Goal: Information Seeking & Learning: Check status

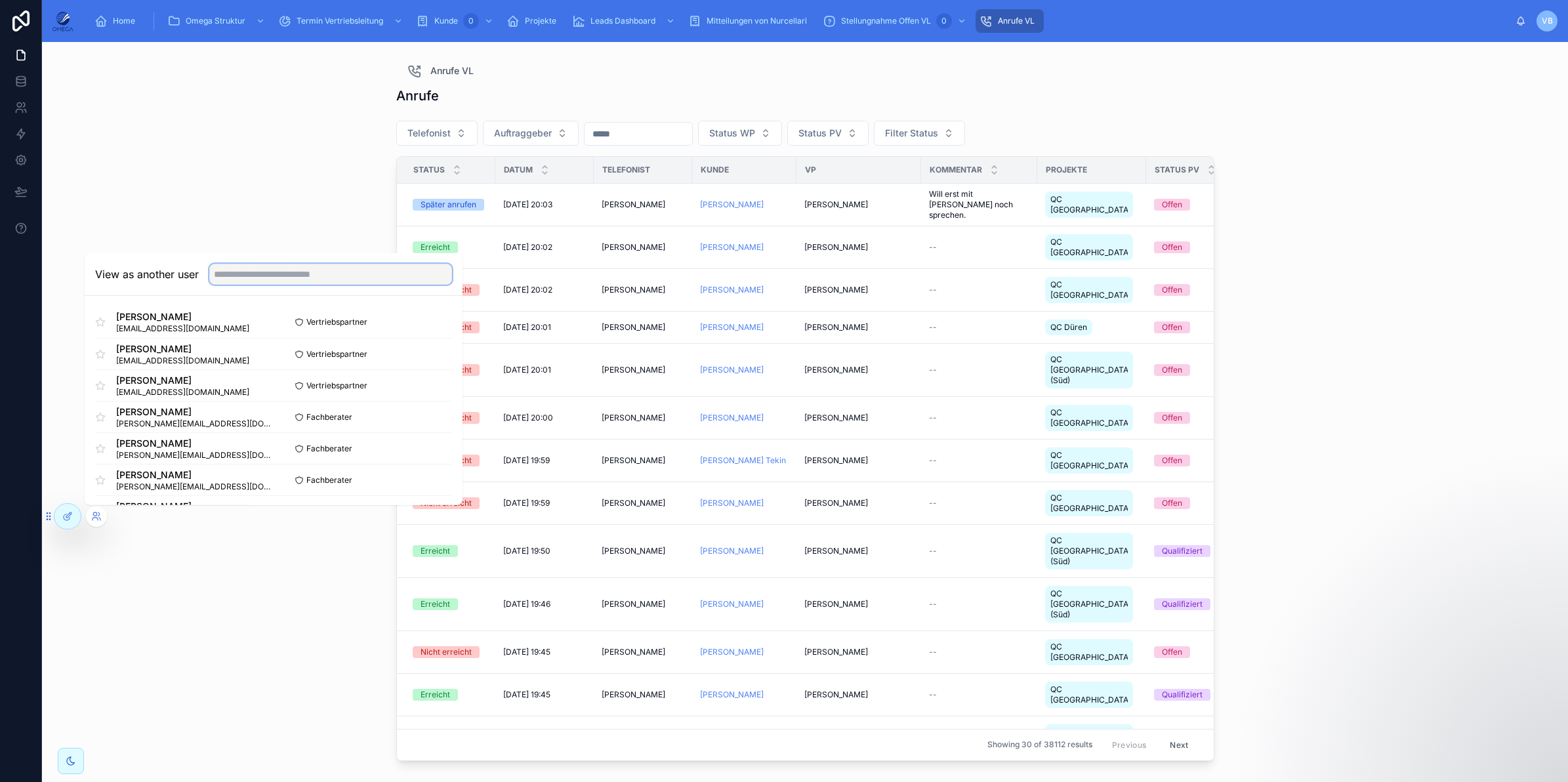
click at [246, 277] on input "text" at bounding box center [331, 274] width 243 height 21
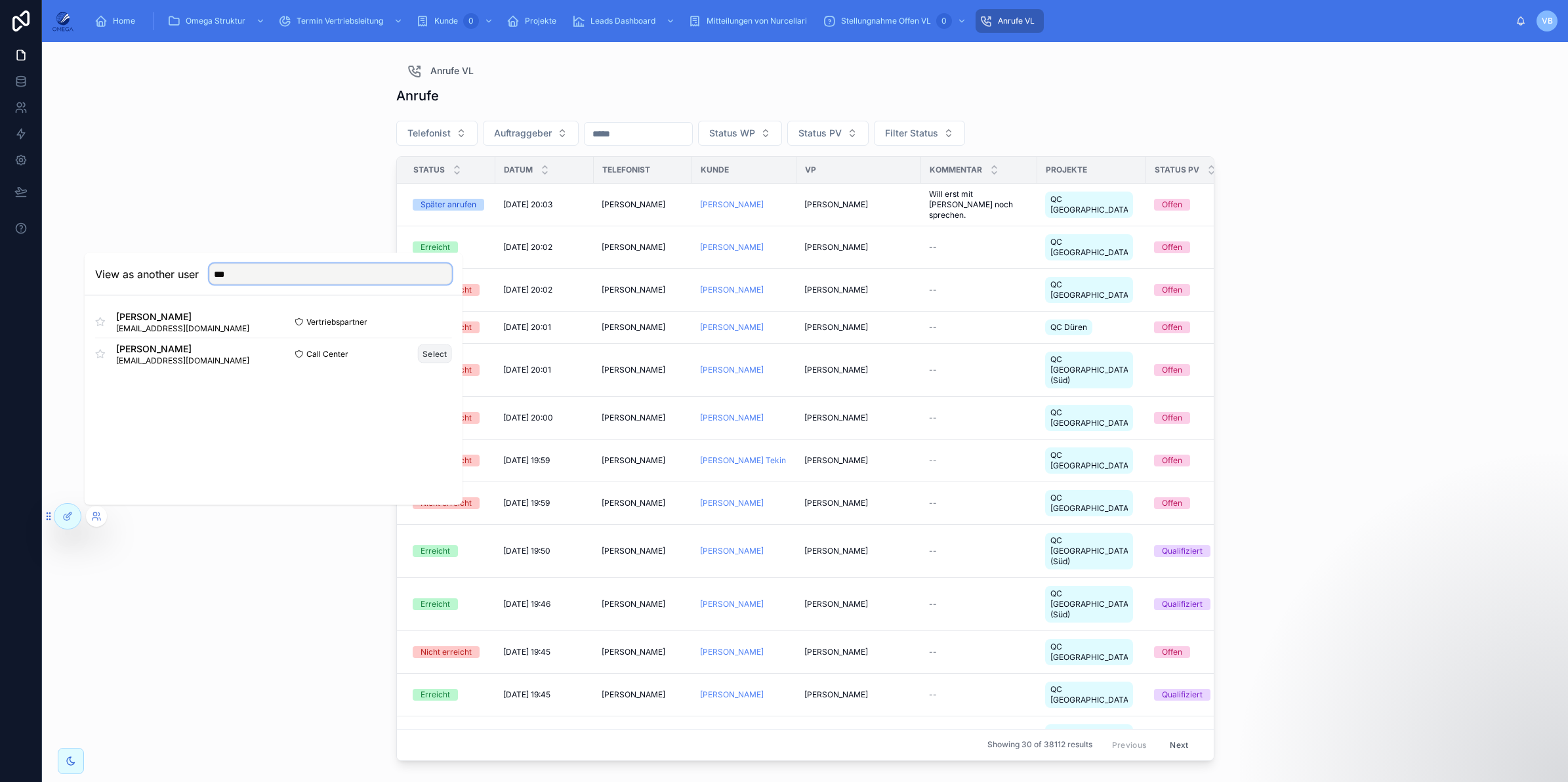
type input "***"
click at [438, 359] on button "Select" at bounding box center [435, 353] width 34 height 19
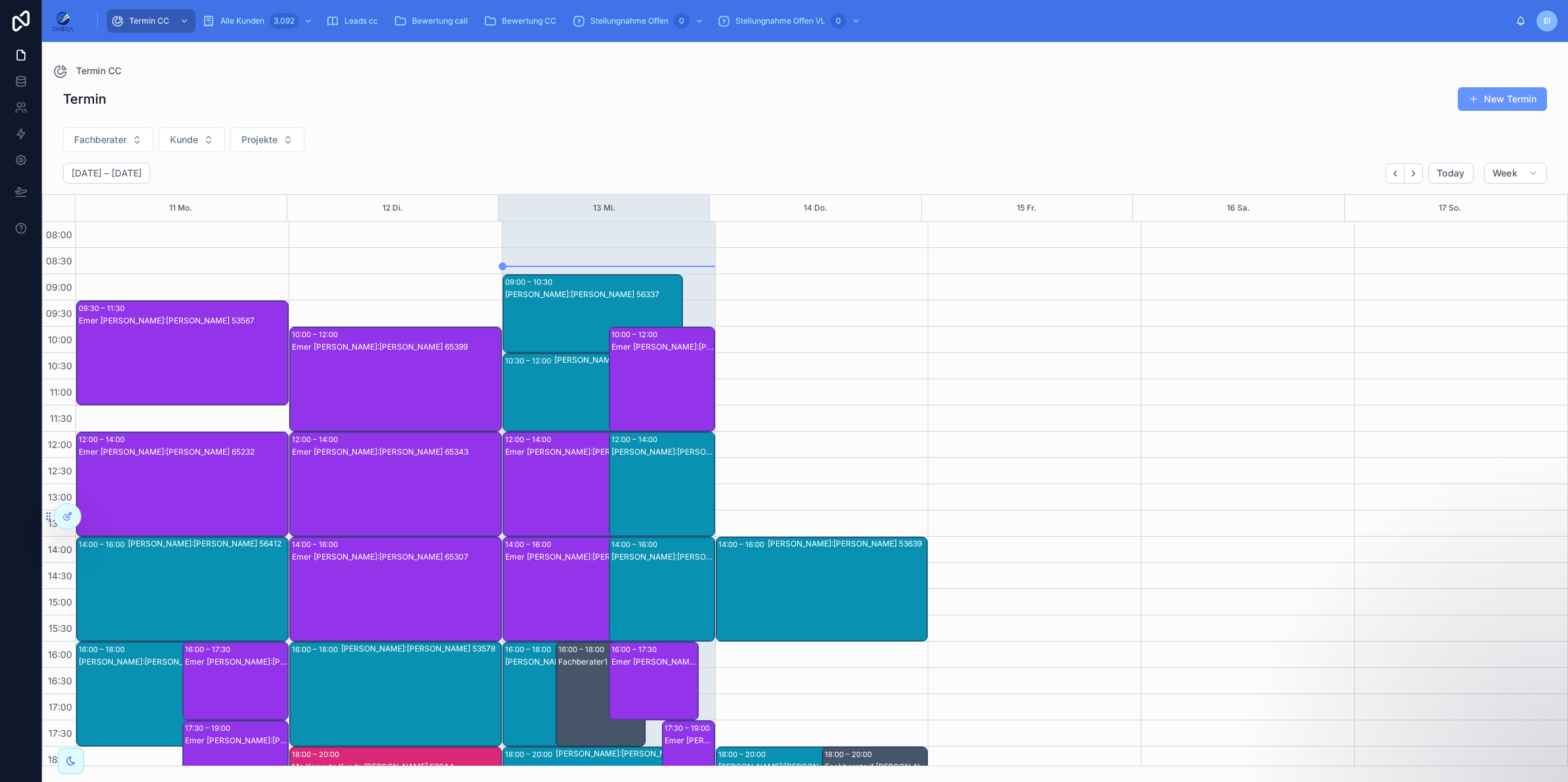
scroll to position [139, 0]
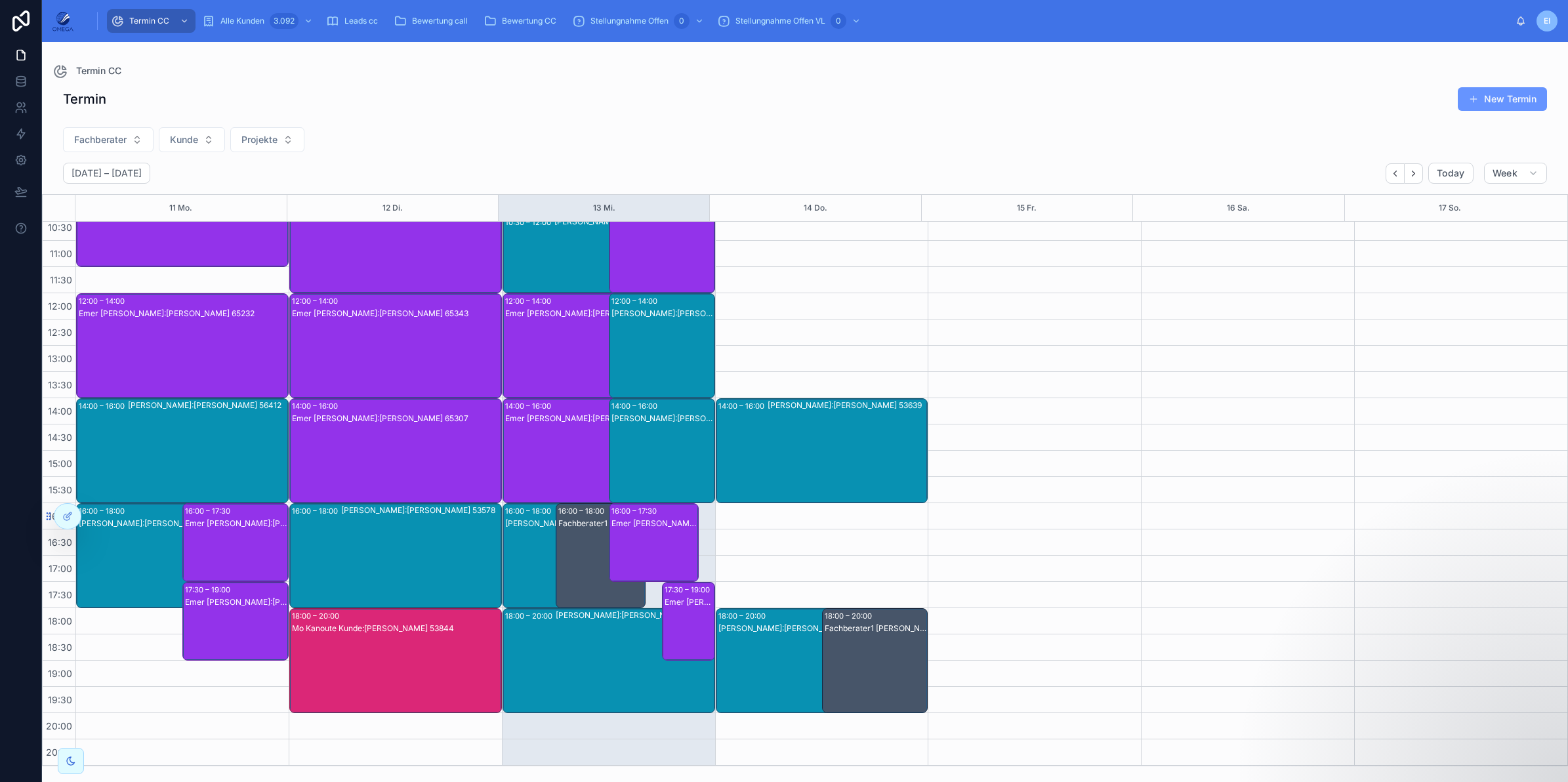
click at [673, 133] on div "Fachberater Kunde Projekte" at bounding box center [805, 142] width 1526 height 41
click at [277, 142] on span "Projekte" at bounding box center [260, 139] width 36 height 13
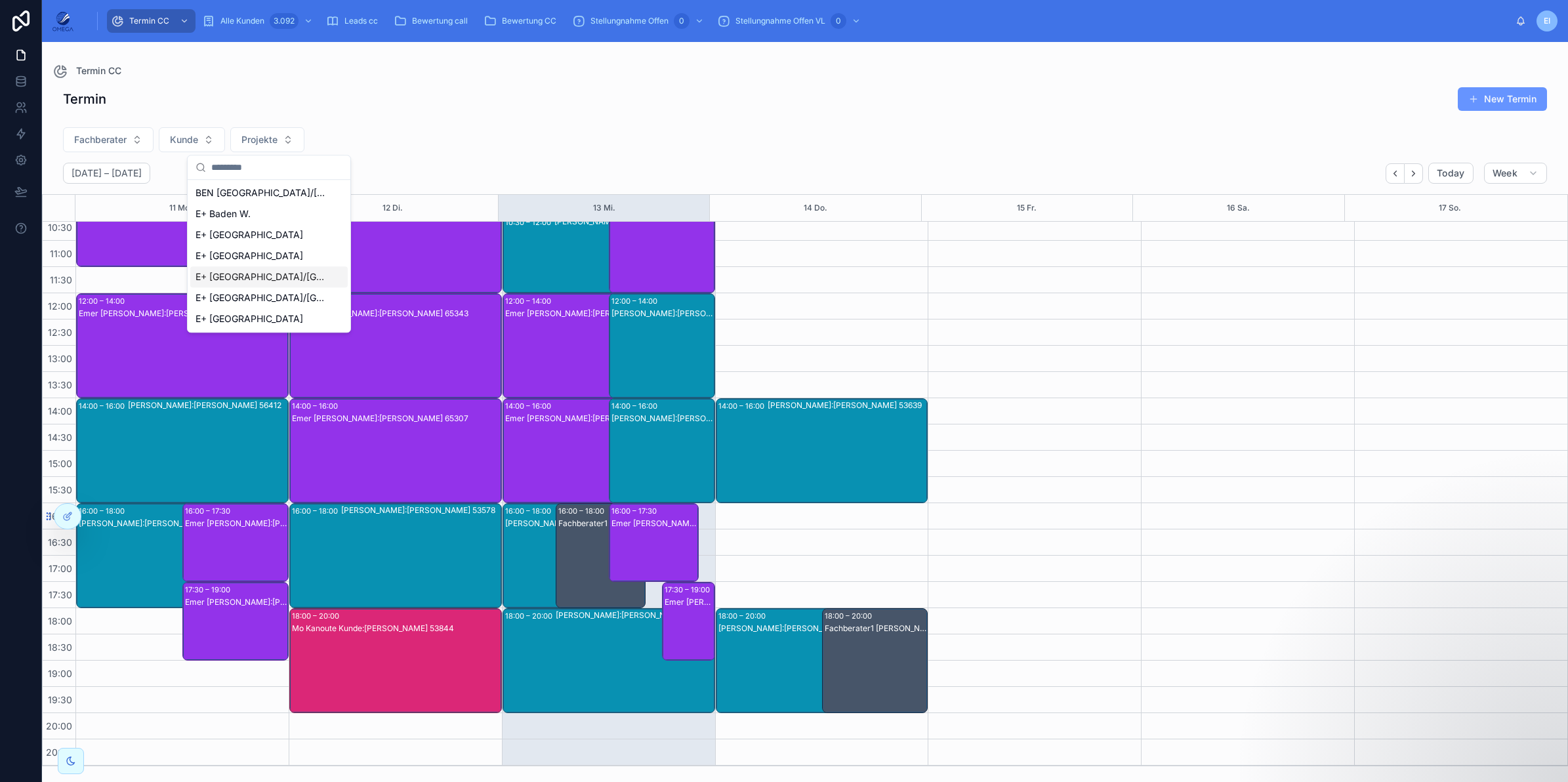
click at [288, 283] on span "E+ Mainz/Wiesbaden" at bounding box center [261, 276] width 131 height 13
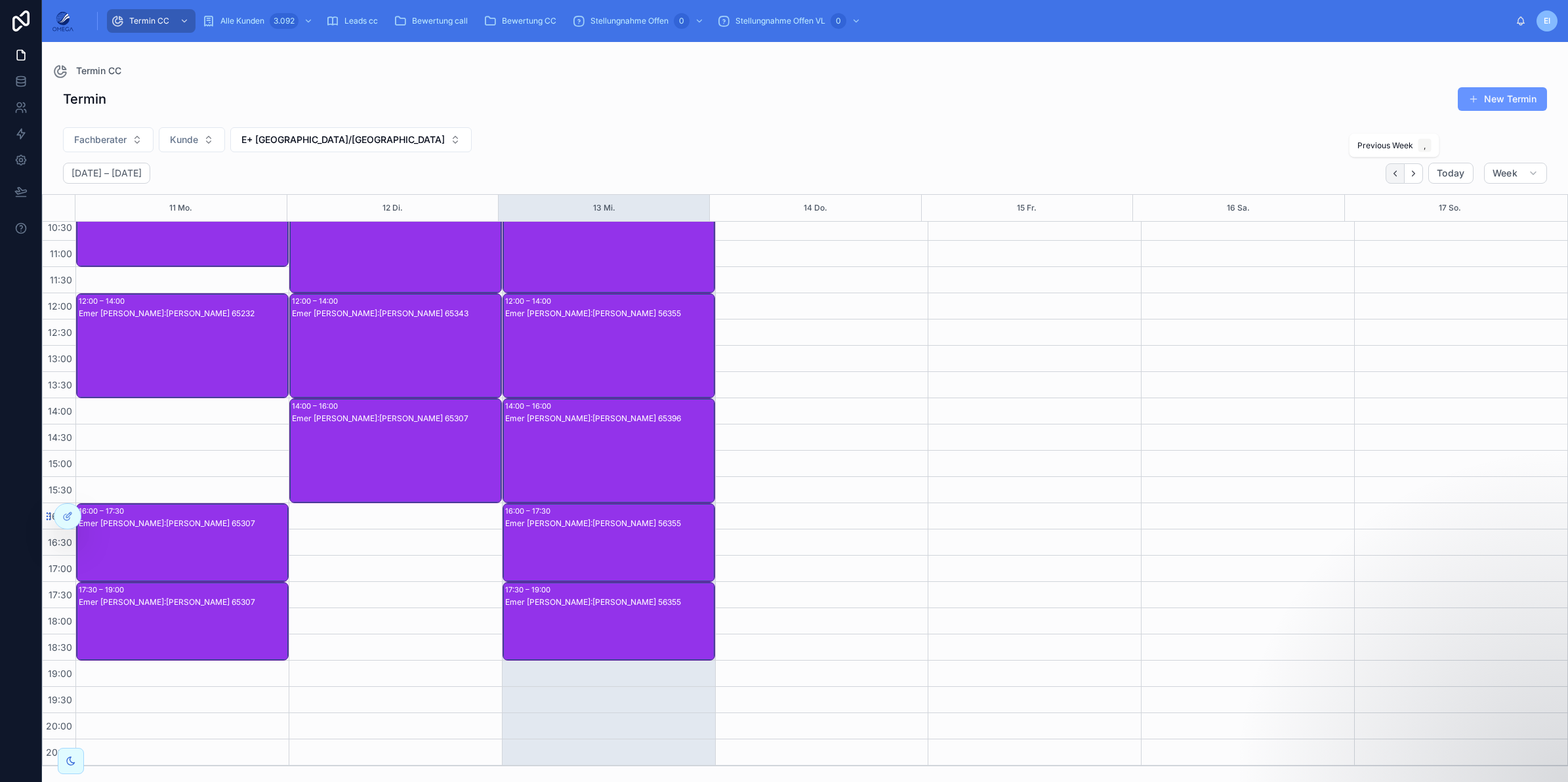
click at [1394, 170] on icon "Back" at bounding box center [1395, 173] width 10 height 10
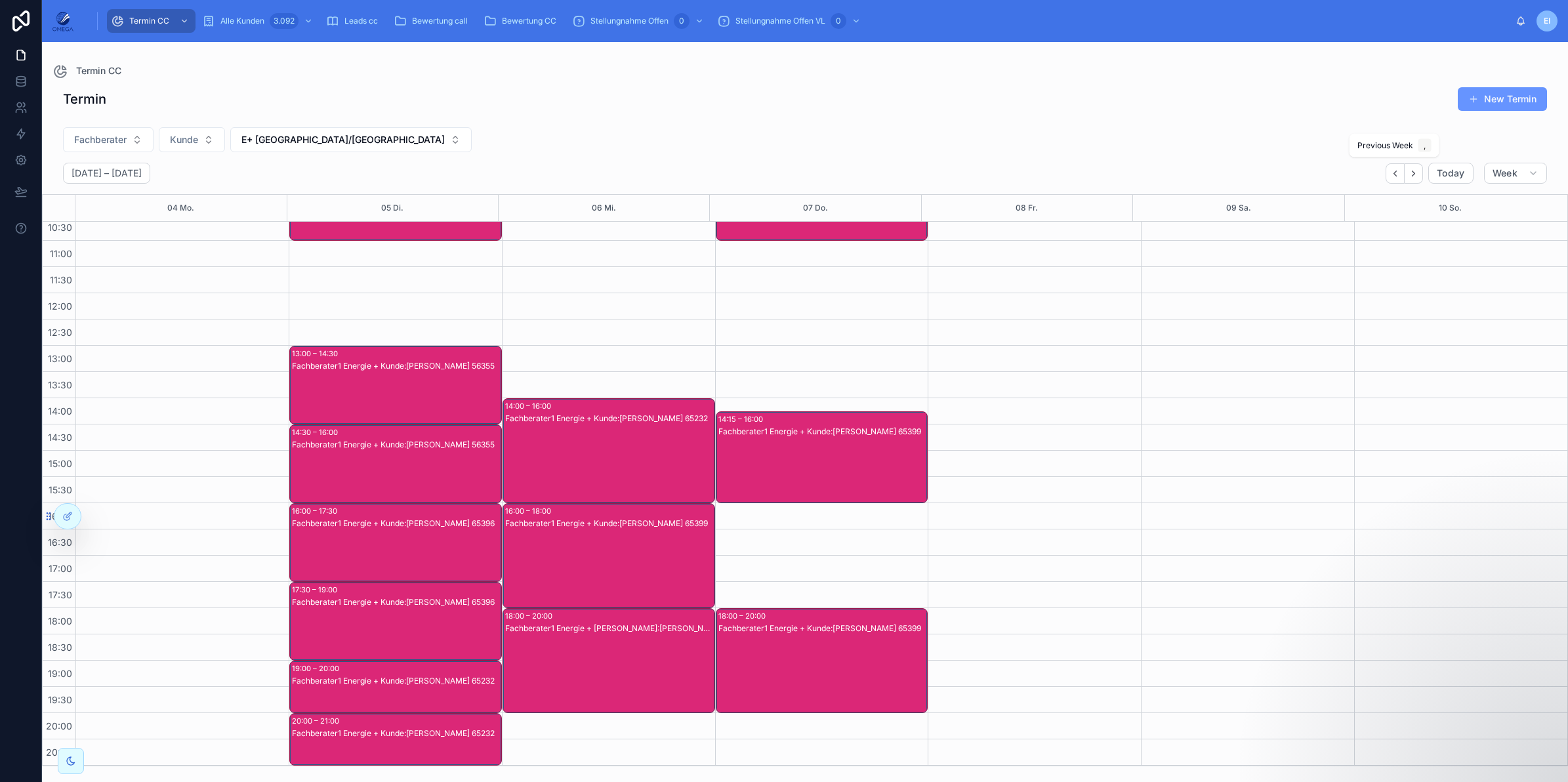
click at [1394, 170] on icon "Back" at bounding box center [1395, 173] width 10 height 10
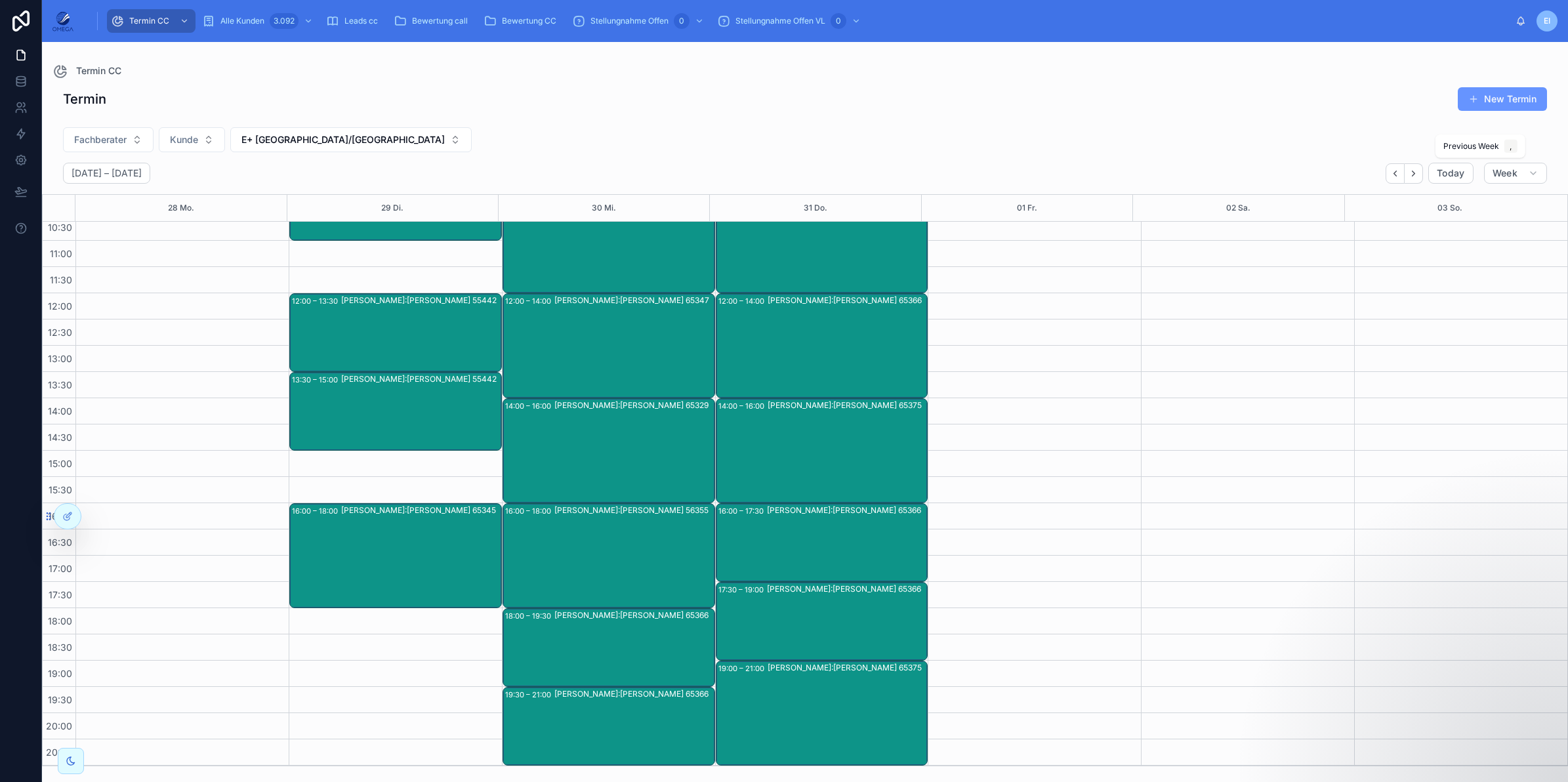
click at [1394, 170] on icon "Back" at bounding box center [1395, 173] width 10 height 10
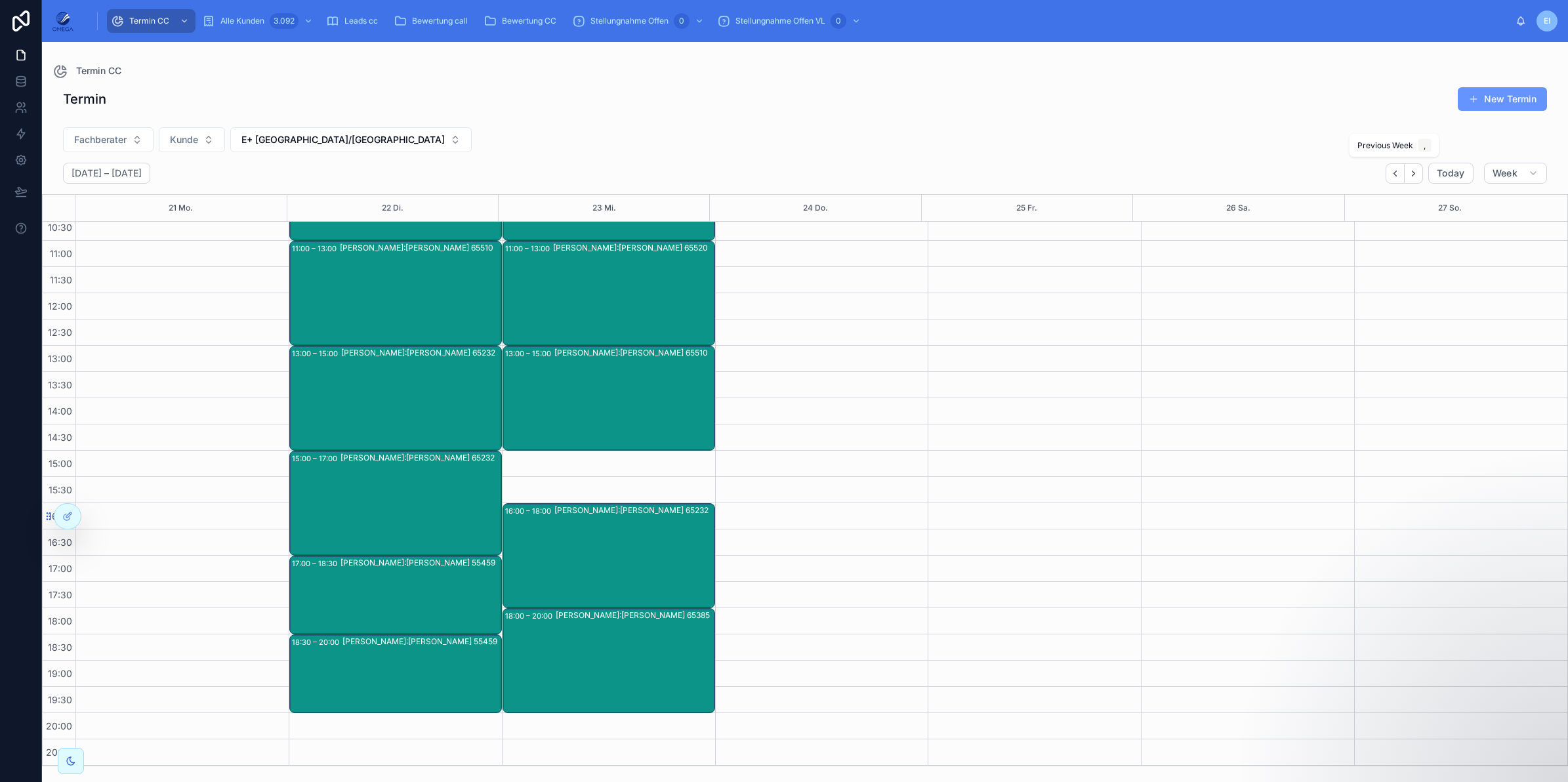
click at [1394, 170] on icon "Back" at bounding box center [1395, 173] width 10 height 10
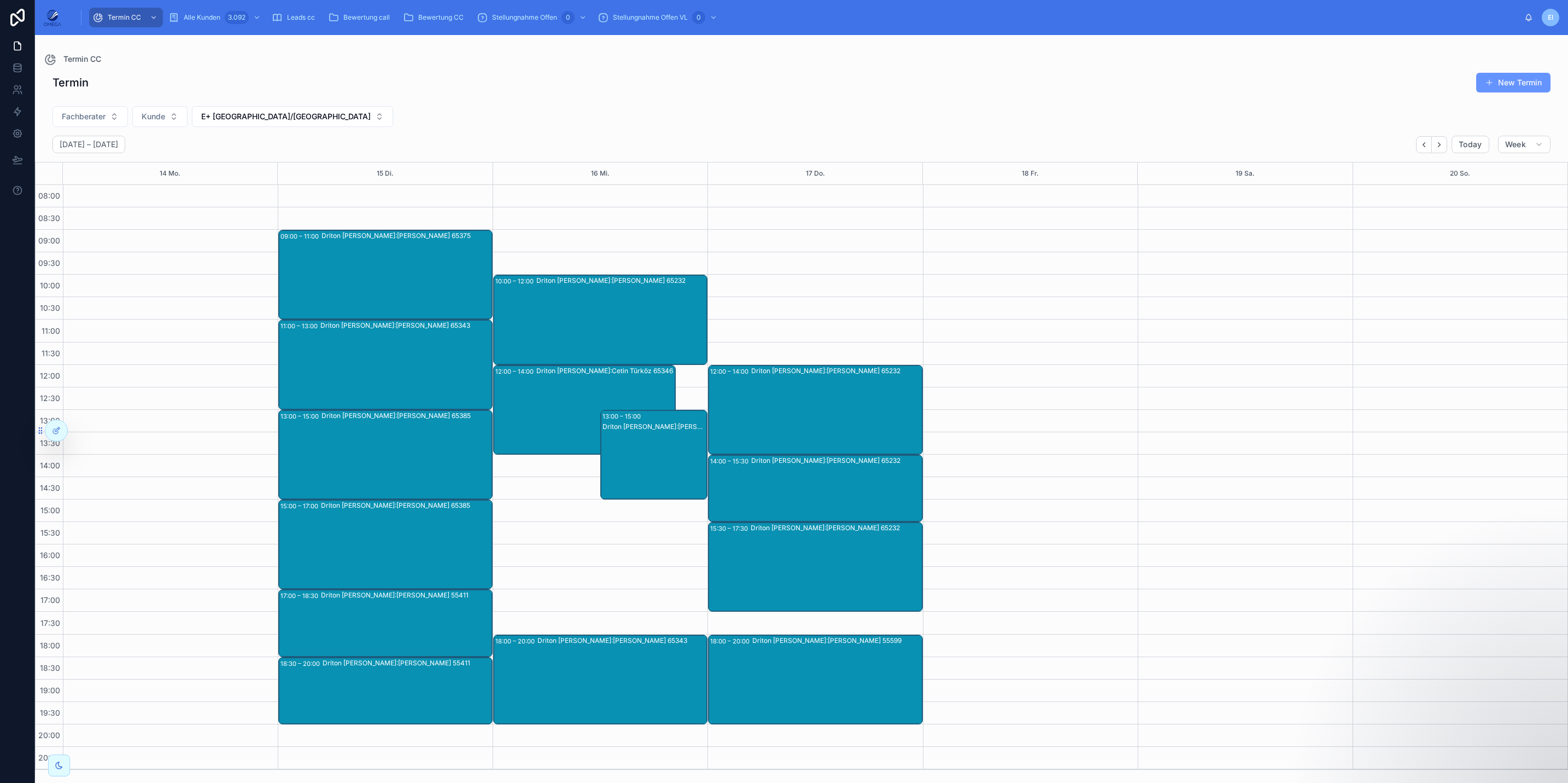
click at [1262, 94] on div "Termin New Termin" at bounding box center [802, 85] width 1533 height 25
click at [1306, 148] on icon "Back" at bounding box center [1424, 144] width 8 height 8
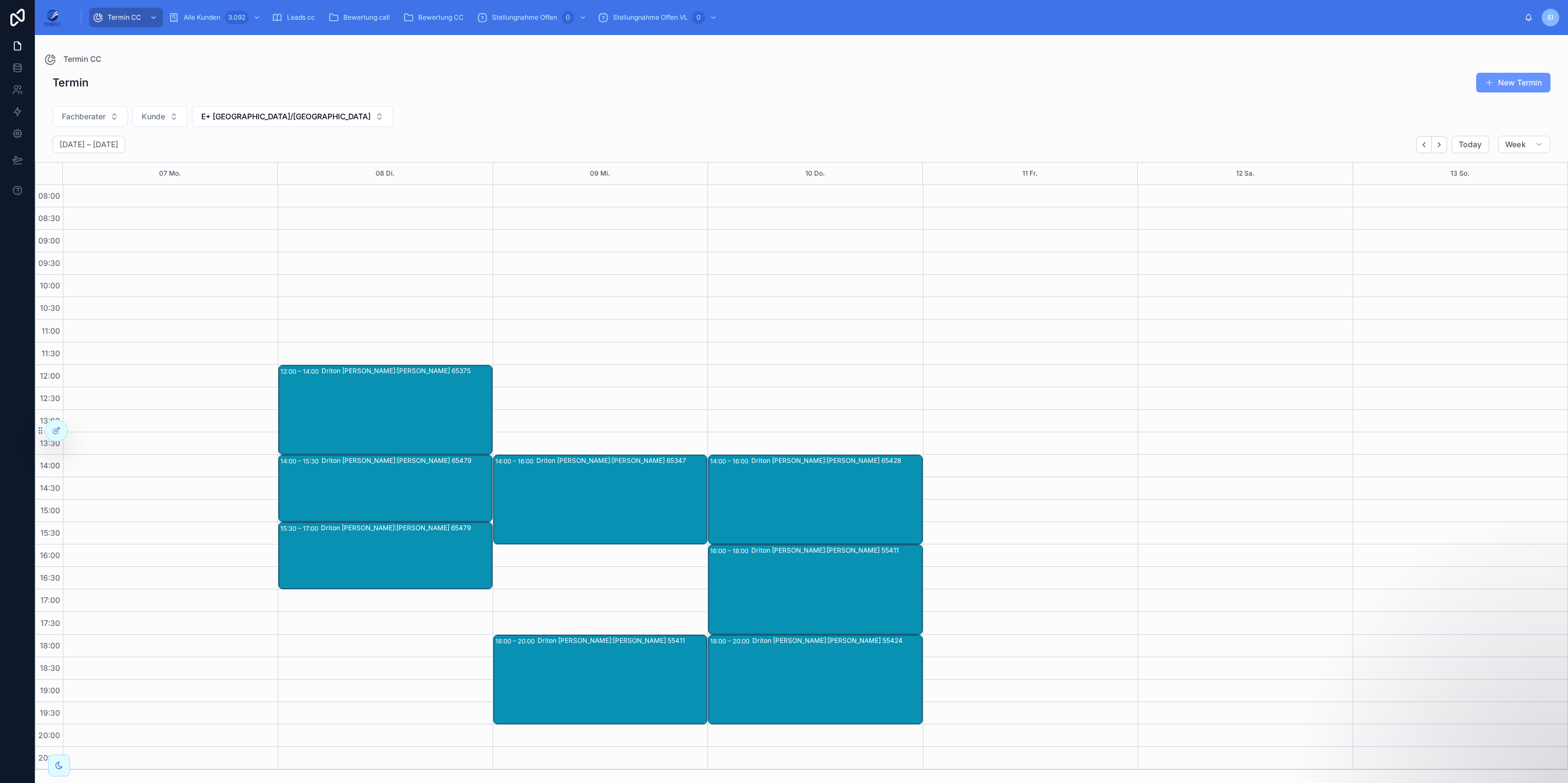
click at [1303, 117] on div "Fachberater Kunde E+ Mainz/Wiesbaden" at bounding box center [802, 119] width 1533 height 34
click at [1306, 145] on icon "Back" at bounding box center [1424, 144] width 8 height 8
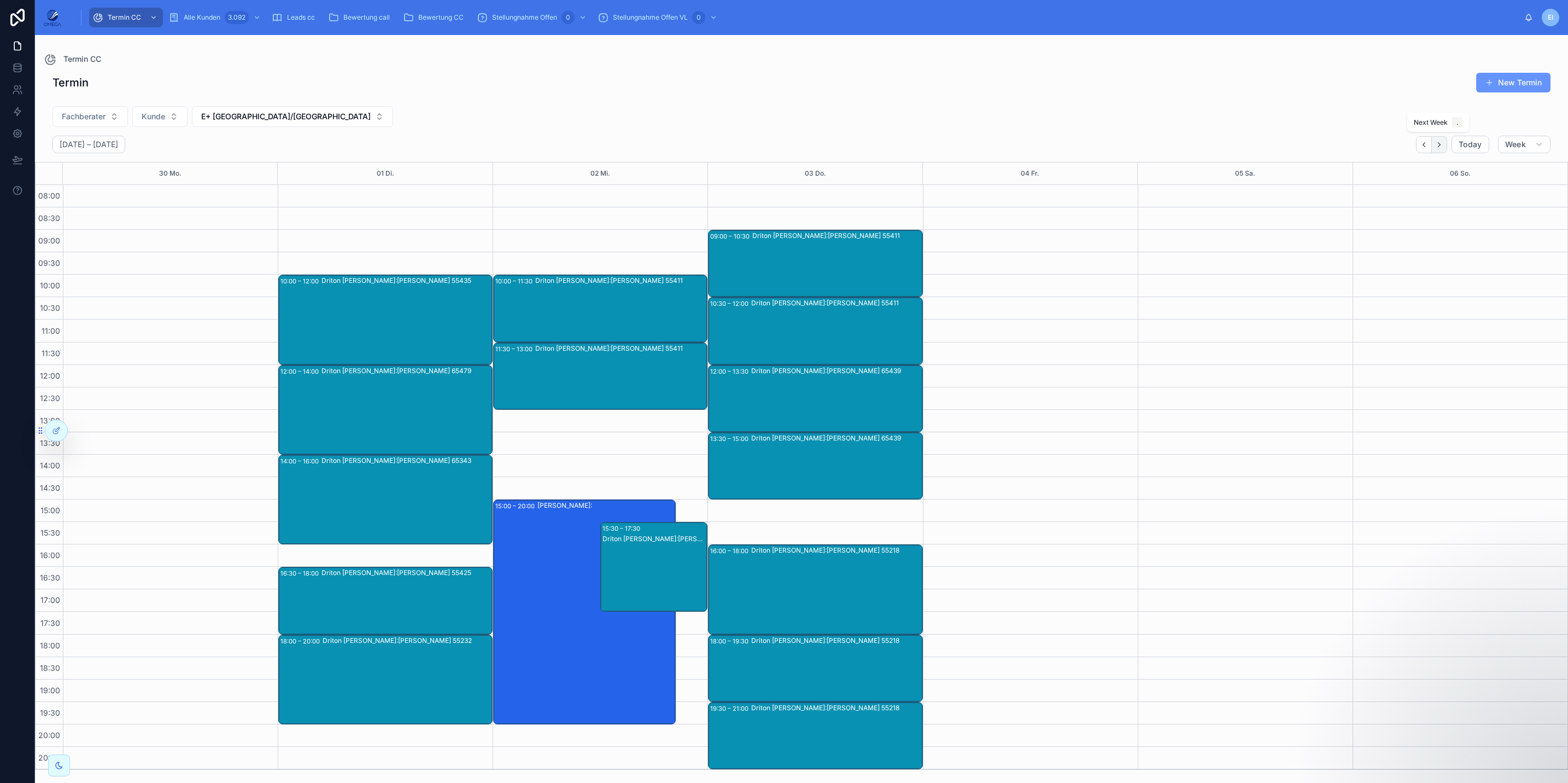
click at [1306, 148] on icon "Next" at bounding box center [1439, 144] width 8 height 8
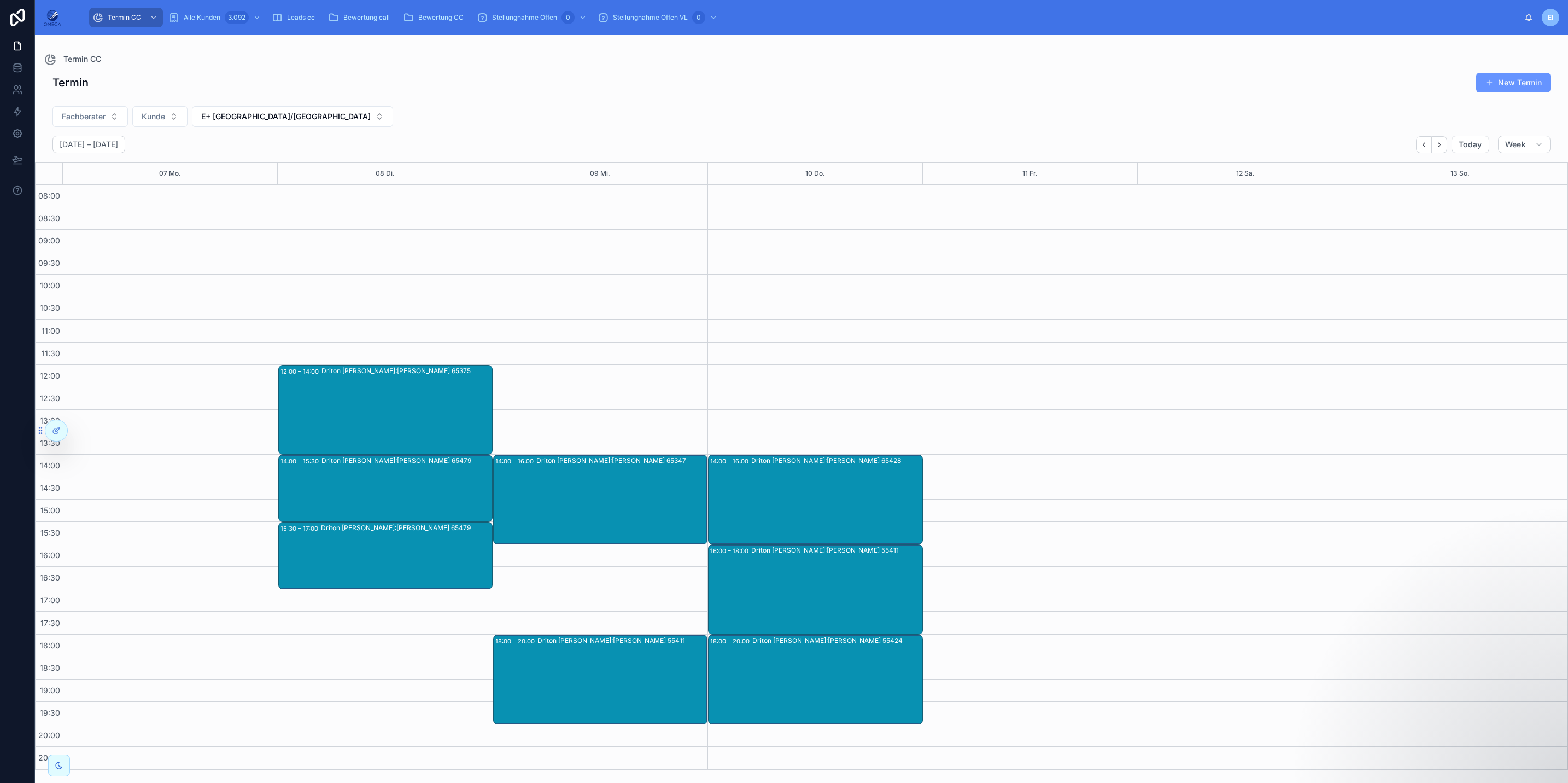
click at [584, 509] on div "Driton [PERSON_NAME]:[PERSON_NAME] 65347" at bounding box center [621, 499] width 170 height 87
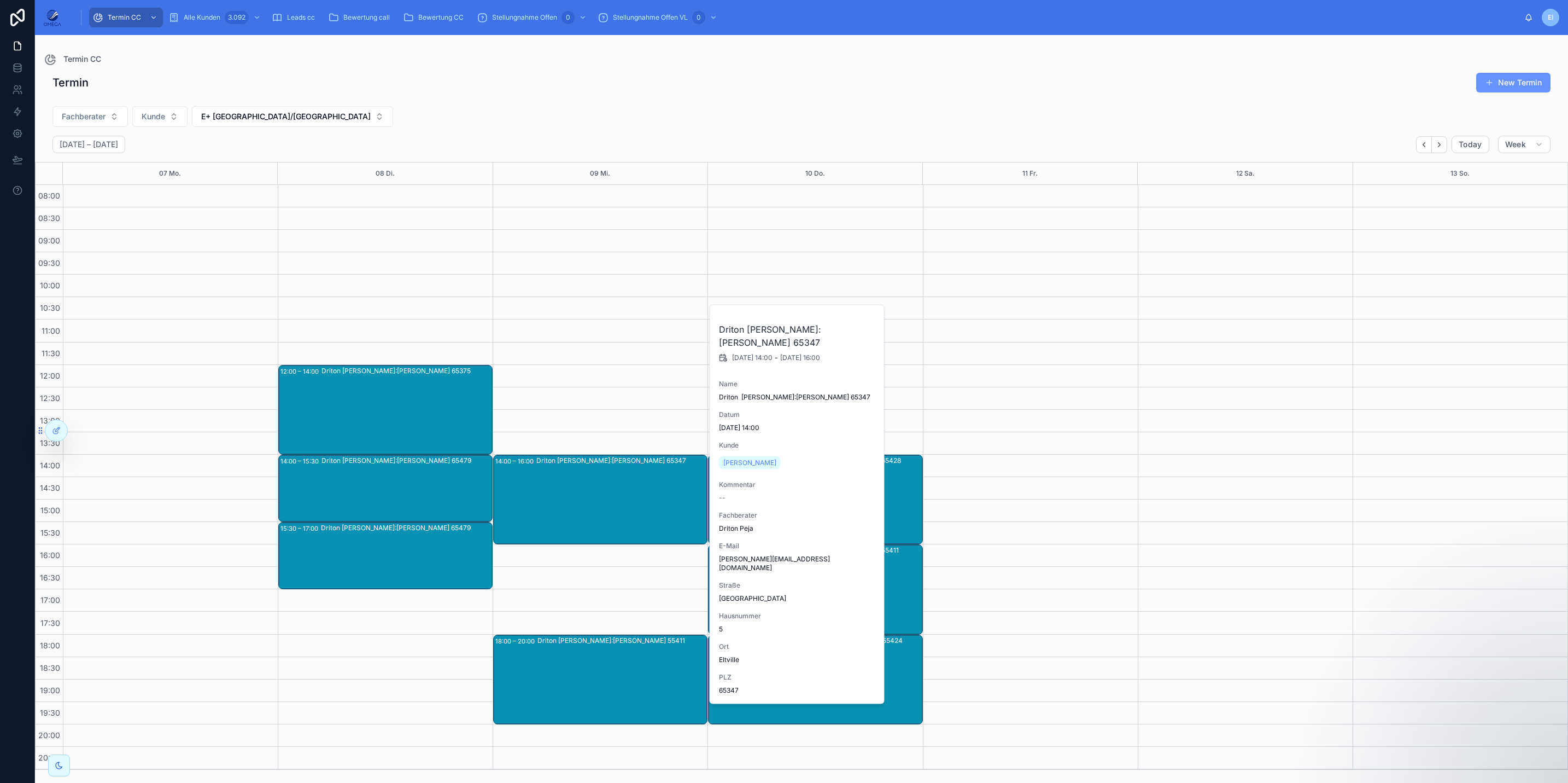
click at [583, 504] on div "Driton [PERSON_NAME]:[PERSON_NAME] 65347" at bounding box center [621, 499] width 170 height 87
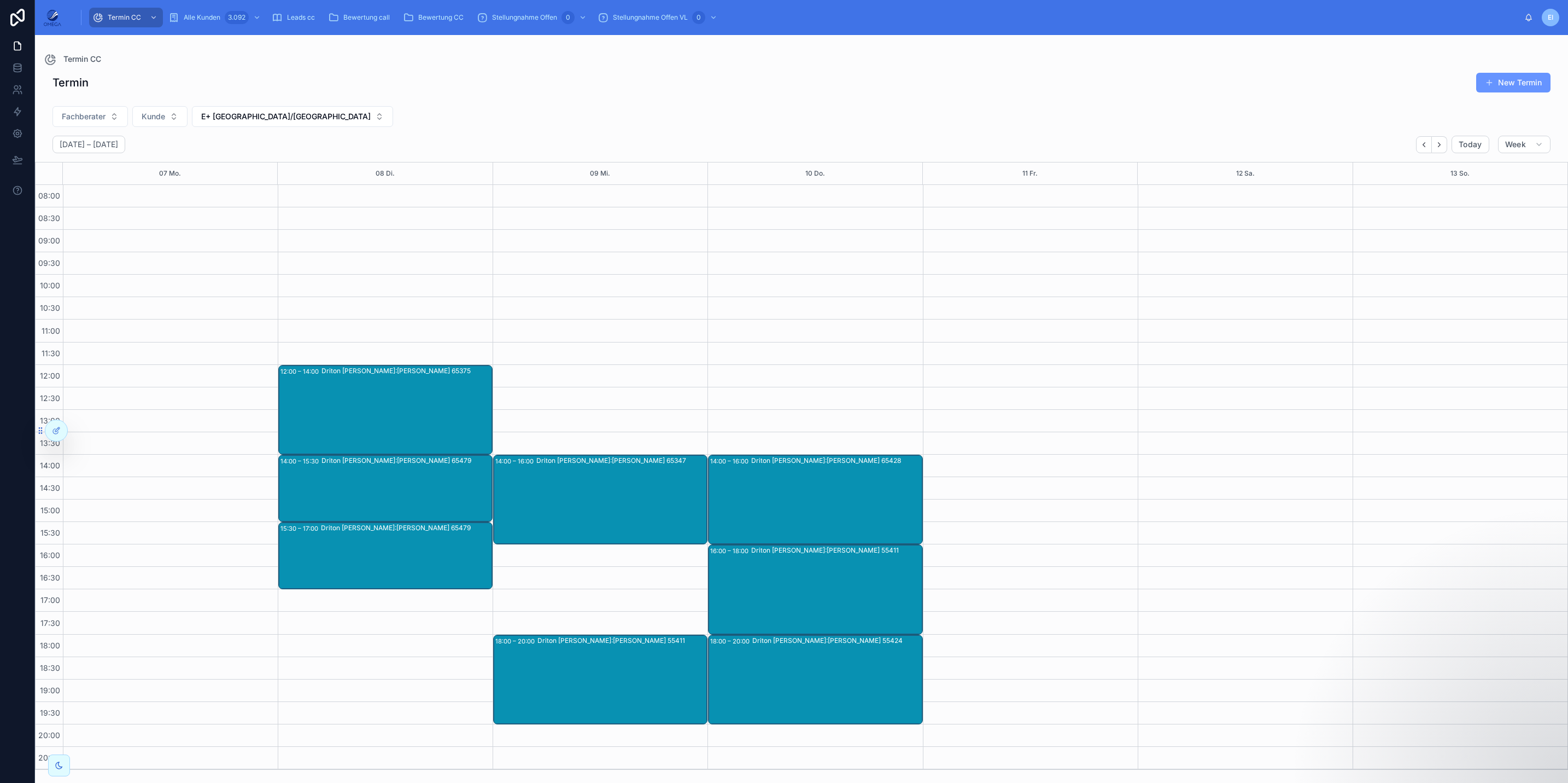
drag, startPoint x: 409, startPoint y: 406, endPoint x: 422, endPoint y: 412, distance: 14.3
click at [409, 406] on div "Driton [PERSON_NAME]:[PERSON_NAME] 65375" at bounding box center [406, 409] width 170 height 87
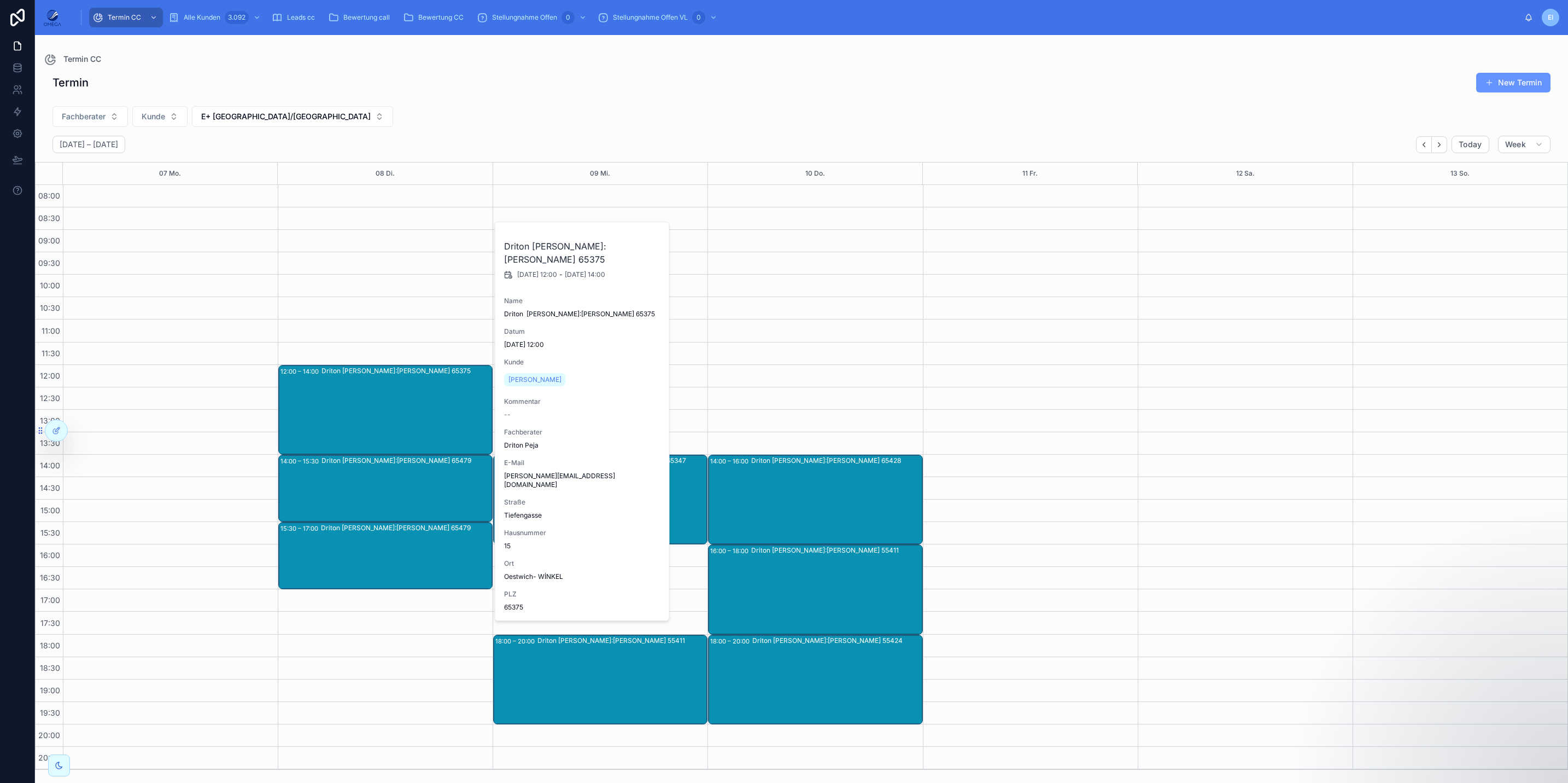
click at [529, 375] on span "Frank Daniel" at bounding box center [535, 380] width 53 height 9
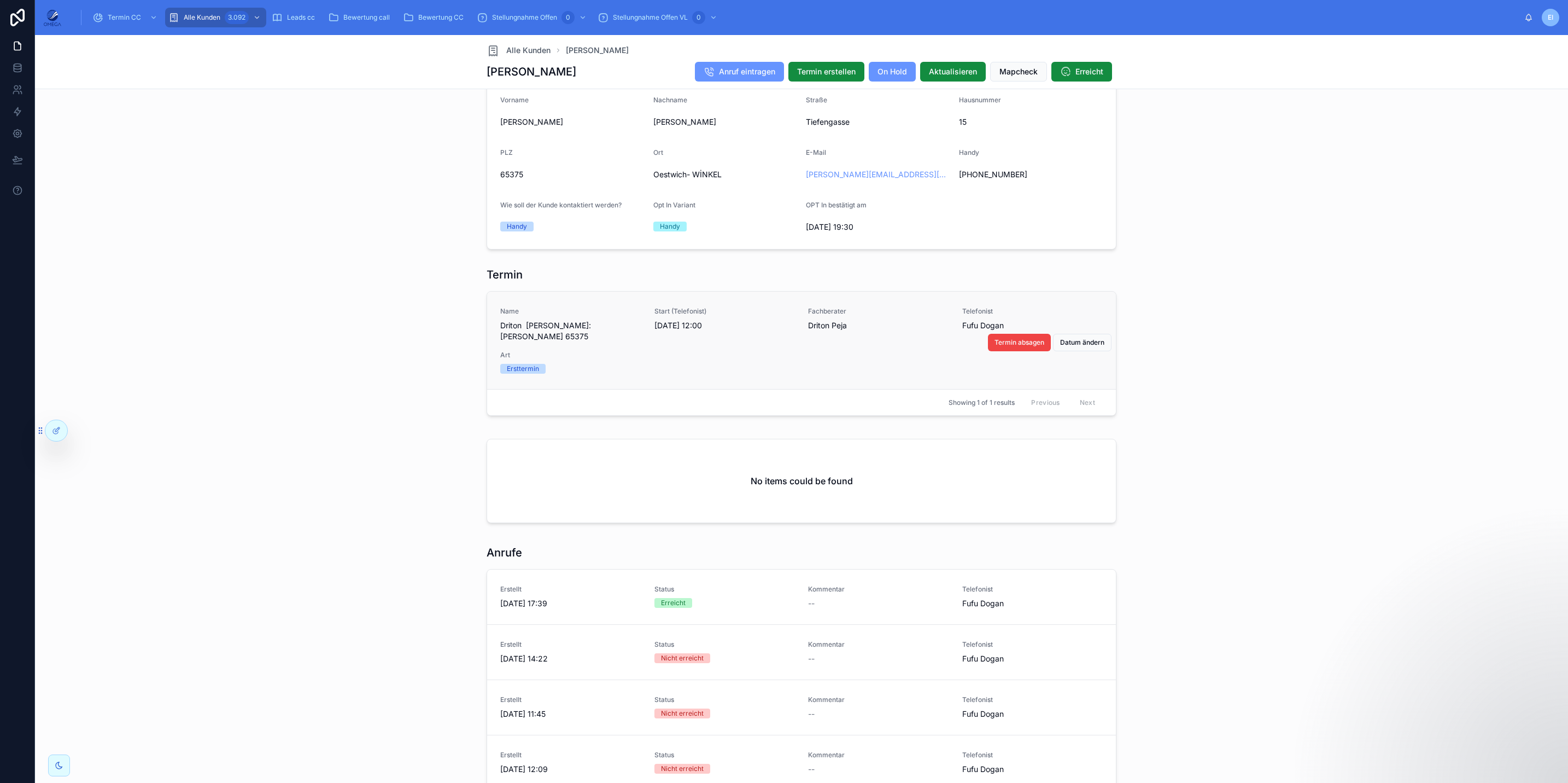
scroll to position [777, 0]
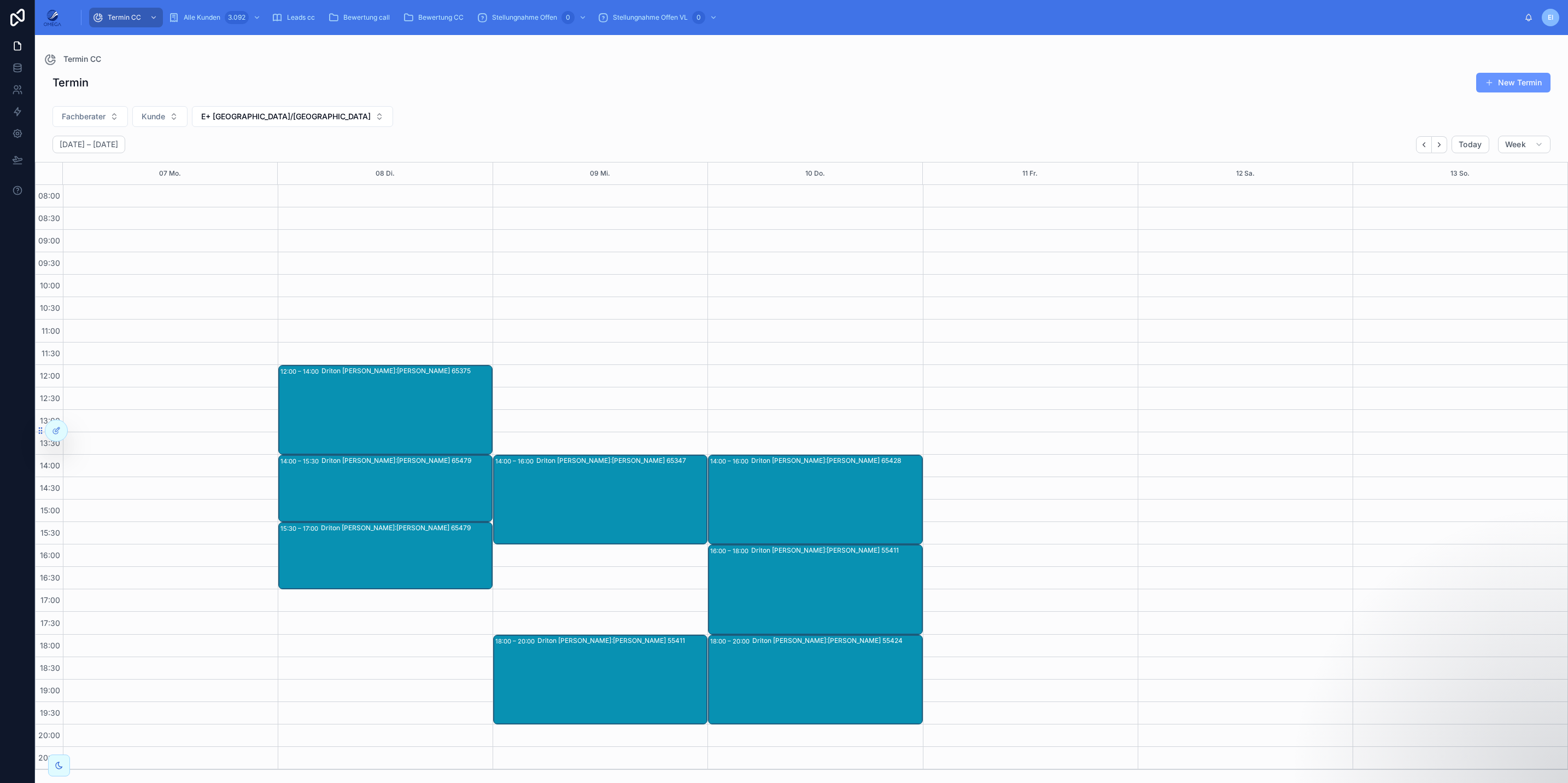
click at [396, 474] on div "Driton [PERSON_NAME]:[PERSON_NAME] 65479" at bounding box center [406, 489] width 170 height 65
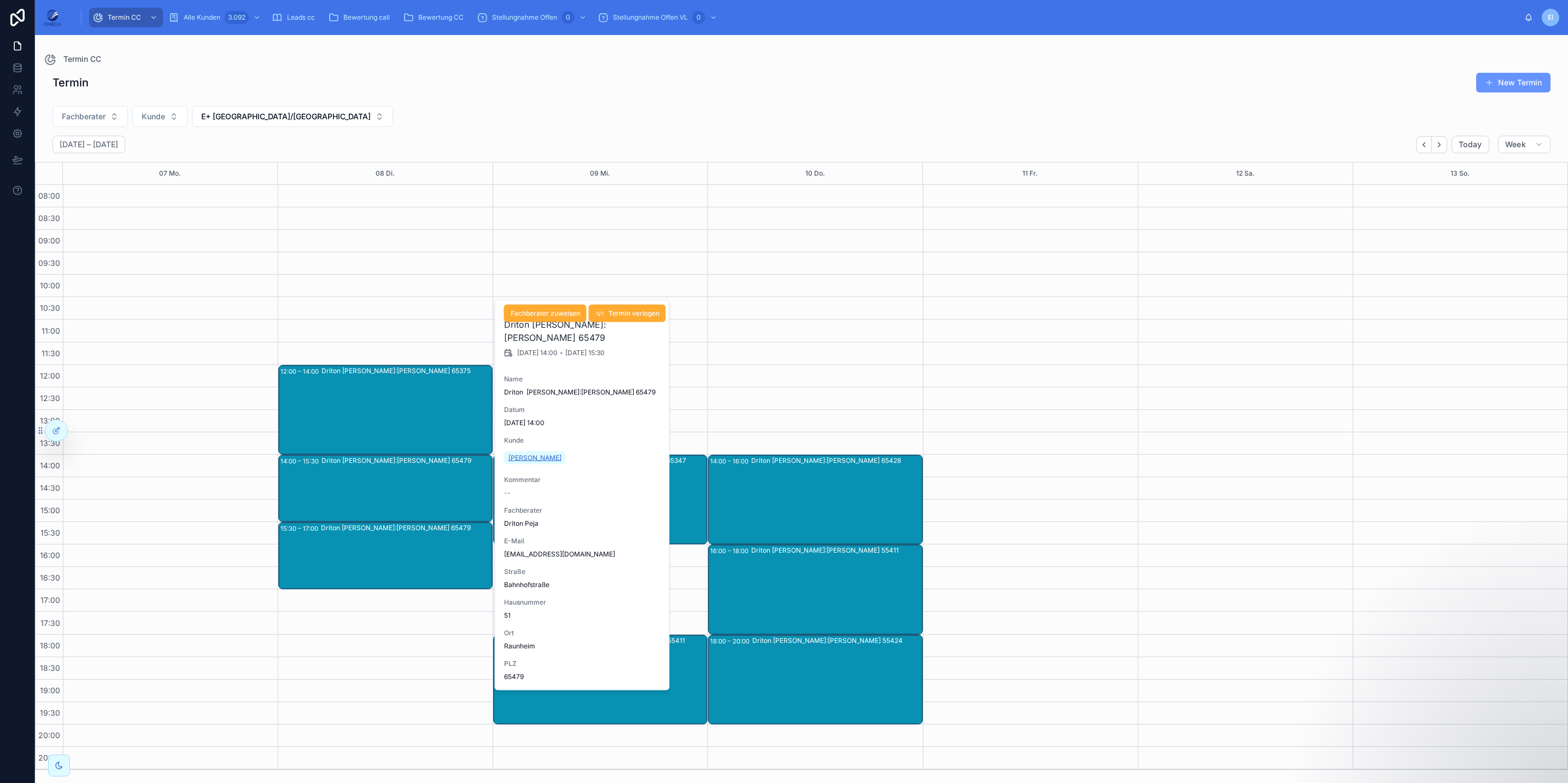
click at [532, 453] on span "Faris Chamli" at bounding box center [535, 458] width 53 height 9
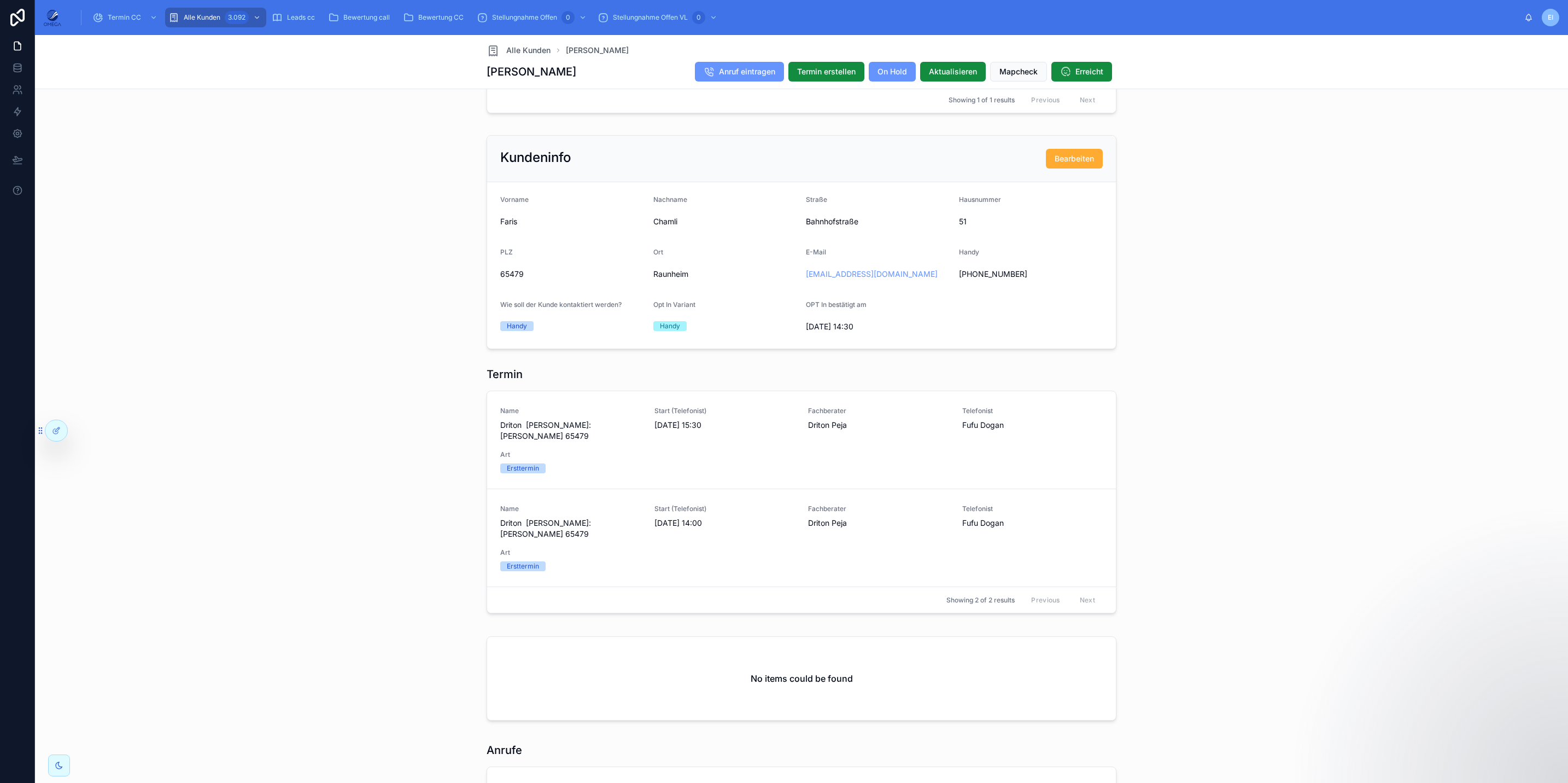
scroll to position [910, 0]
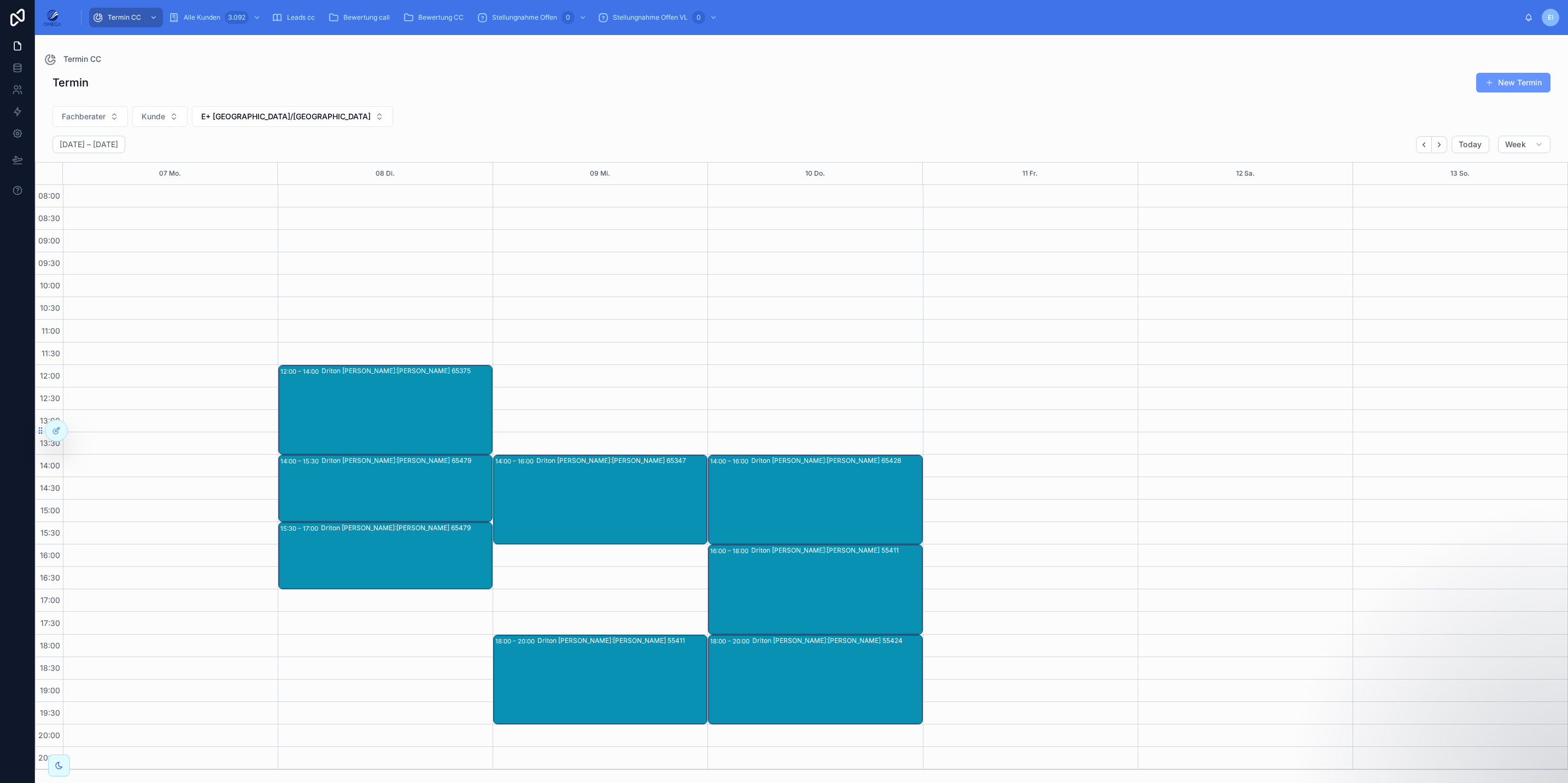
click at [589, 506] on div "Driton [PERSON_NAME]:[PERSON_NAME] 65347" at bounding box center [621, 499] width 170 height 87
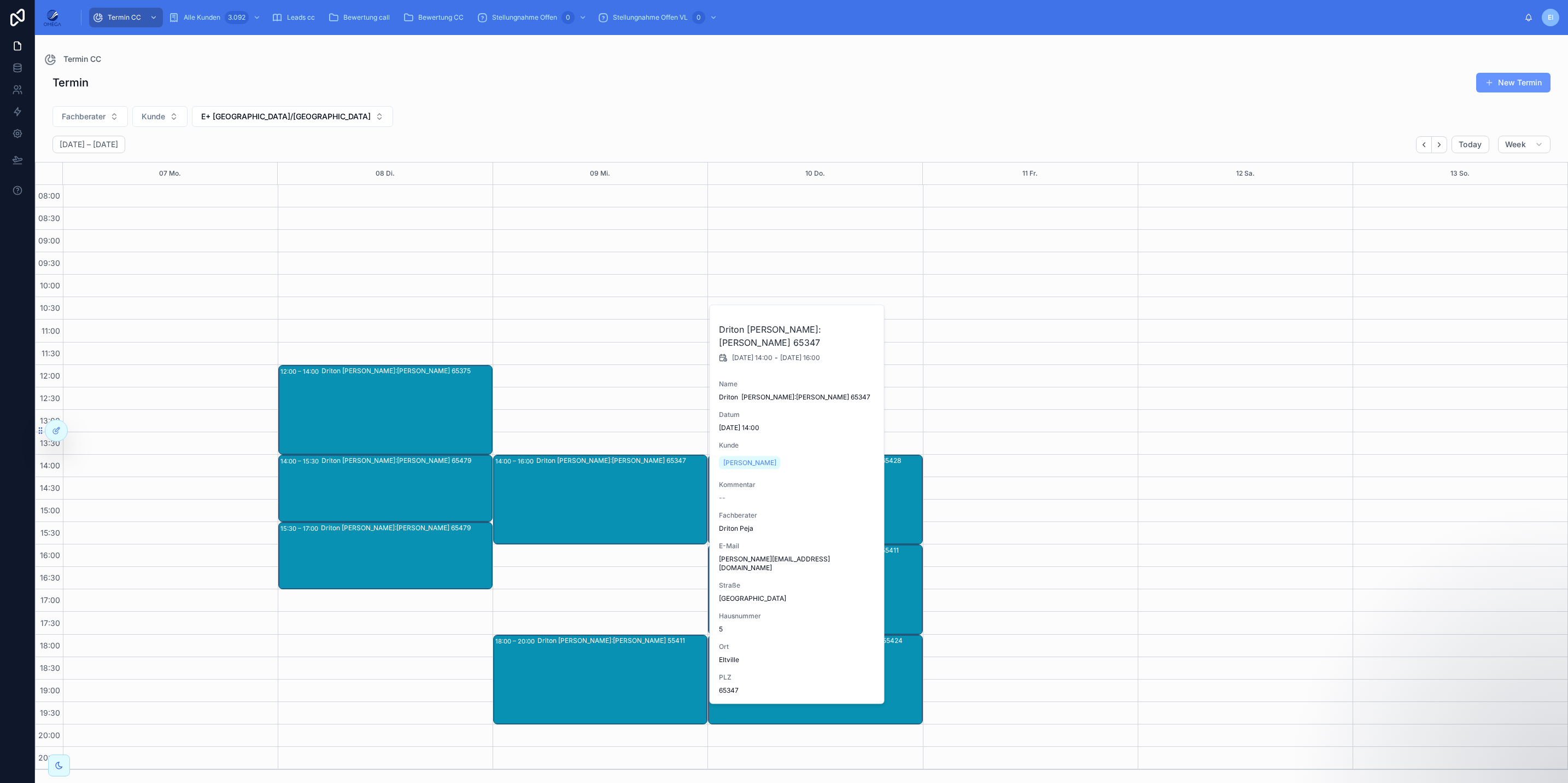
click at [744, 465] on span "Walter Jönichen" at bounding box center [749, 463] width 53 height 9
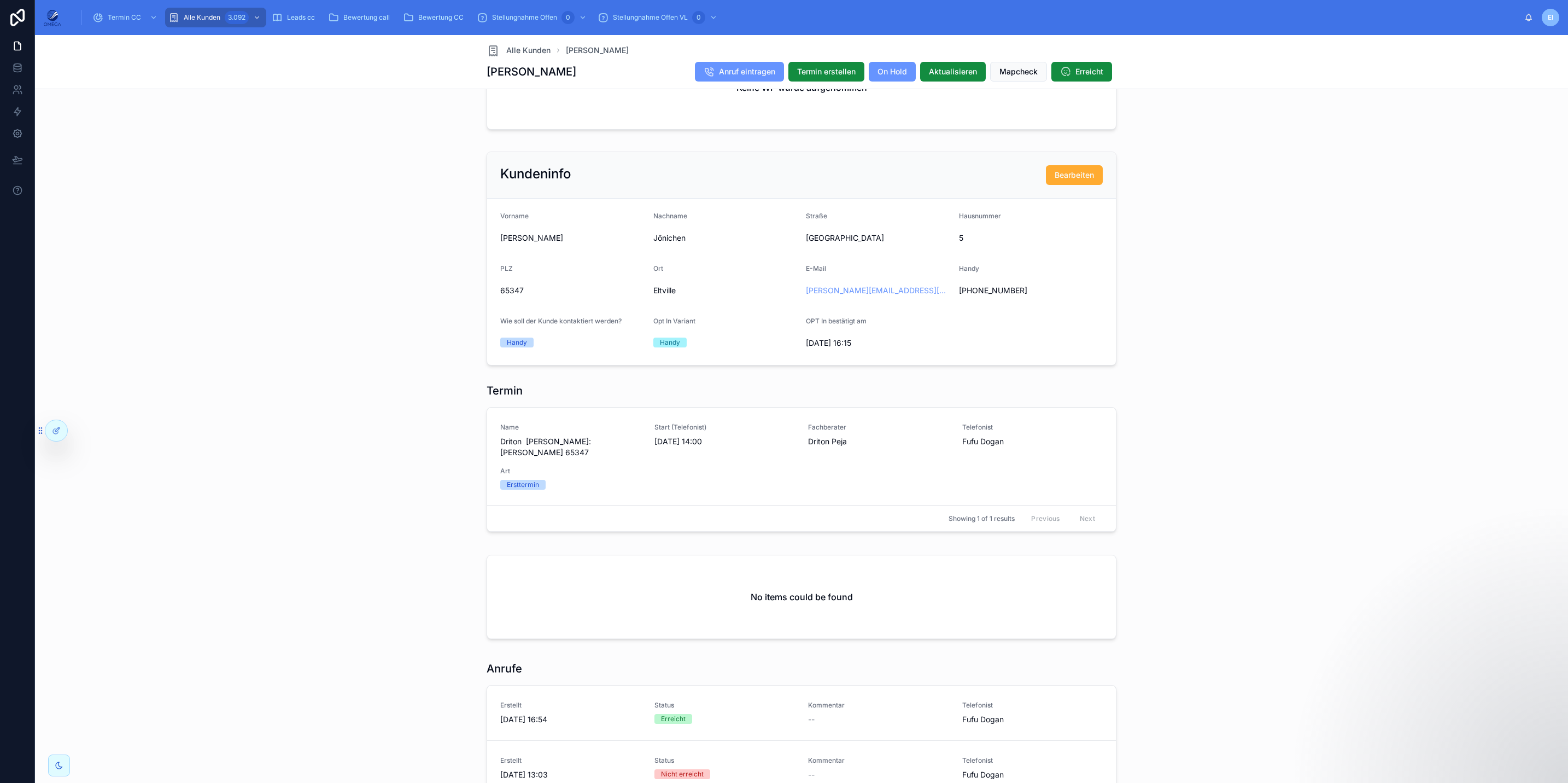
scroll to position [834, 0]
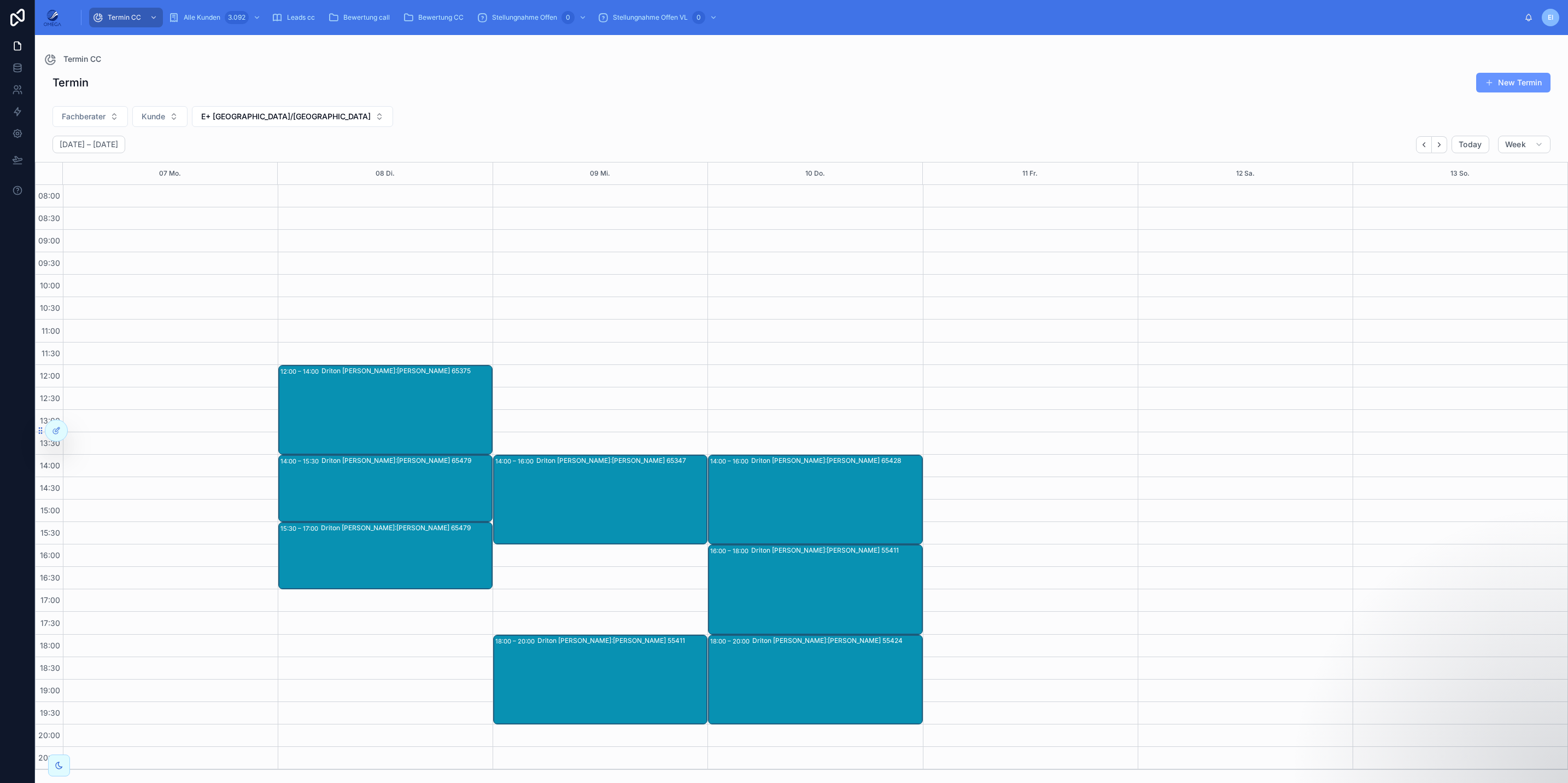
click at [583, 651] on div "Driton [PERSON_NAME]:[PERSON_NAME] 55411" at bounding box center [621, 679] width 169 height 87
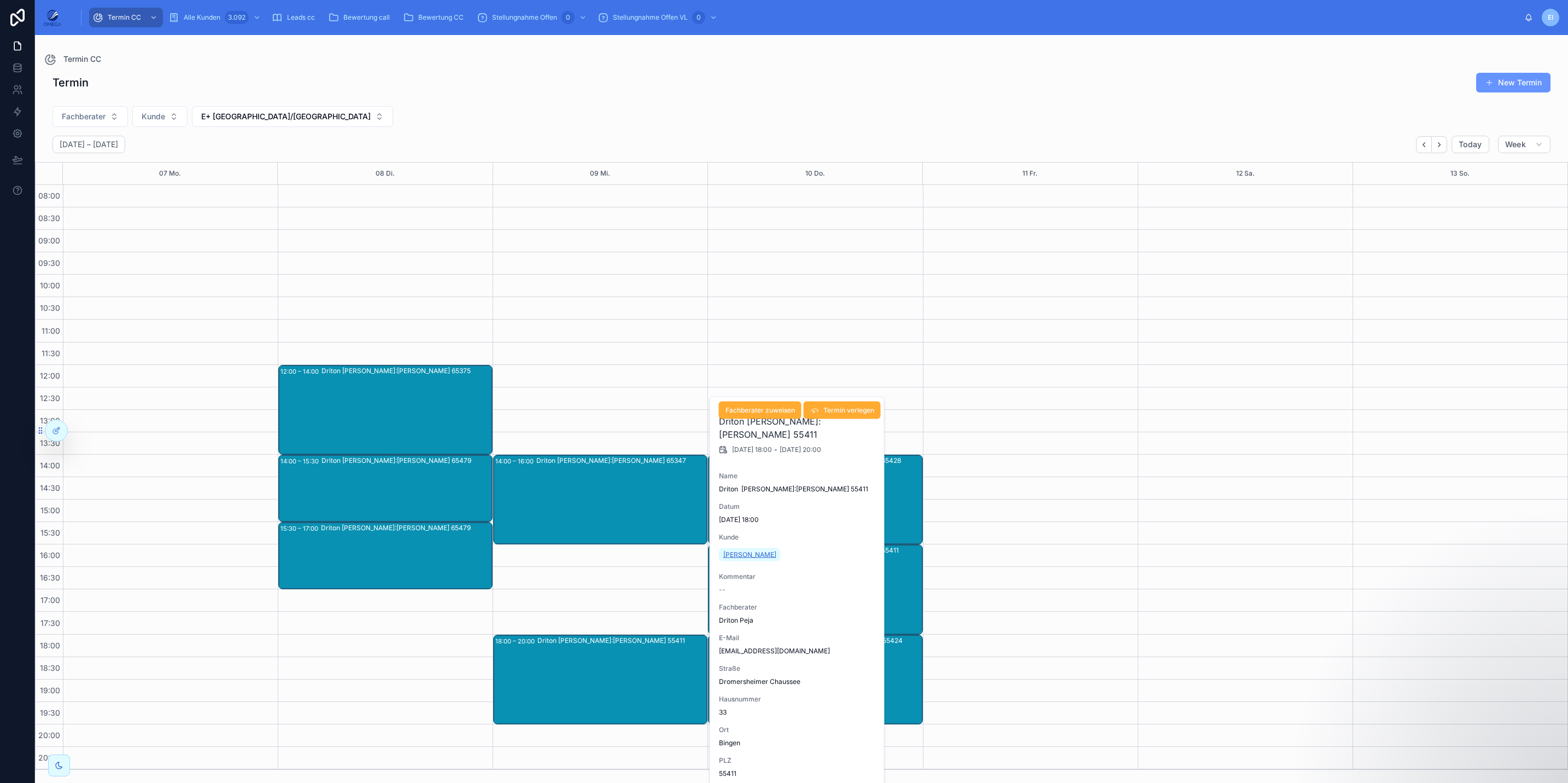
click at [743, 550] on span "Stefan Hill" at bounding box center [749, 554] width 53 height 9
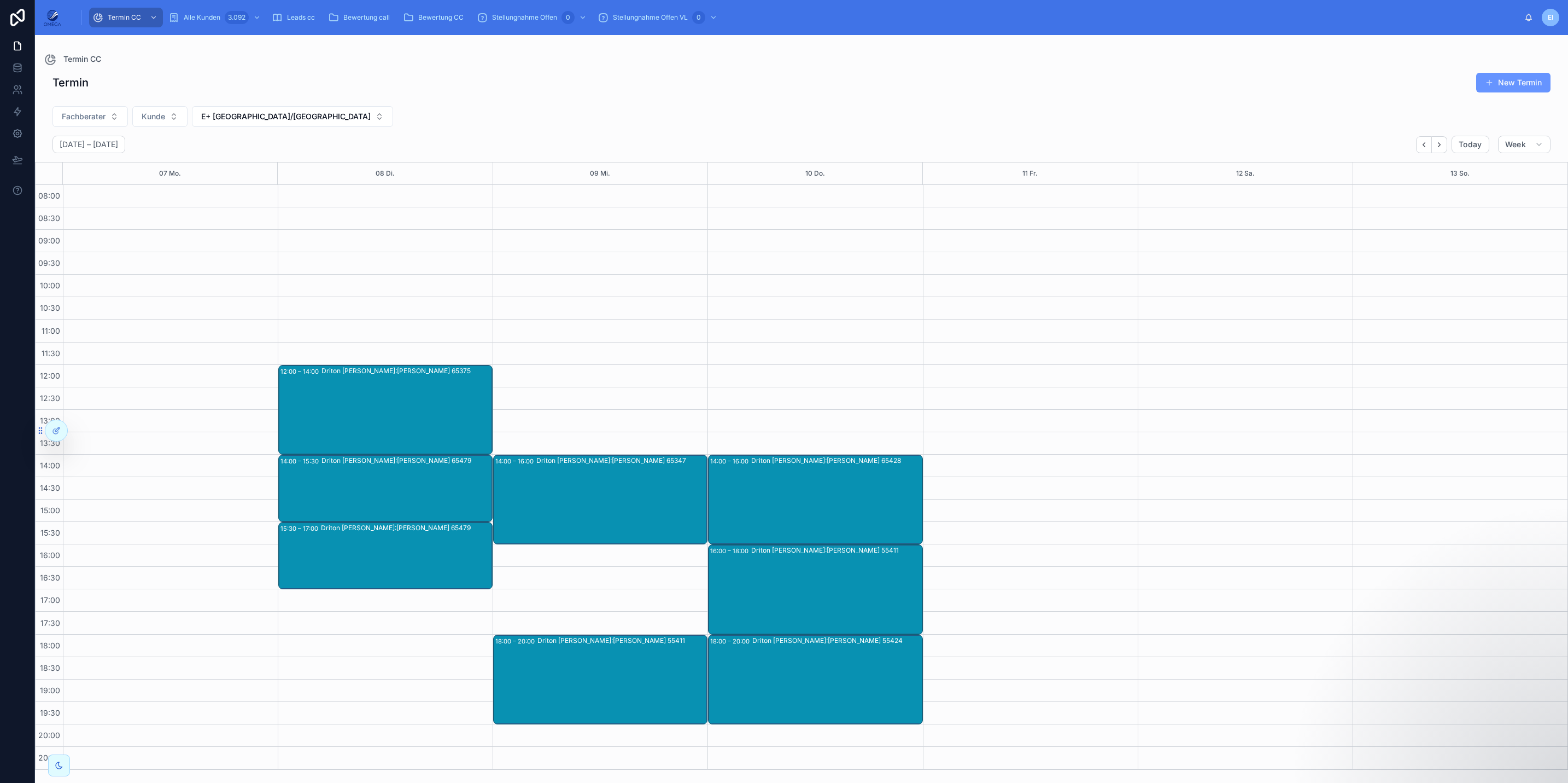
click at [844, 492] on div "Driton [PERSON_NAME]:[PERSON_NAME] 65428" at bounding box center [836, 499] width 170 height 87
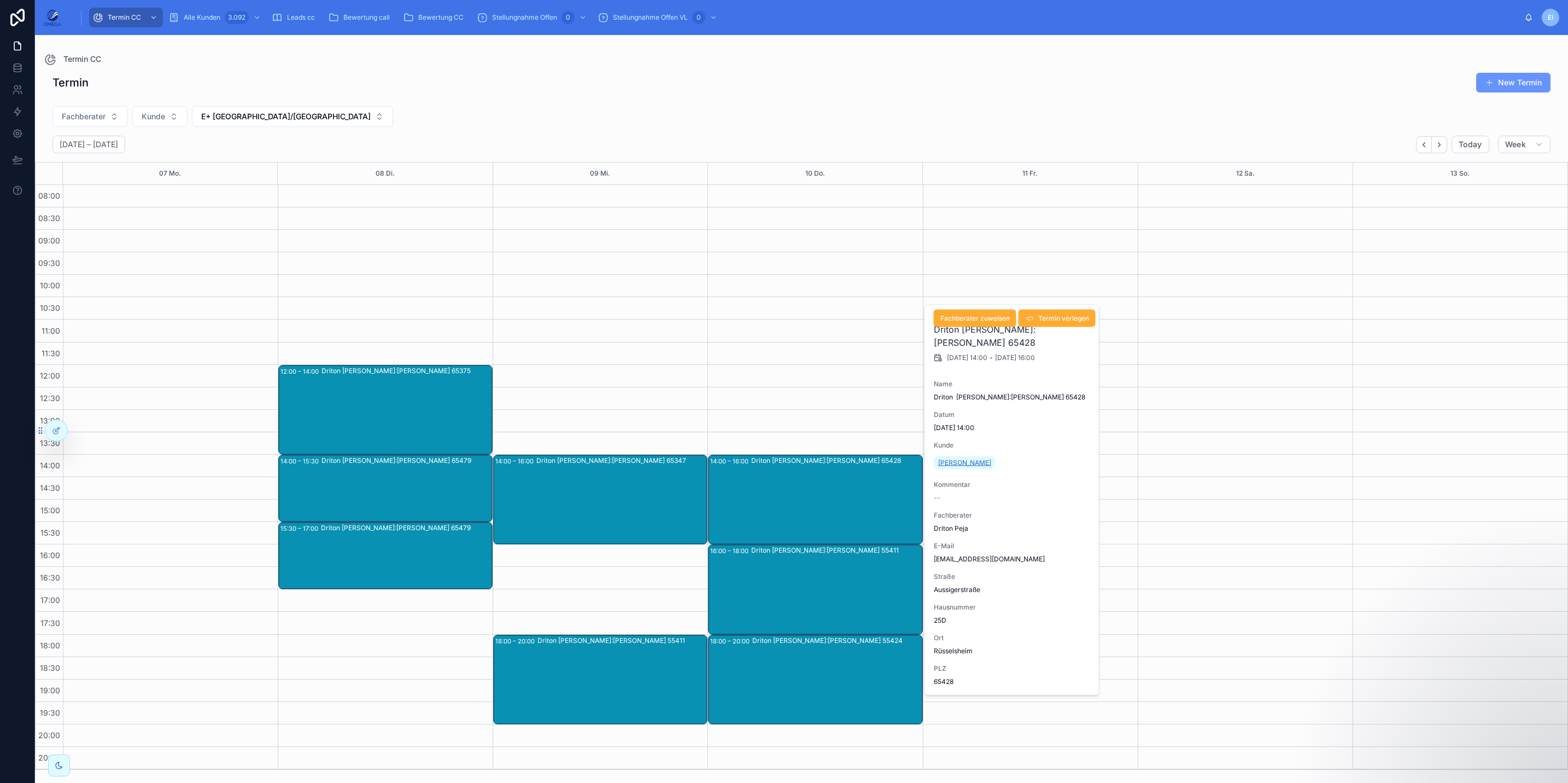
click at [953, 460] on span "Zamir Hasan" at bounding box center [965, 463] width 53 height 9
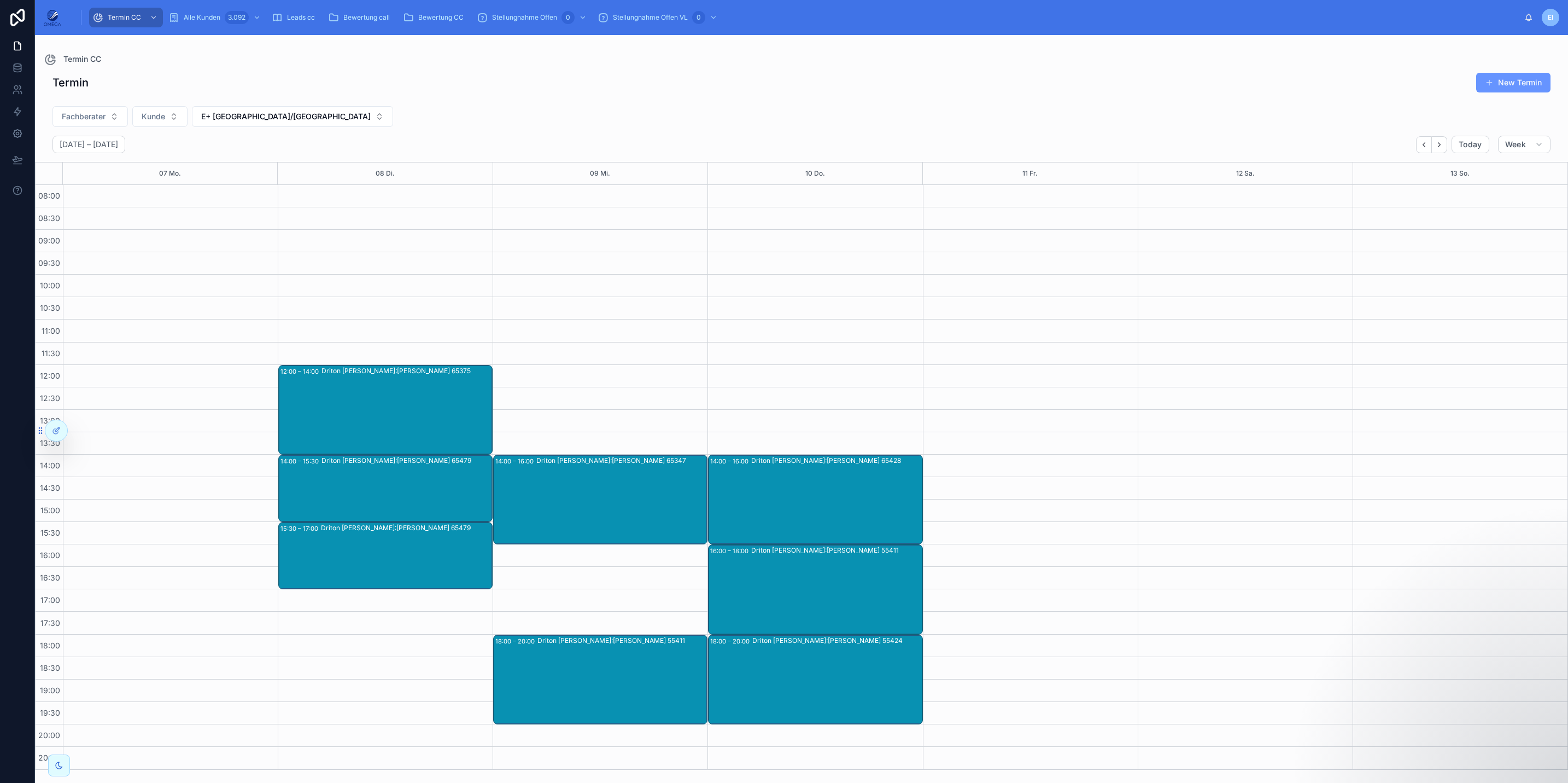
click at [810, 514] on div "Driton [PERSON_NAME]:[PERSON_NAME] 65428" at bounding box center [836, 499] width 170 height 87
click at [1306, 148] on icon "Back" at bounding box center [1424, 144] width 8 height 8
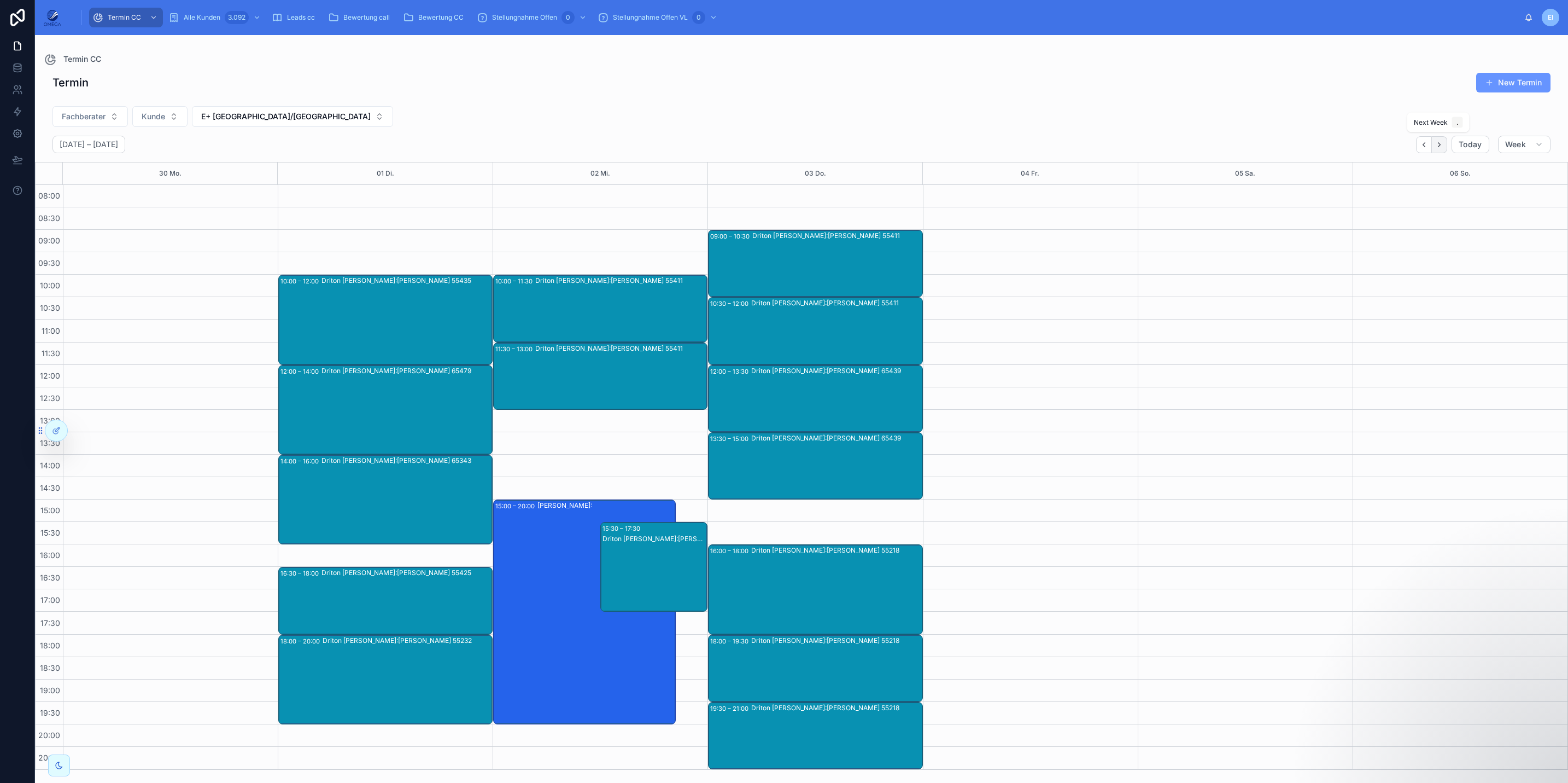
click at [1306, 148] on icon "Next" at bounding box center [1439, 144] width 8 height 8
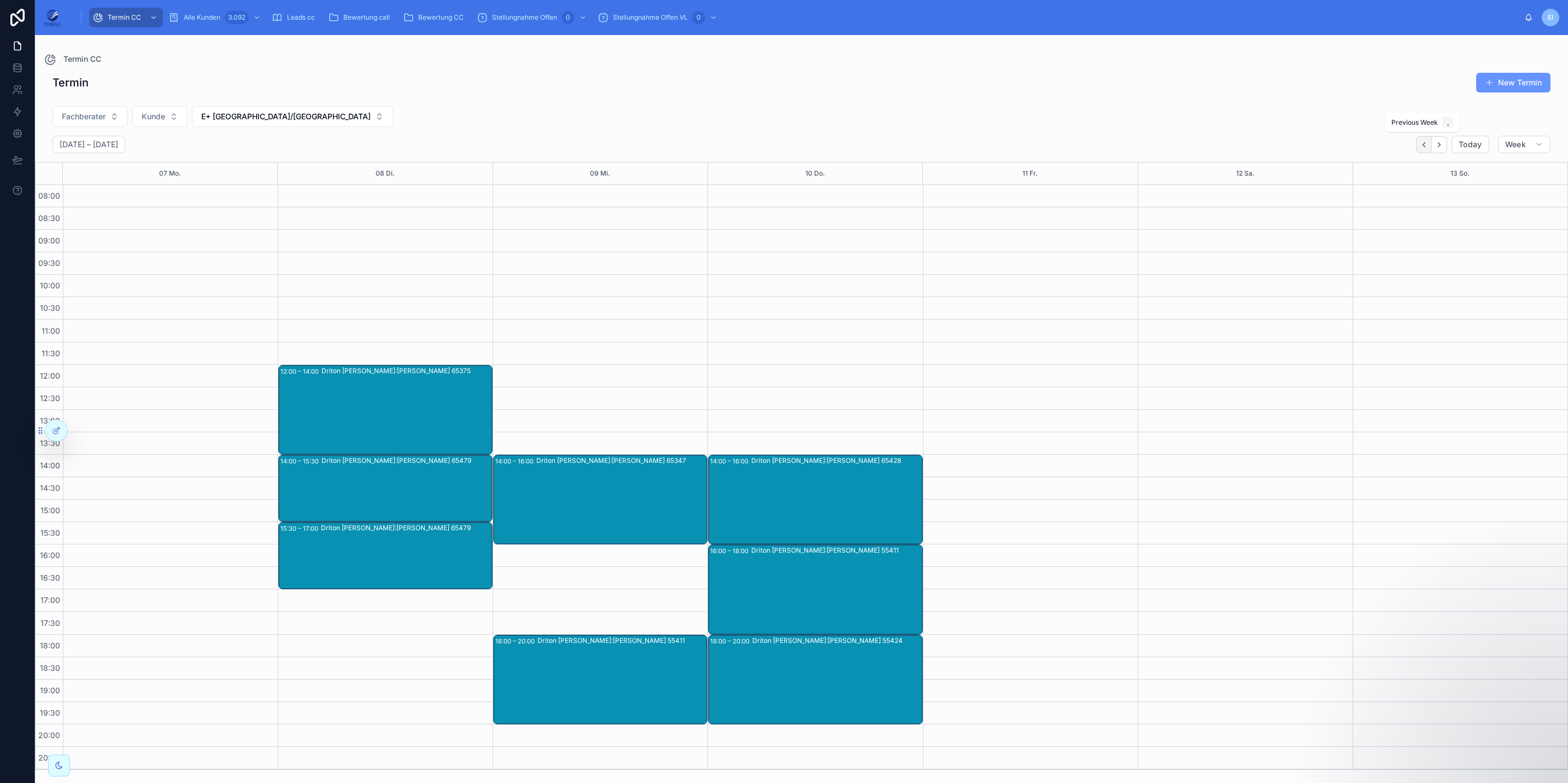
click at [1306, 150] on button "Back" at bounding box center [1424, 144] width 16 height 17
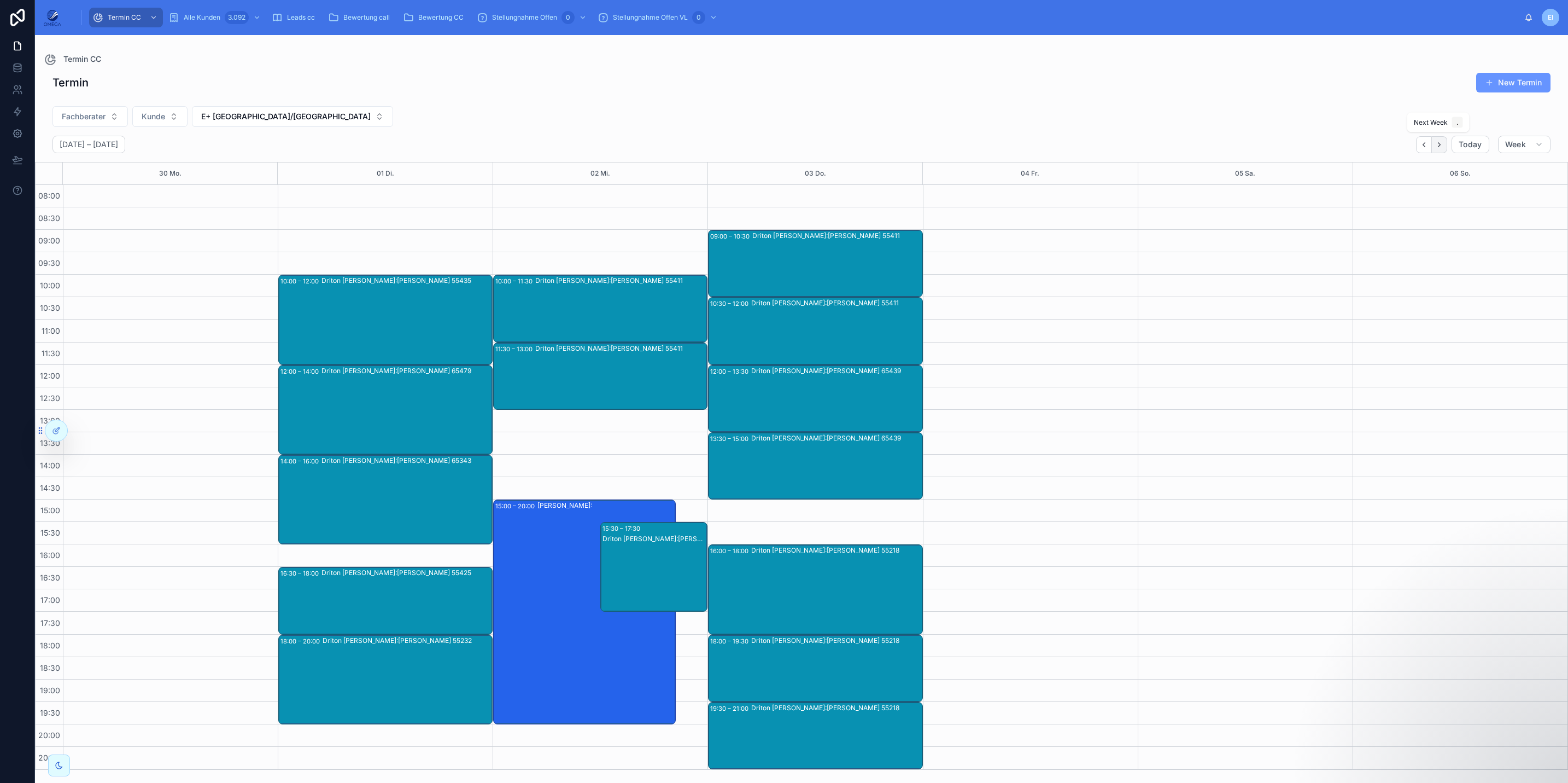
click at [1306, 146] on icon "Next" at bounding box center [1439, 144] width 2 height 4
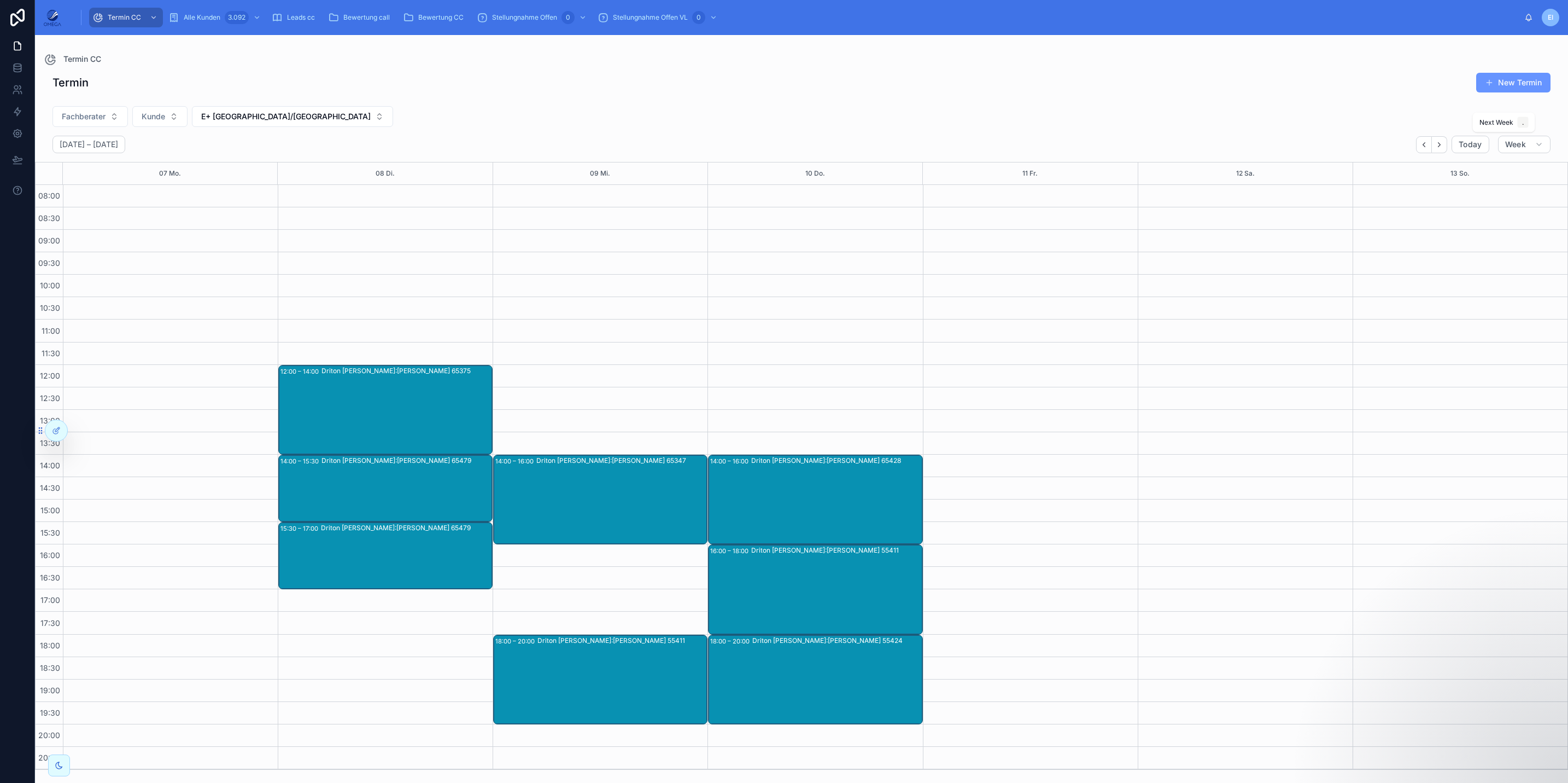
click at [1306, 146] on icon "Next" at bounding box center [1439, 144] width 2 height 4
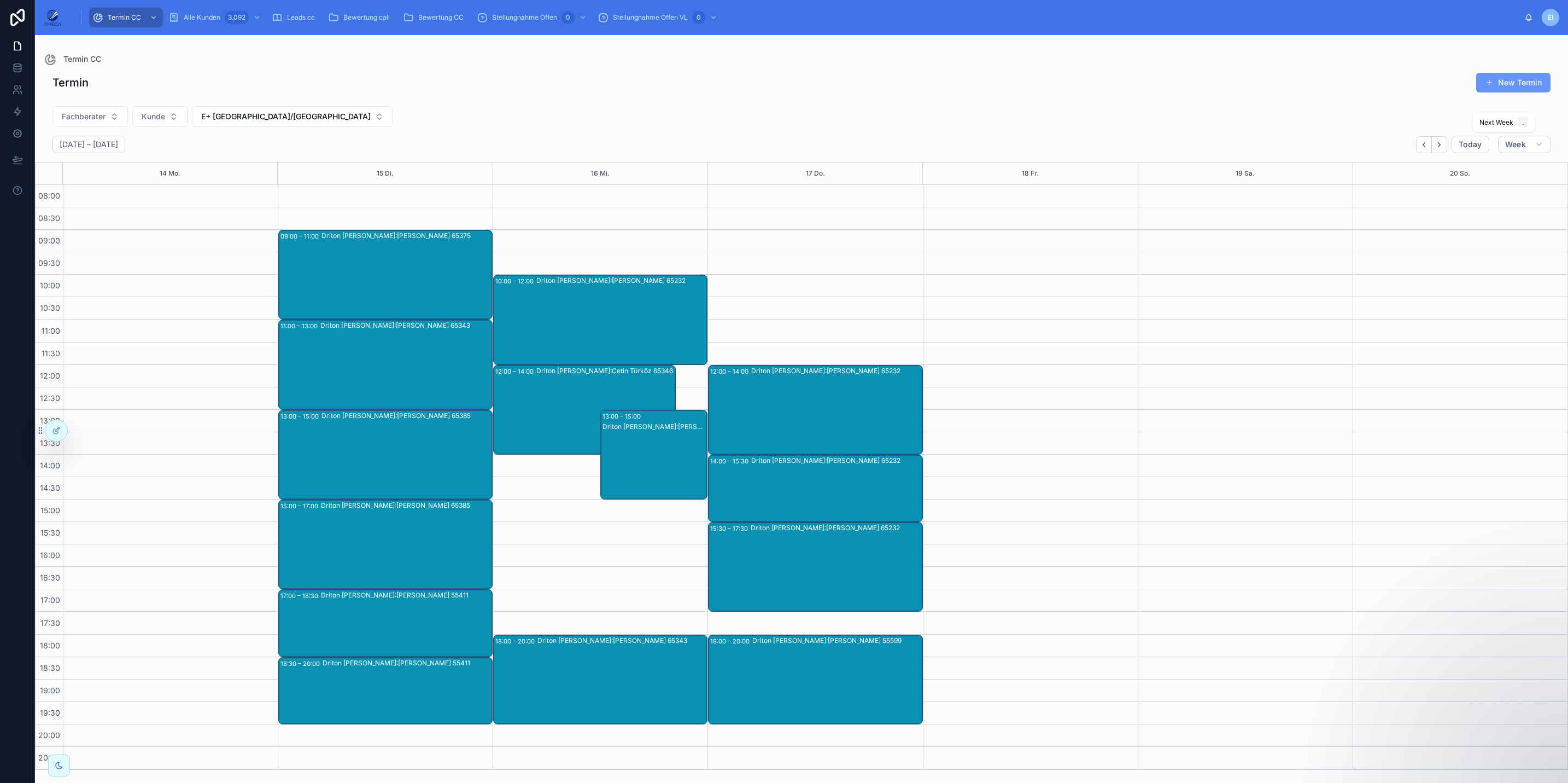
click at [1306, 146] on icon "Next" at bounding box center [1439, 144] width 2 height 4
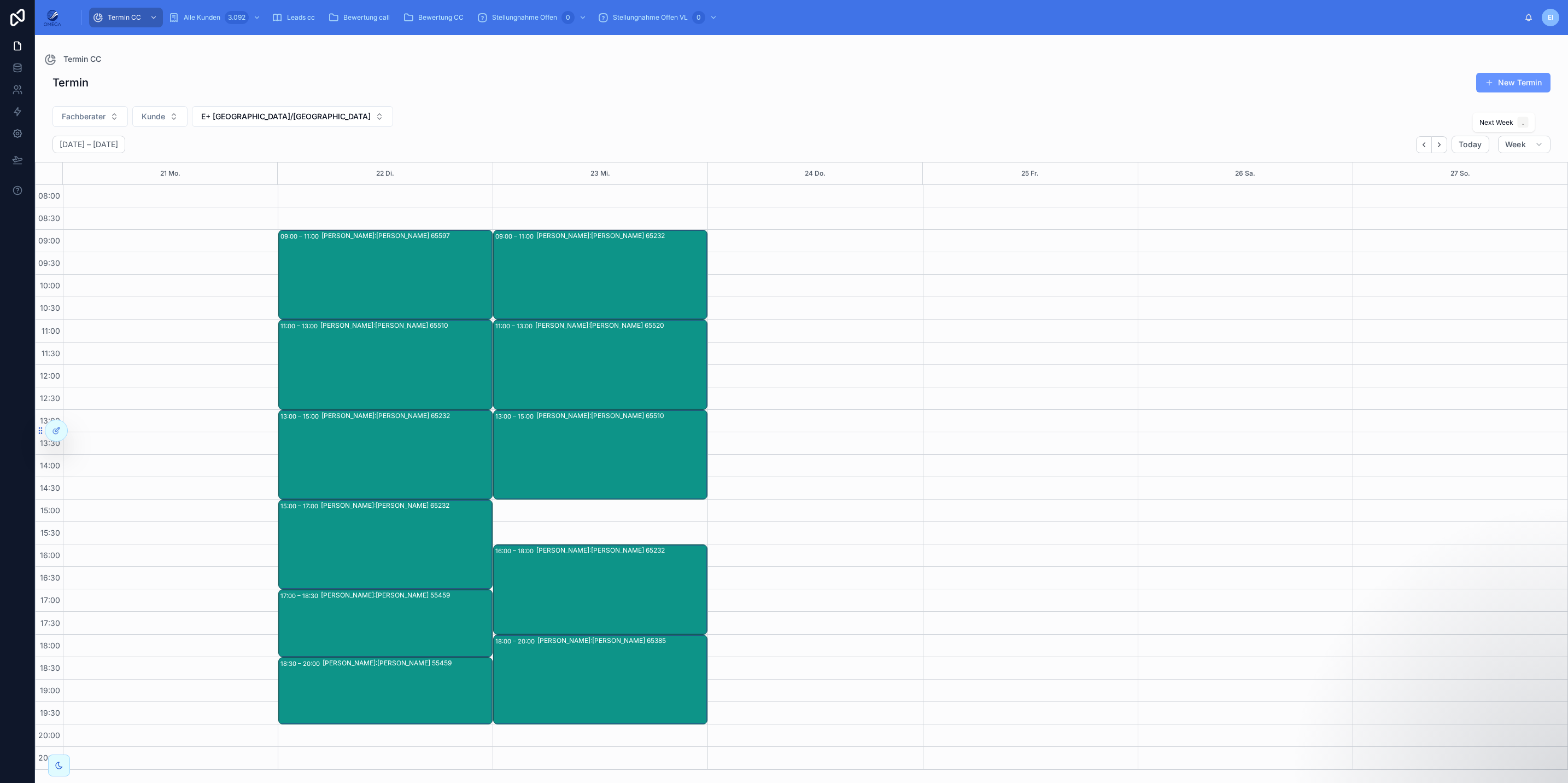
click at [1306, 146] on icon "Next" at bounding box center [1439, 144] width 2 height 4
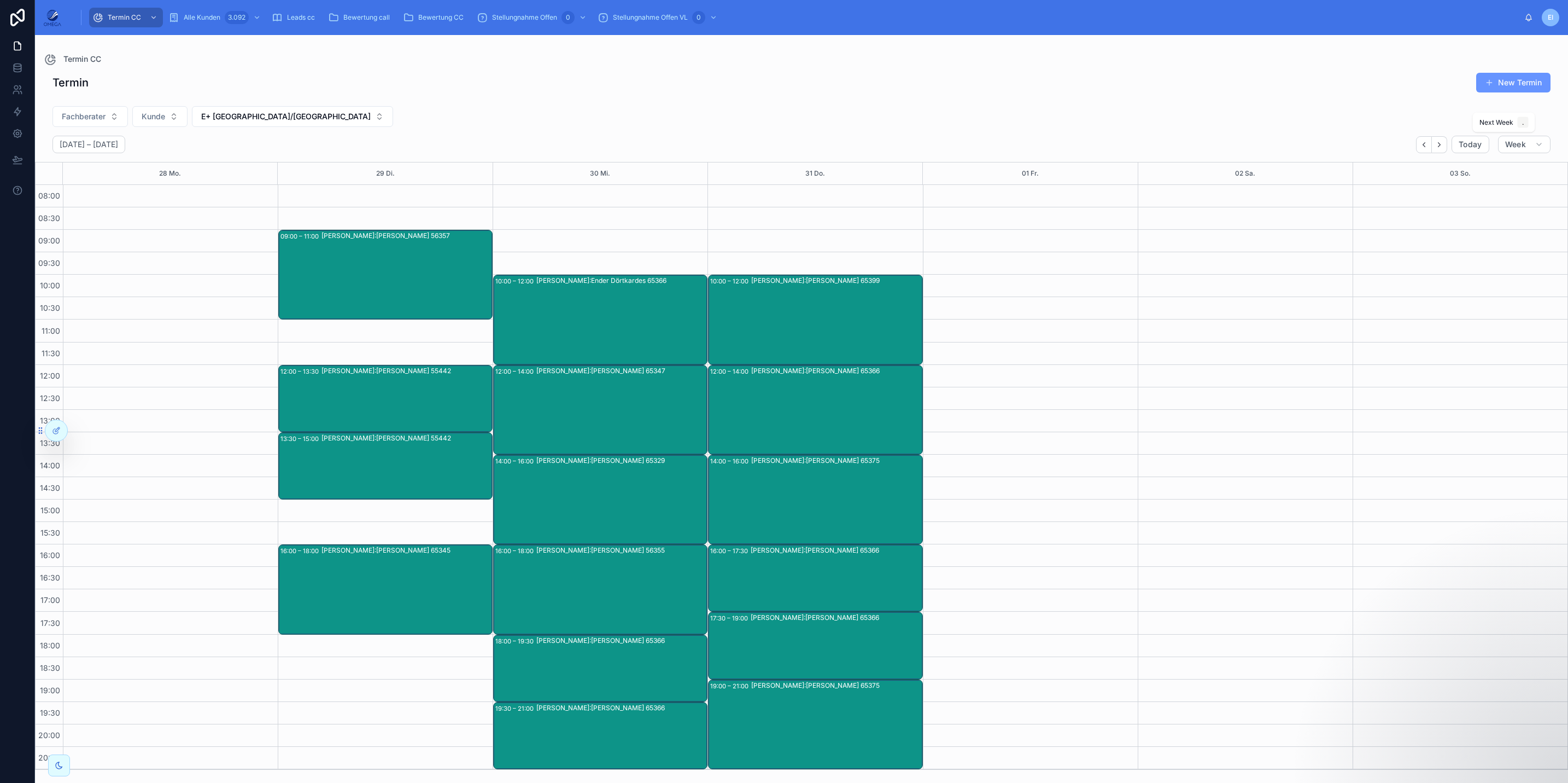
click at [1306, 146] on icon "Next" at bounding box center [1439, 144] width 2 height 4
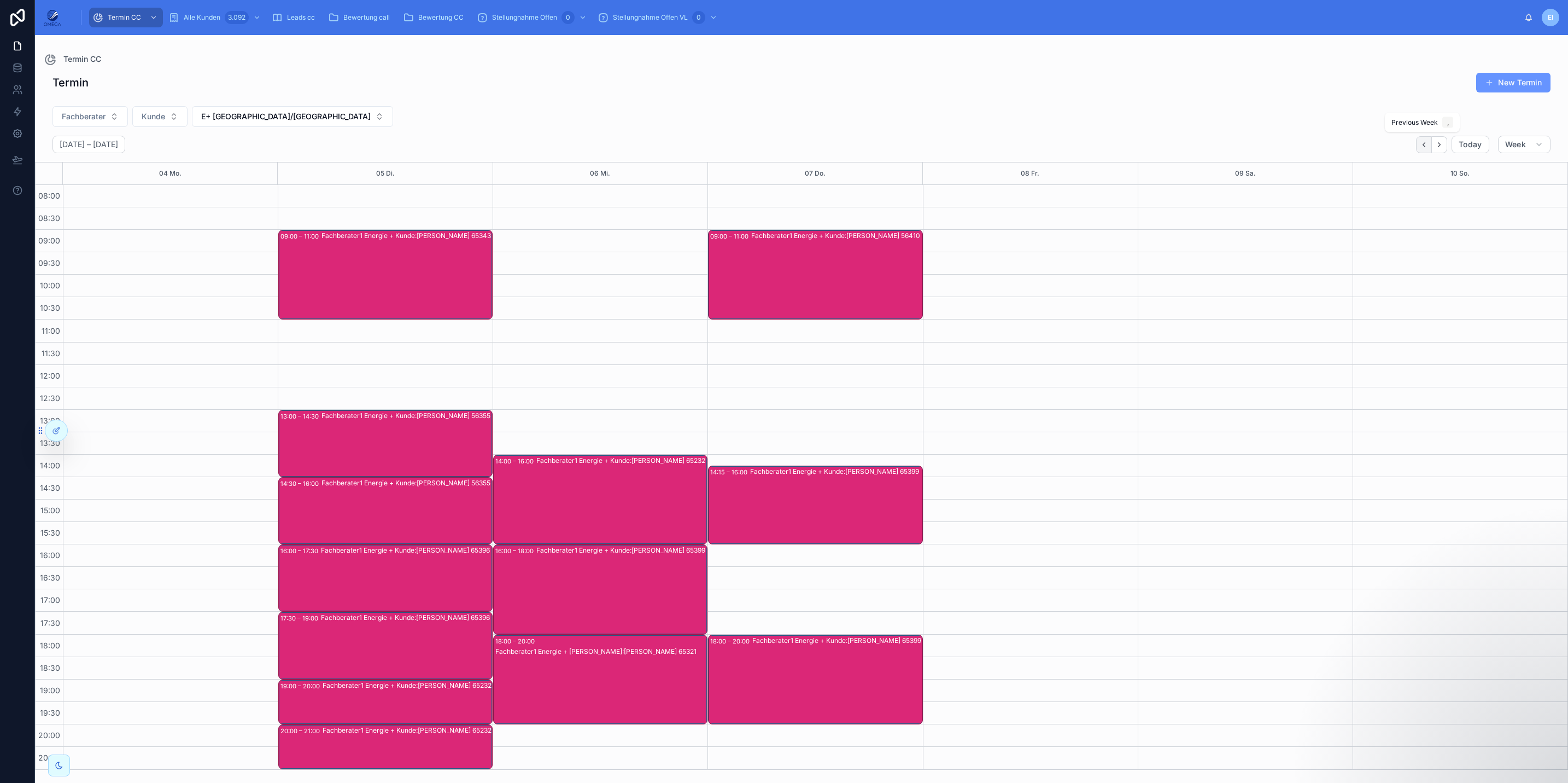
click at [1306, 143] on icon "Back" at bounding box center [1424, 144] width 8 height 8
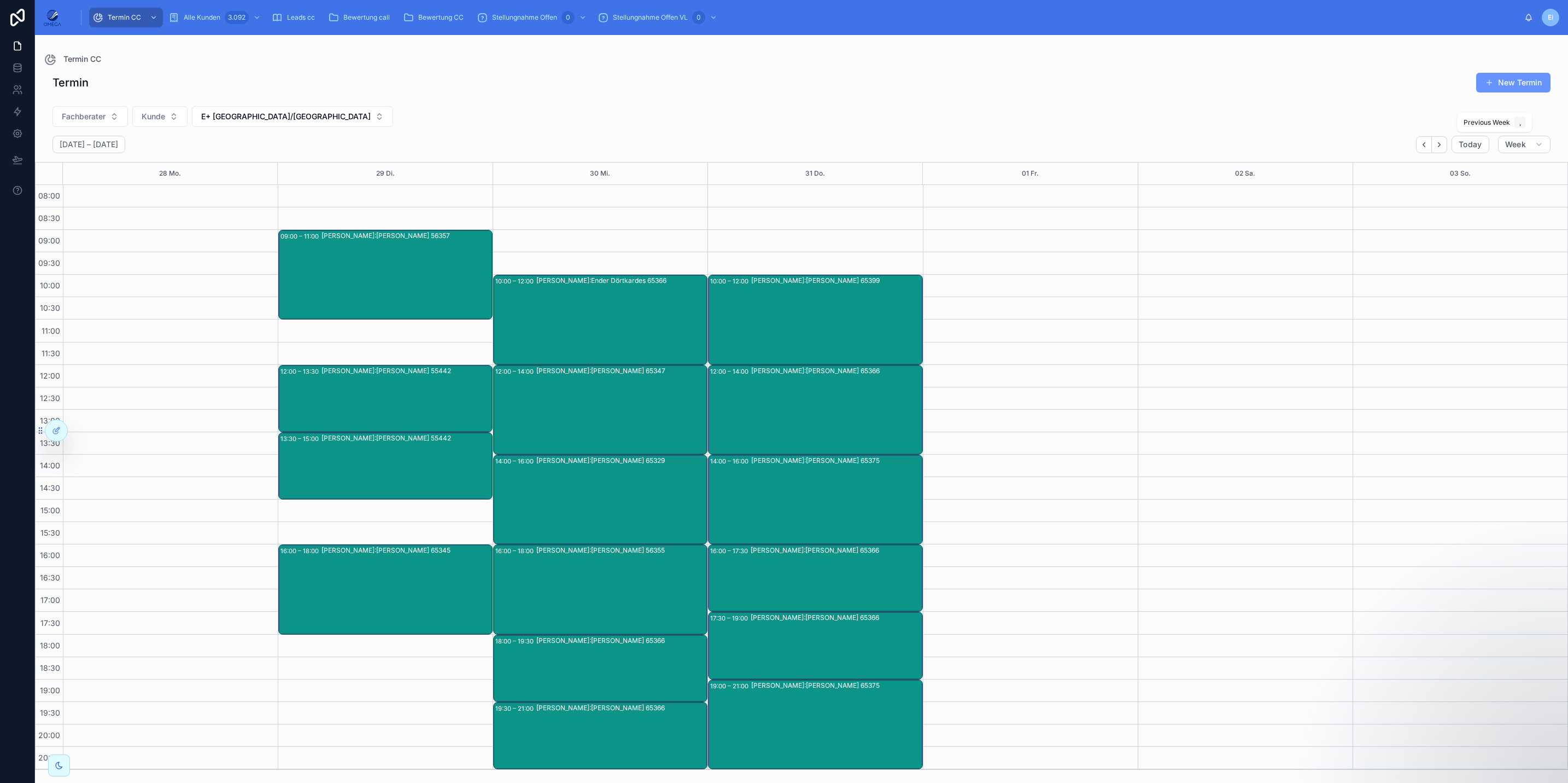
click at [1306, 144] on icon "Back" at bounding box center [1424, 144] width 8 height 8
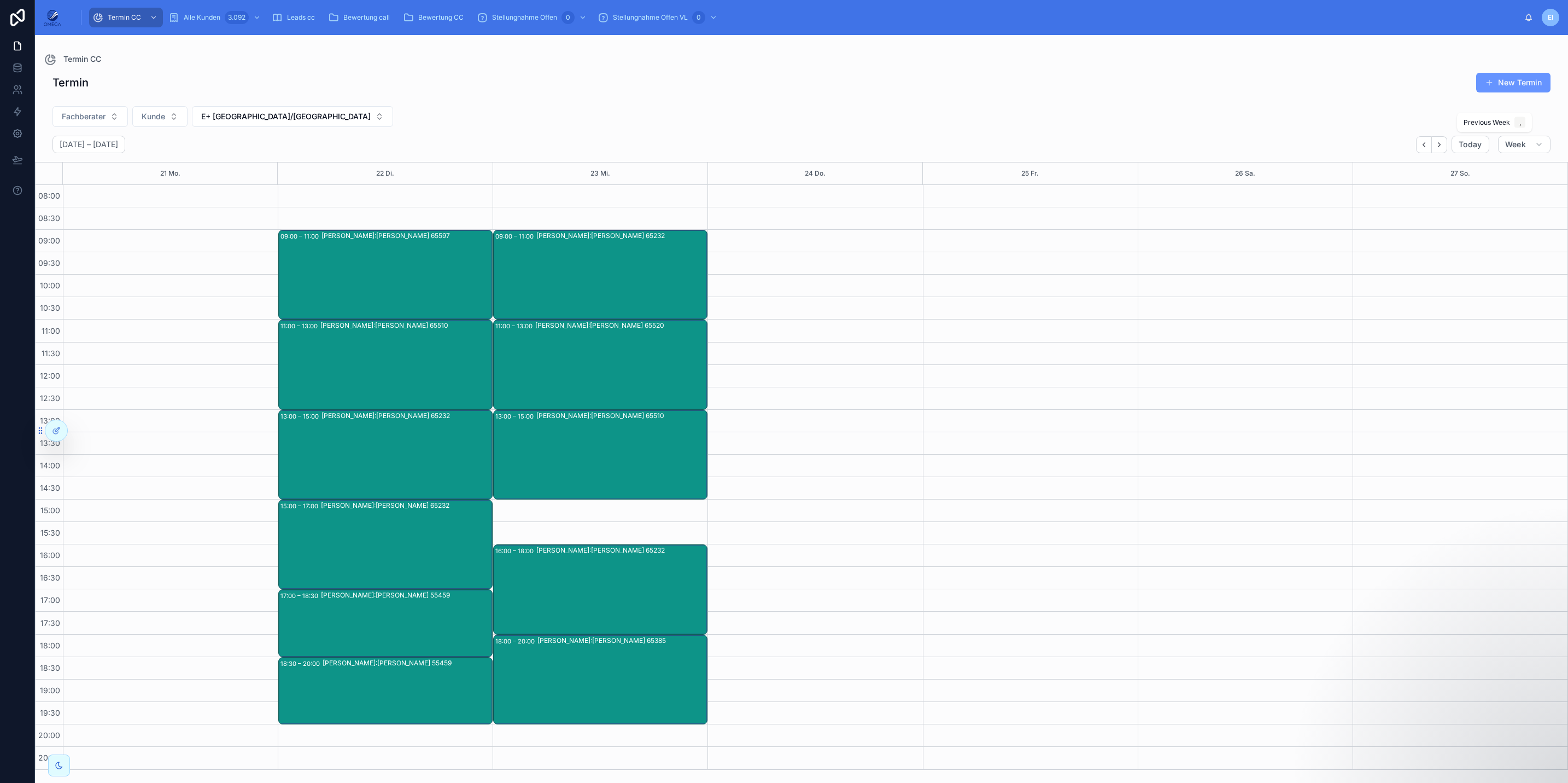
click at [1306, 144] on icon "Back" at bounding box center [1424, 144] width 8 height 8
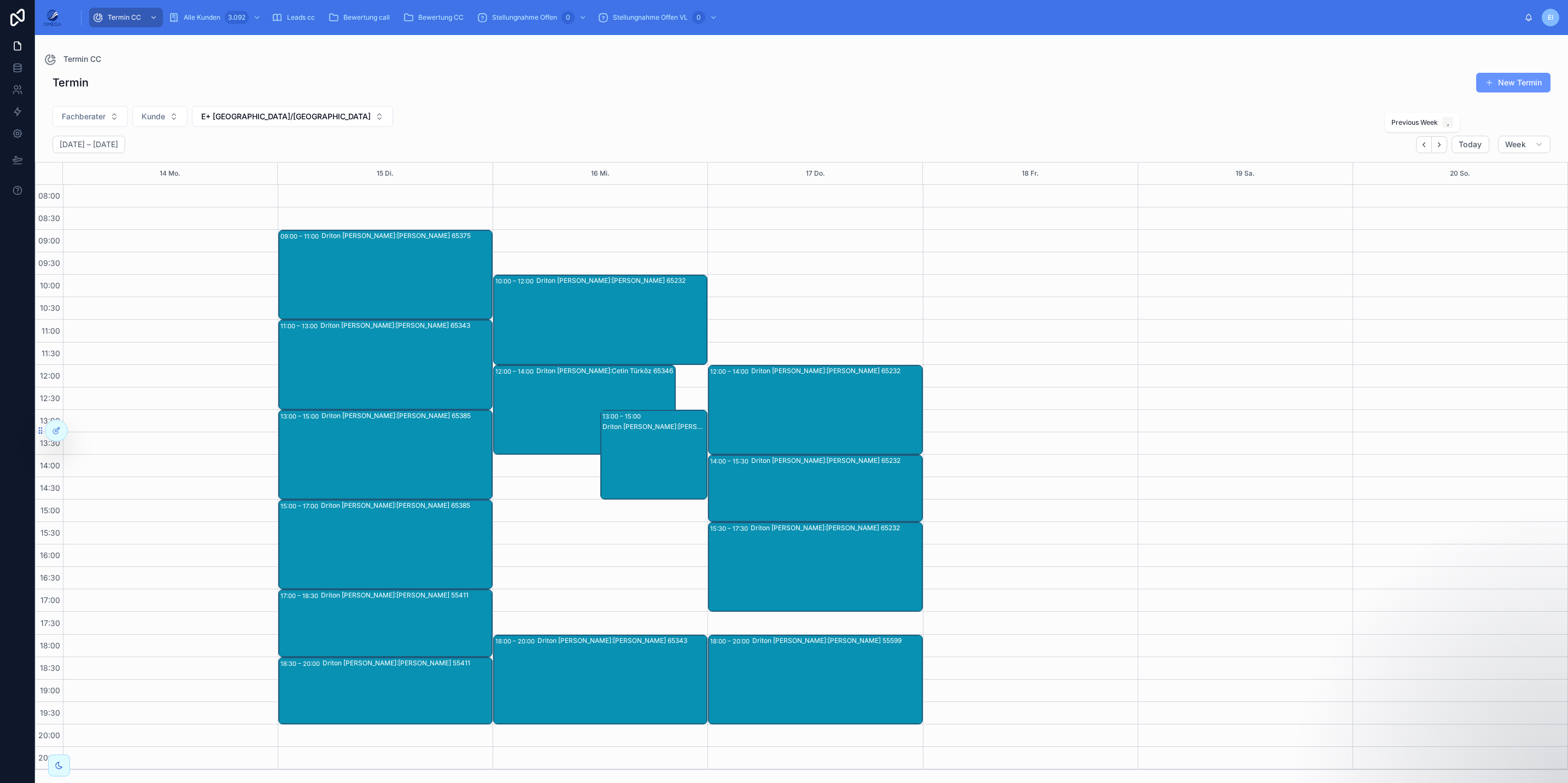
click at [1306, 144] on icon "Back" at bounding box center [1424, 144] width 8 height 8
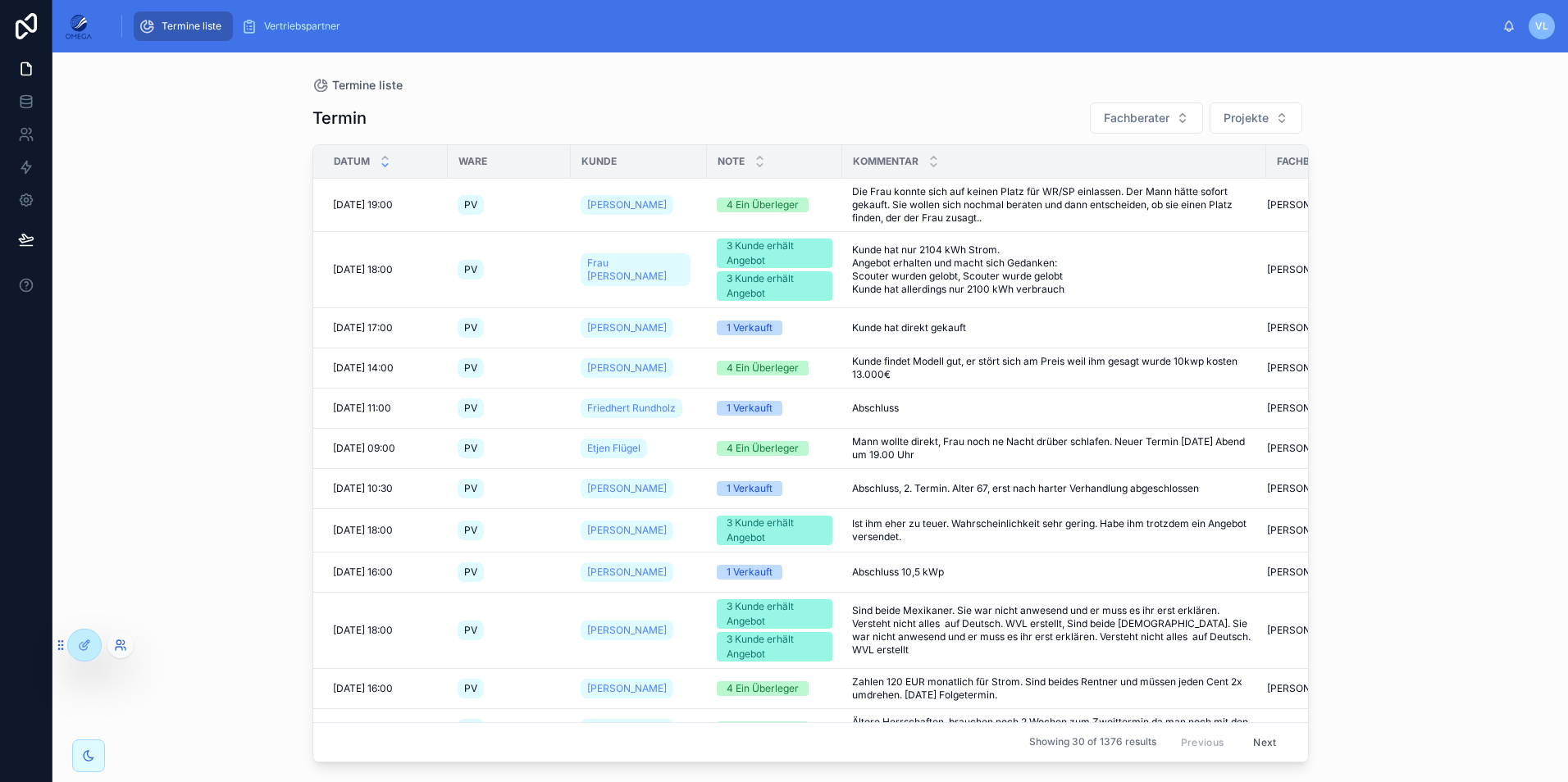
click at [120, 650] on icon at bounding box center [120, 646] width 13 height 13
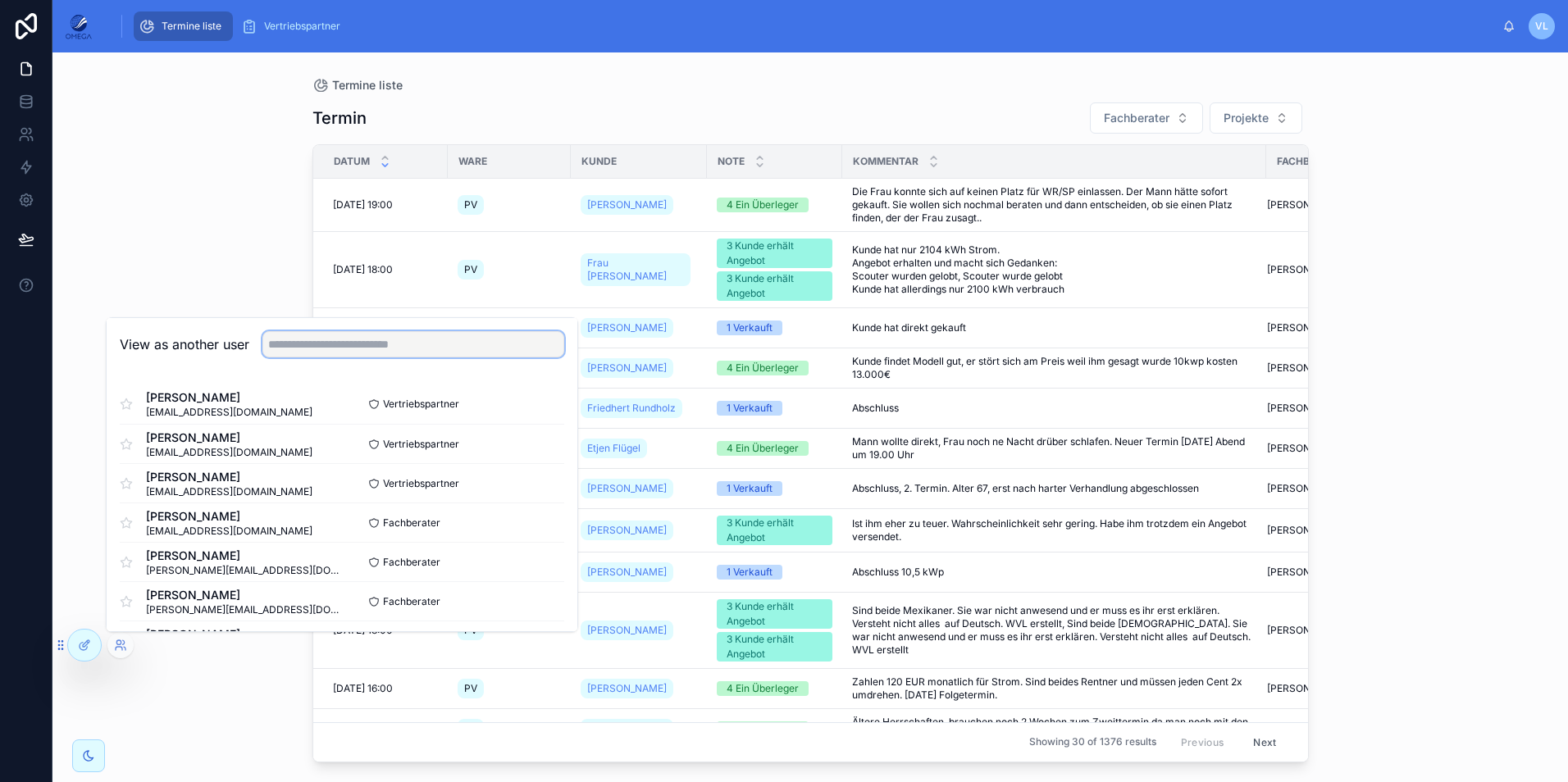
click at [321, 349] on input "text" at bounding box center [413, 344] width 302 height 26
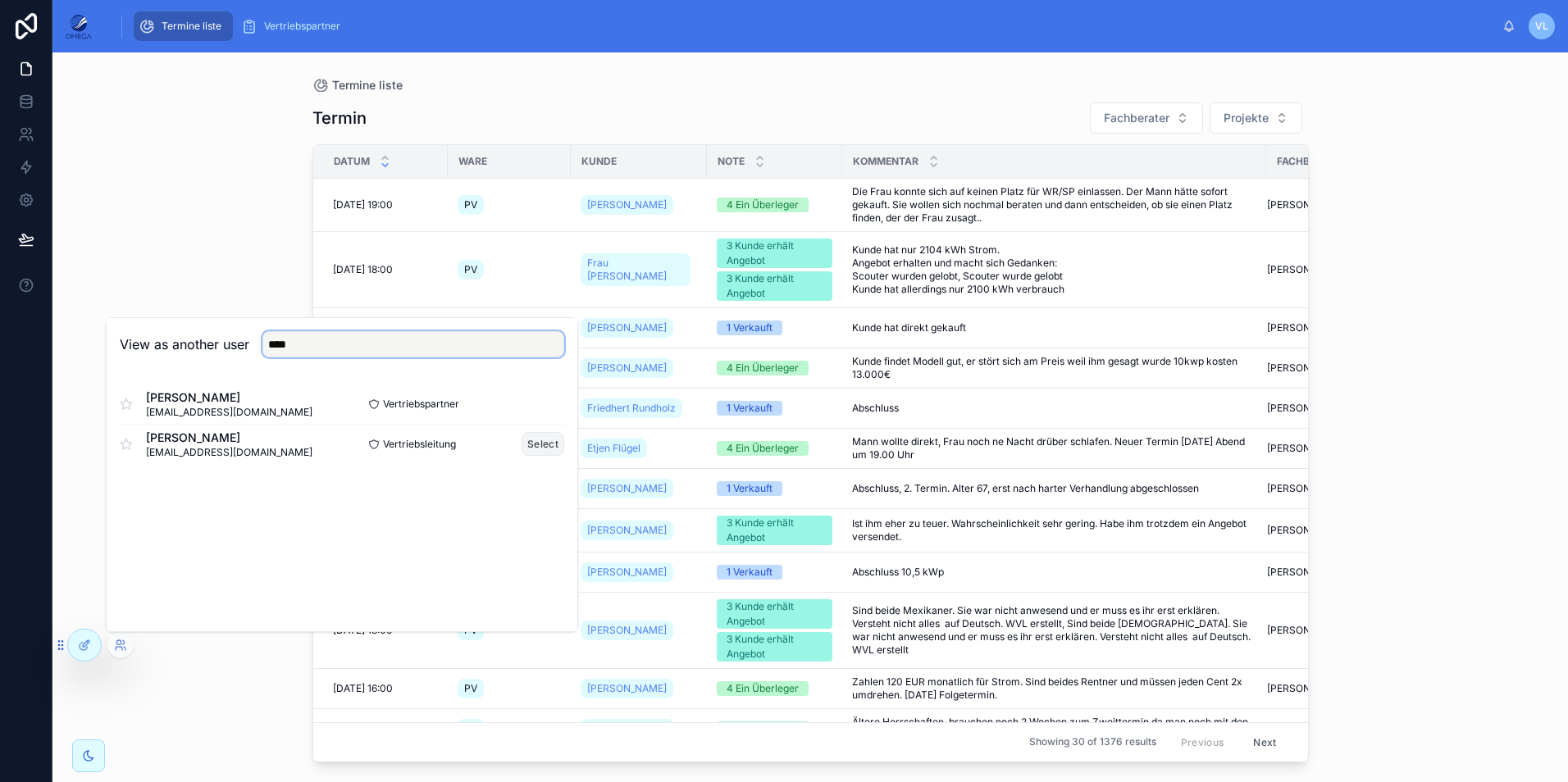
type input "****"
click at [546, 446] on button "Select" at bounding box center [542, 443] width 42 height 24
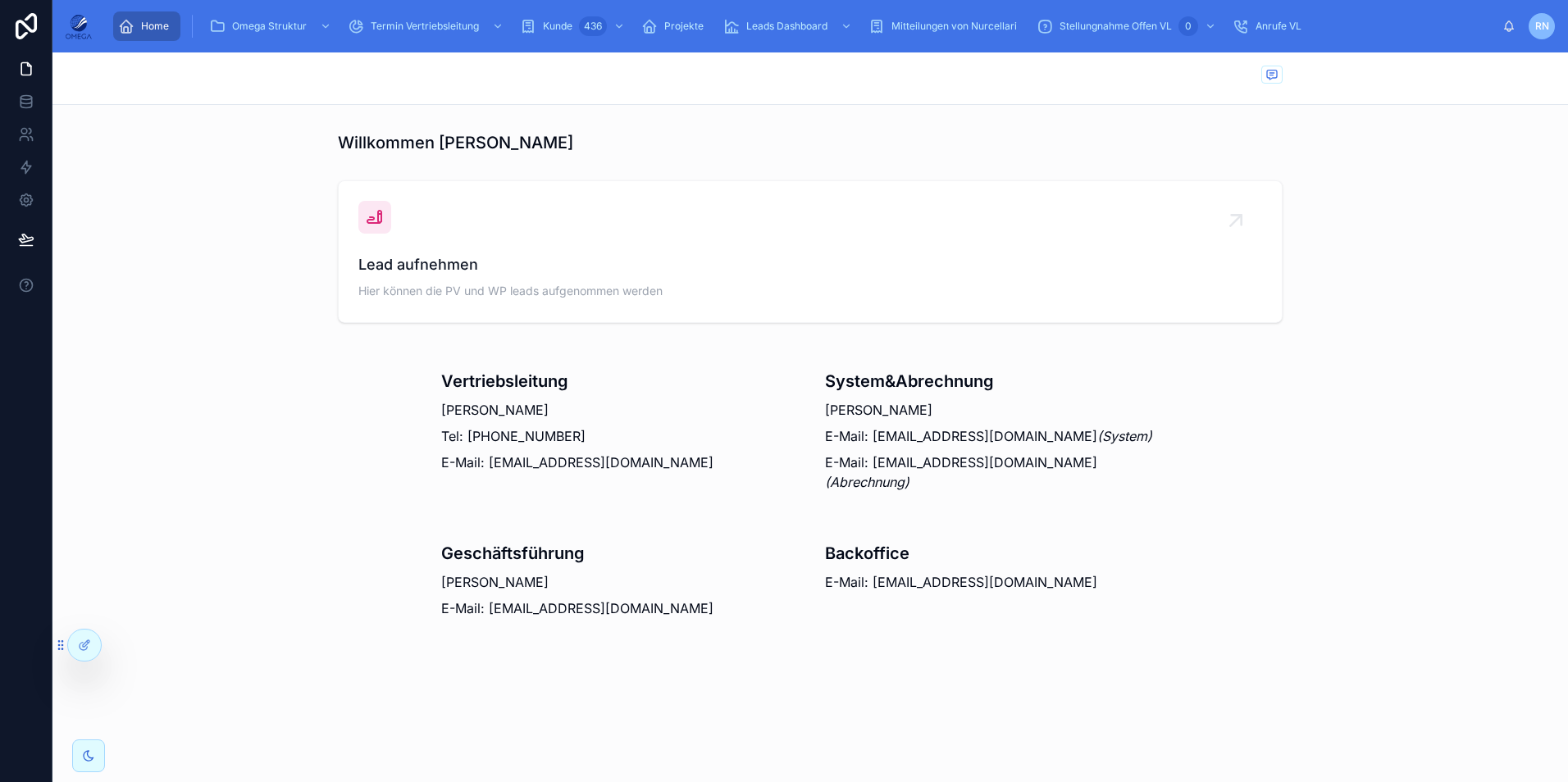
click at [633, 104] on div at bounding box center [810, 78] width 945 height 52
click at [442, 66] on span "Termin Vertriebsleitung Liste" at bounding box center [433, 71] width 133 height 13
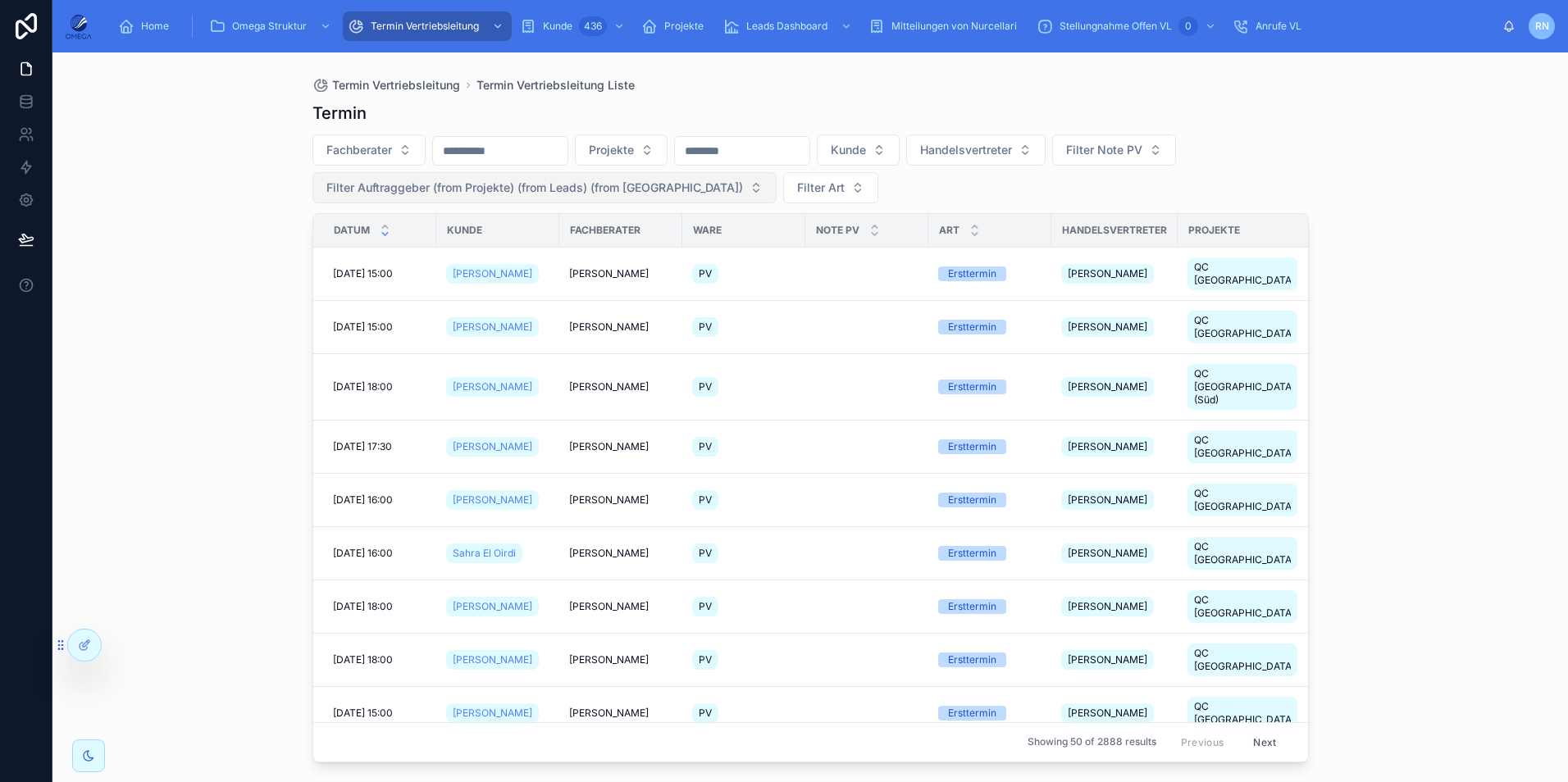
click at [660, 190] on span "Filter Auftraggeber (from Projekte) (from Leads) (from [GEOGRAPHIC_DATA])" at bounding box center [535, 187] width 417 height 16
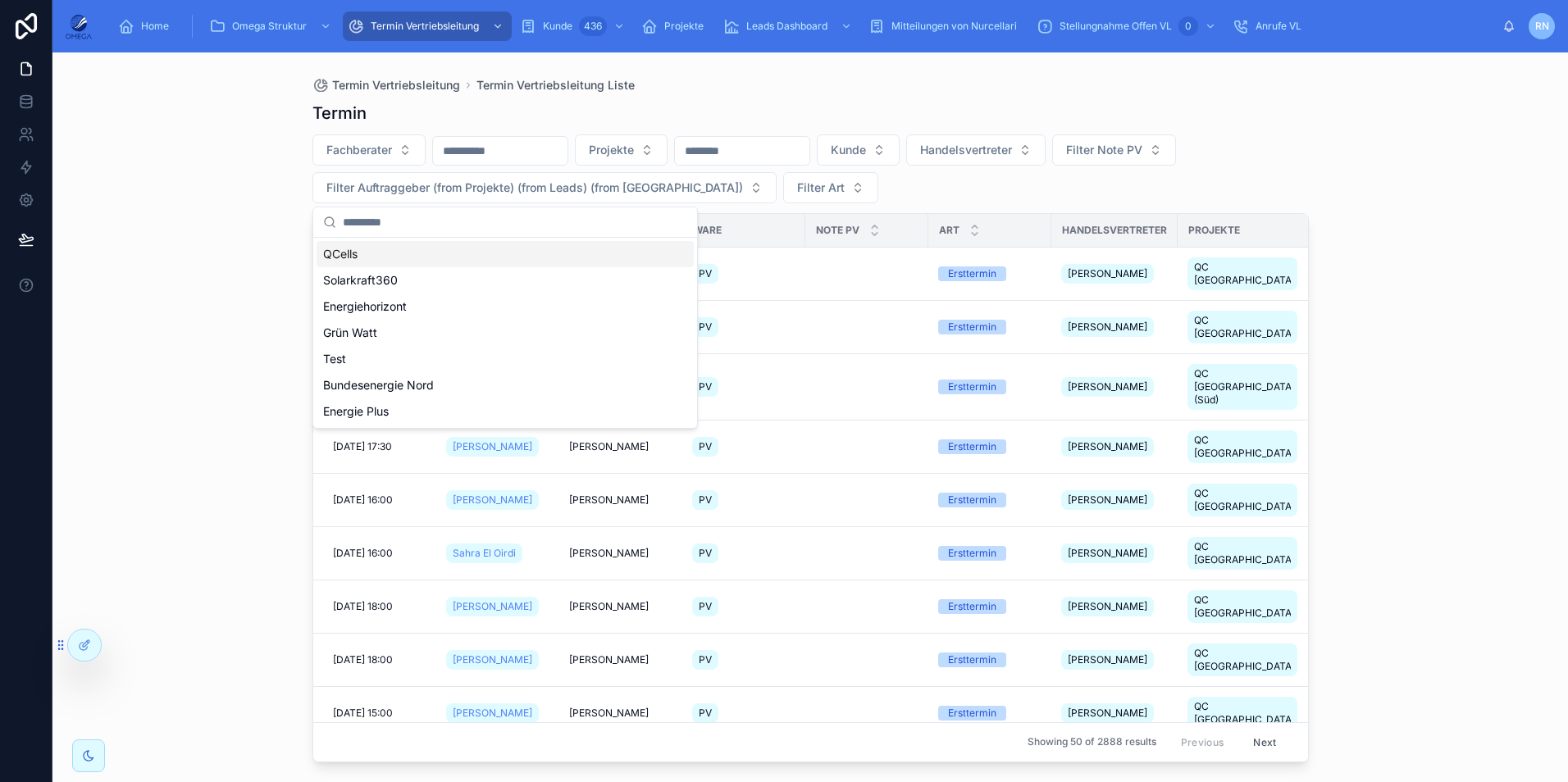
click at [409, 259] on div "QCells" at bounding box center [504, 254] width 377 height 26
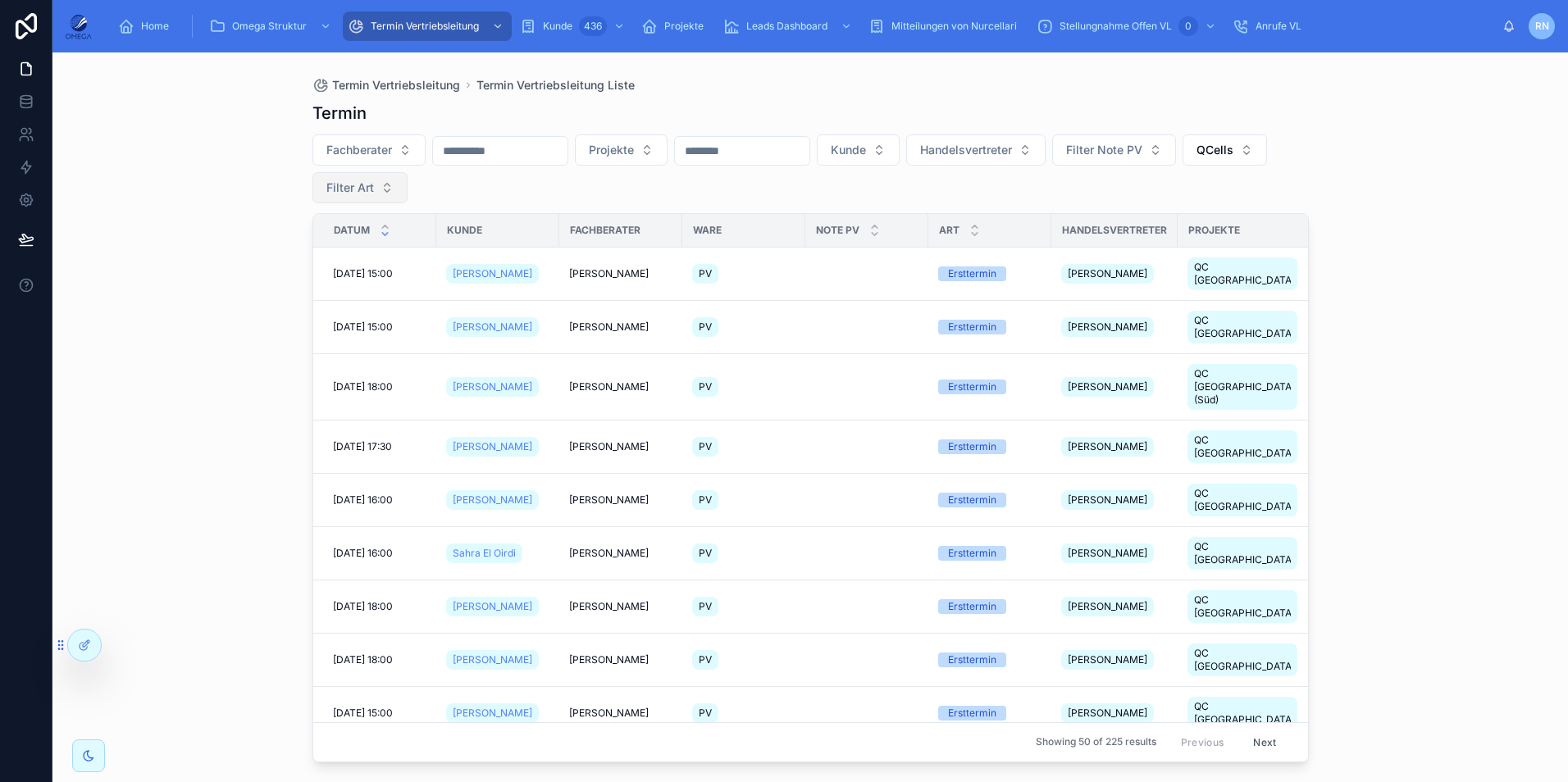
click at [408, 186] on button "Filter Art" at bounding box center [360, 187] width 95 height 31
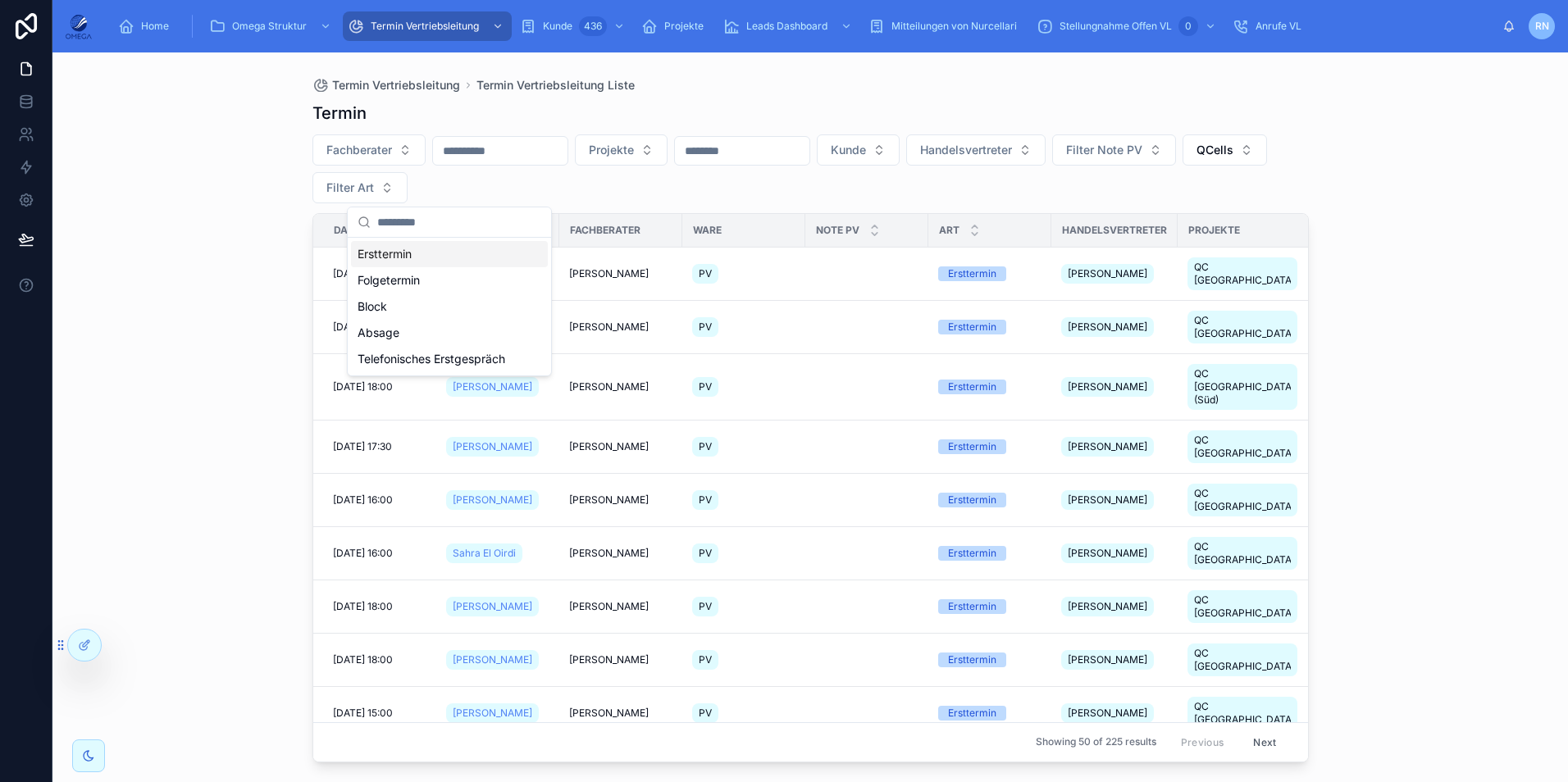
click at [439, 258] on div "Ersttermin" at bounding box center [449, 254] width 197 height 26
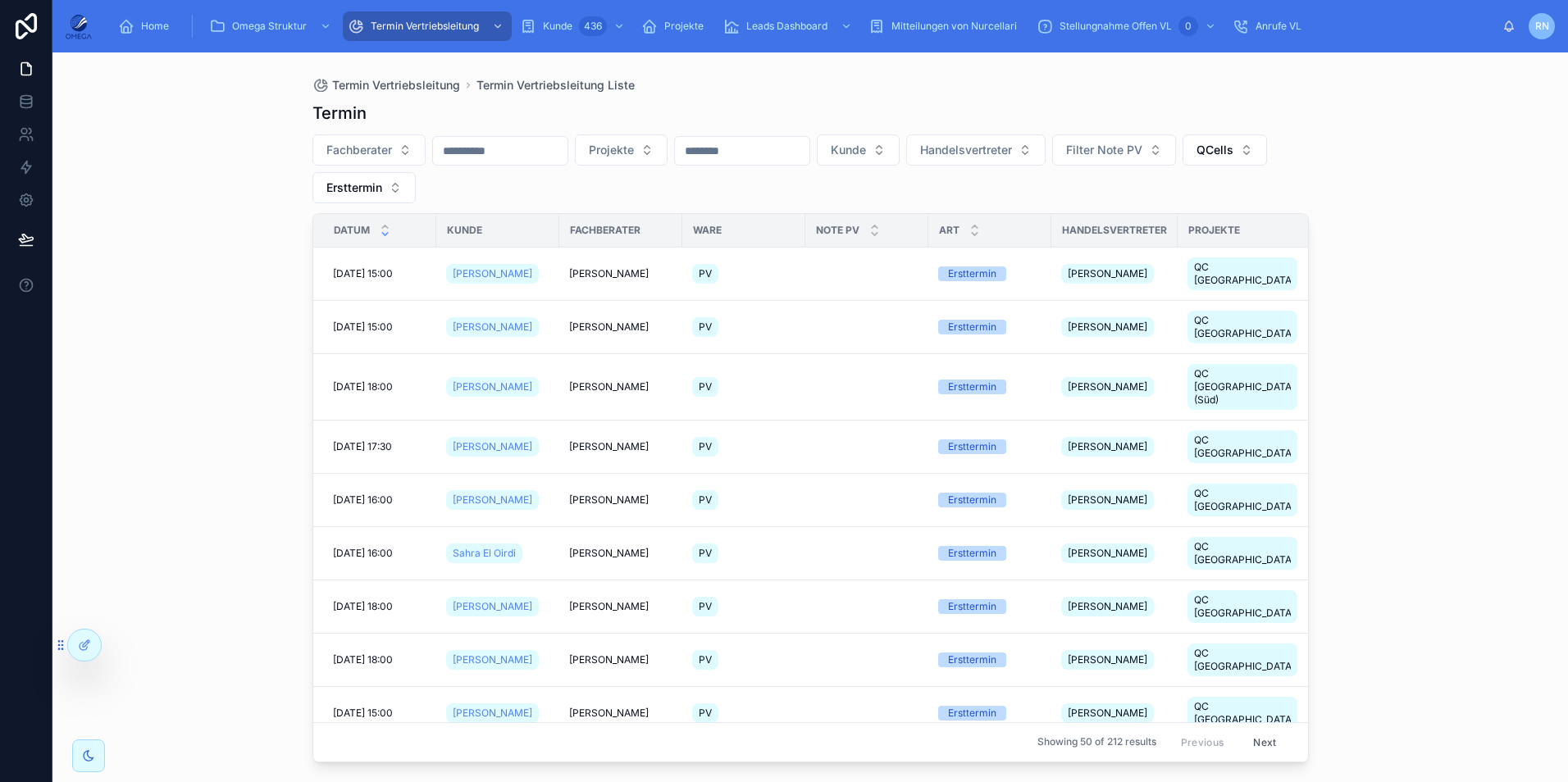
click at [503, 149] on input "text" at bounding box center [500, 151] width 135 height 23
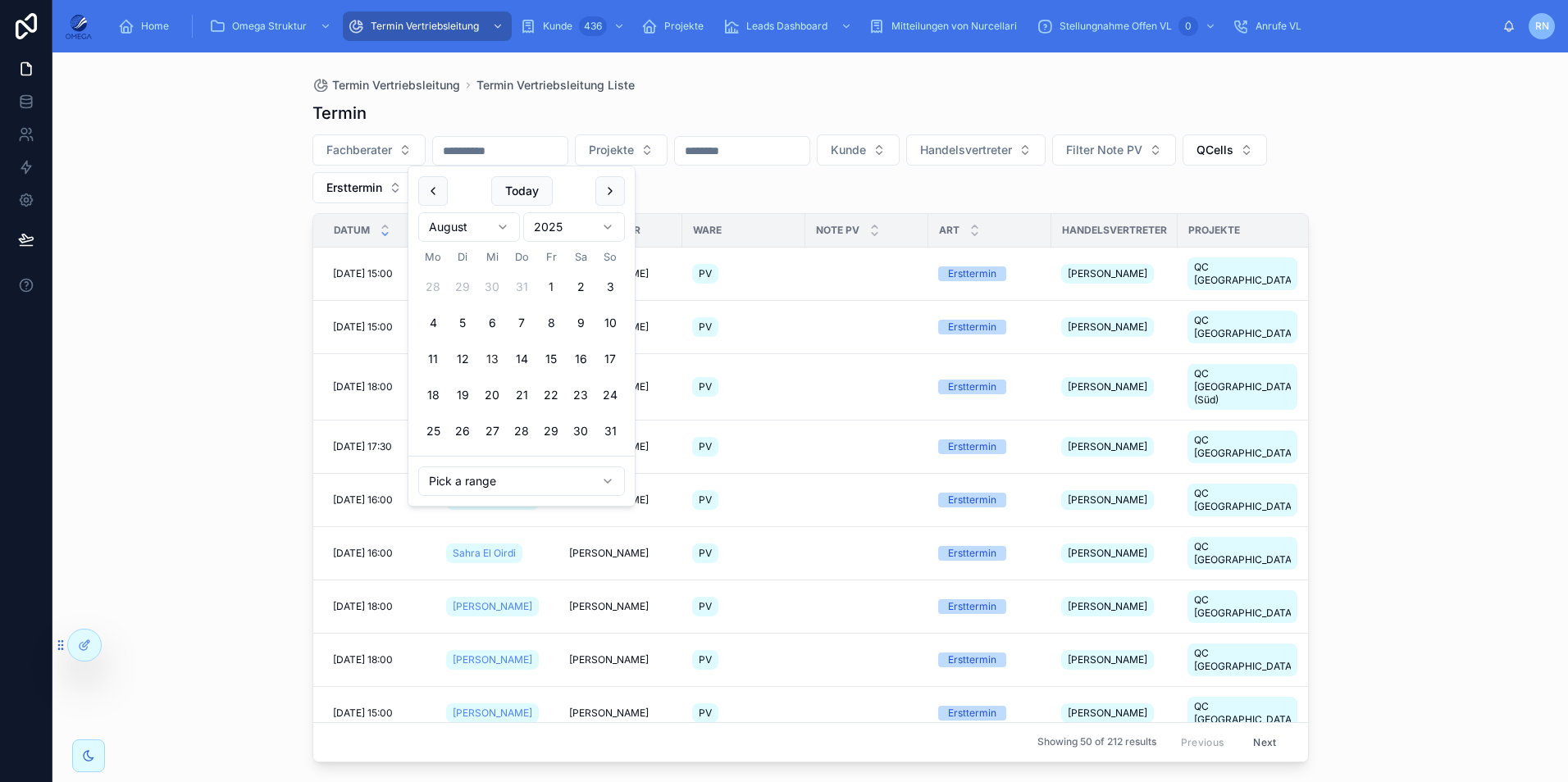
click at [545, 287] on button "1" at bounding box center [551, 286] width 29 height 29
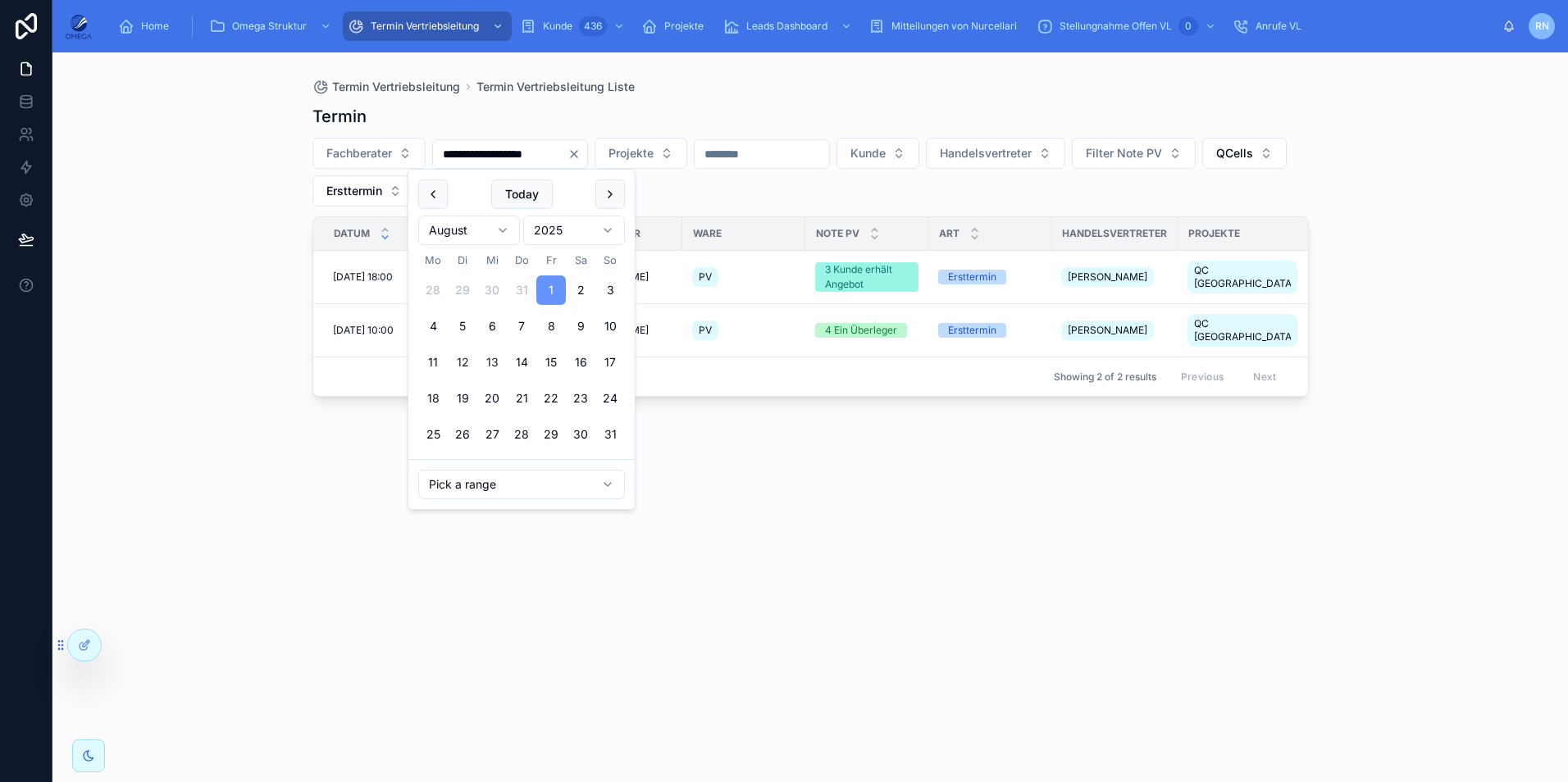
click at [460, 360] on button "12" at bounding box center [462, 361] width 29 height 29
type input "**********"
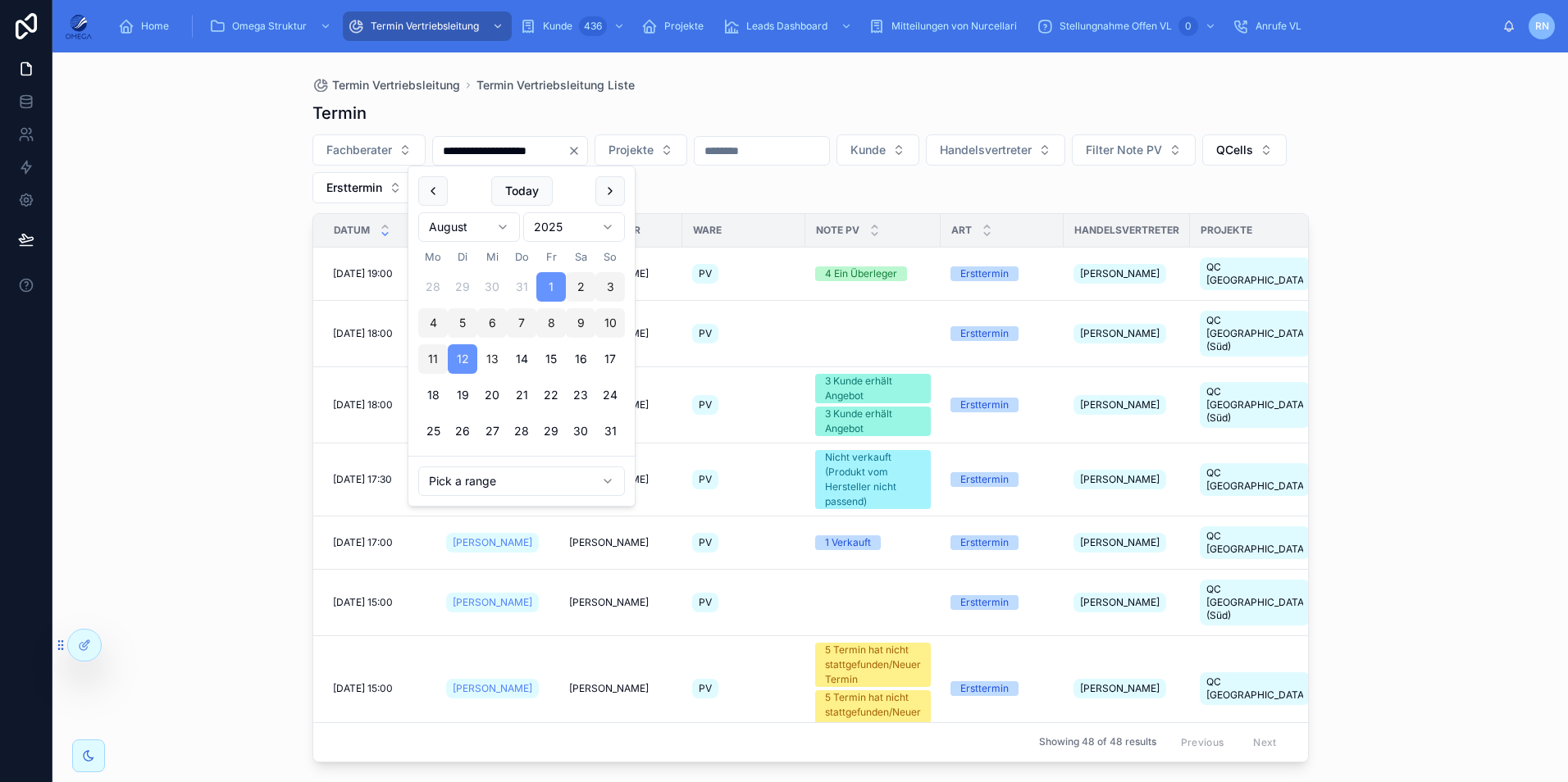
click at [992, 202] on div "**********" at bounding box center [810, 168] width 996 height 69
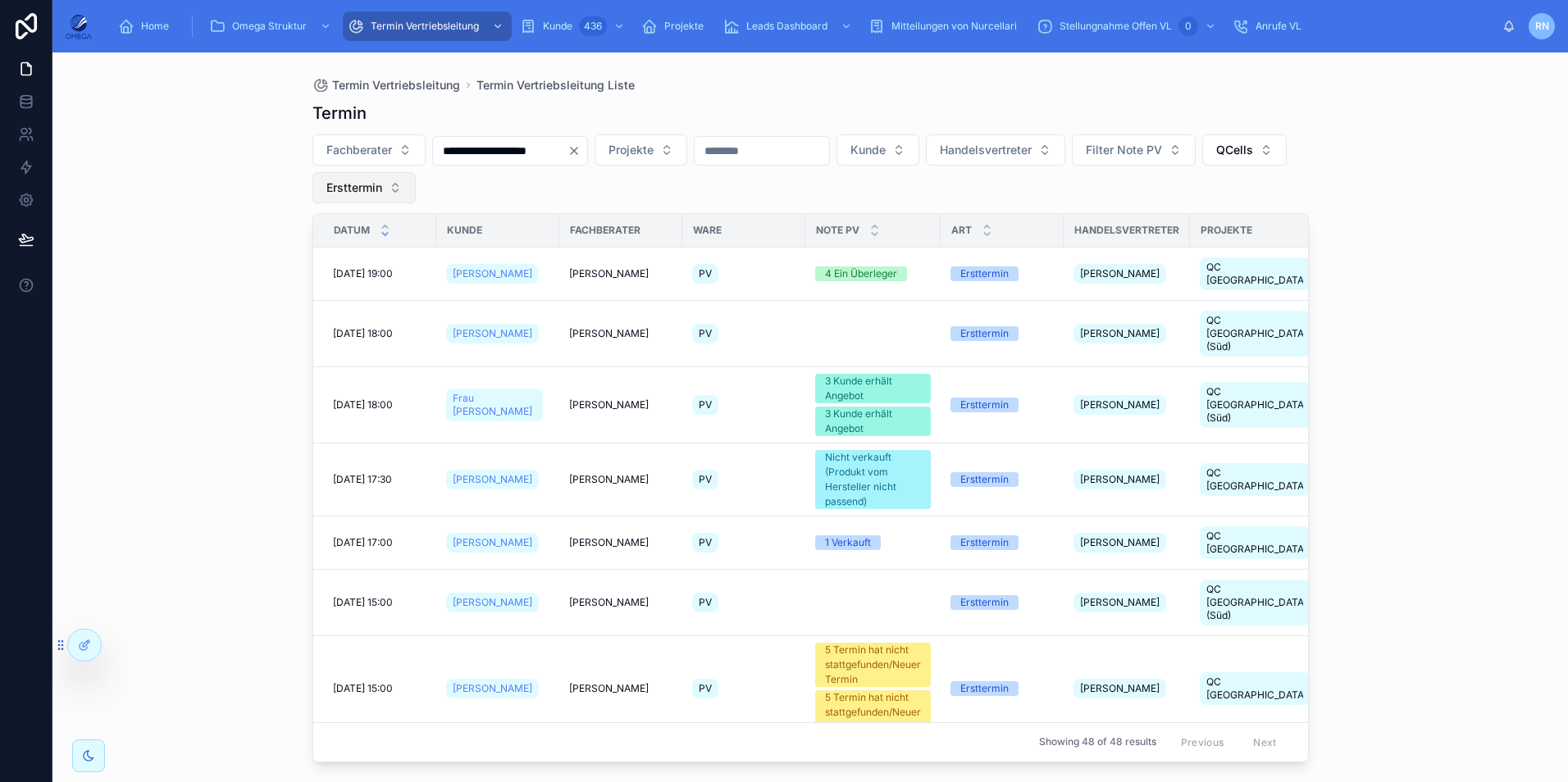
click at [382, 184] on span "Ersttermin" at bounding box center [354, 187] width 56 height 16
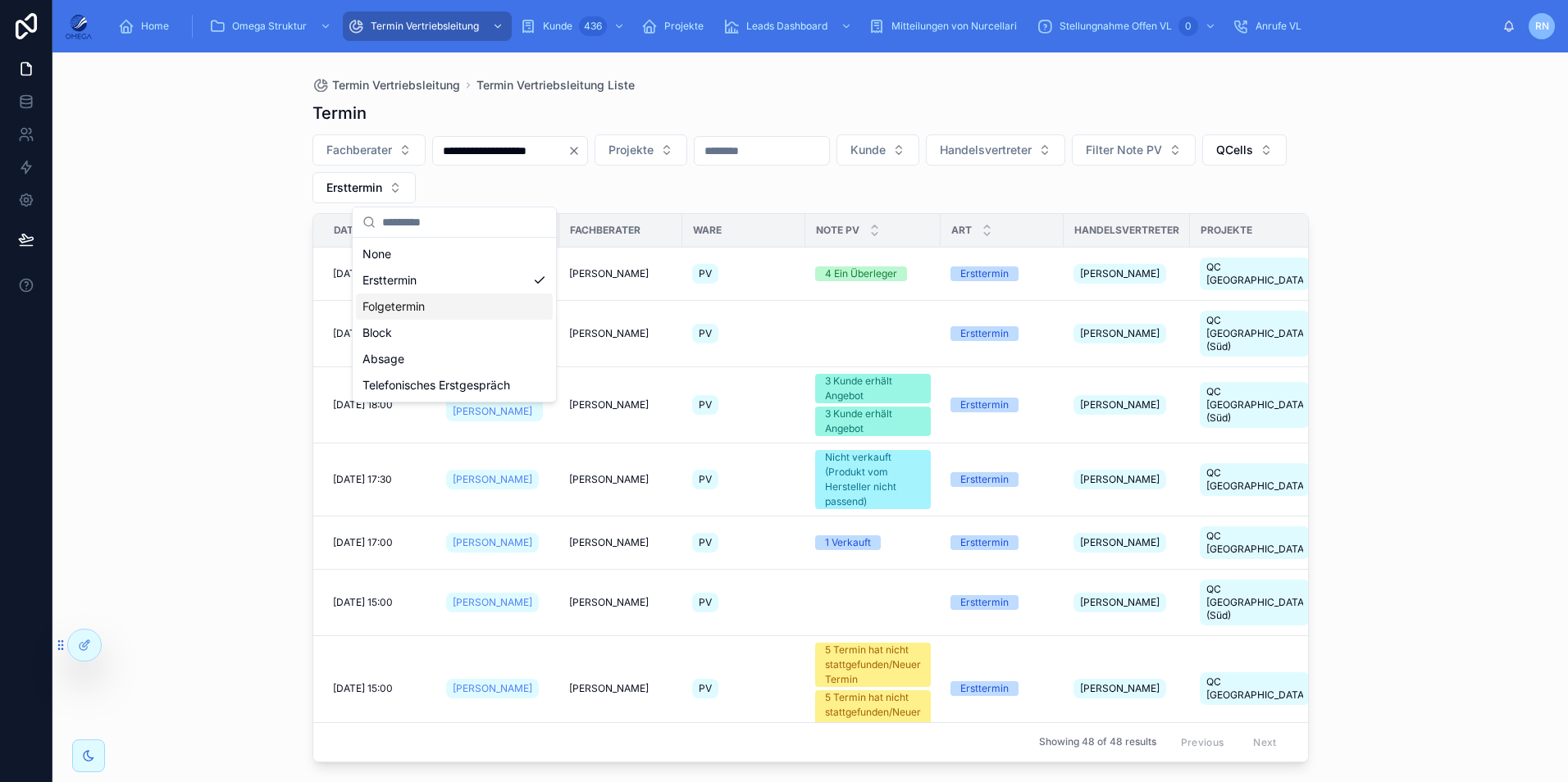
click at [686, 182] on div "**********" at bounding box center [810, 168] width 996 height 69
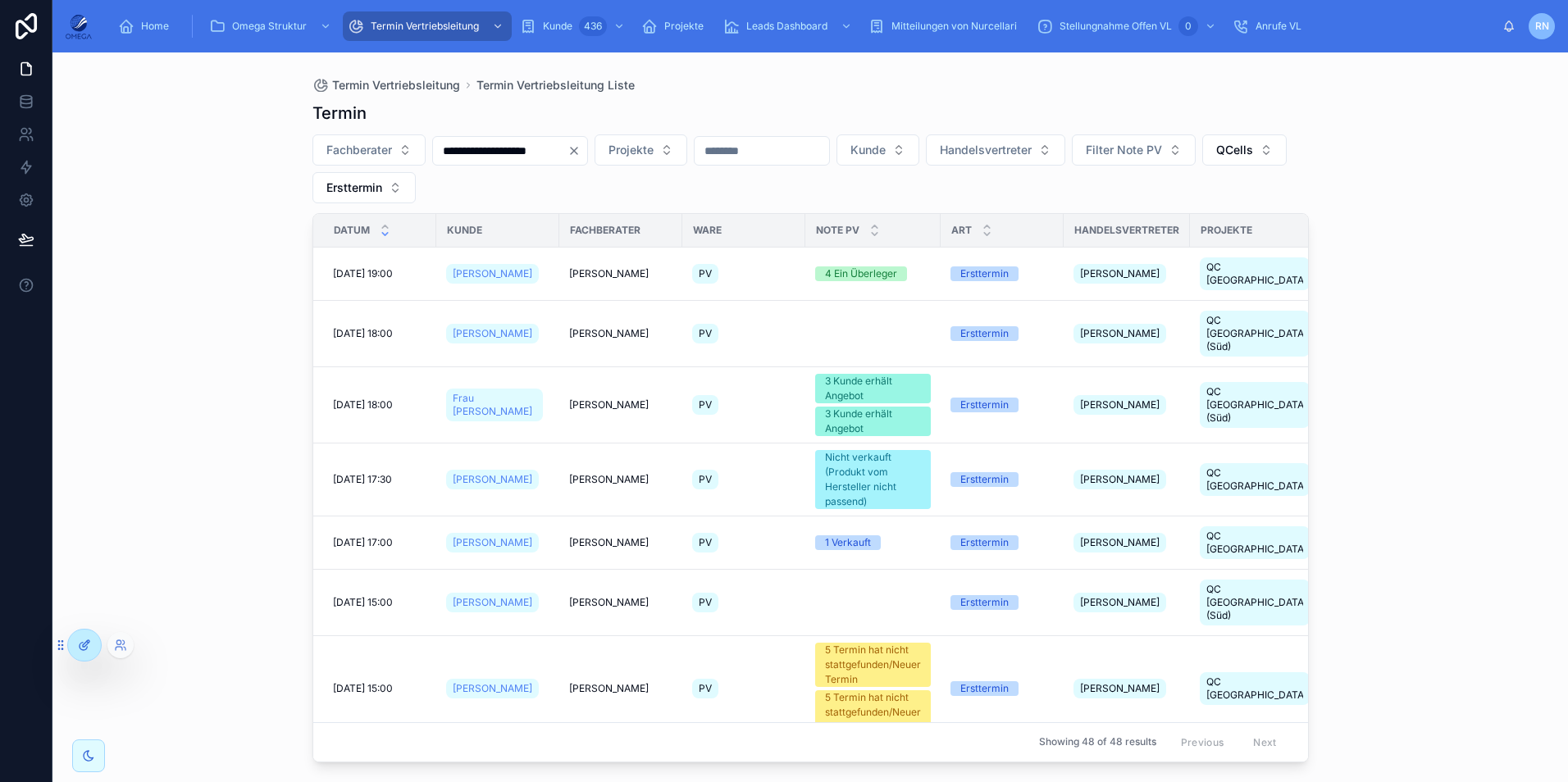
click at [89, 644] on icon at bounding box center [85, 646] width 13 height 13
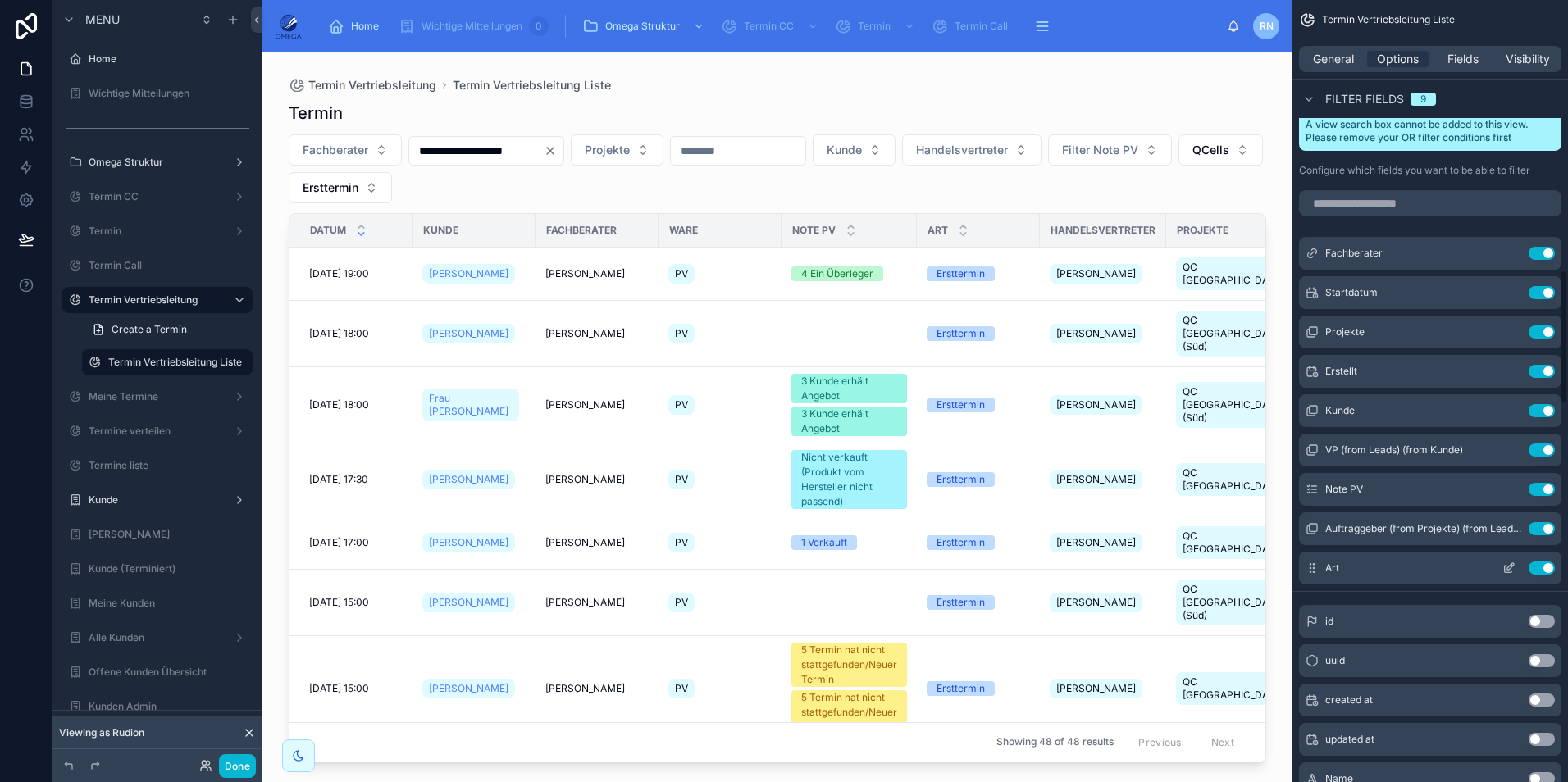
scroll to position [1721, 0]
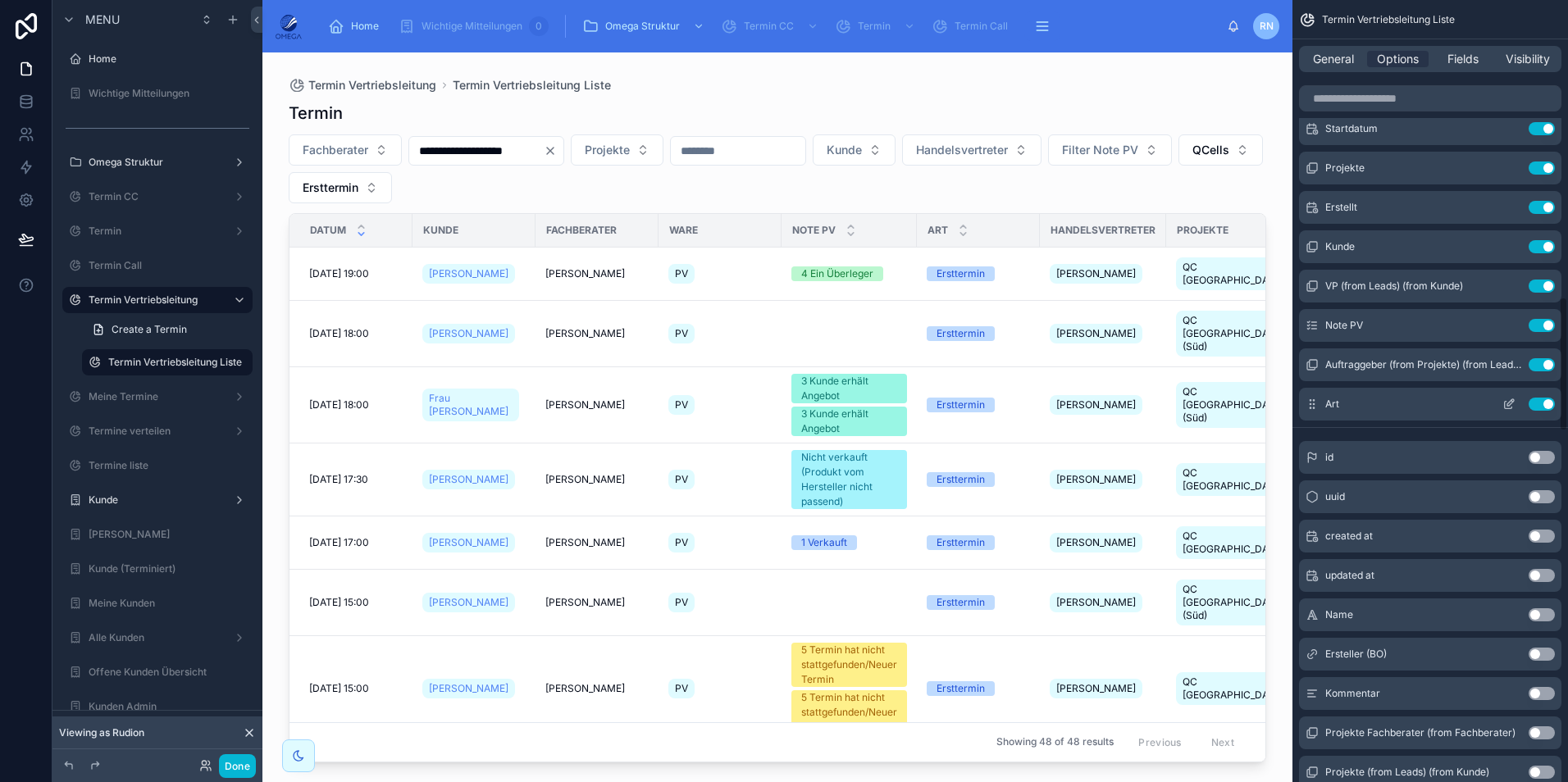
click at [1509, 402] on icon "scrollable content" at bounding box center [1508, 406] width 8 height 8
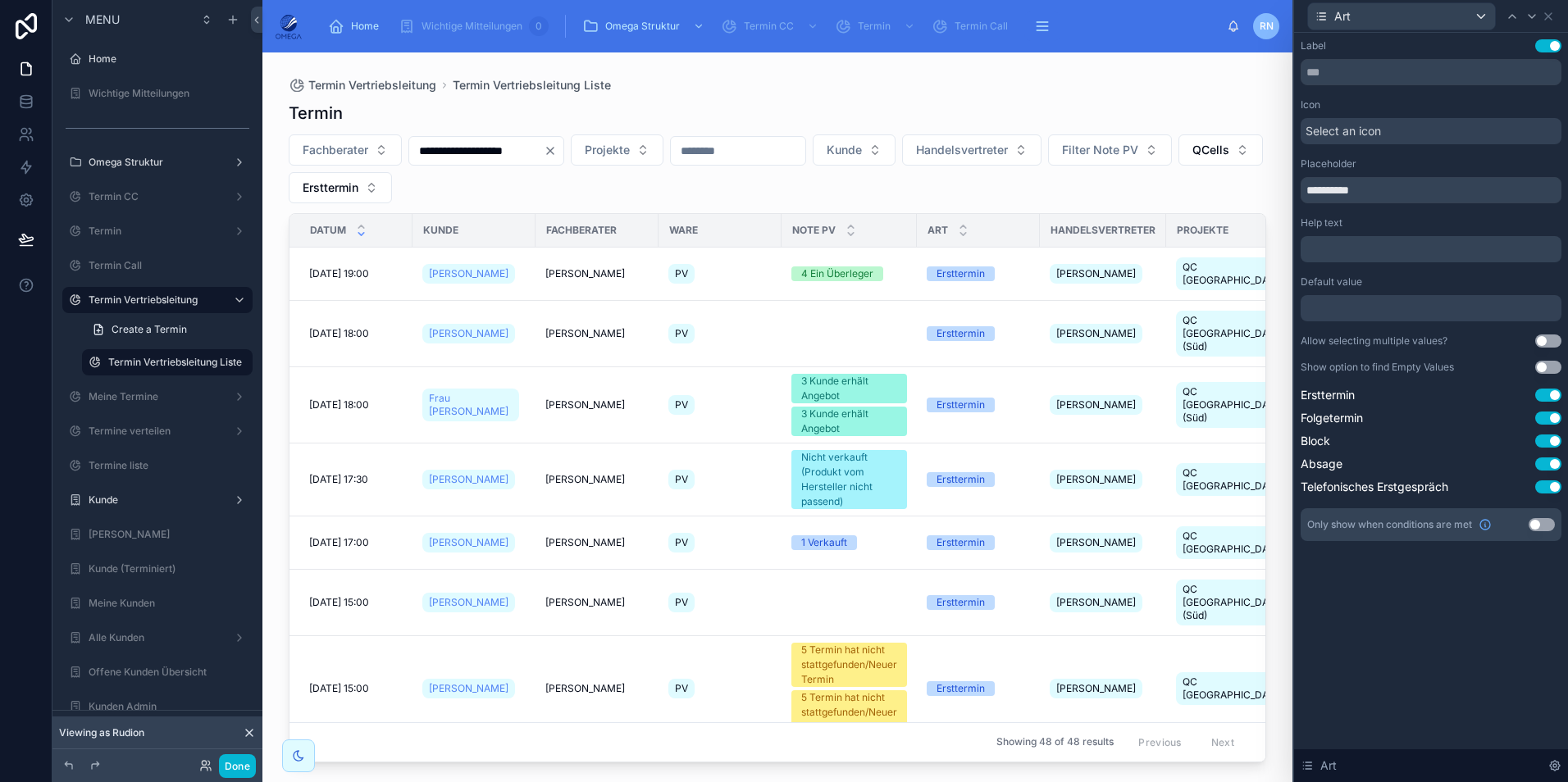
click at [1546, 342] on button "Use setting" at bounding box center [1548, 341] width 26 height 13
click at [240, 760] on button "Done" at bounding box center [237, 765] width 37 height 24
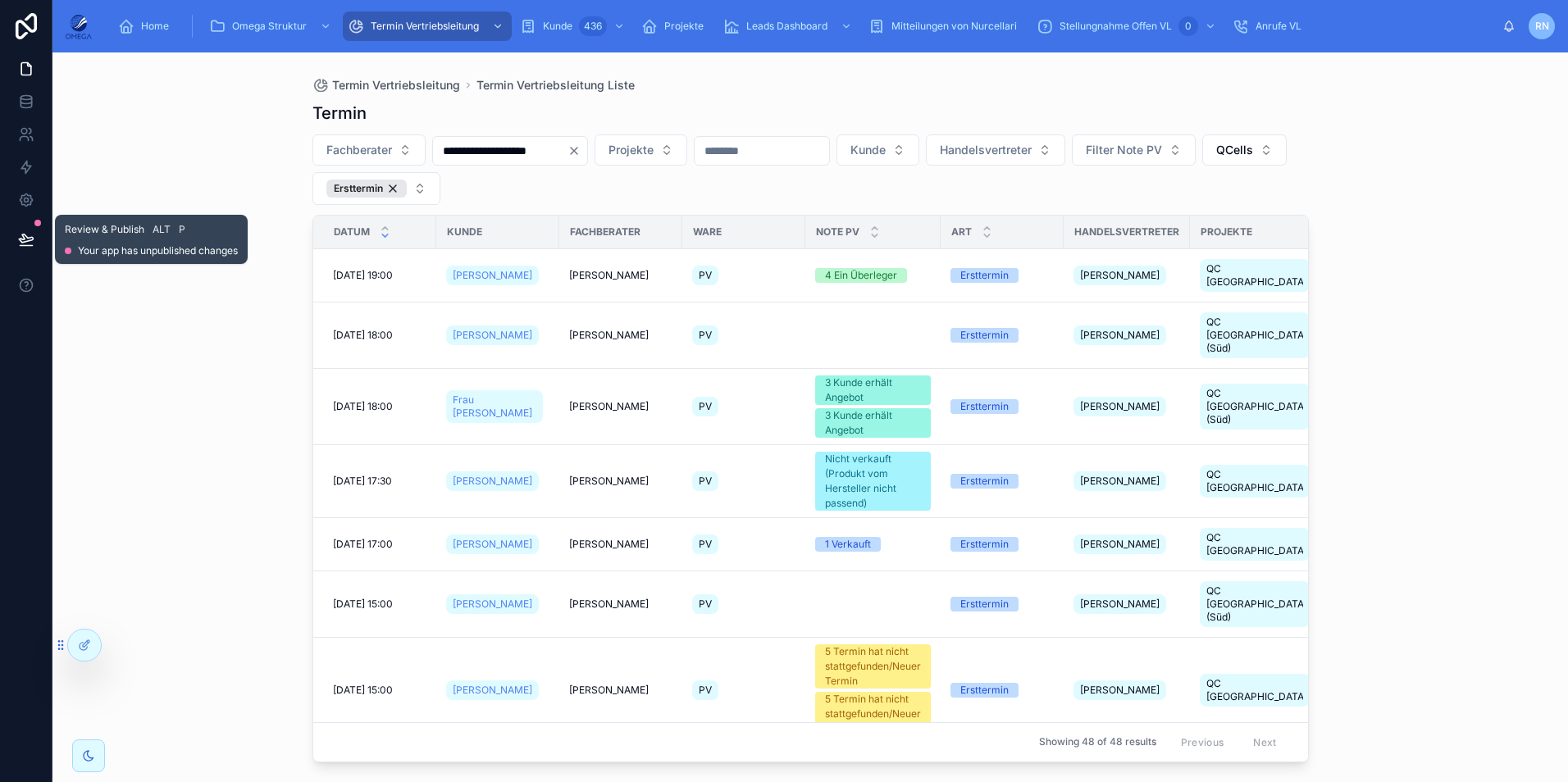
click at [23, 237] on icon at bounding box center [25, 239] width 16 height 16
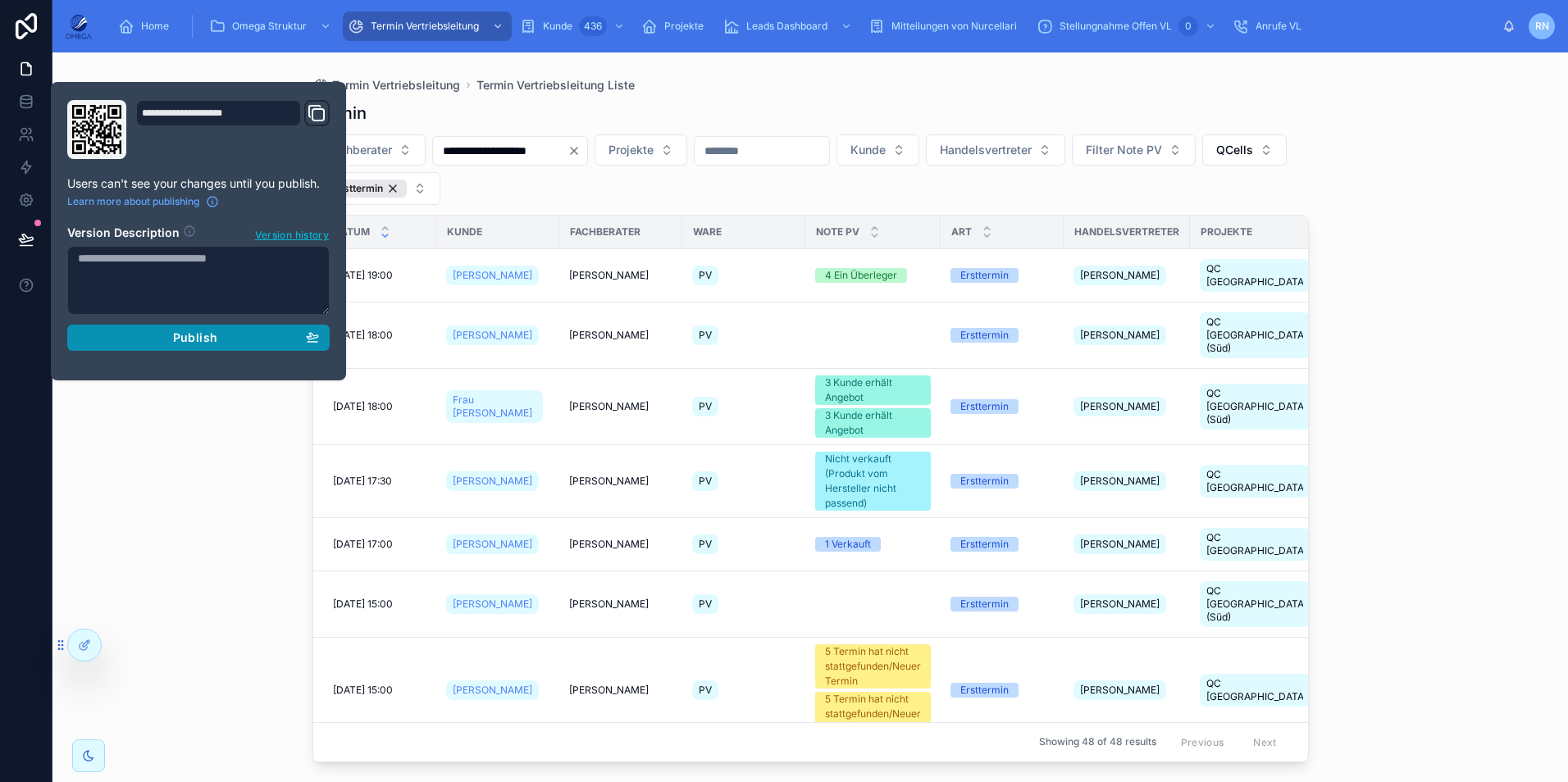
click at [176, 328] on button "Publish" at bounding box center [198, 338] width 263 height 26
click at [745, 193] on div "**********" at bounding box center [810, 169] width 996 height 71
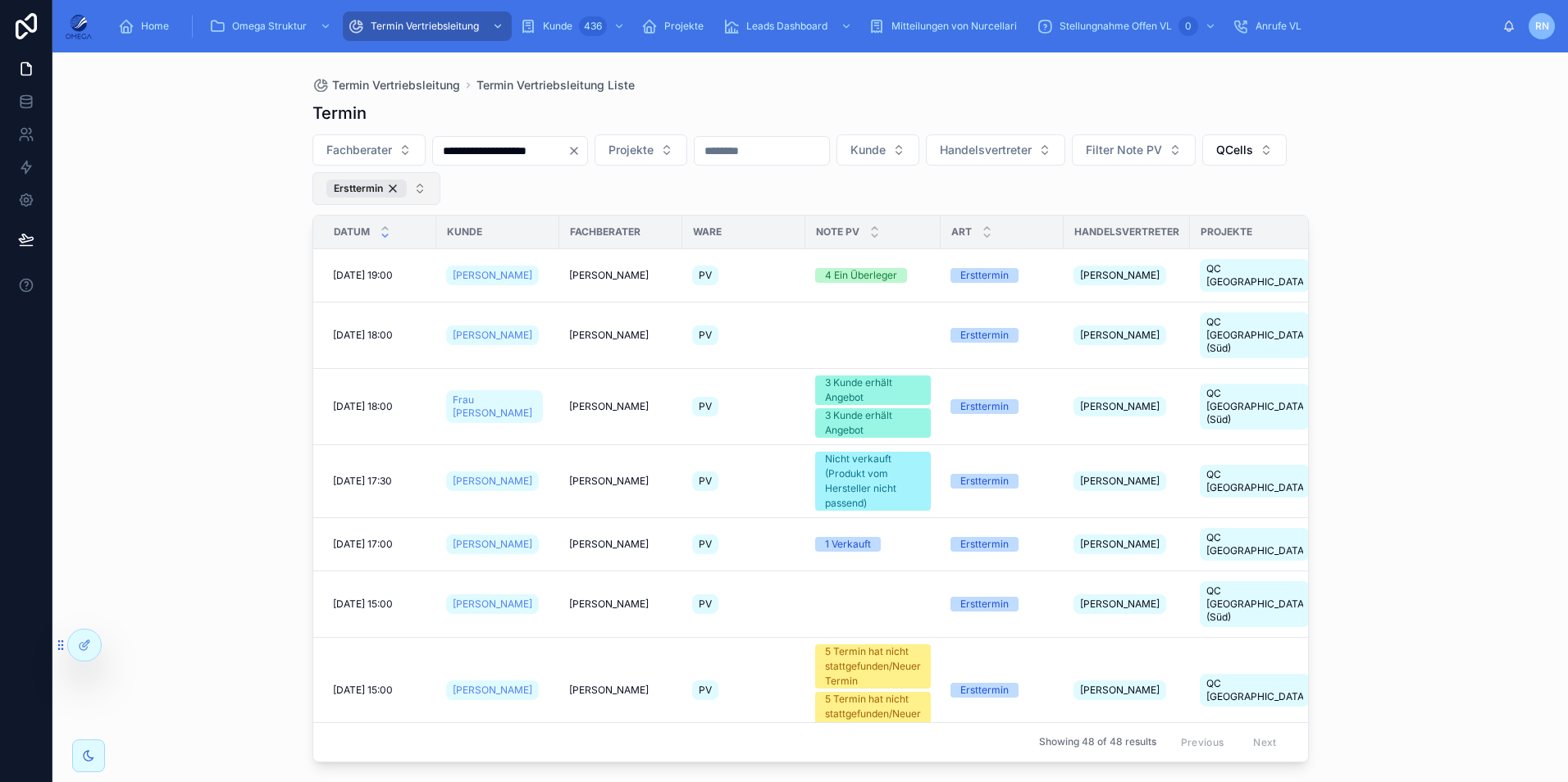
click at [440, 185] on button "Ersttermin" at bounding box center [376, 188] width 128 height 33
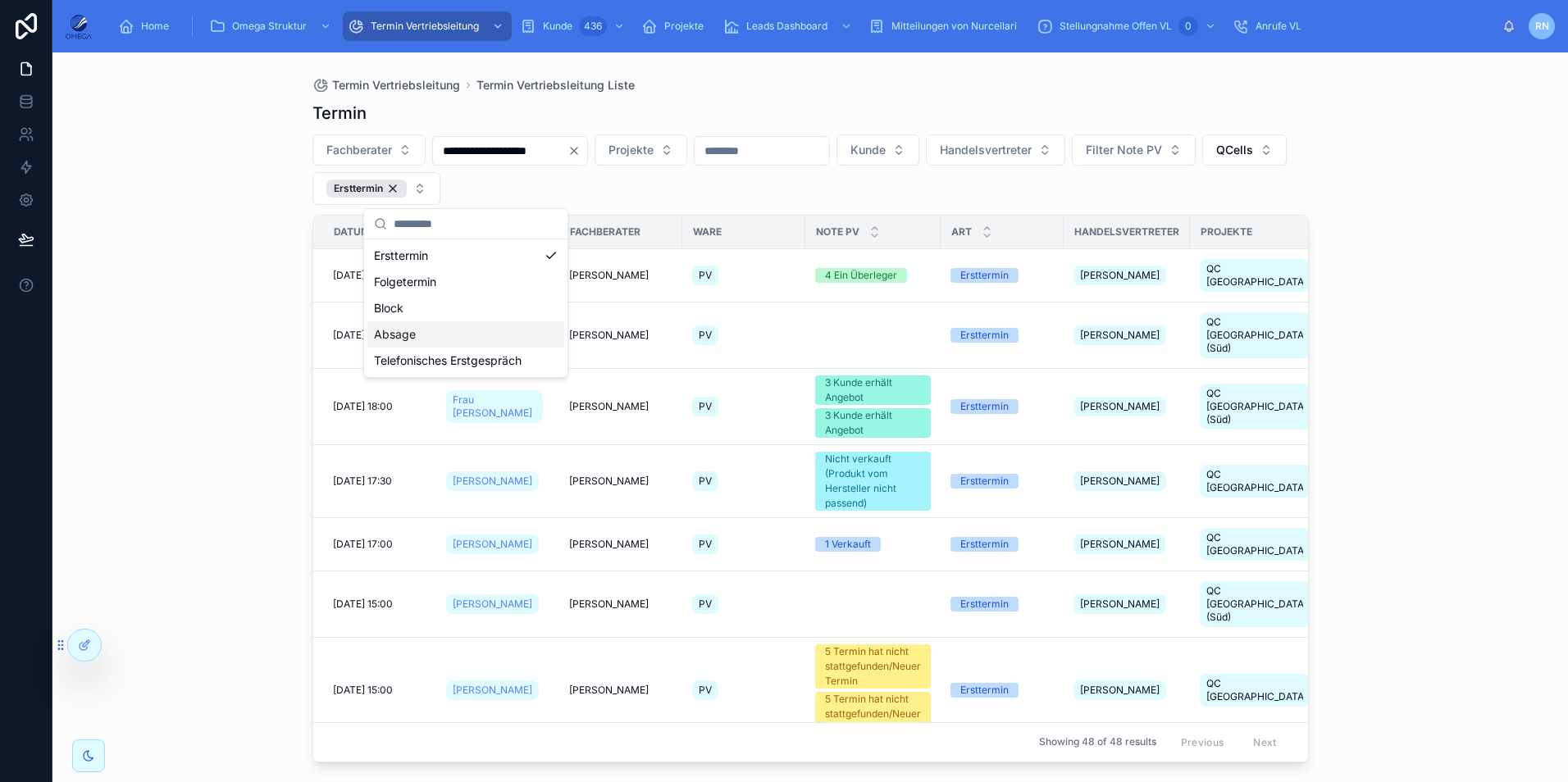
click at [464, 332] on div "Absage" at bounding box center [465, 334] width 197 height 26
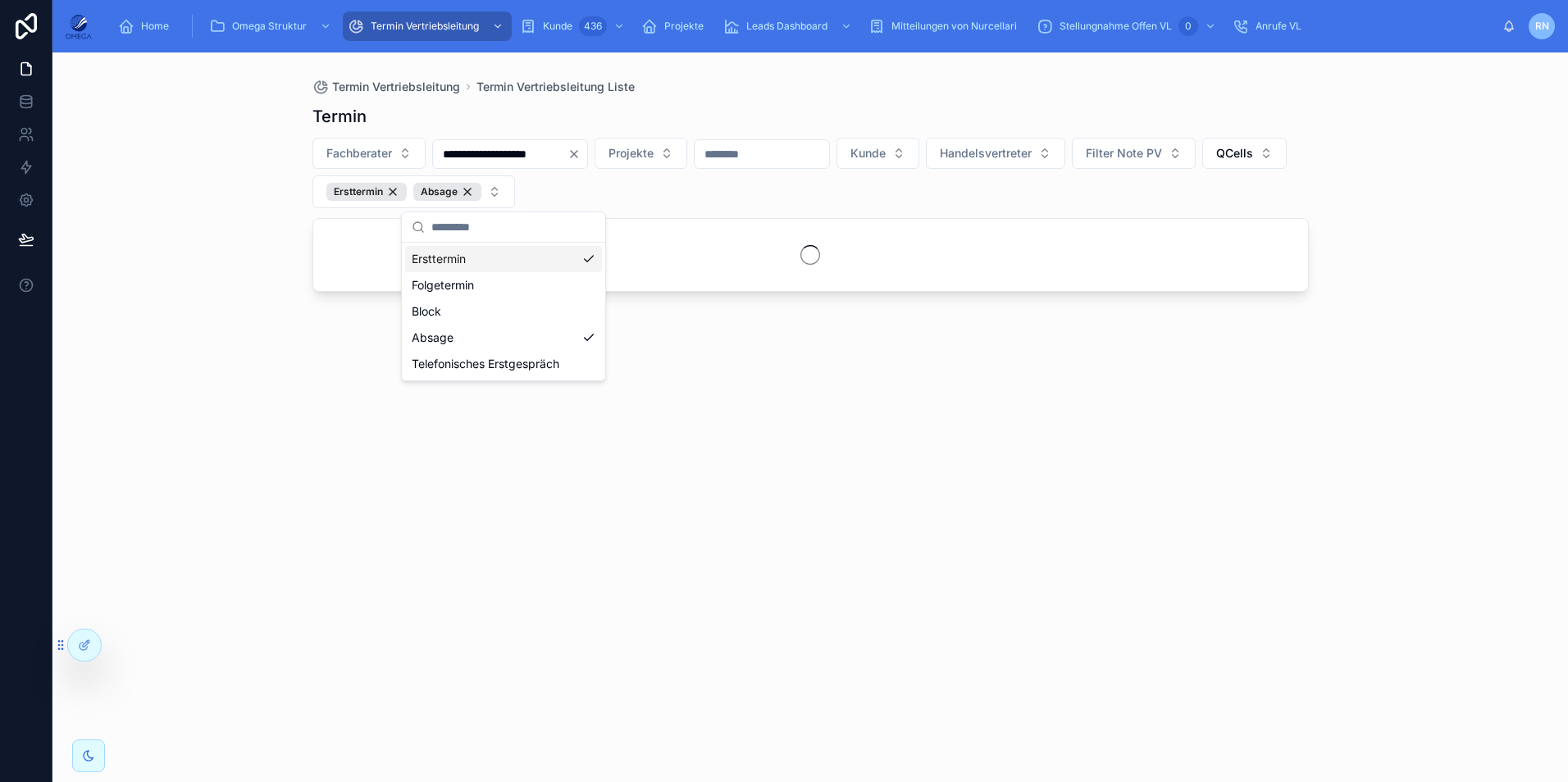
click at [772, 200] on div "**********" at bounding box center [810, 172] width 996 height 71
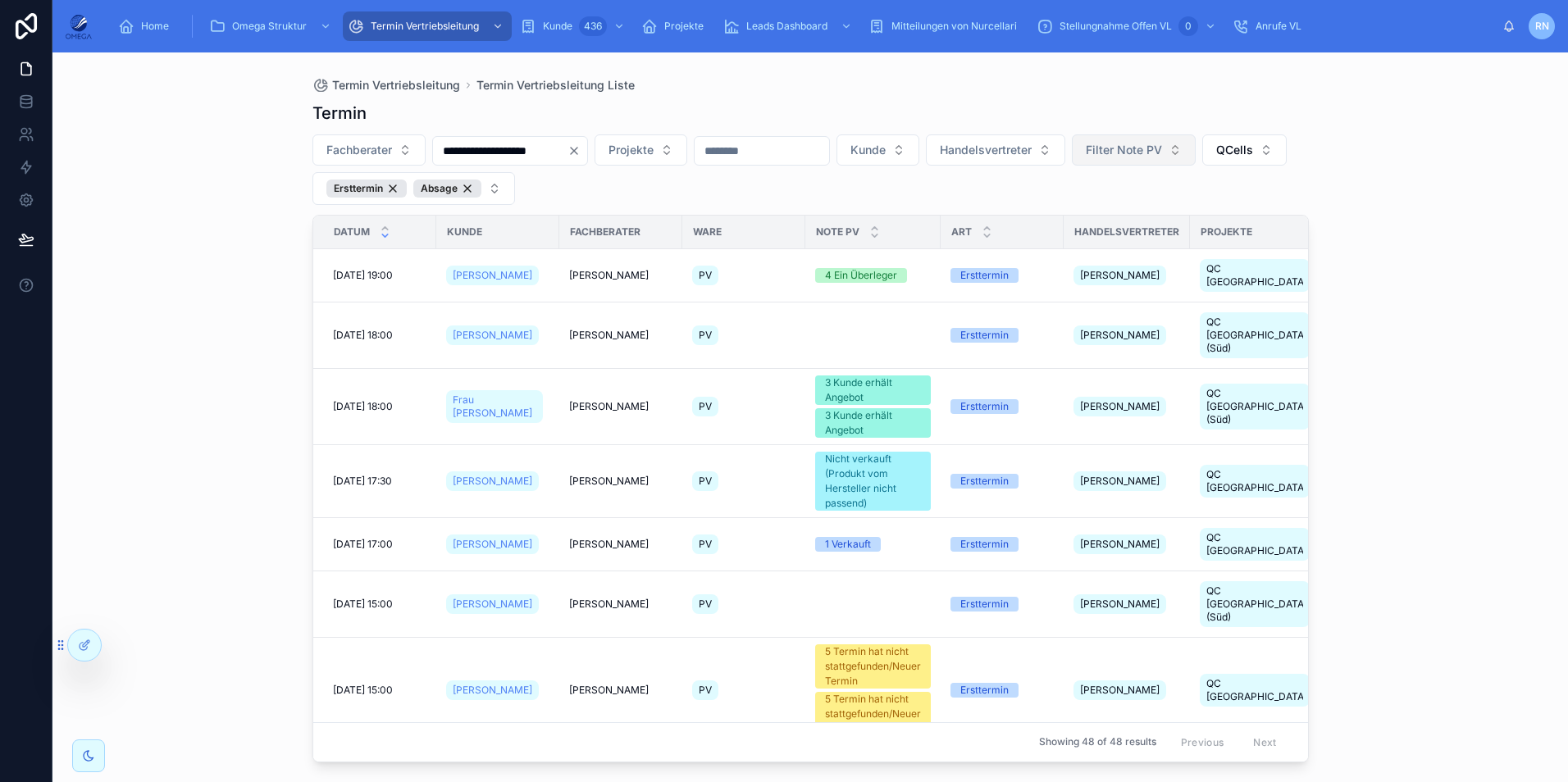
click at [1161, 150] on span "Filter Note PV" at bounding box center [1123, 150] width 76 height 16
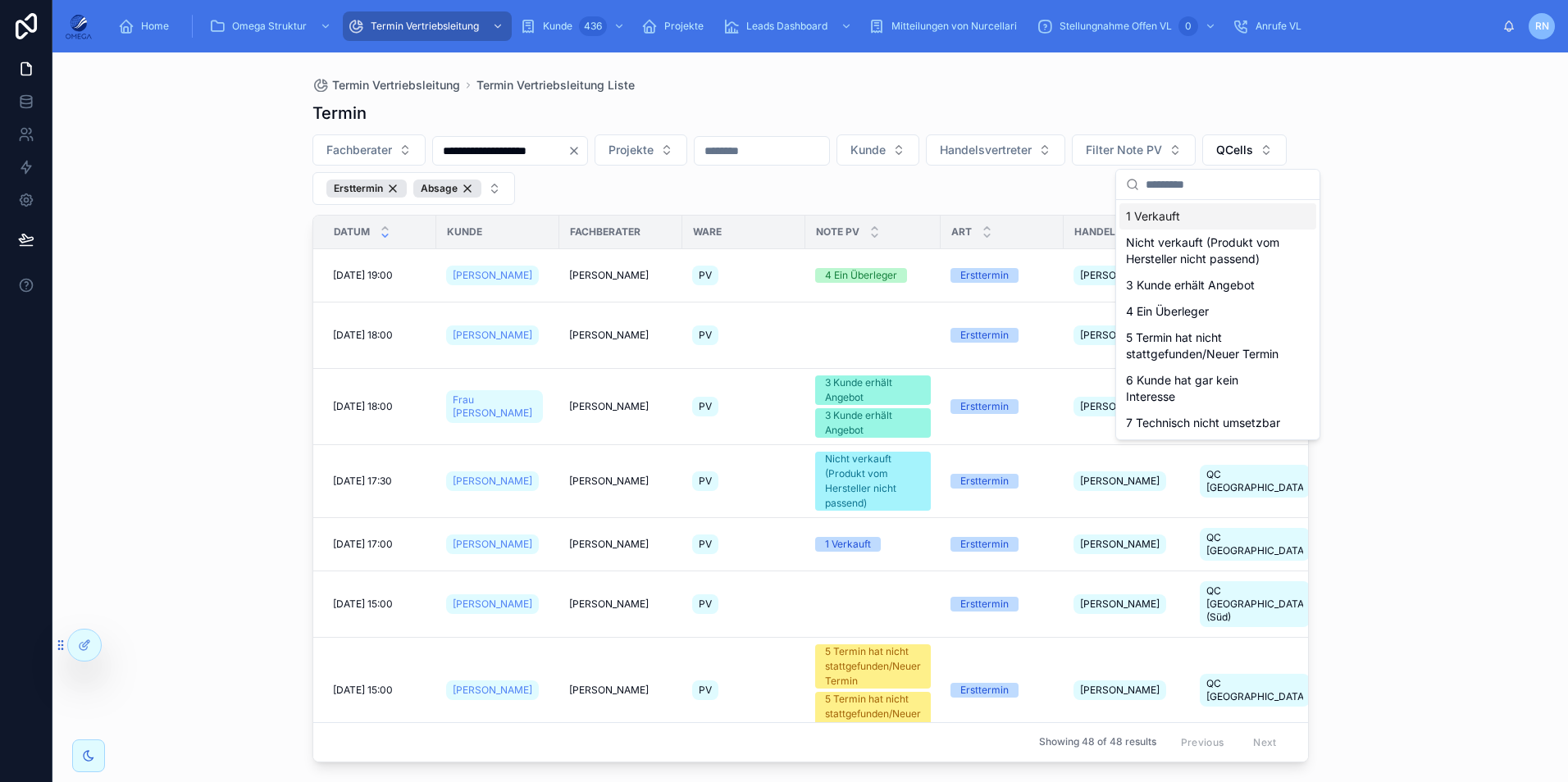
click at [1185, 214] on div "1 Verkauft" at bounding box center [1217, 216] width 197 height 26
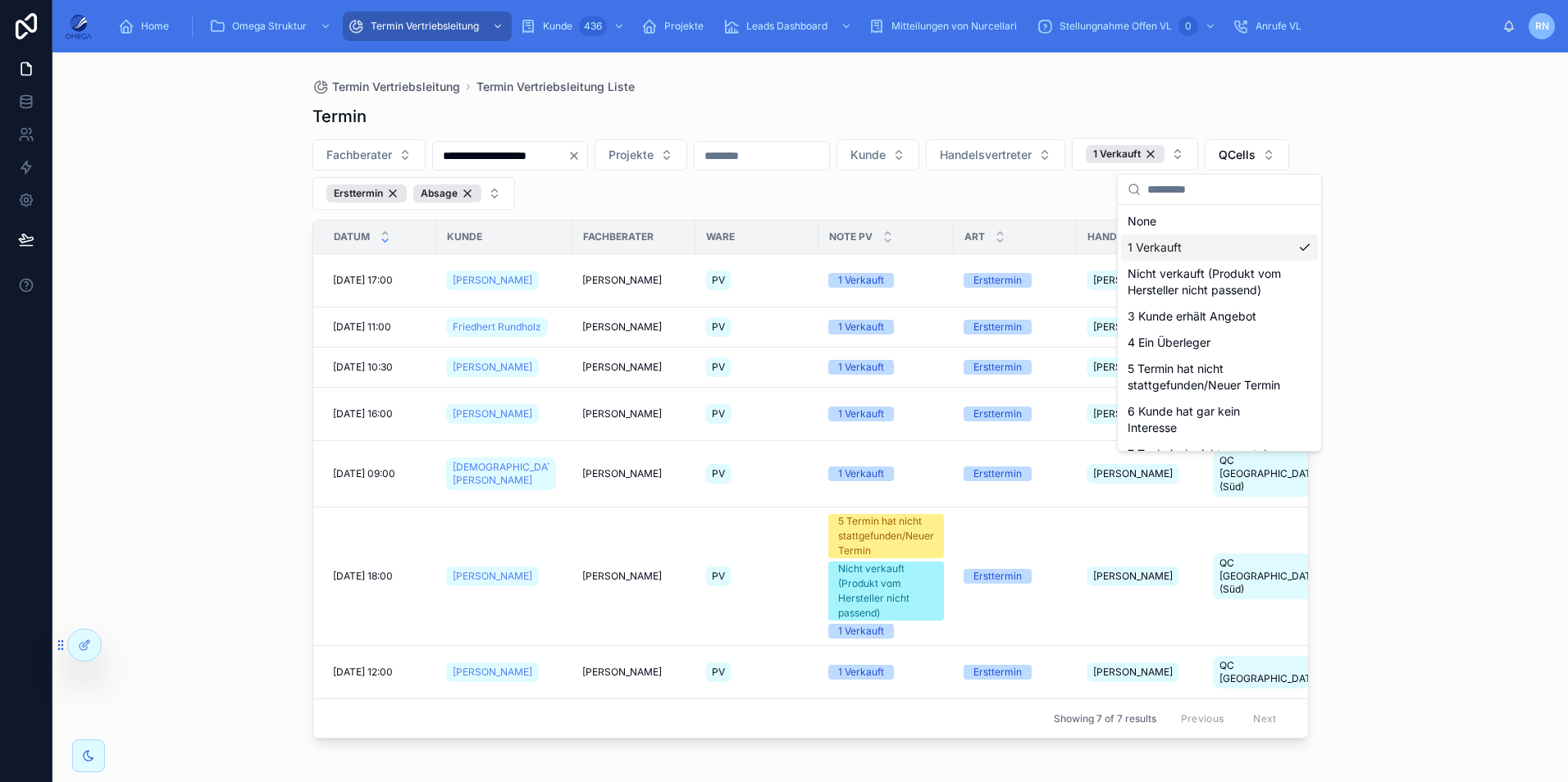
click at [888, 200] on div "**********" at bounding box center [810, 173] width 996 height 72
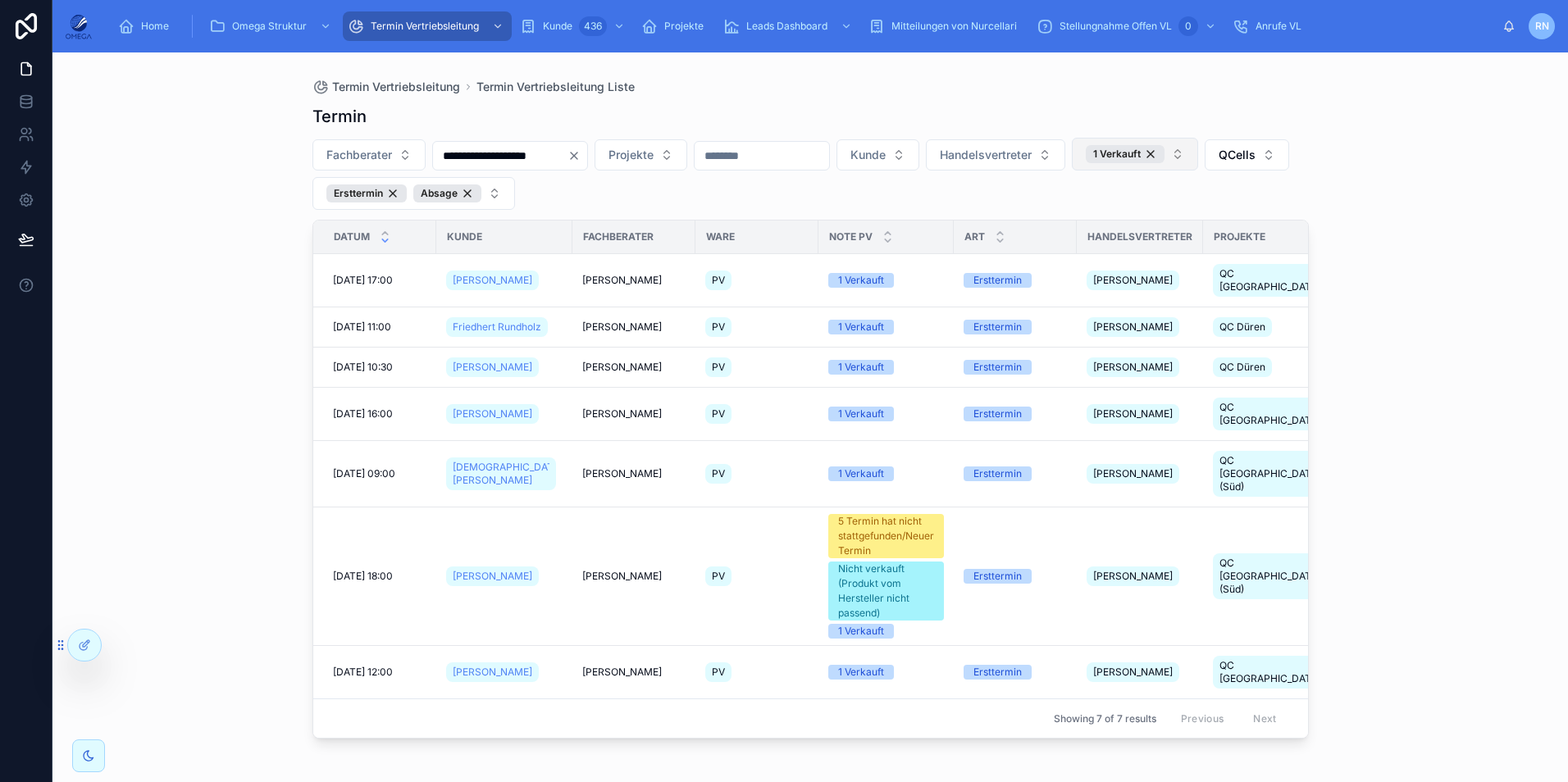
click at [1198, 154] on button "1 Verkauft" at bounding box center [1135, 153] width 126 height 33
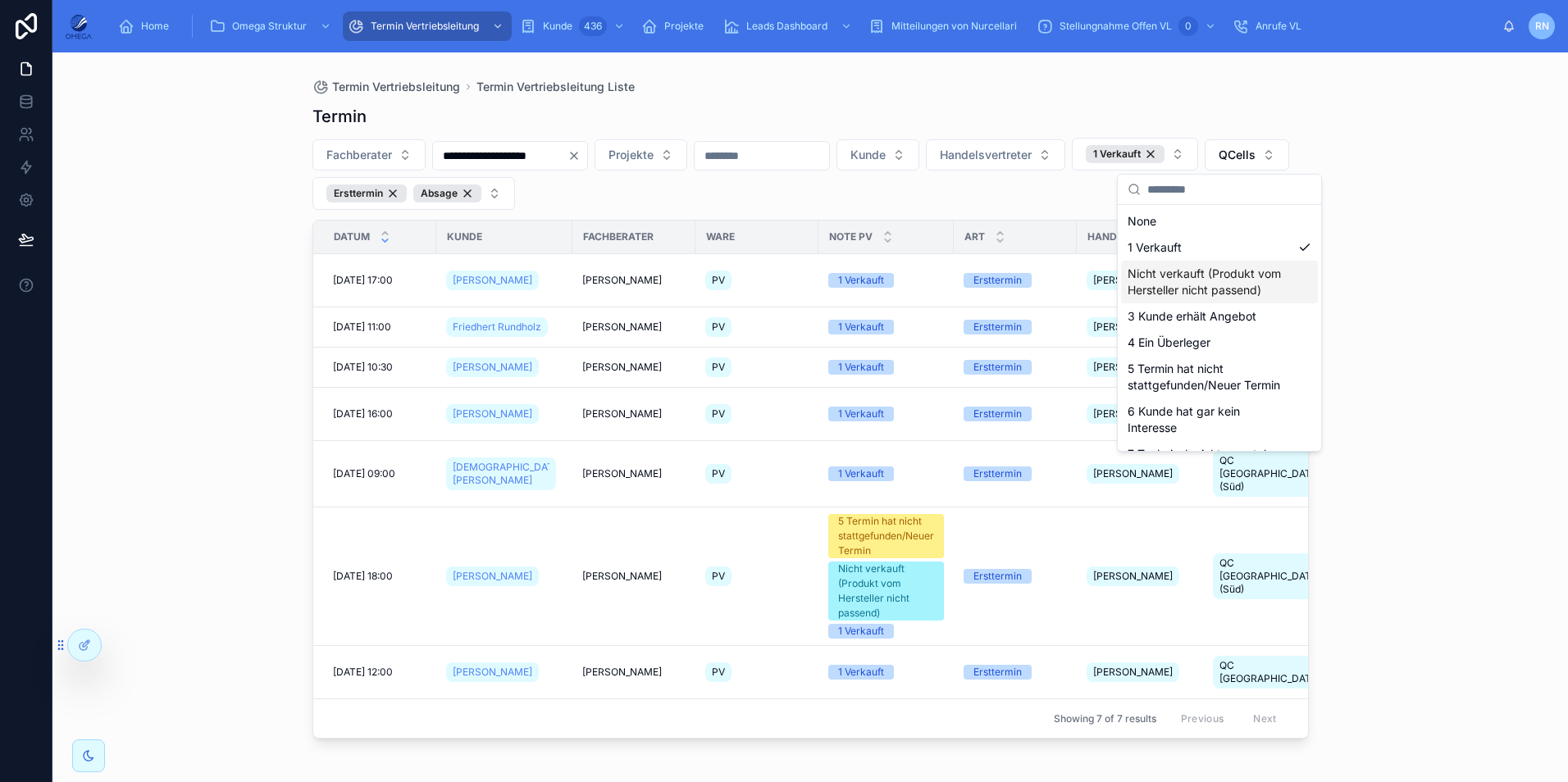
click at [1187, 279] on div "Nicht verkauft (Produkt vom Hersteller nicht passend)" at bounding box center [1219, 281] width 197 height 42
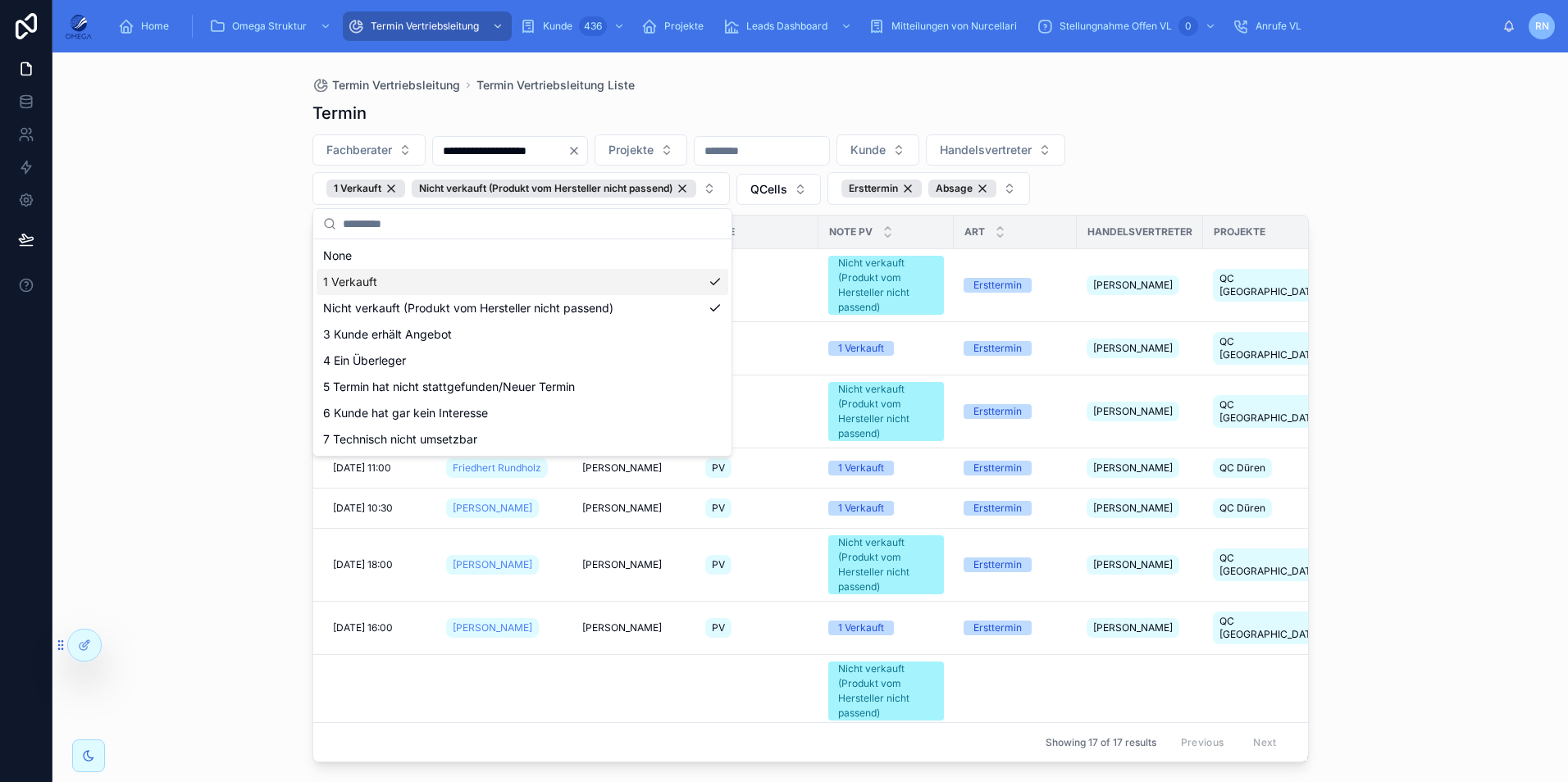
click at [425, 283] on div "1 Verkauft" at bounding box center [521, 282] width 411 height 26
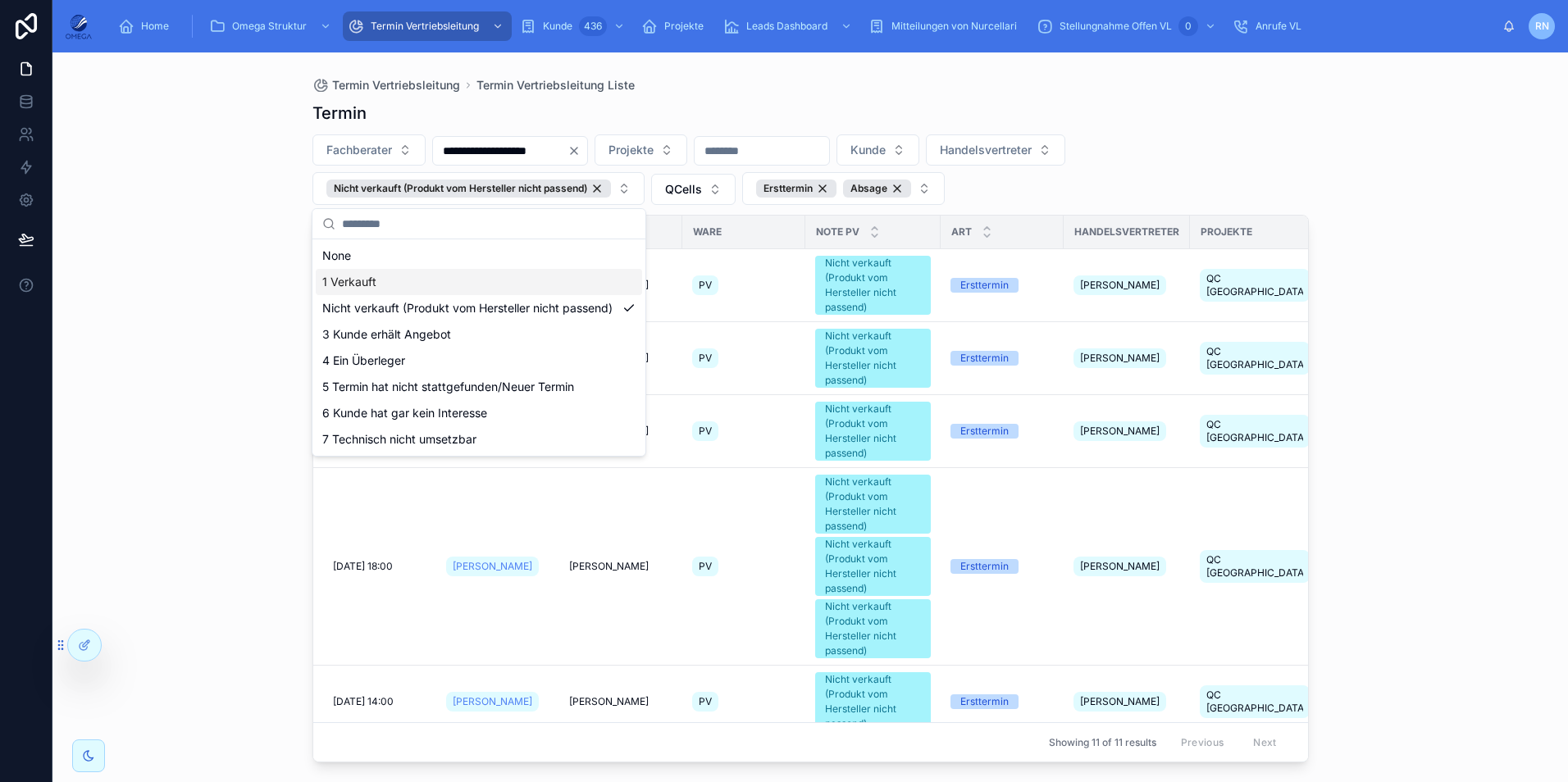
click at [1417, 305] on div "**********" at bounding box center [810, 417] width 1515 height 729
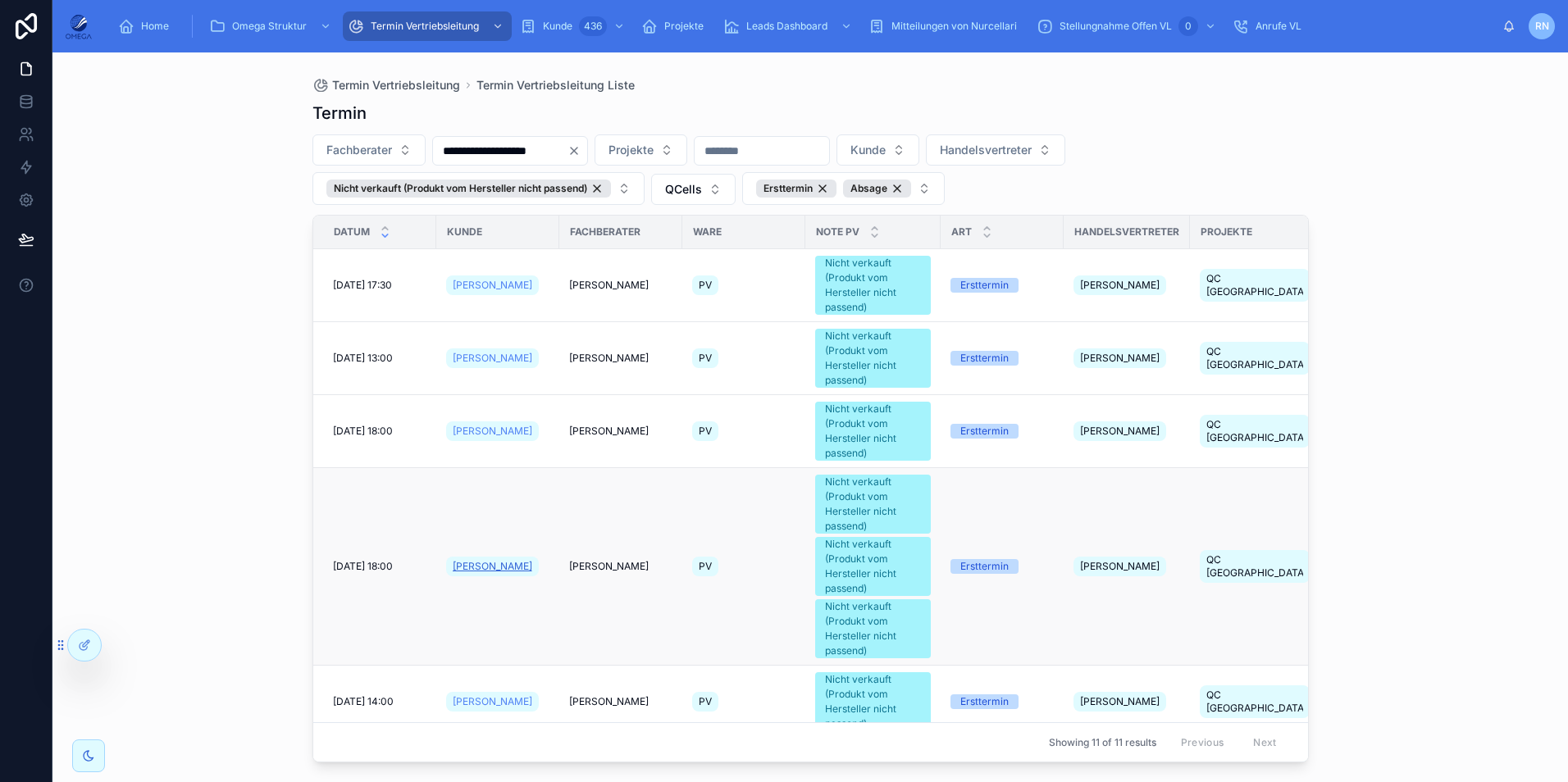
click at [471, 567] on span "Peter Vogel" at bounding box center [492, 567] width 79 height 13
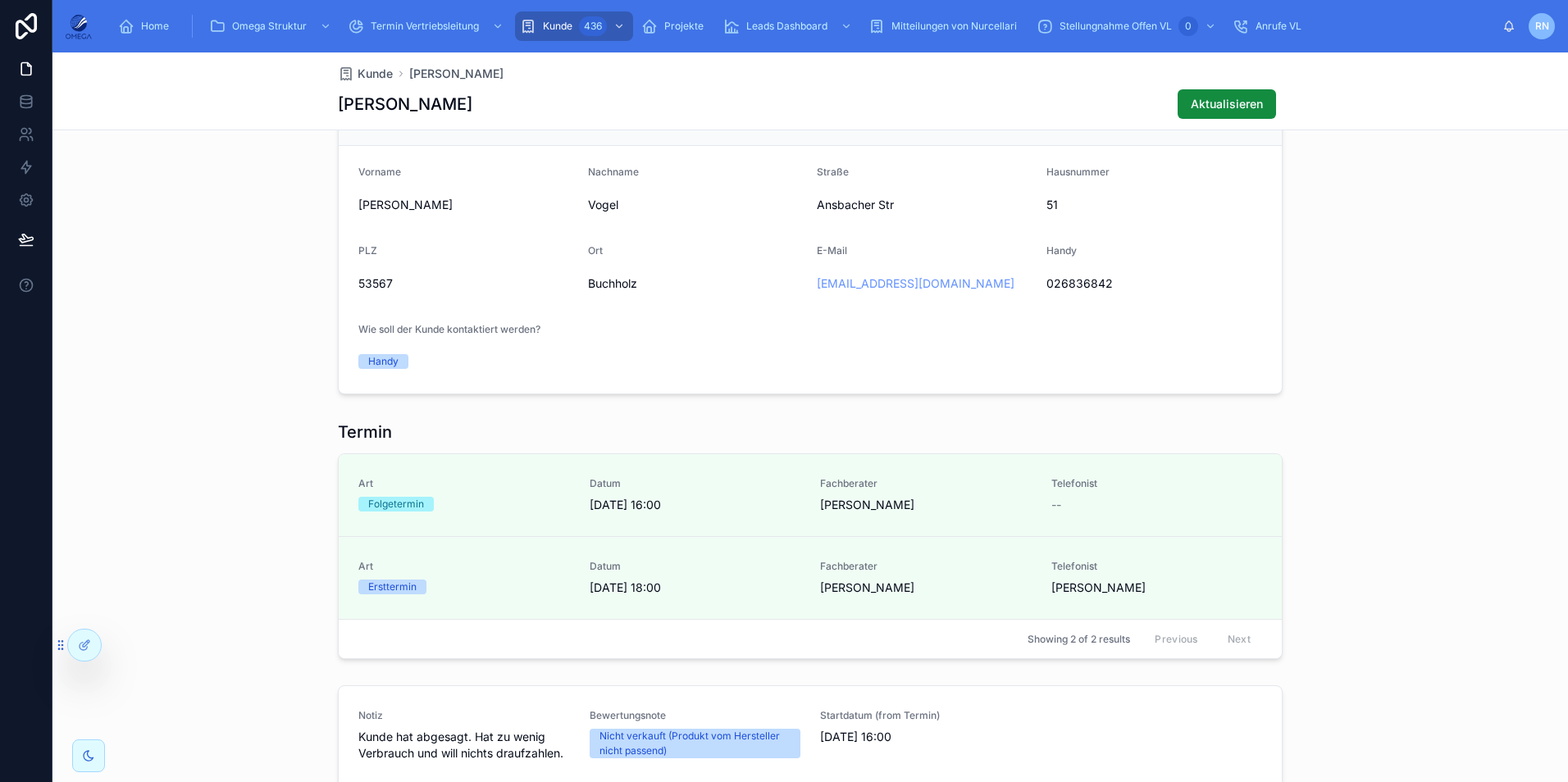
scroll to position [842, 0]
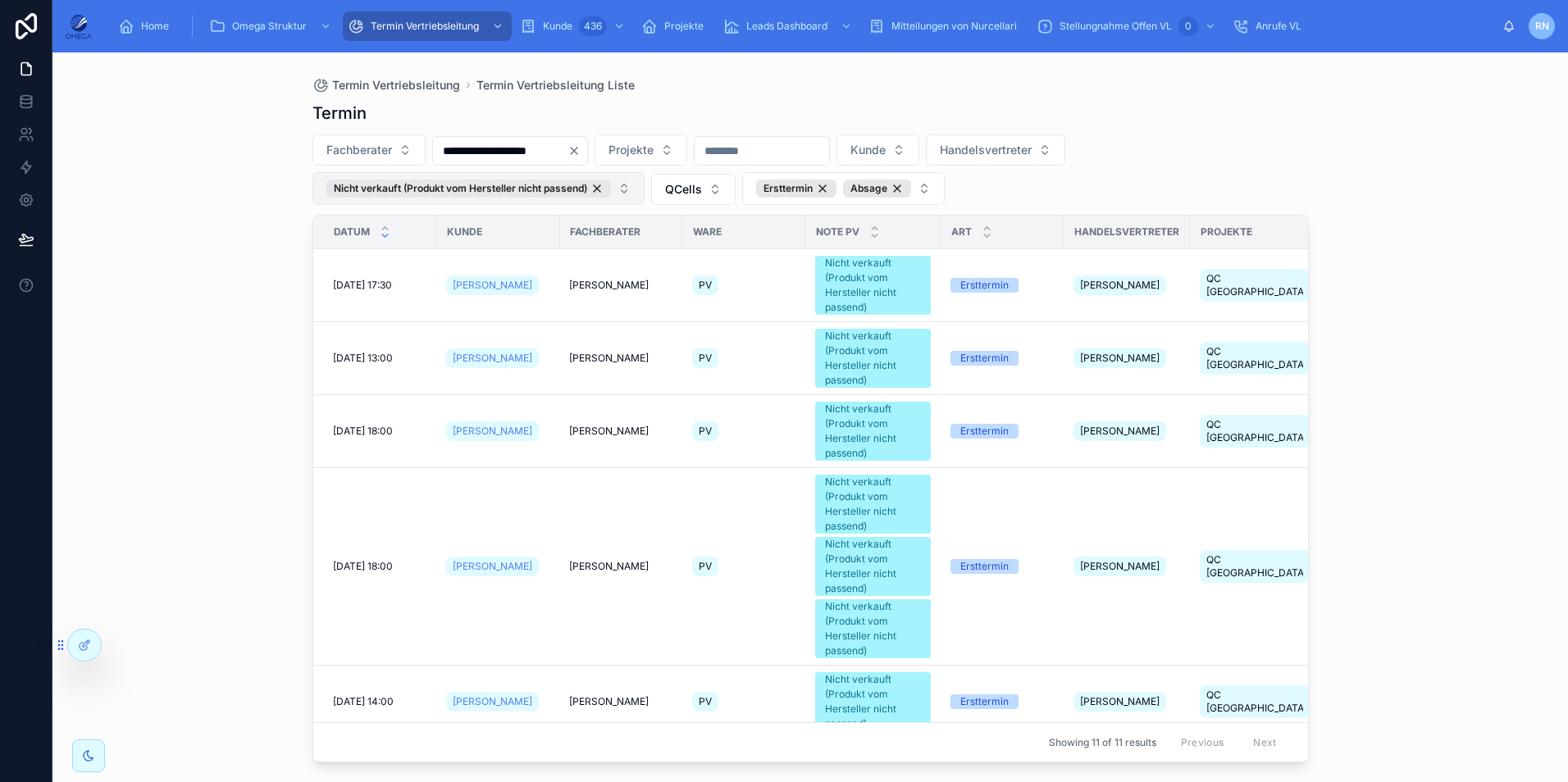
click at [636, 193] on button "Nicht verkauft (Produkt vom Hersteller nicht passend)" at bounding box center [478, 188] width 332 height 33
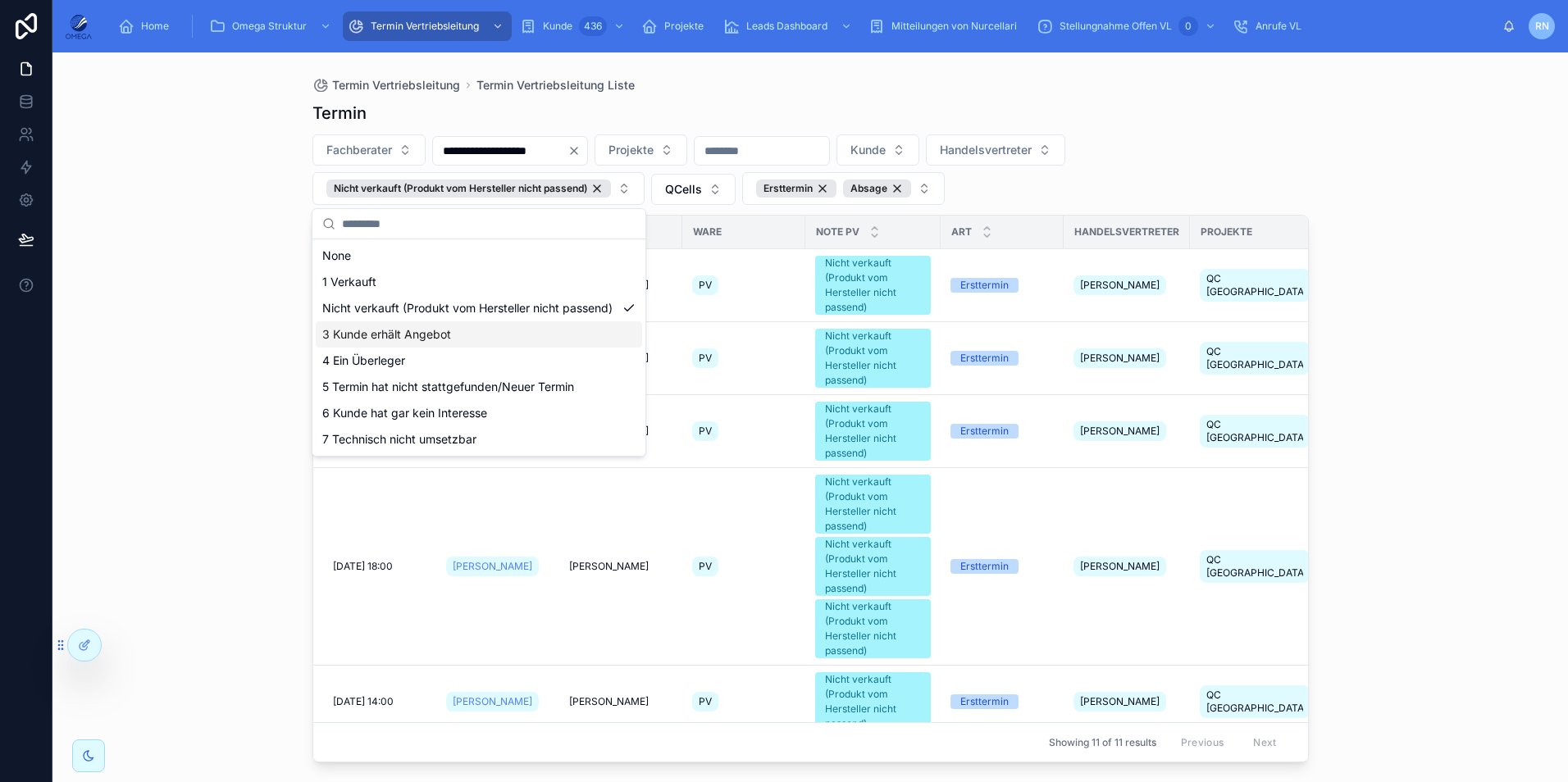
click at [431, 333] on div "3 Kunde erhält Angebot" at bounding box center [478, 334] width 327 height 26
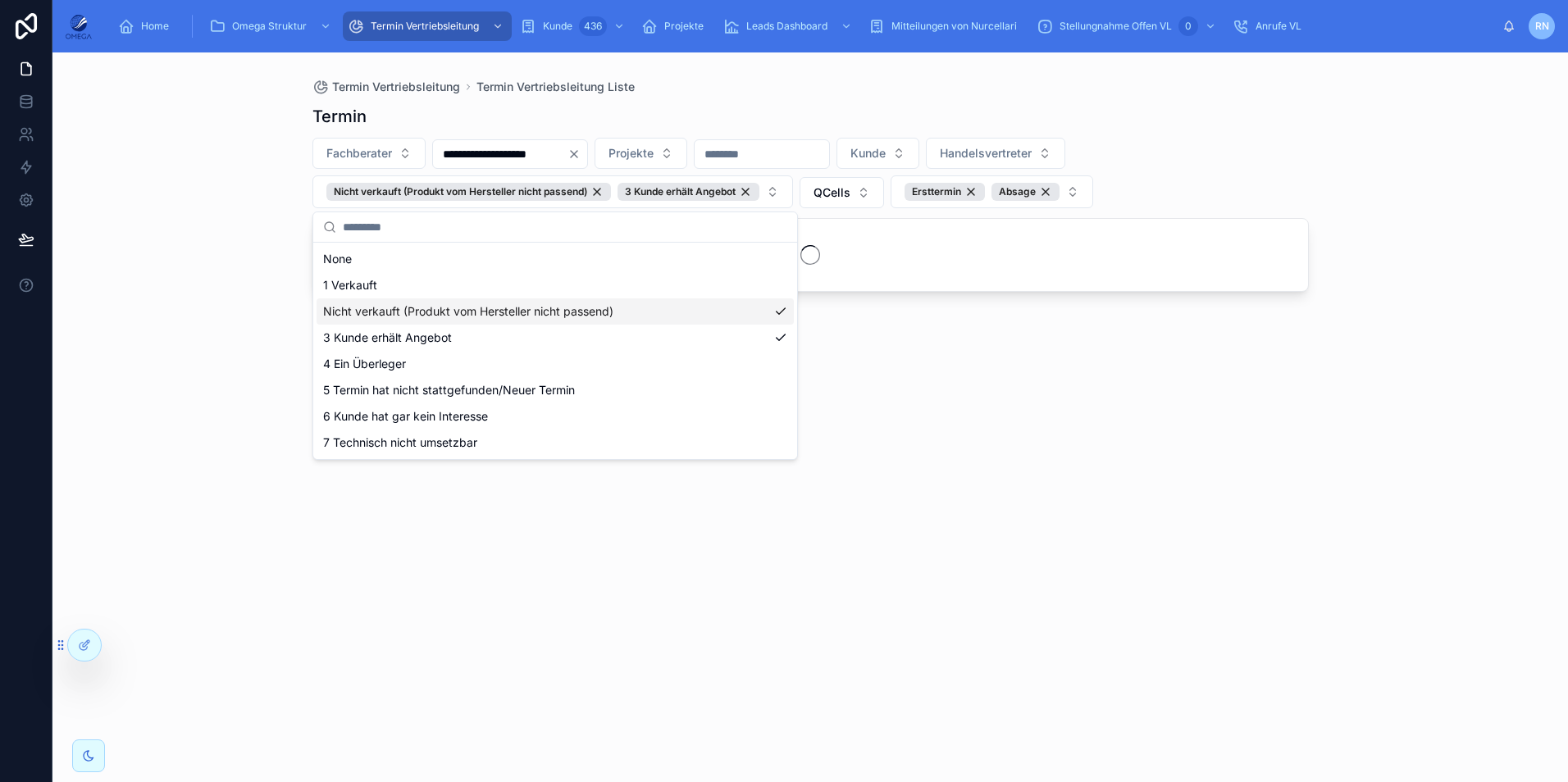
click at [487, 316] on div "Nicht verkauft (Produkt vom Hersteller nicht passend)" at bounding box center [554, 311] width 477 height 26
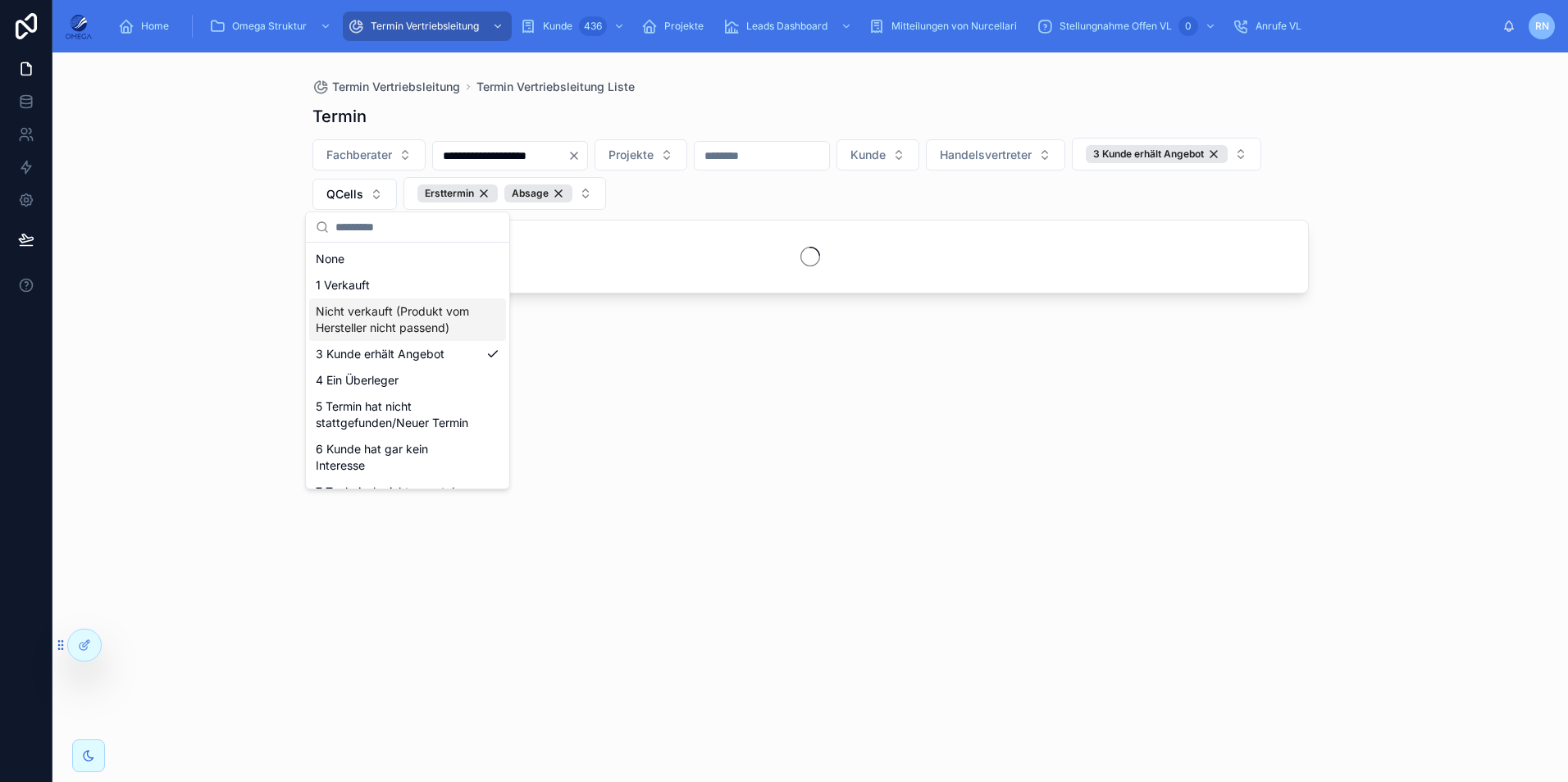
click at [1465, 311] on div "**********" at bounding box center [810, 417] width 1515 height 729
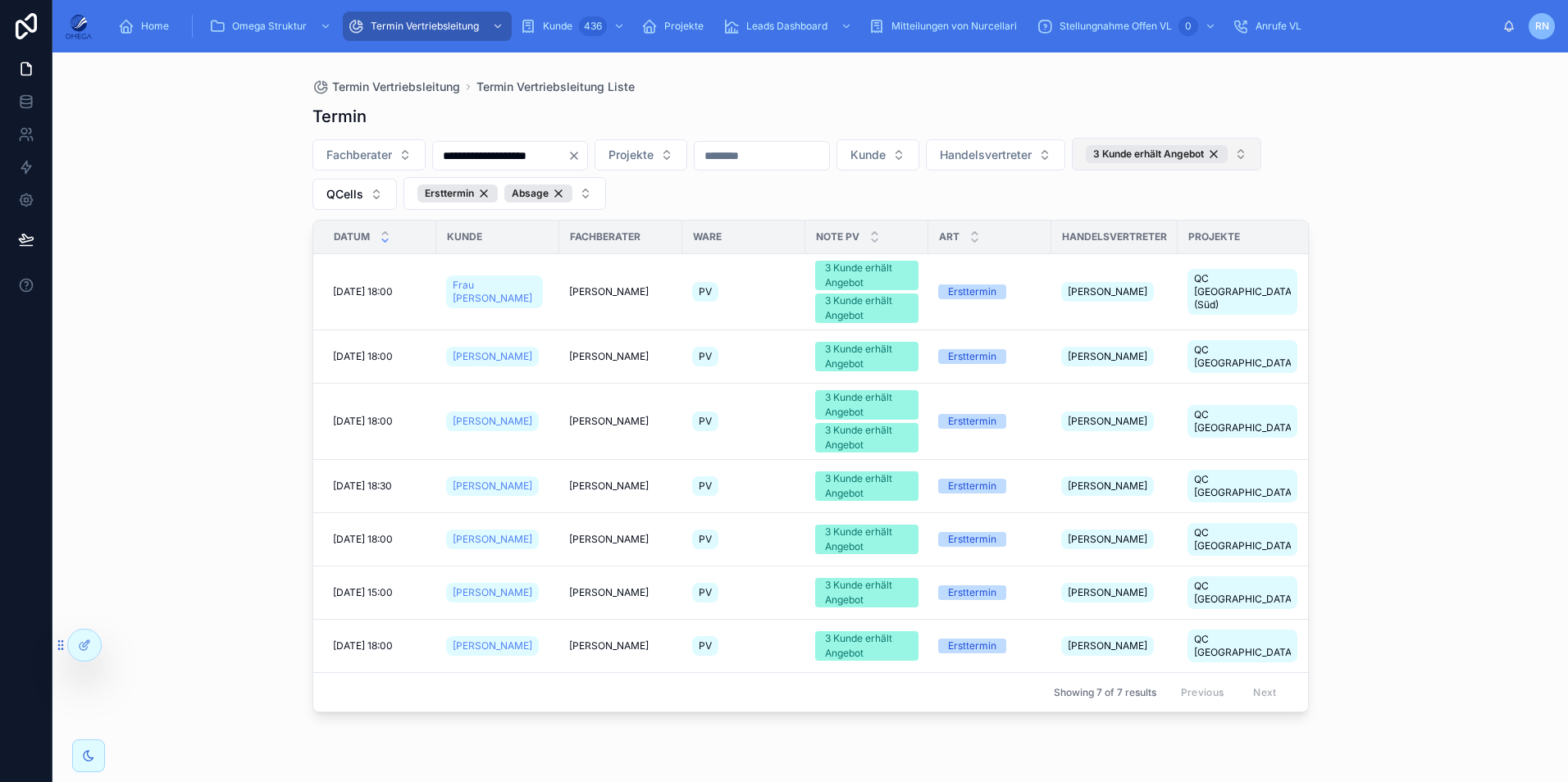
click at [1072, 170] on button "3 Kunde erhält Angebot" at bounding box center [1166, 153] width 189 height 33
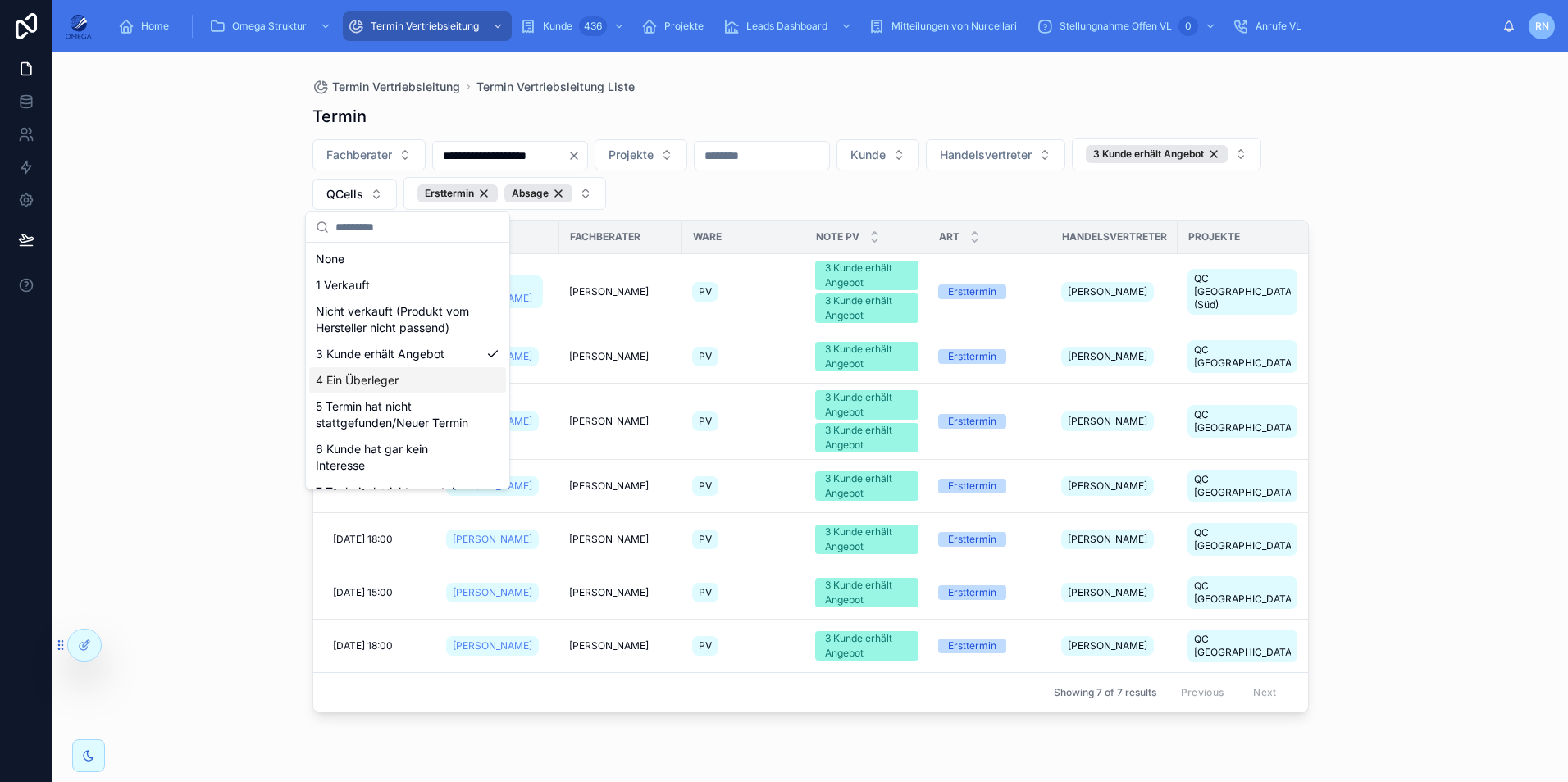
click at [417, 393] on div "4 Ein Überleger" at bounding box center [407, 380] width 197 height 26
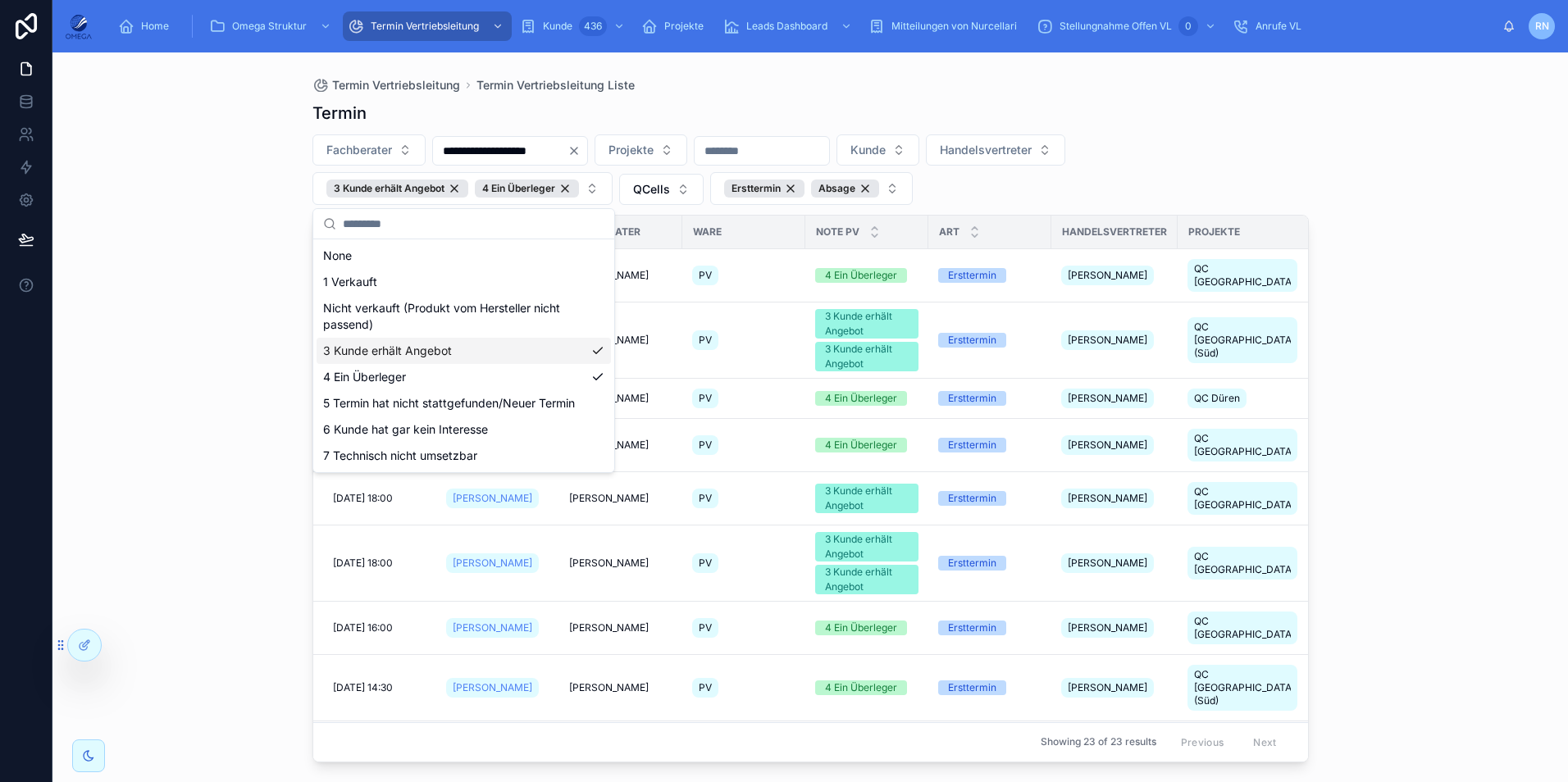
click at [472, 352] on div "3 Kunde erhält Angebot" at bounding box center [463, 351] width 295 height 26
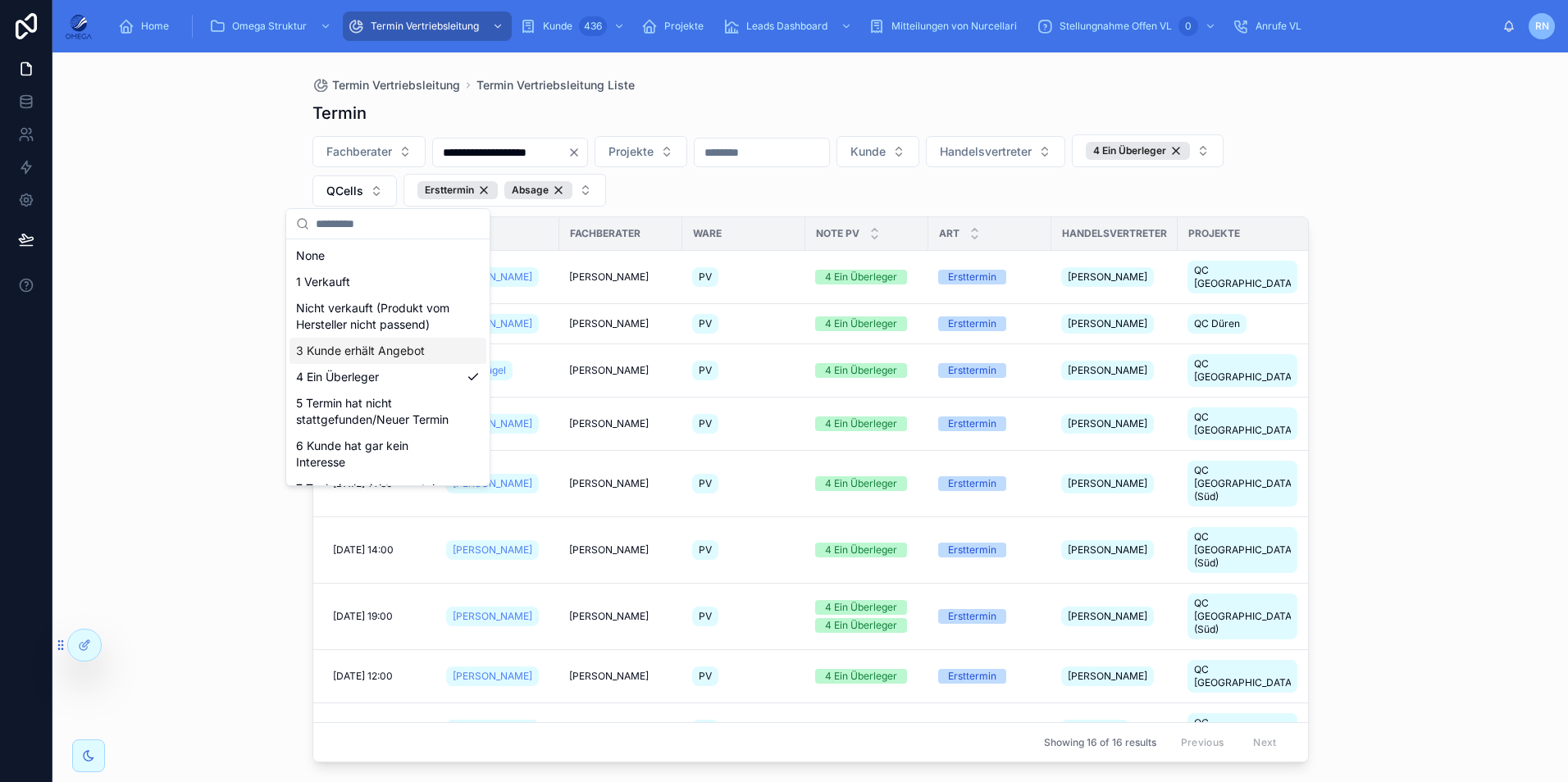
click at [1459, 395] on div "**********" at bounding box center [810, 417] width 1515 height 729
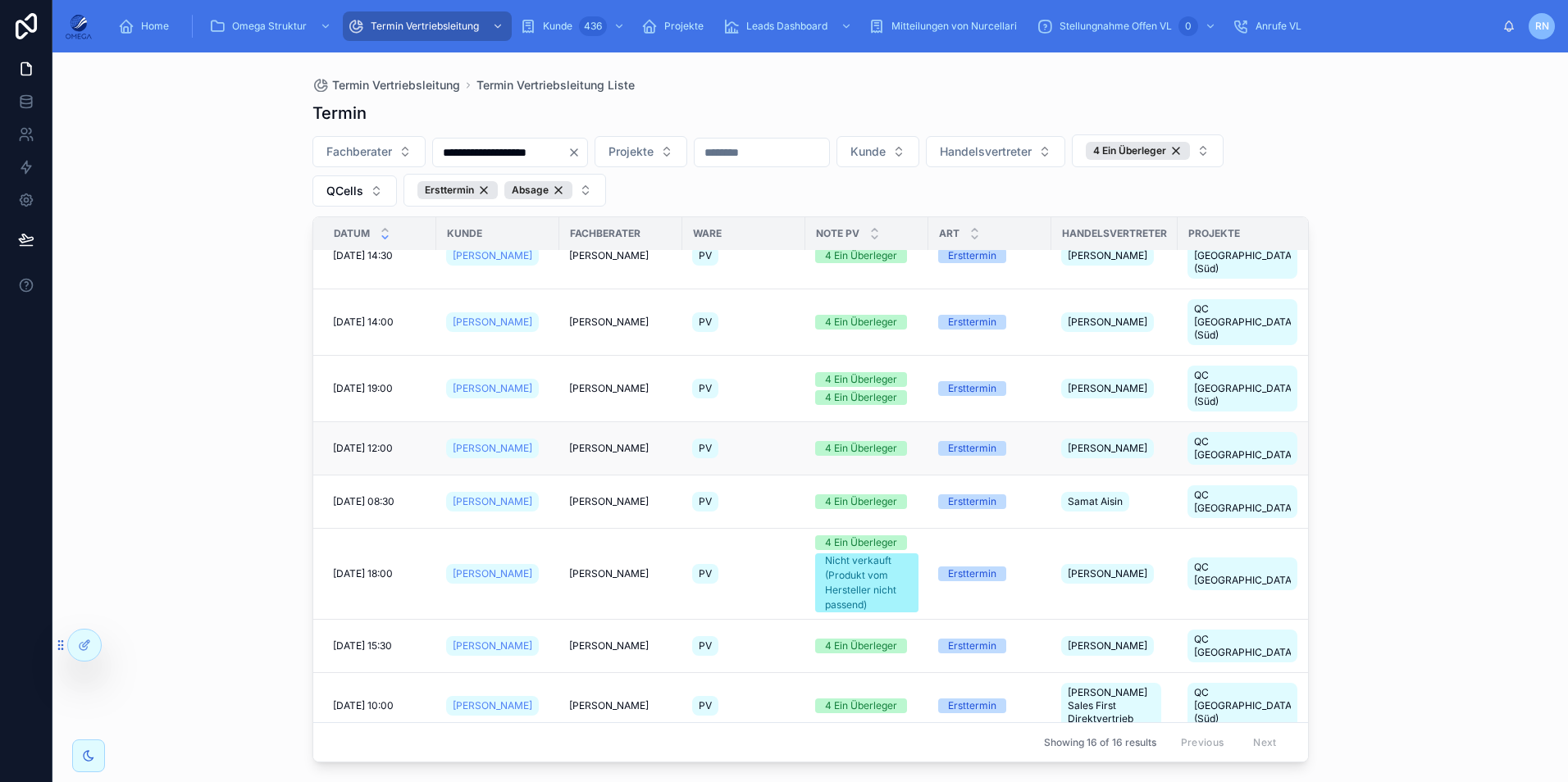
scroll to position [304, 0]
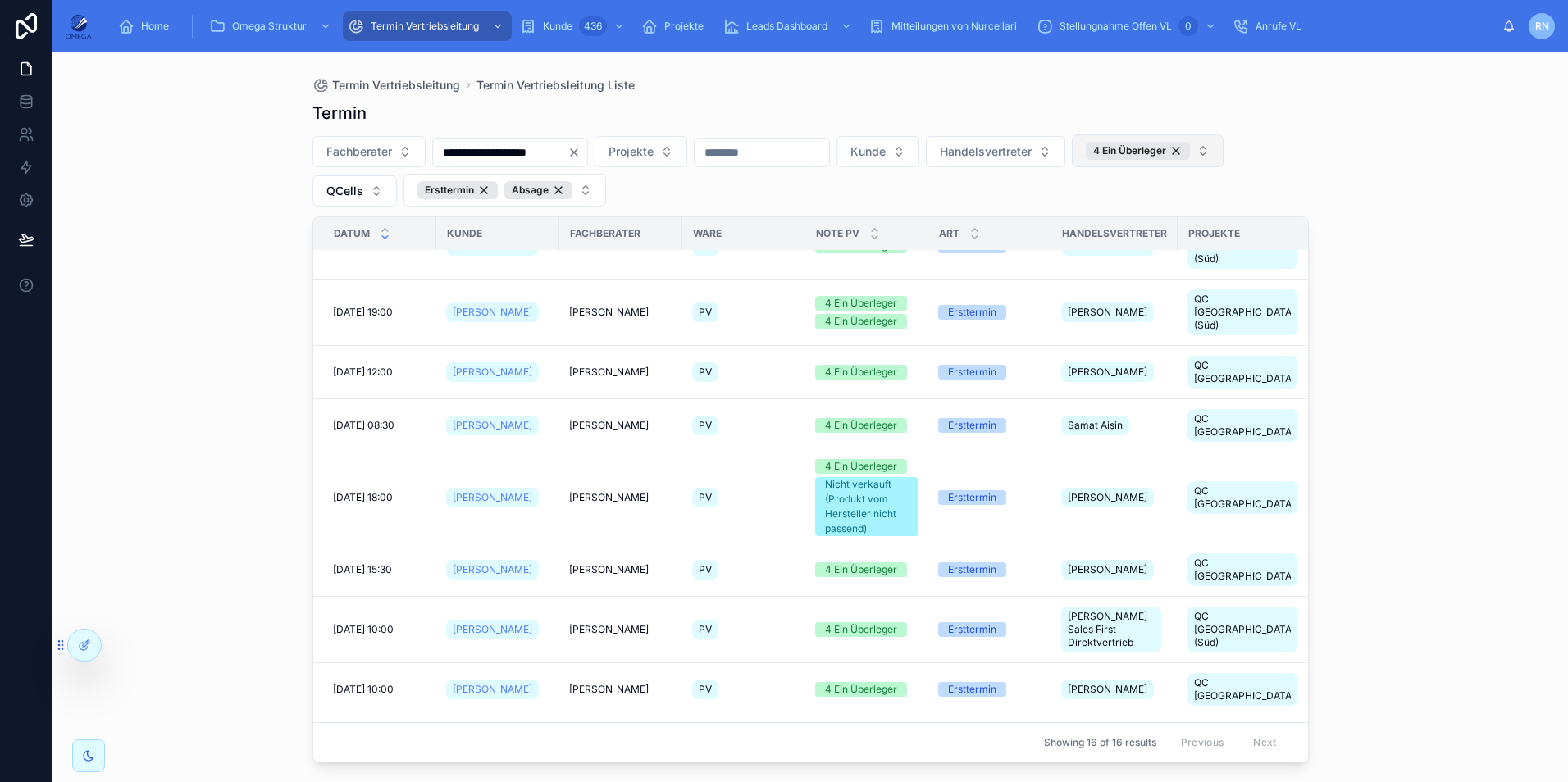
click at [1072, 168] on button "4 Ein Überleger" at bounding box center [1147, 151] width 152 height 33
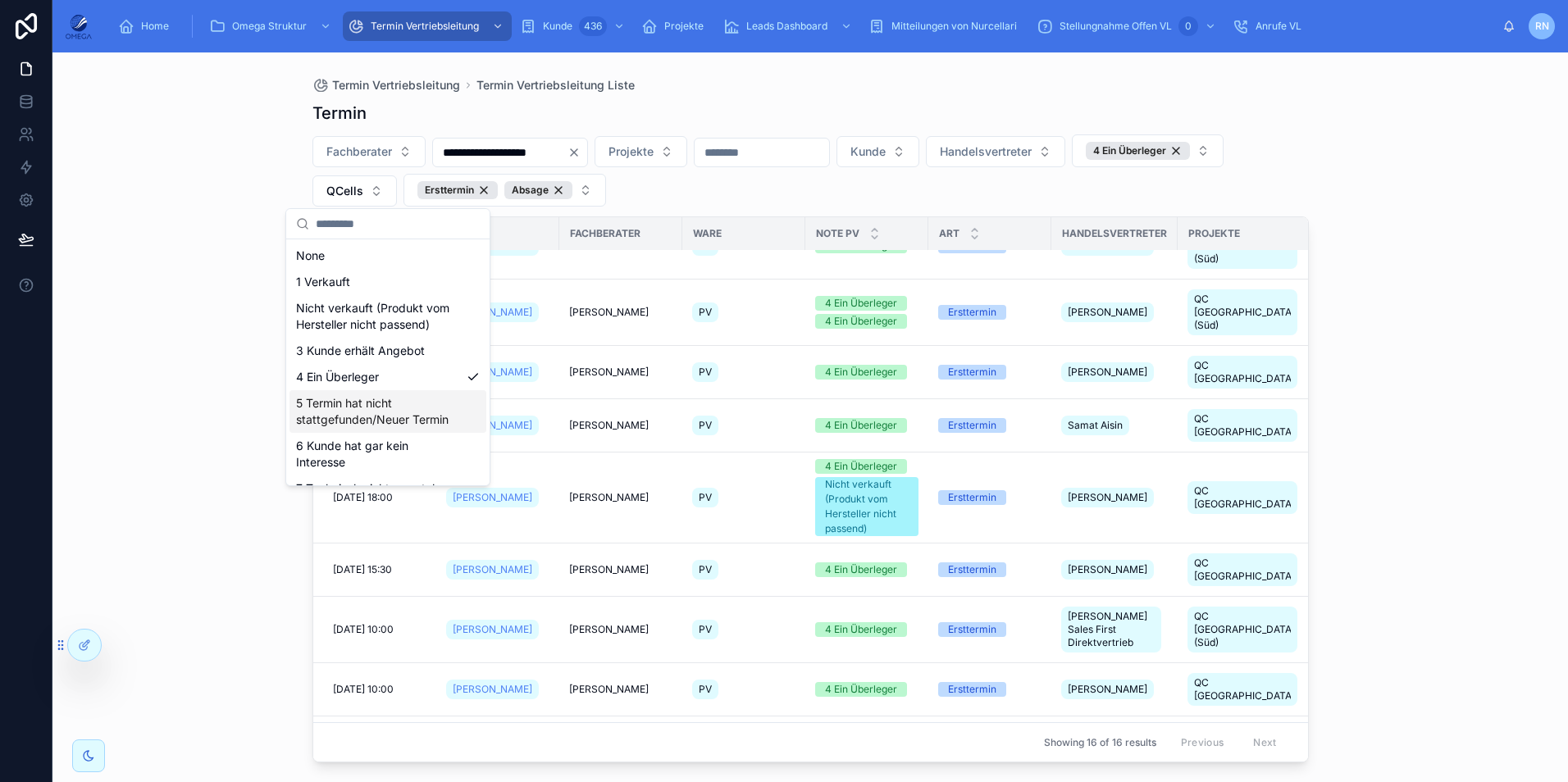
click at [383, 432] on div "5 Termin hat nicht stattgefunden/Neuer Termin" at bounding box center [388, 411] width 197 height 42
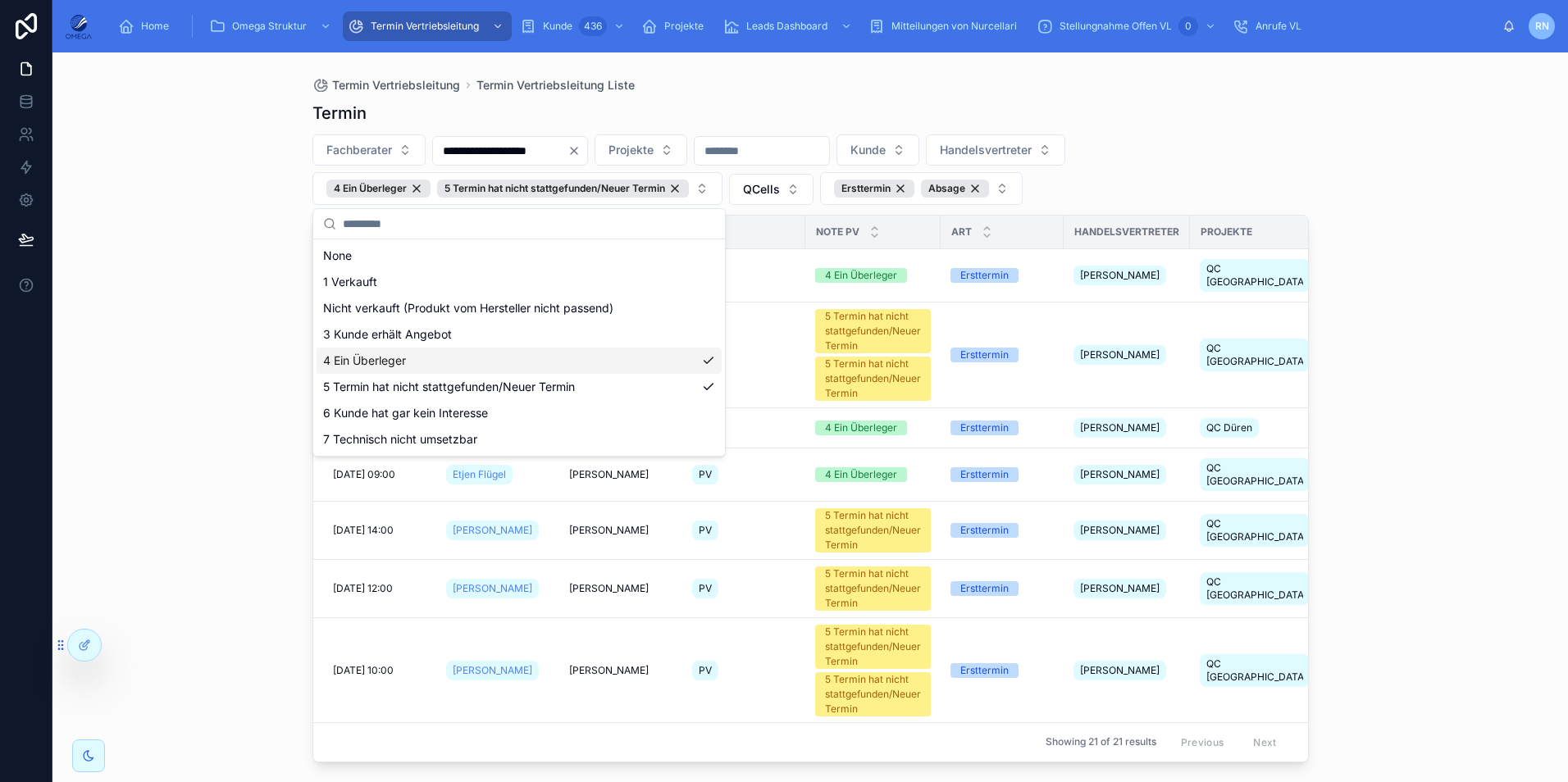
click at [476, 365] on div "4 Ein Überleger" at bounding box center [519, 360] width 405 height 26
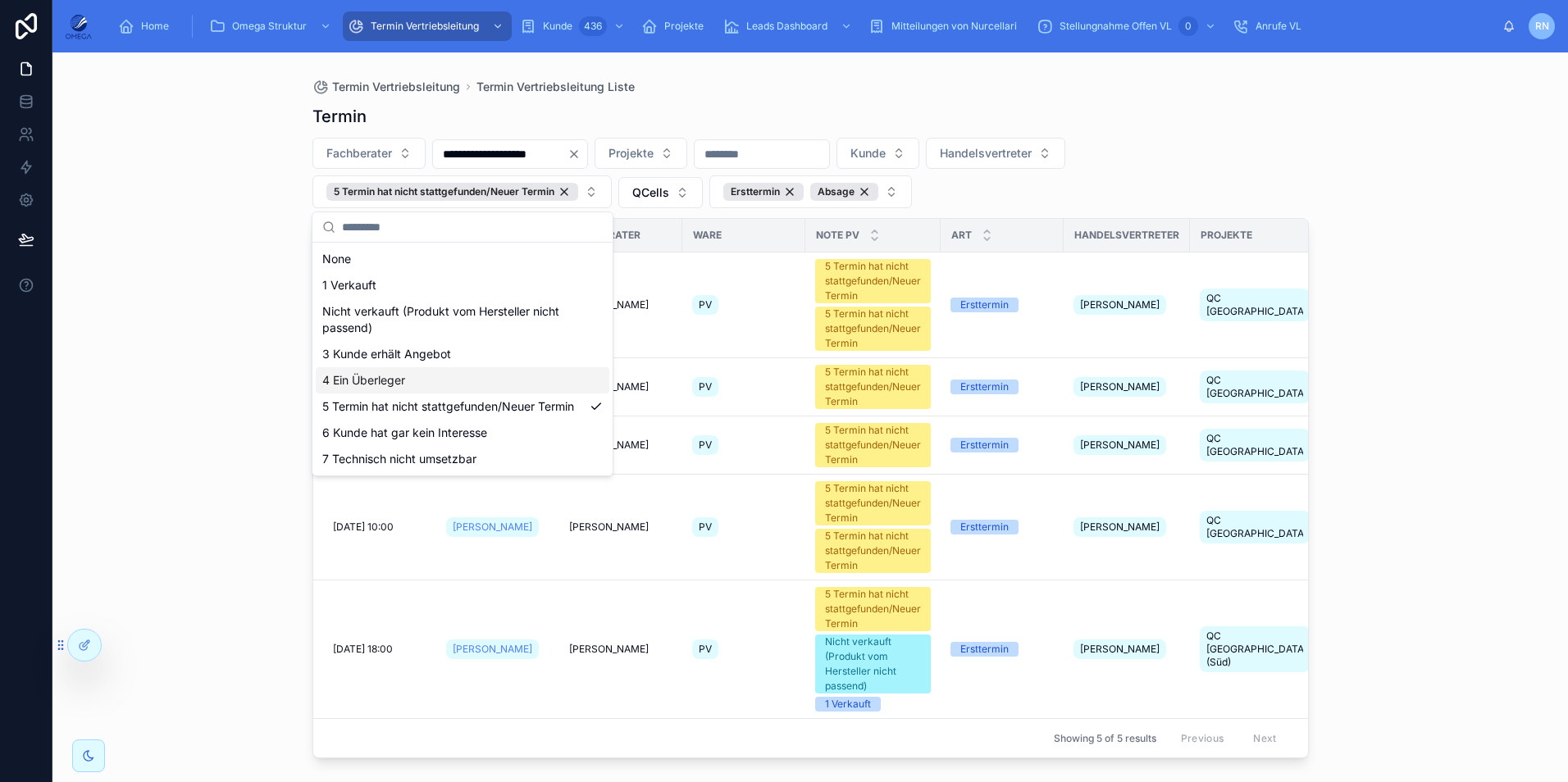
click at [1484, 386] on div "**********" at bounding box center [810, 417] width 1515 height 729
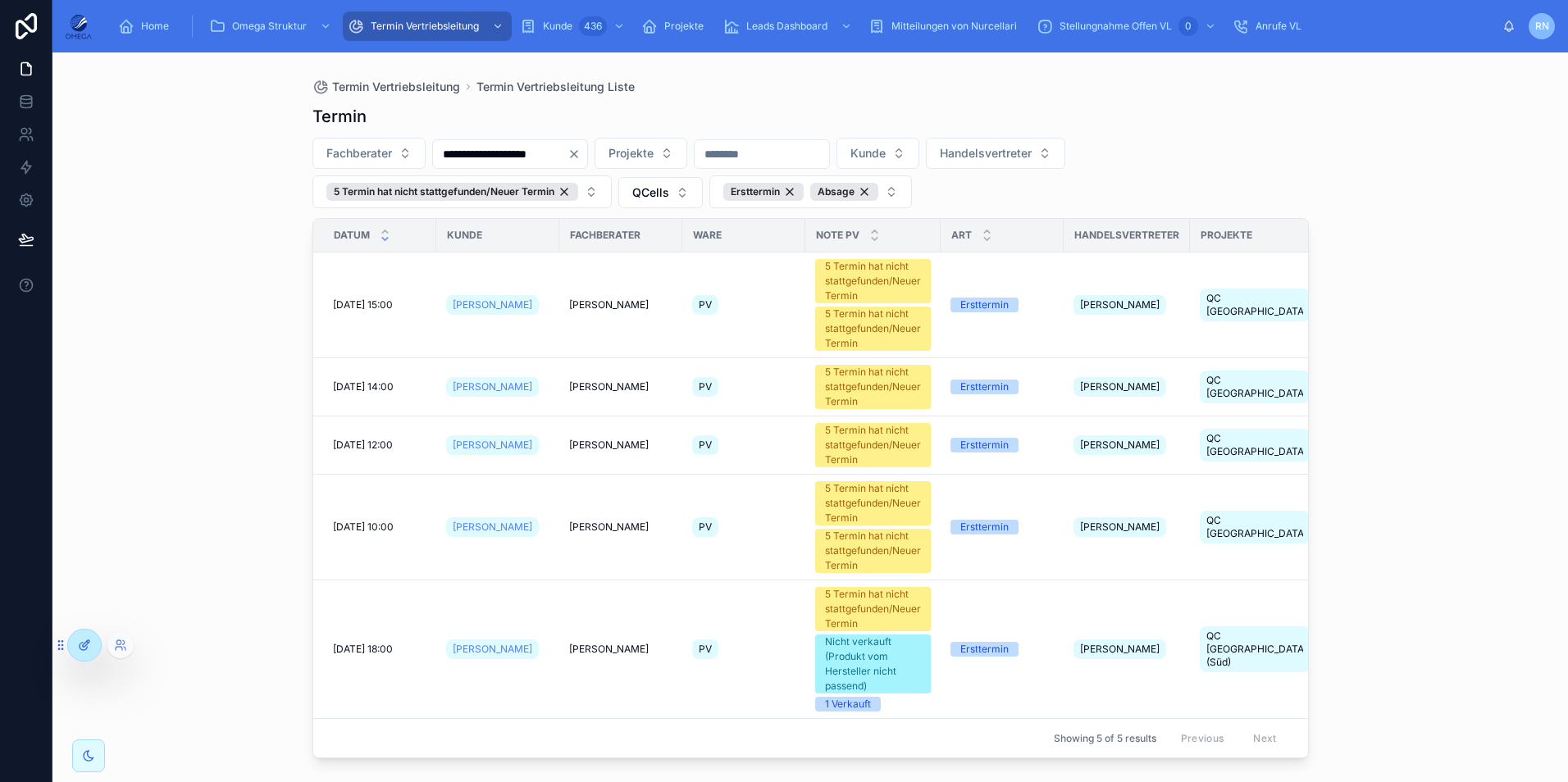
click at [79, 654] on div at bounding box center [84, 645] width 33 height 31
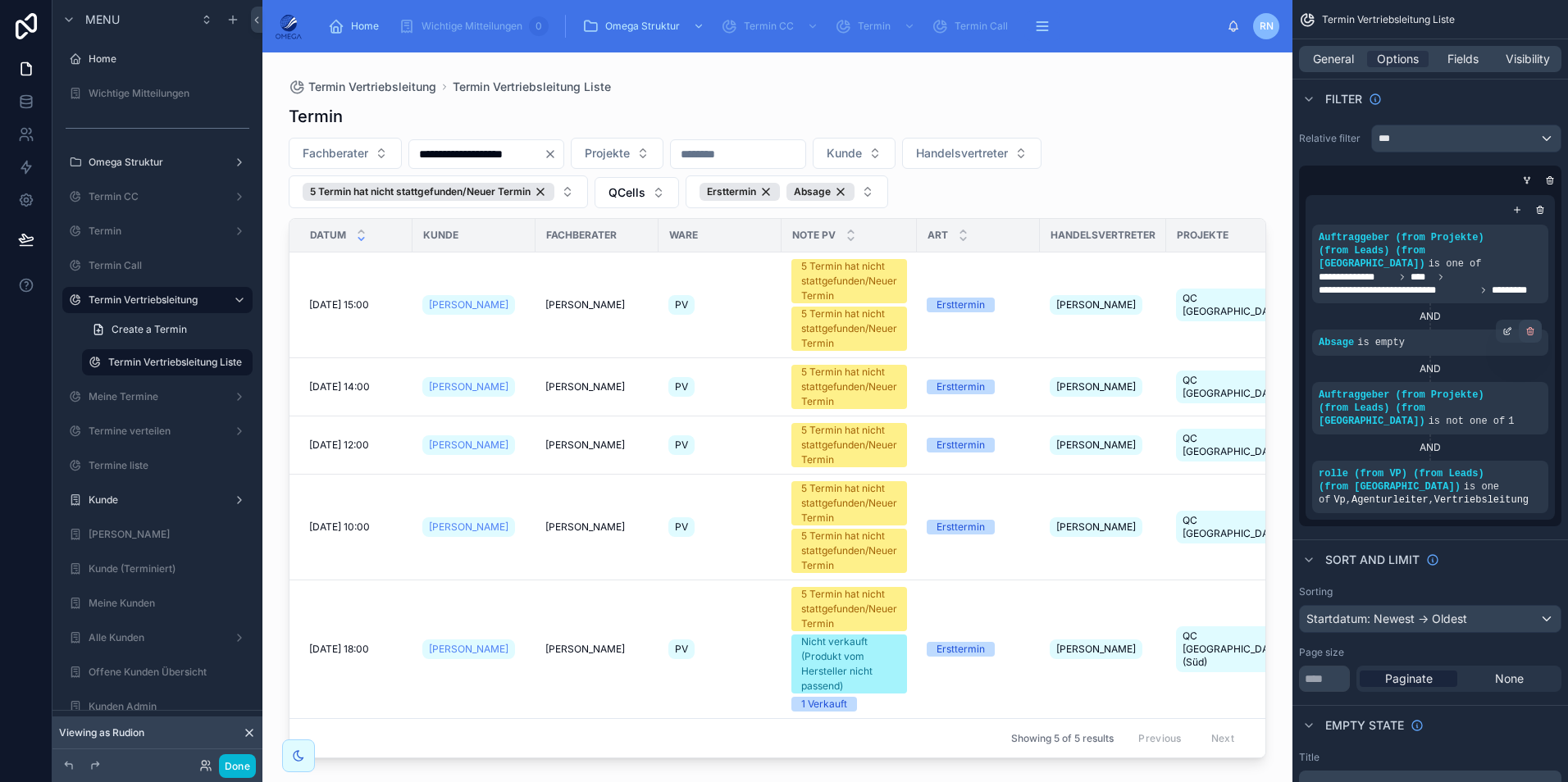
click at [1529, 327] on div "scrollable content" at bounding box center [1529, 331] width 23 height 23
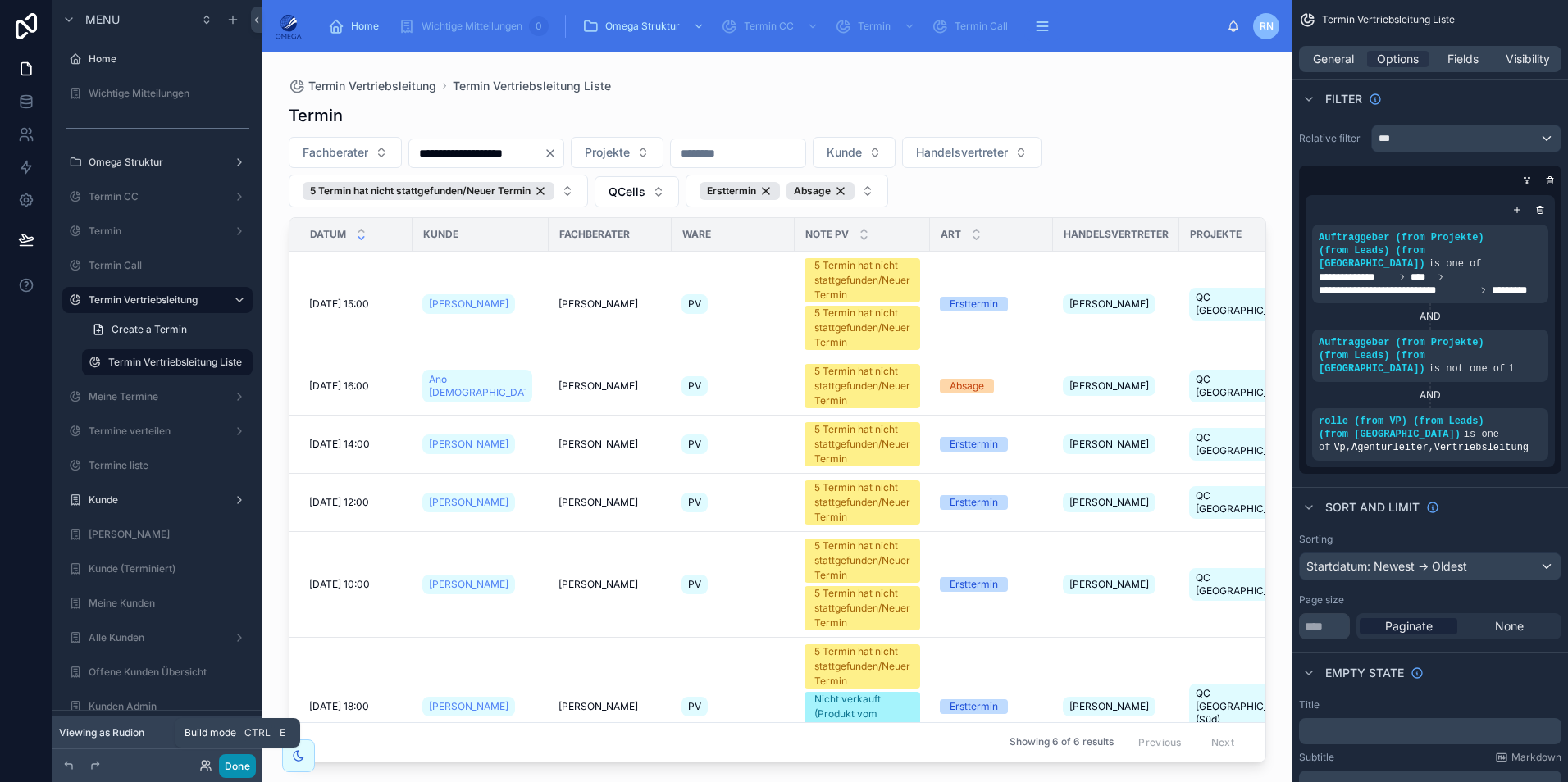
click at [234, 761] on button "Done" at bounding box center [237, 765] width 37 height 24
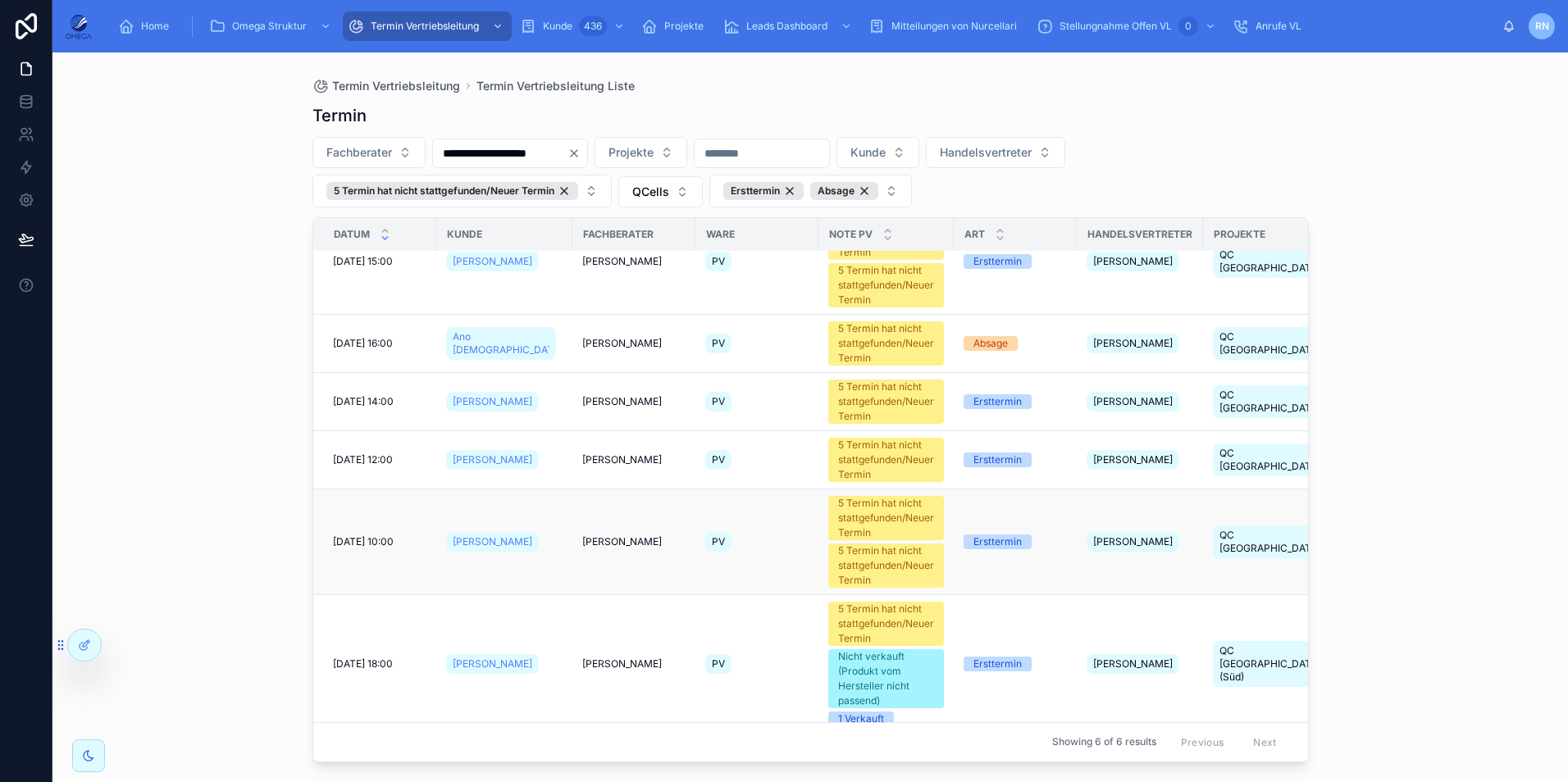
scroll to position [65, 0]
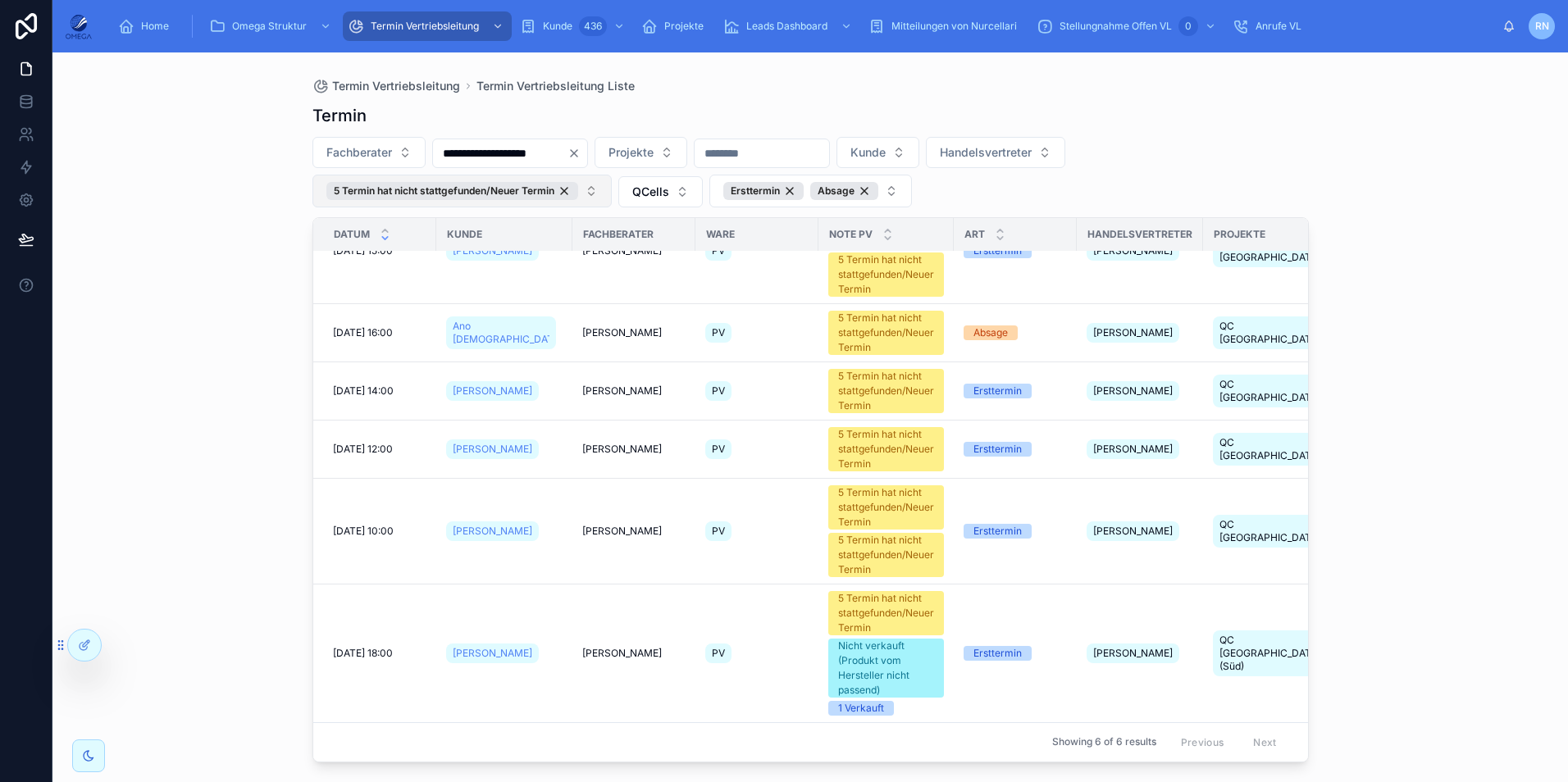
click at [600, 189] on button "5 Termin hat nicht stattgefunden/Neuer Termin" at bounding box center [462, 191] width 299 height 33
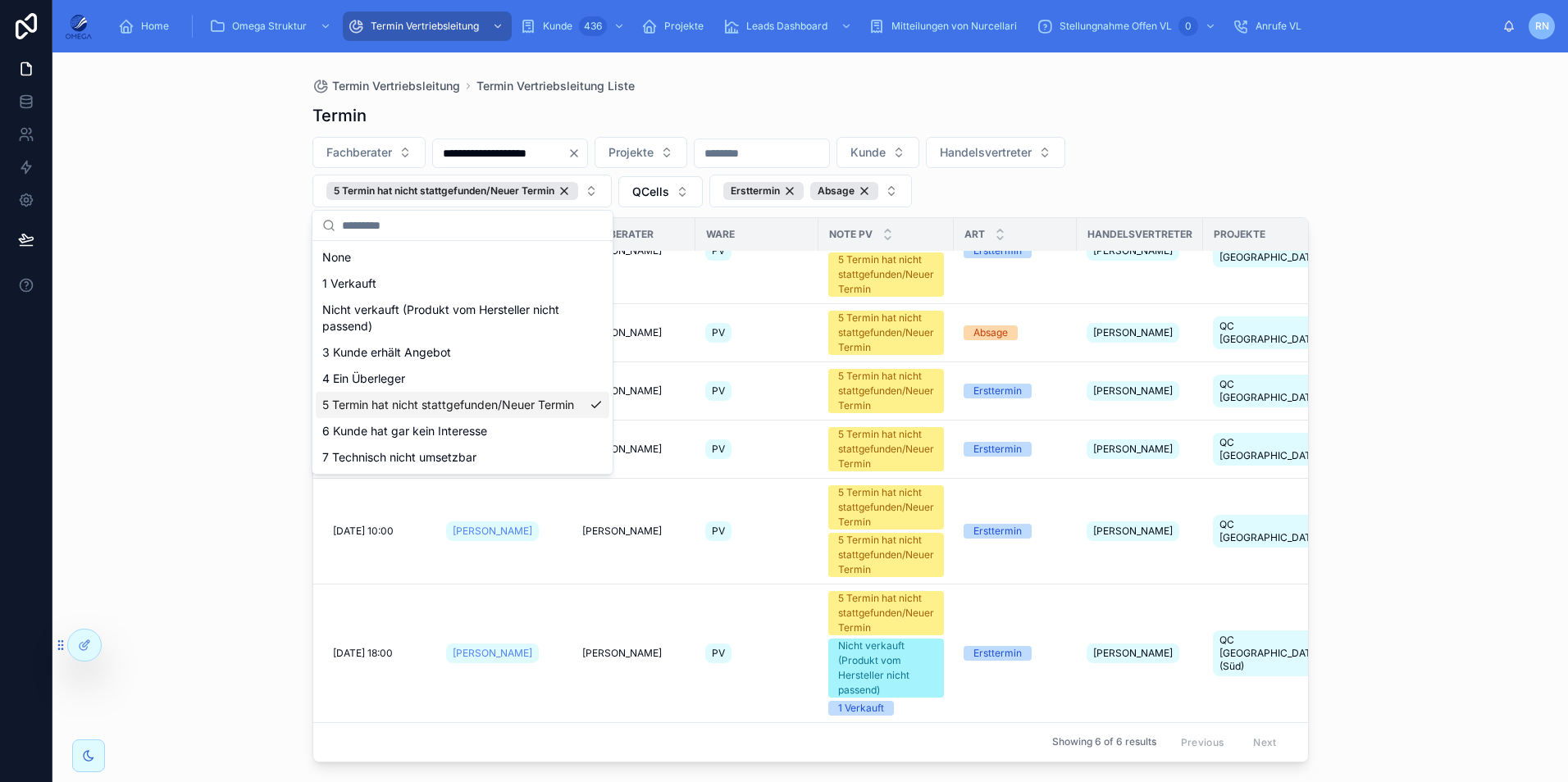
click at [497, 404] on div "5 Termin hat nicht stattgefunden/Neuer Termin" at bounding box center [462, 405] width 294 height 26
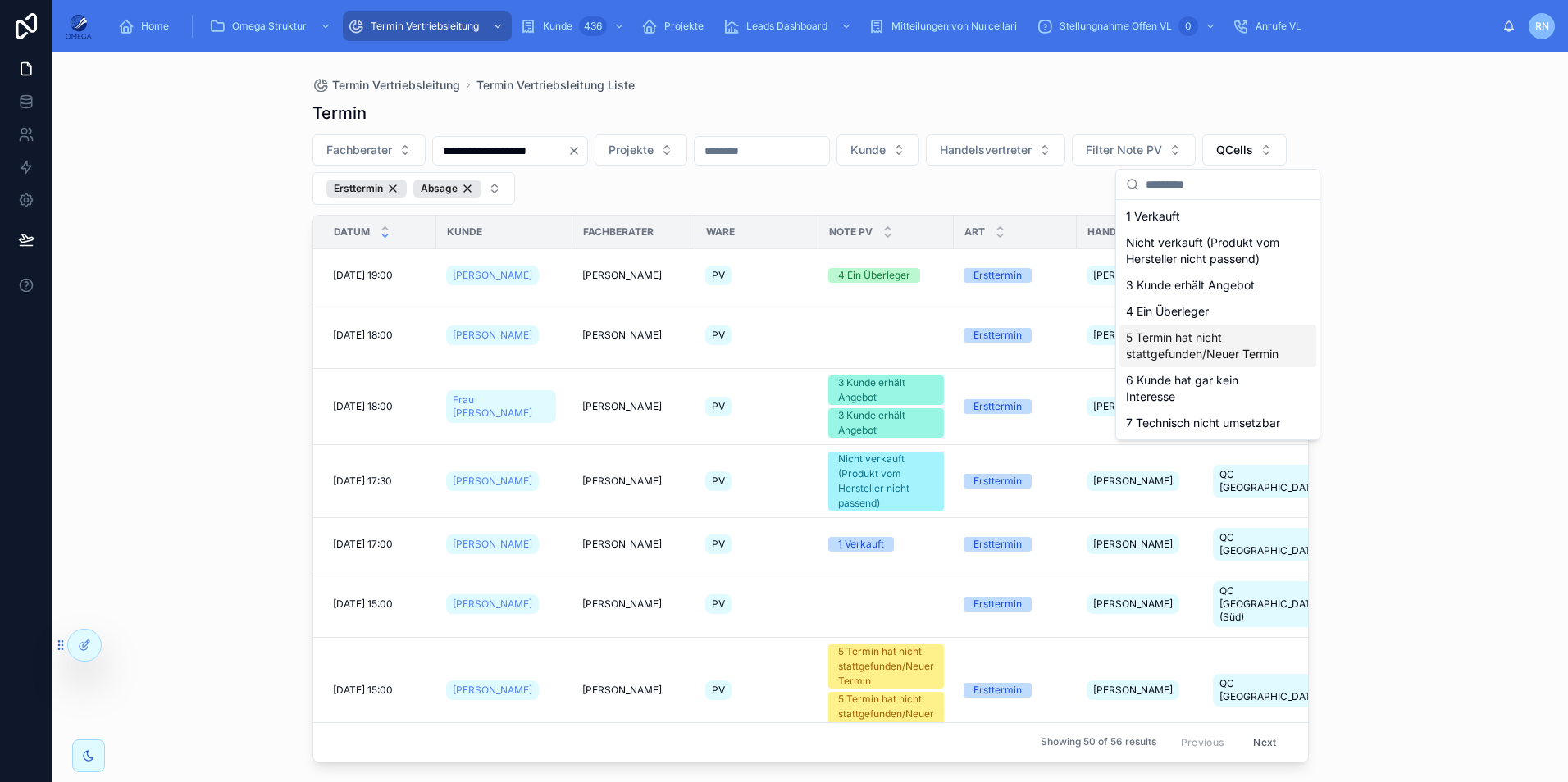
click at [1466, 313] on div "**********" at bounding box center [810, 417] width 1515 height 729
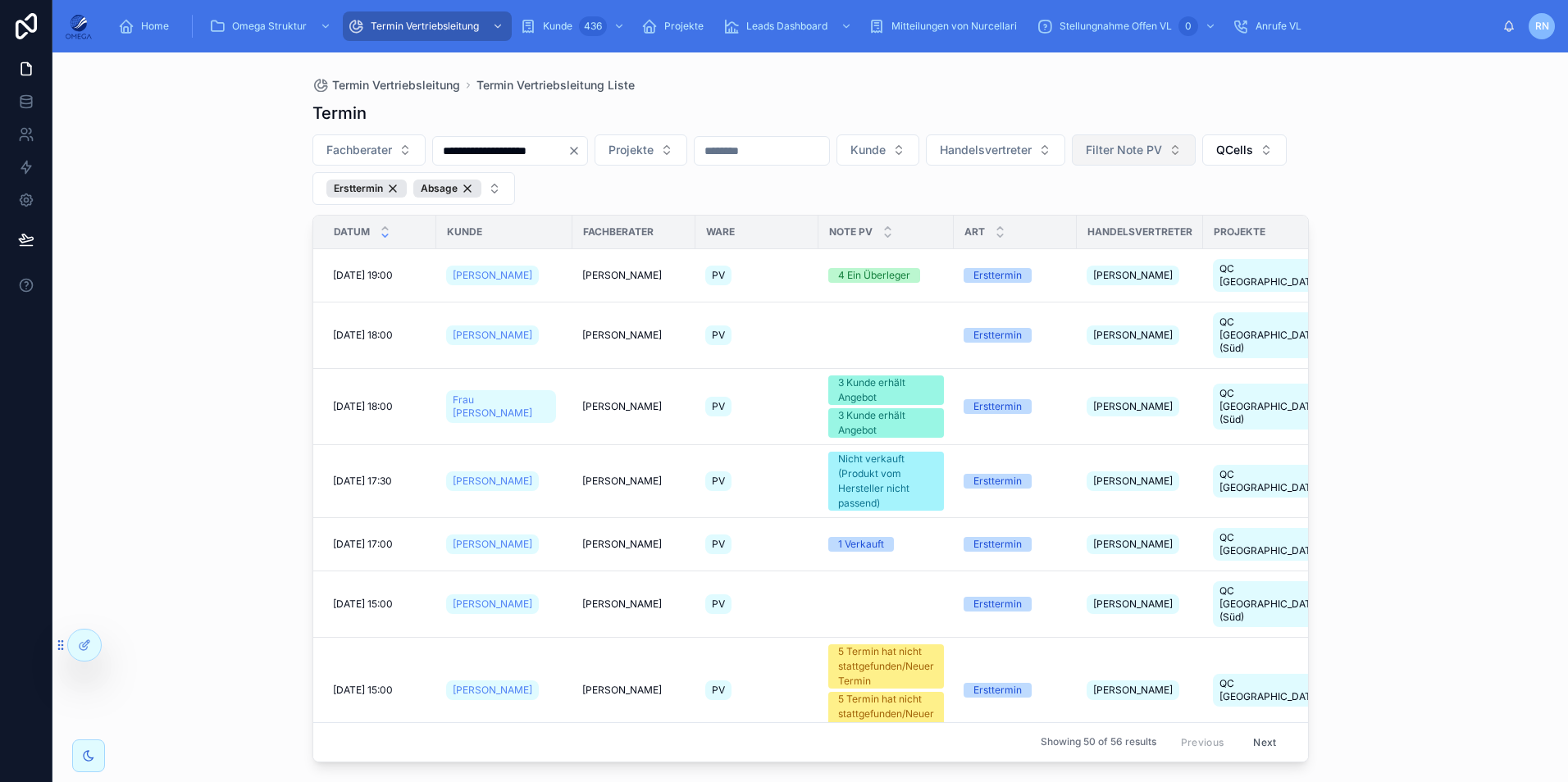
click at [1161, 156] on span "Filter Note PV" at bounding box center [1123, 150] width 76 height 16
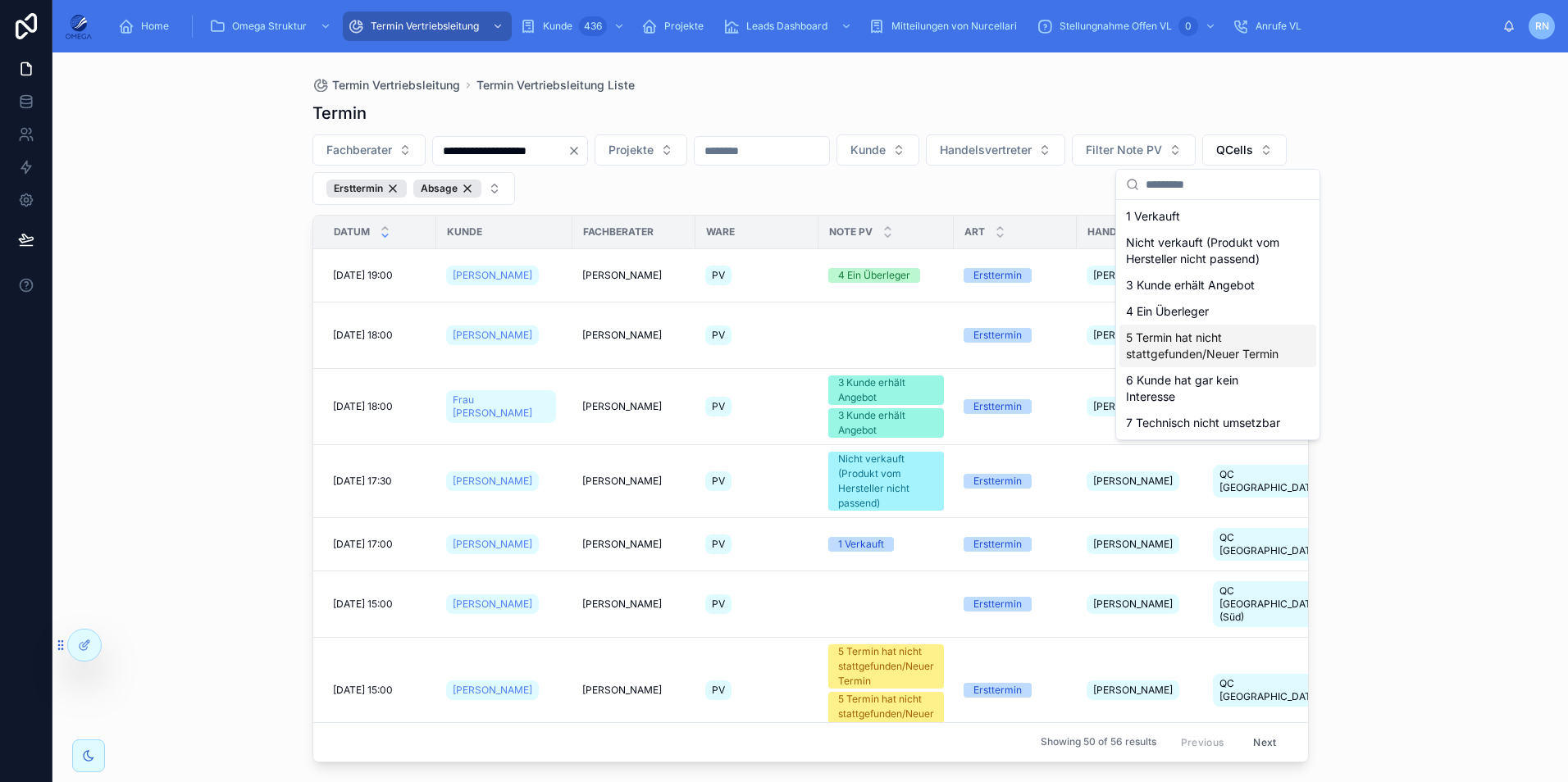
click at [1410, 280] on div "**********" at bounding box center [810, 417] width 1515 height 729
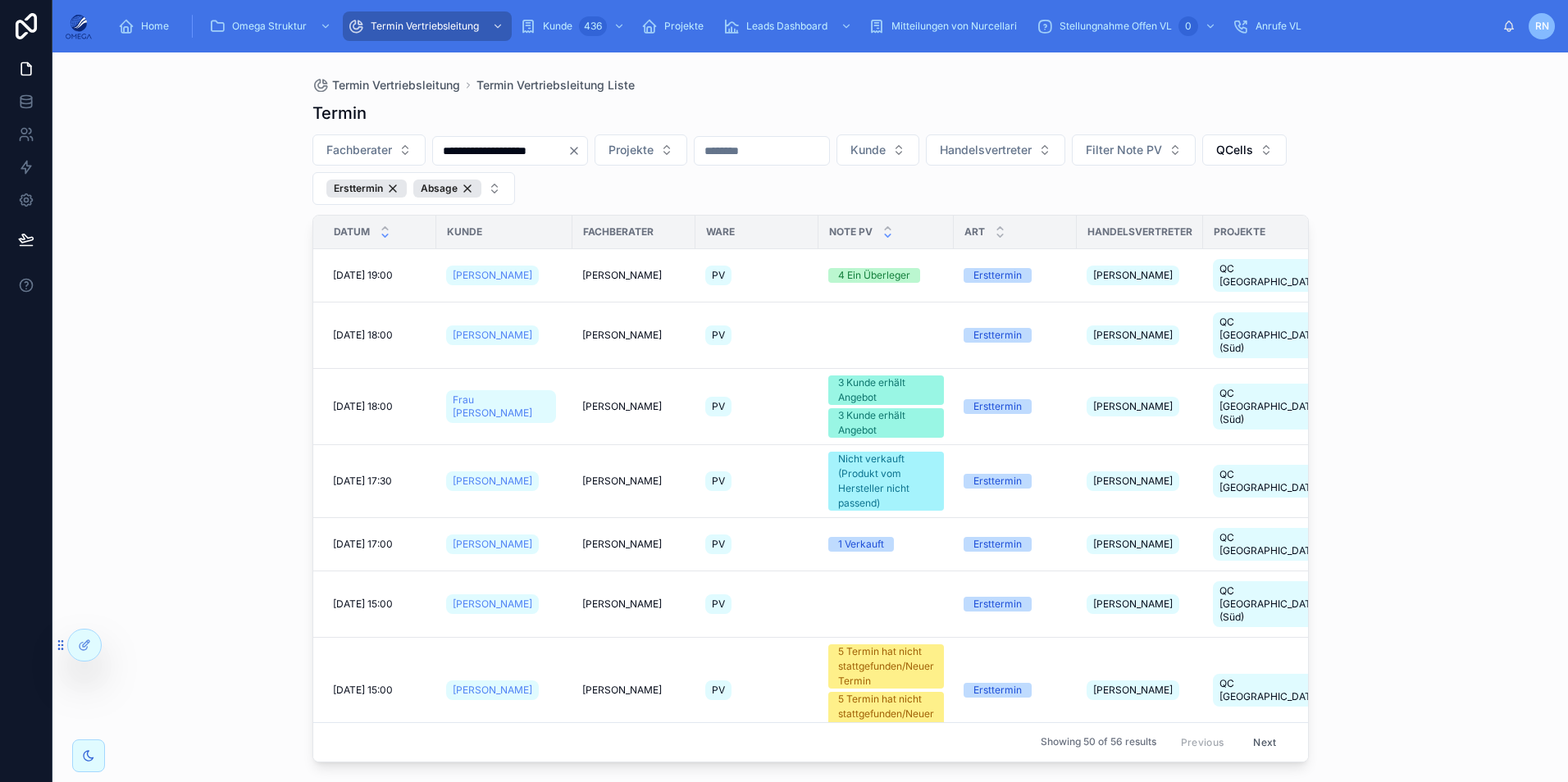
click at [885, 236] on icon at bounding box center [888, 235] width 6 height 3
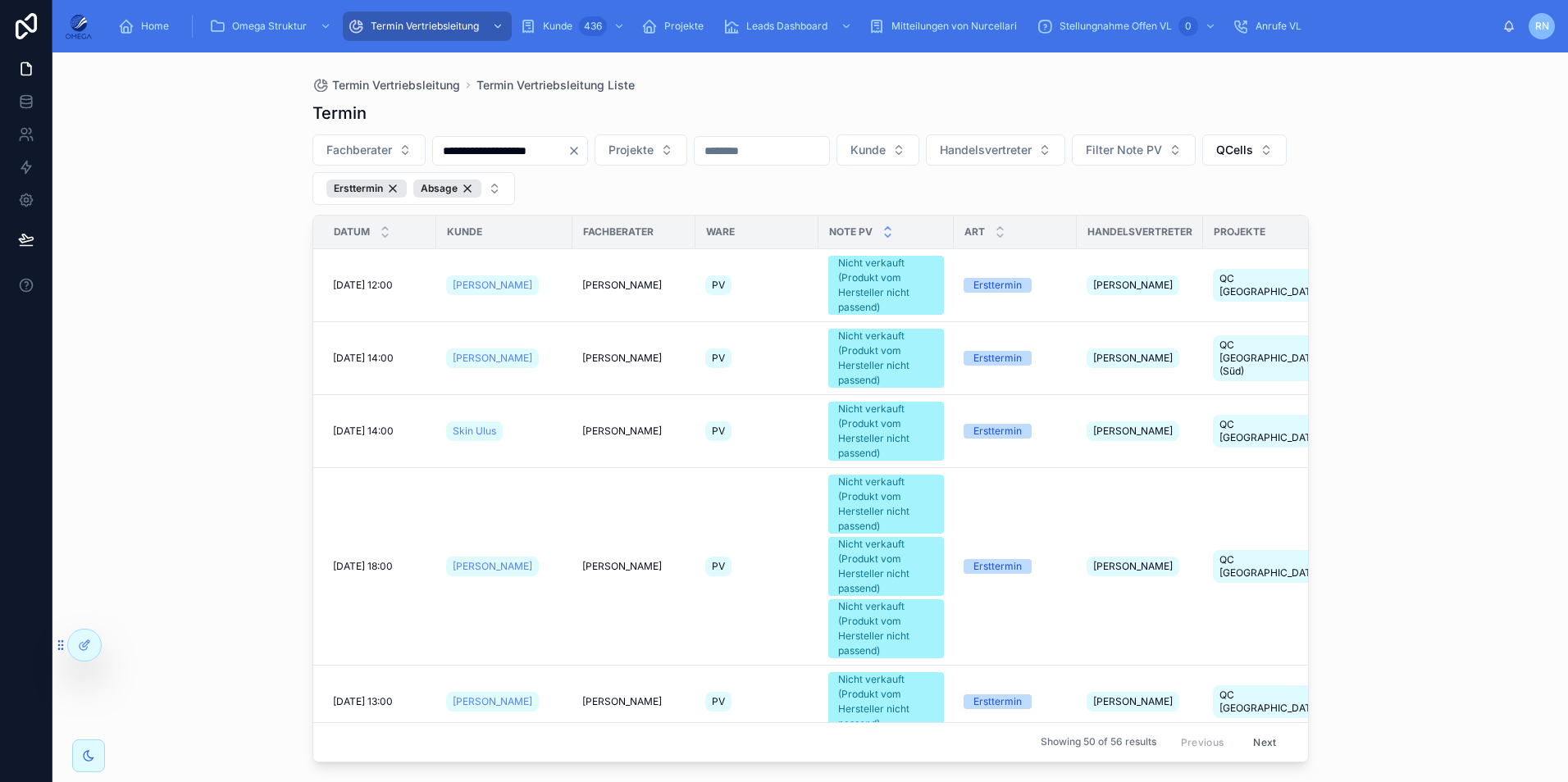
click at [882, 229] on icon at bounding box center [887, 228] width 10 height 10
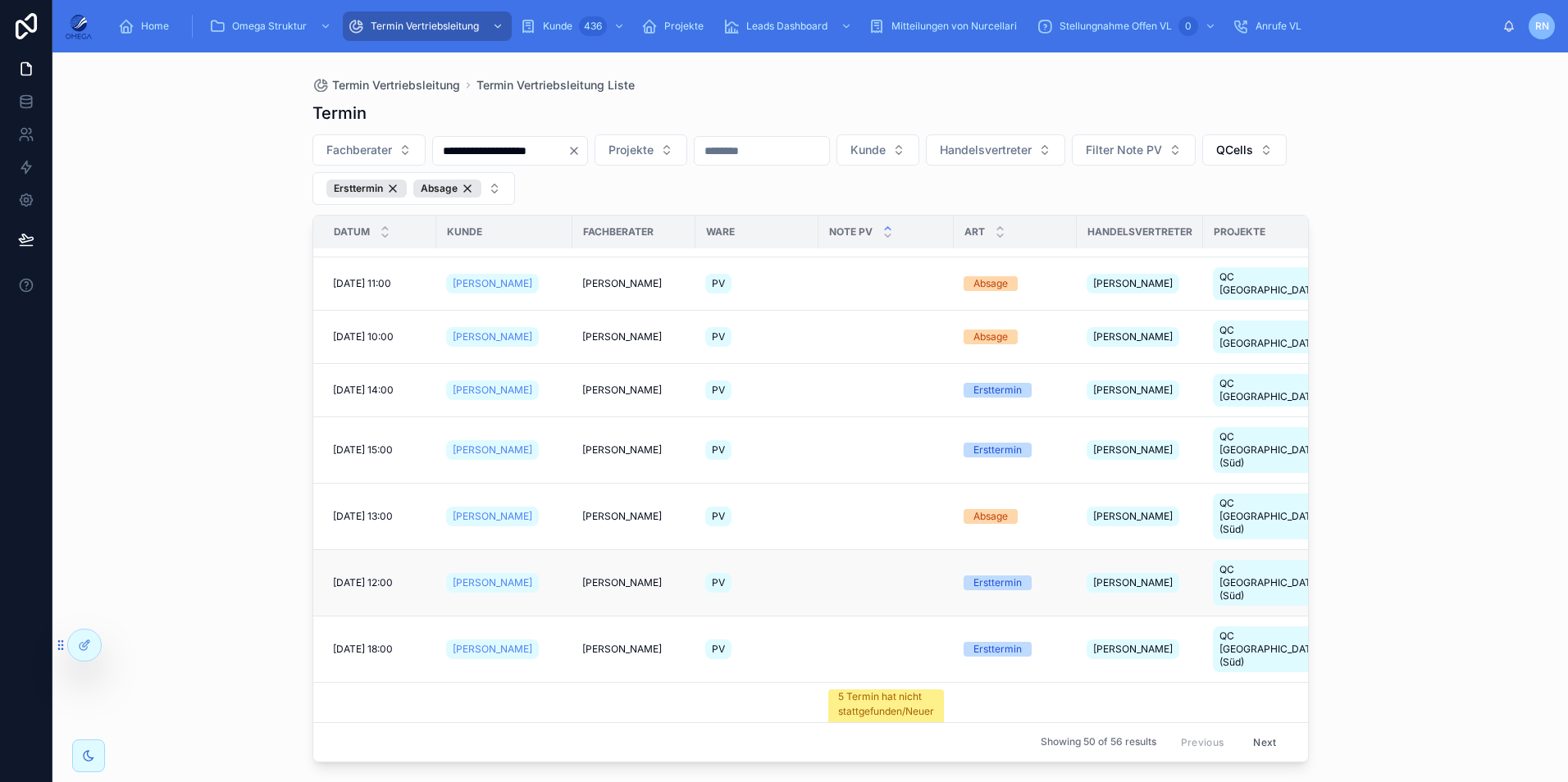
scroll to position [246, 0]
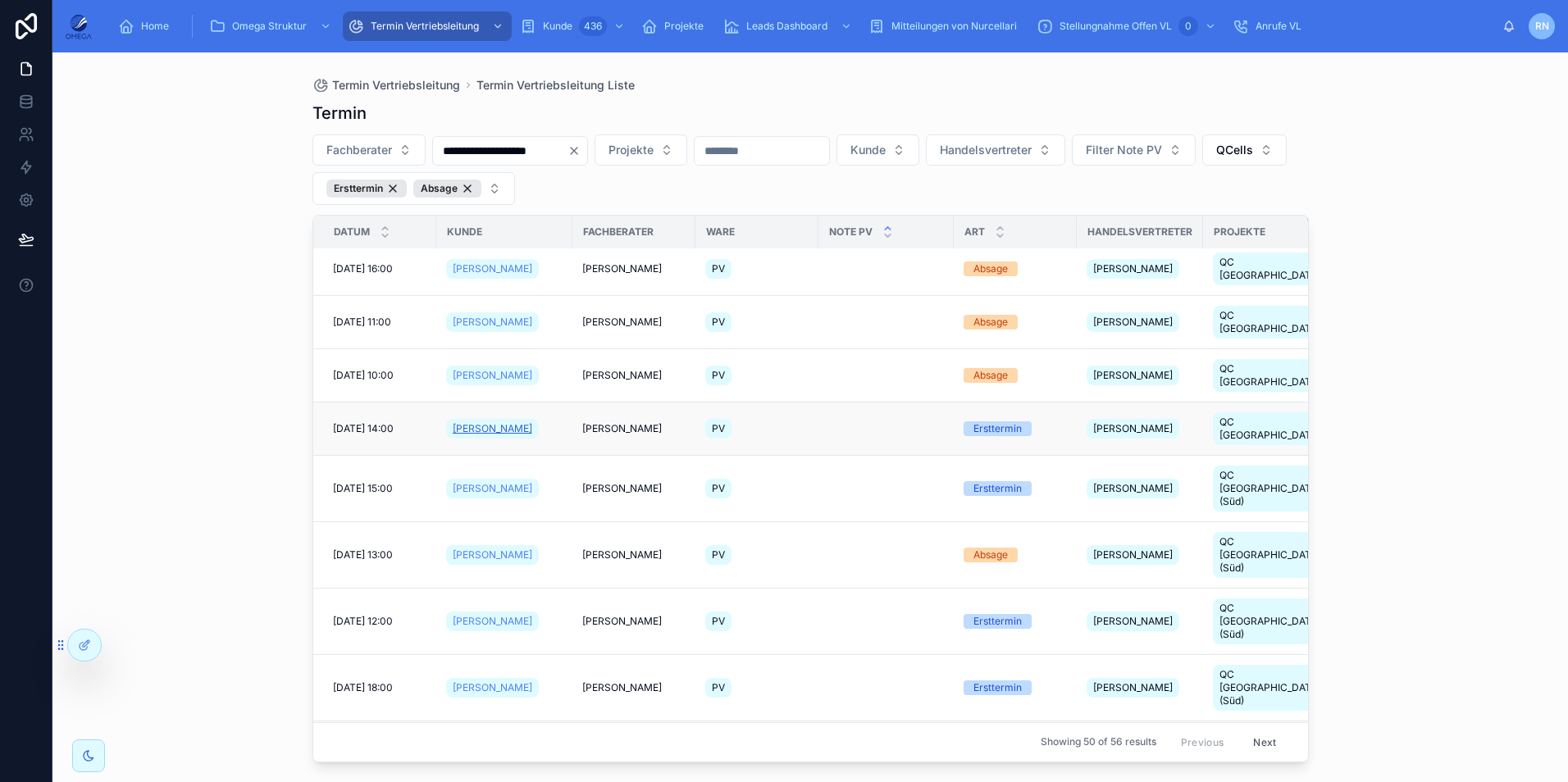
click at [480, 423] on span "Joachim Parschau" at bounding box center [492, 429] width 79 height 13
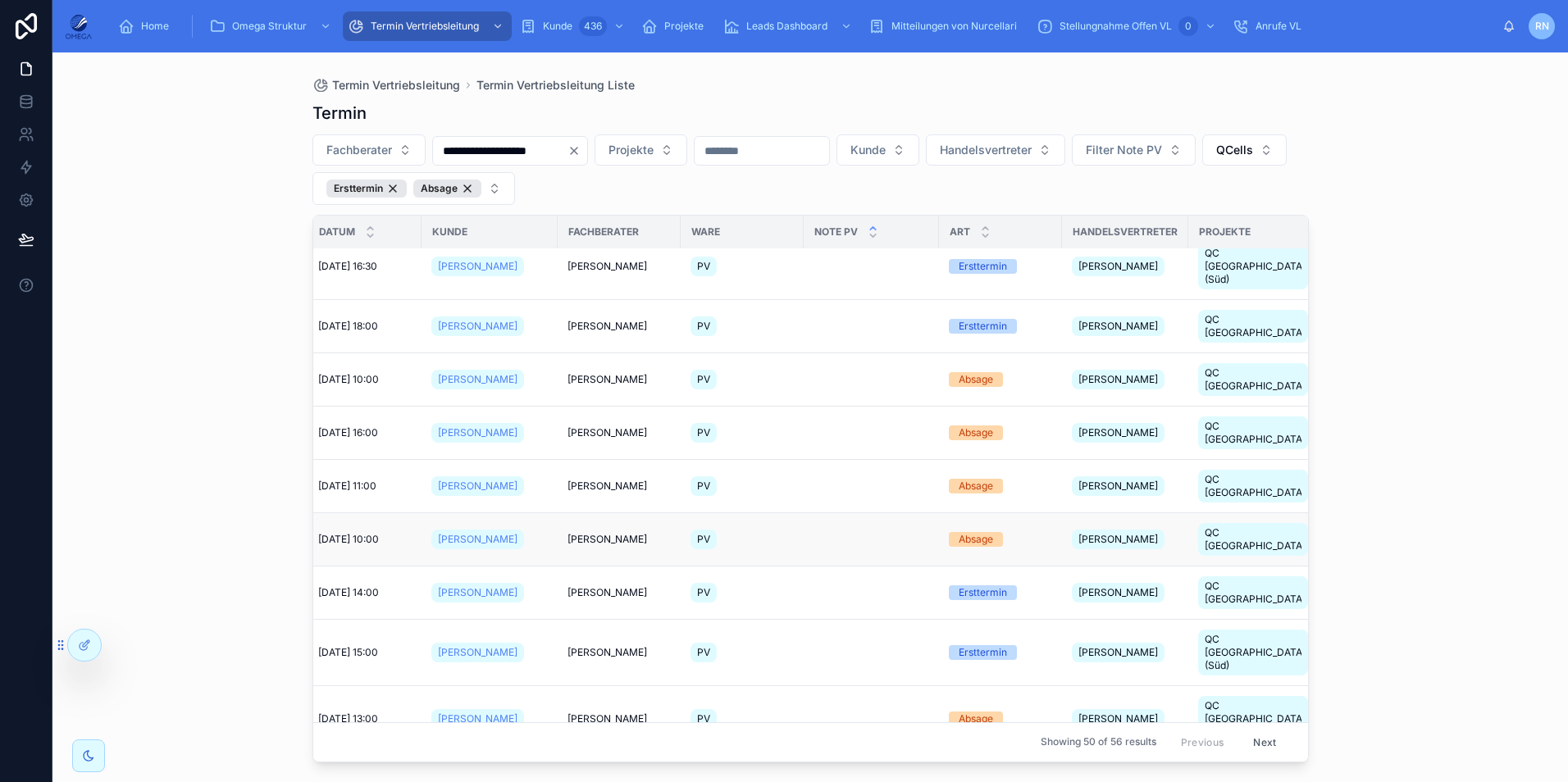
scroll to position [82, 0]
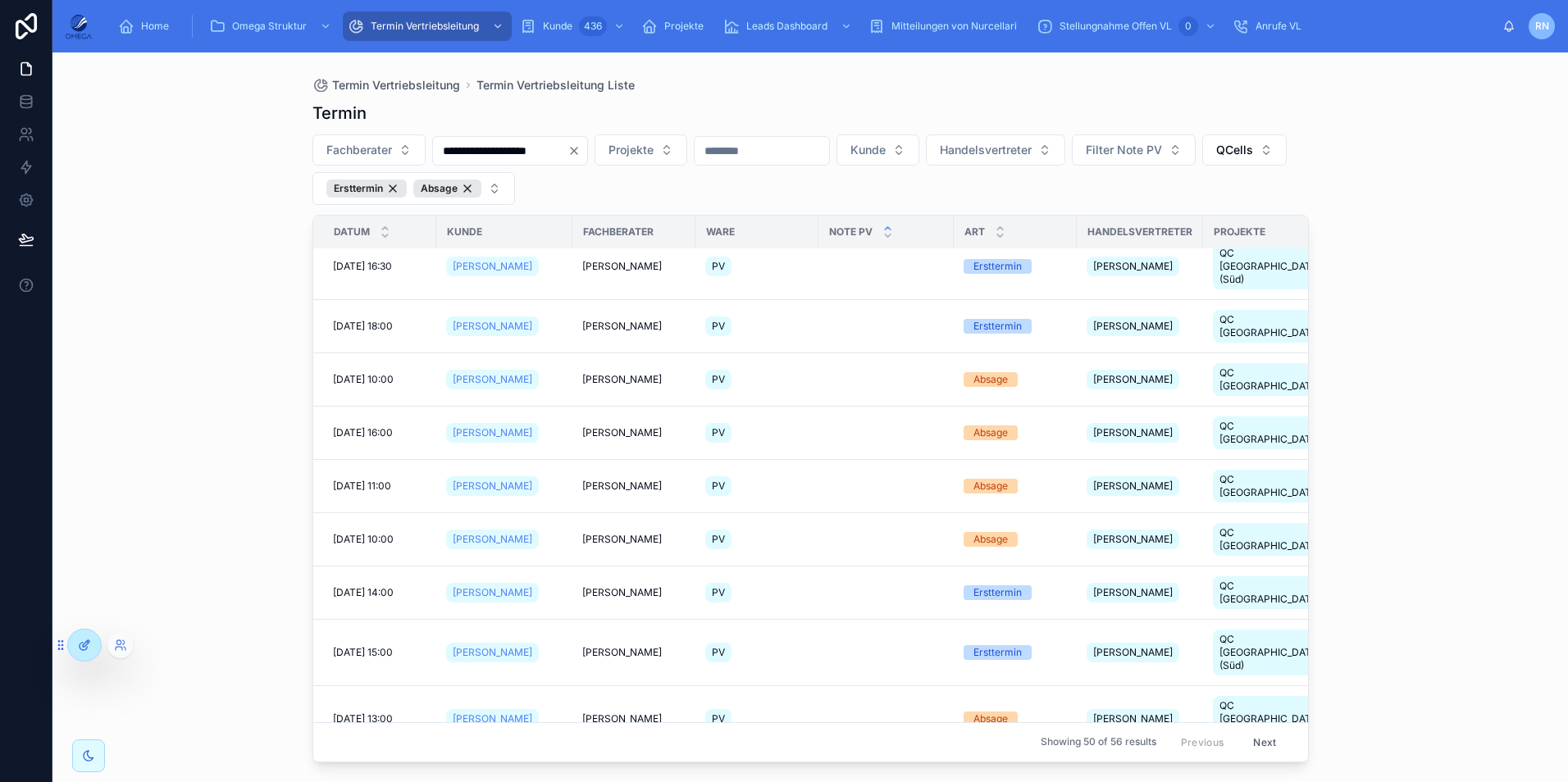
click at [91, 646] on div at bounding box center [84, 645] width 33 height 31
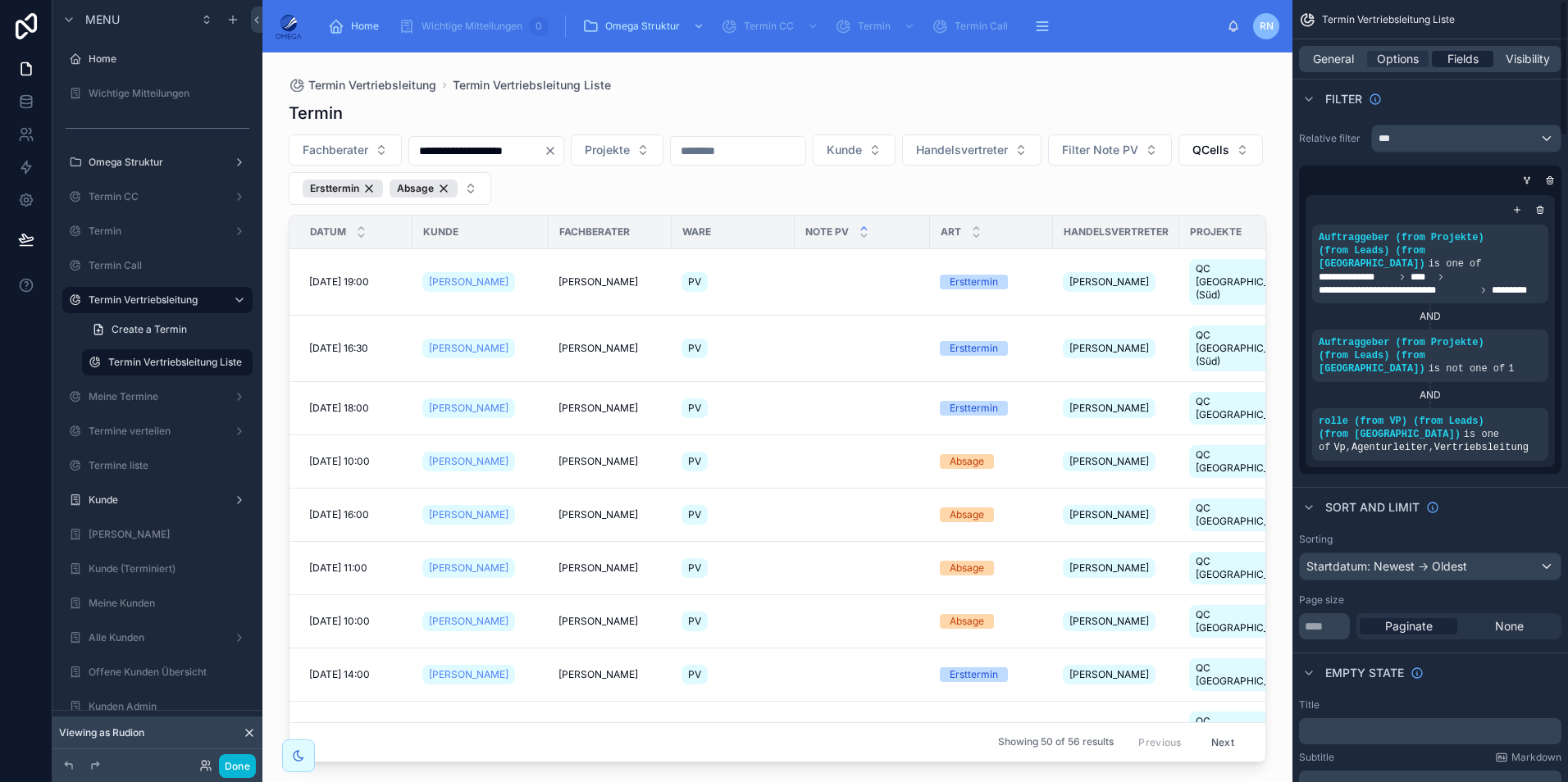
click at [1454, 59] on span "Fields" at bounding box center [1463, 58] width 31 height 16
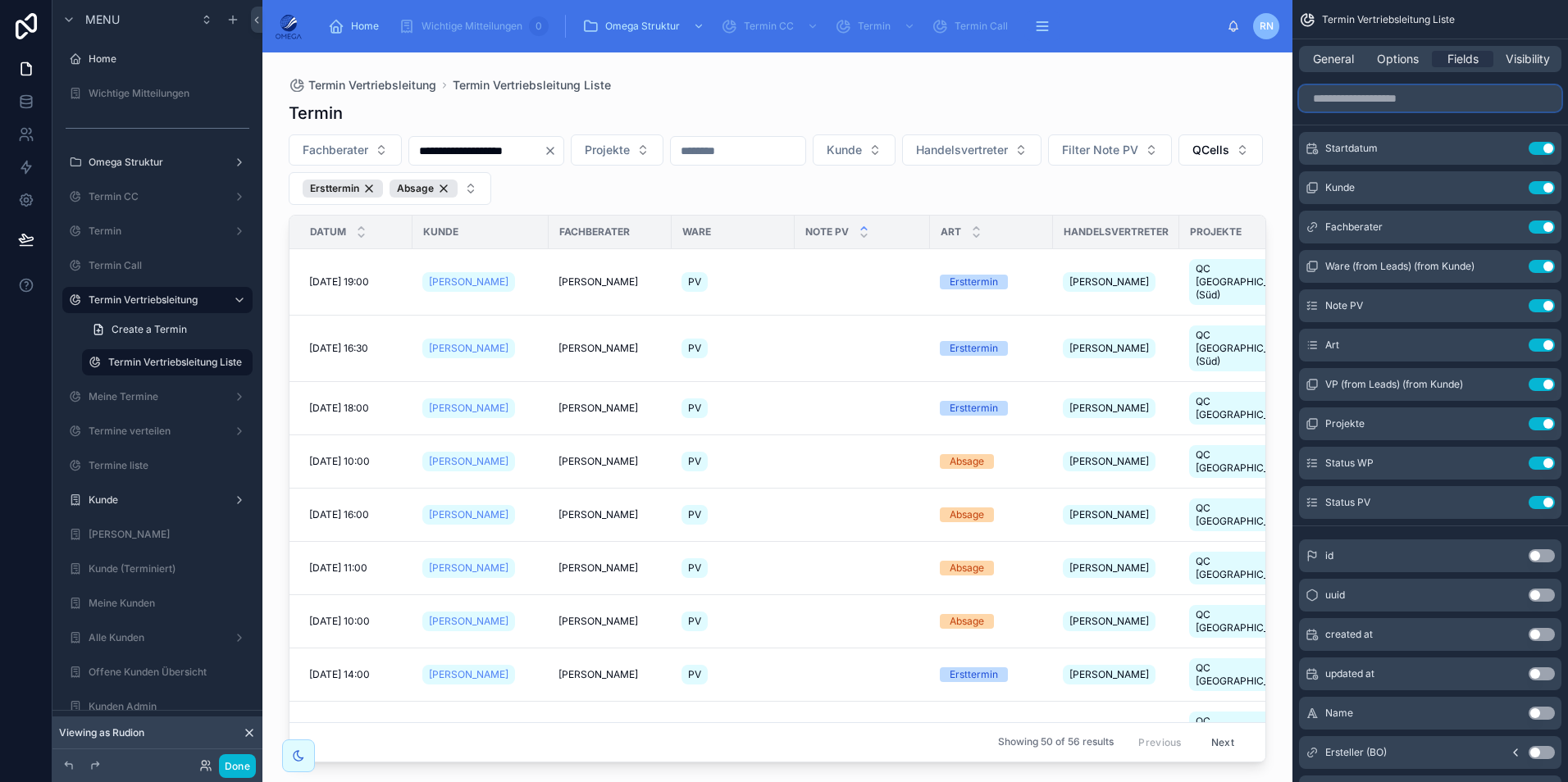
click at [1414, 99] on input "scrollable content" at bounding box center [1430, 99] width 263 height 26
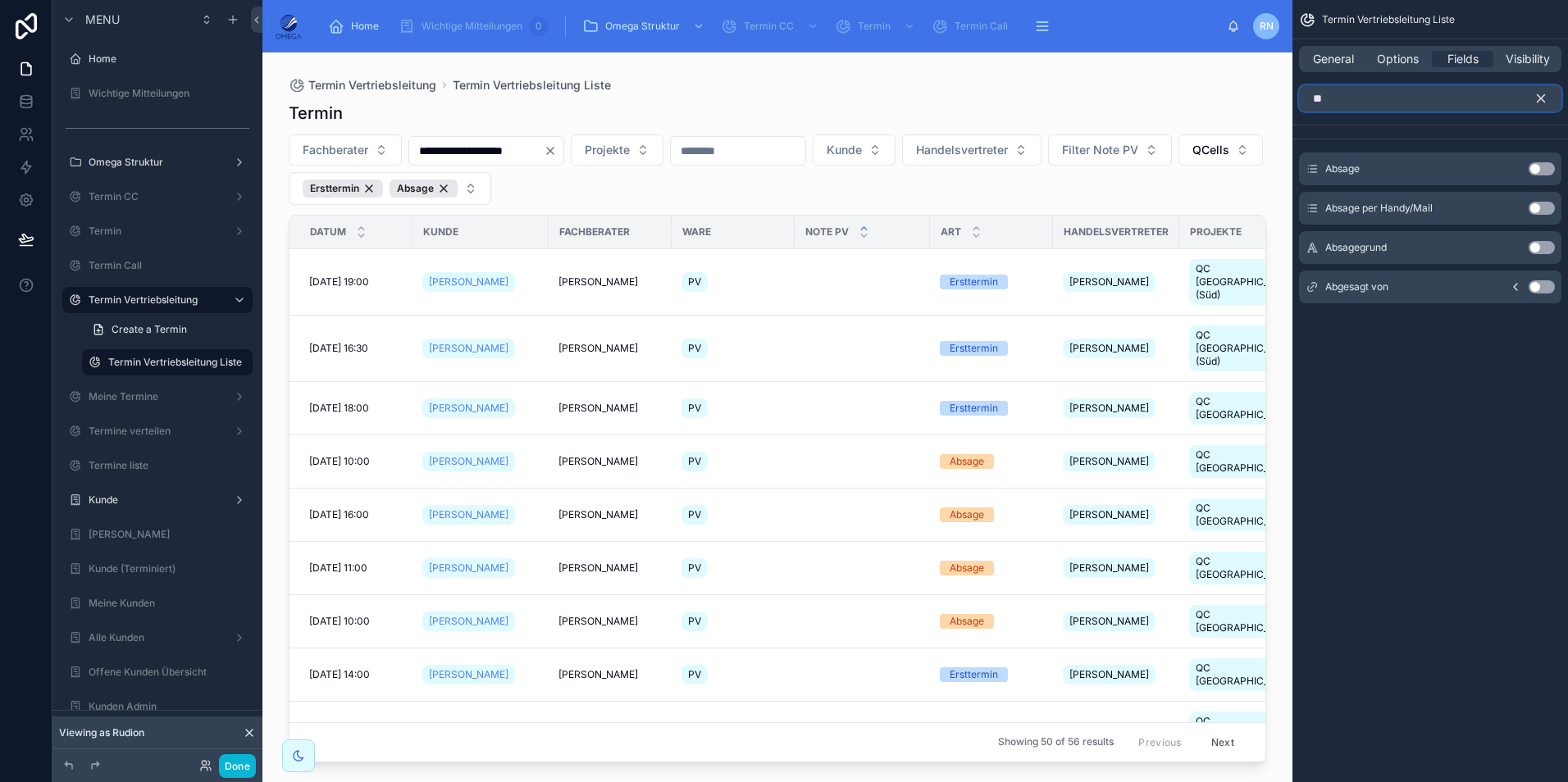
type input "**"
click at [1540, 168] on button "Use setting" at bounding box center [1542, 168] width 26 height 13
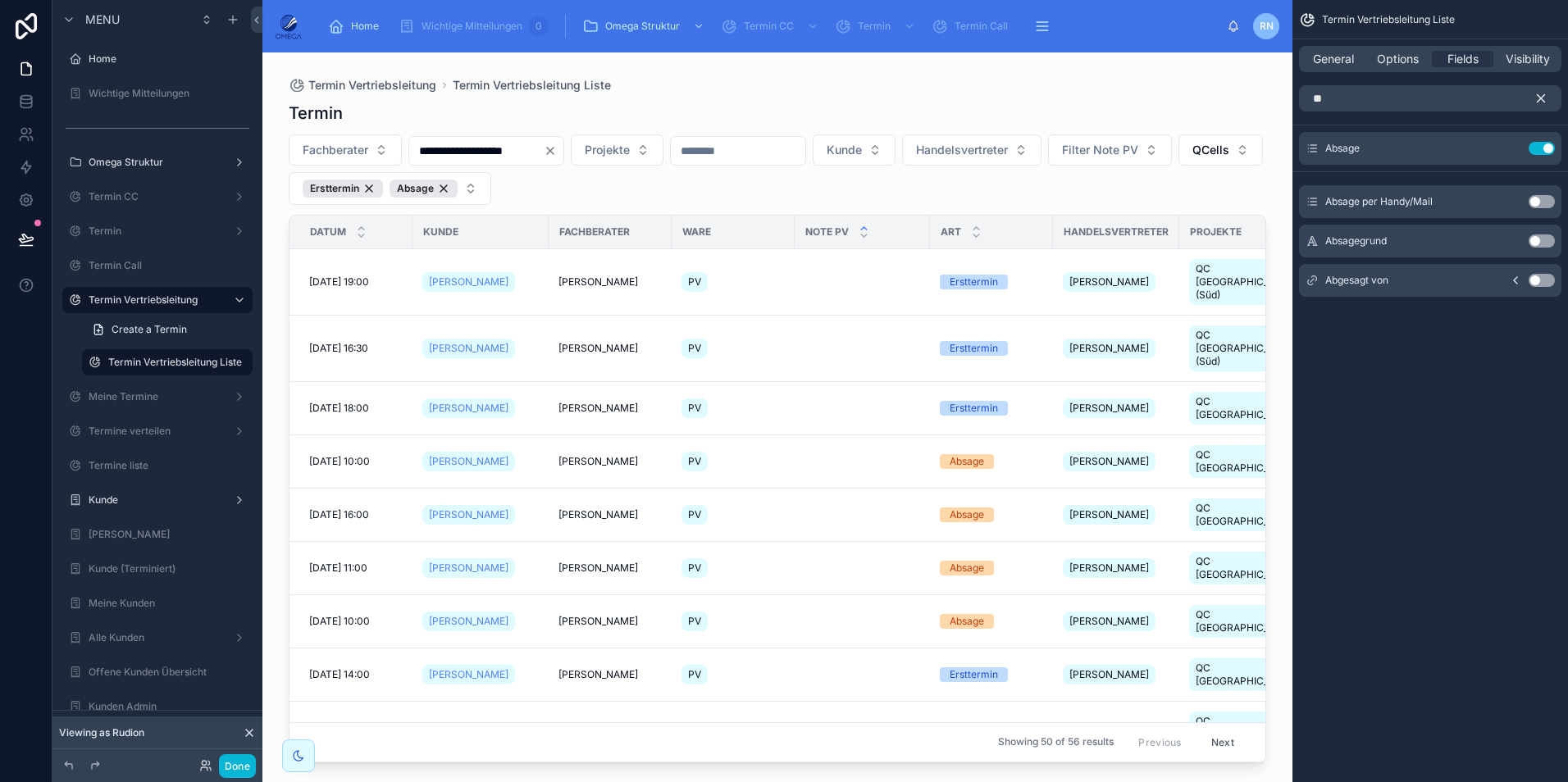
click at [1545, 94] on icon "scrollable content" at bounding box center [1541, 99] width 15 height 15
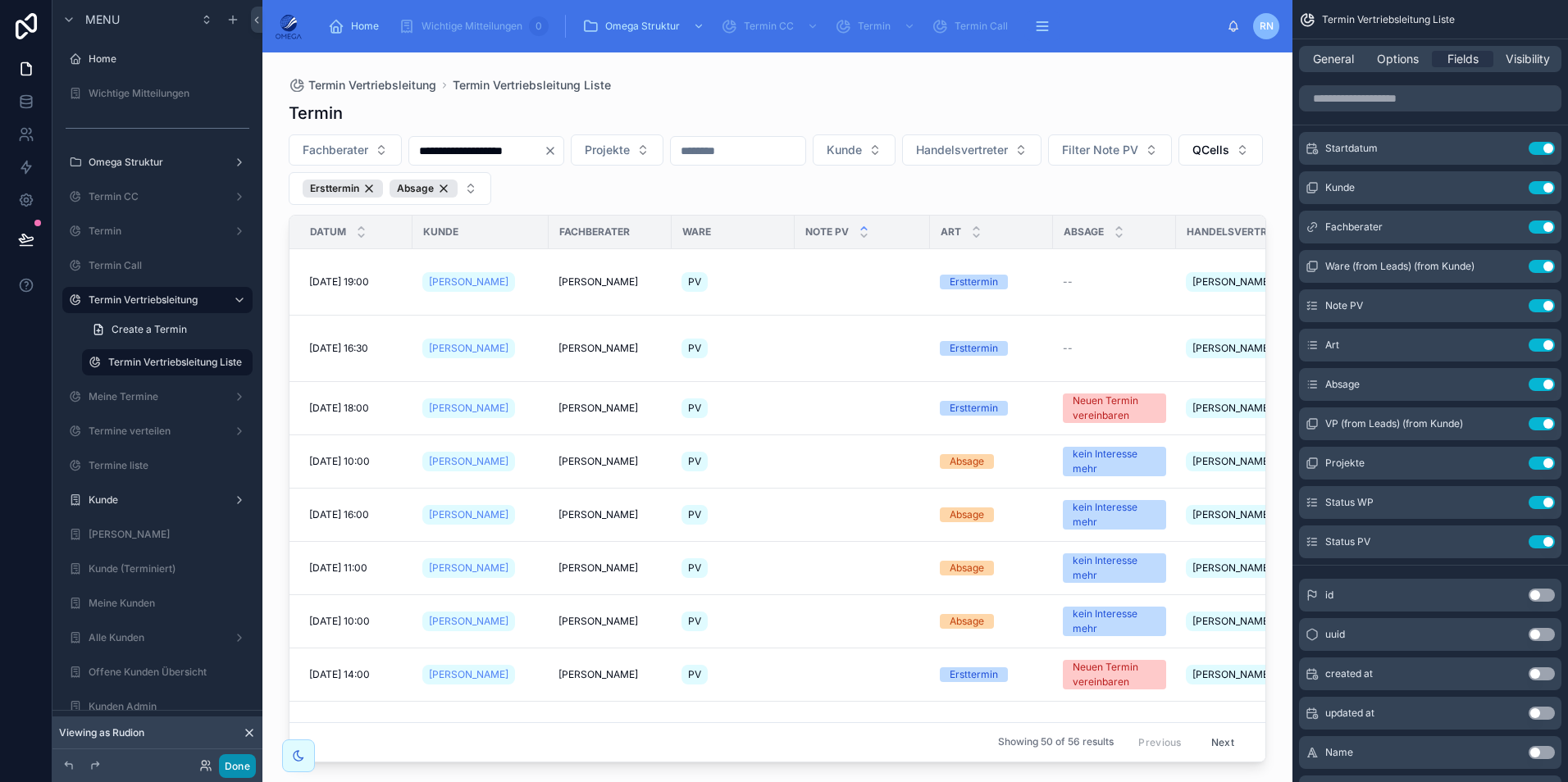
click at [245, 762] on button "Done" at bounding box center [237, 765] width 37 height 24
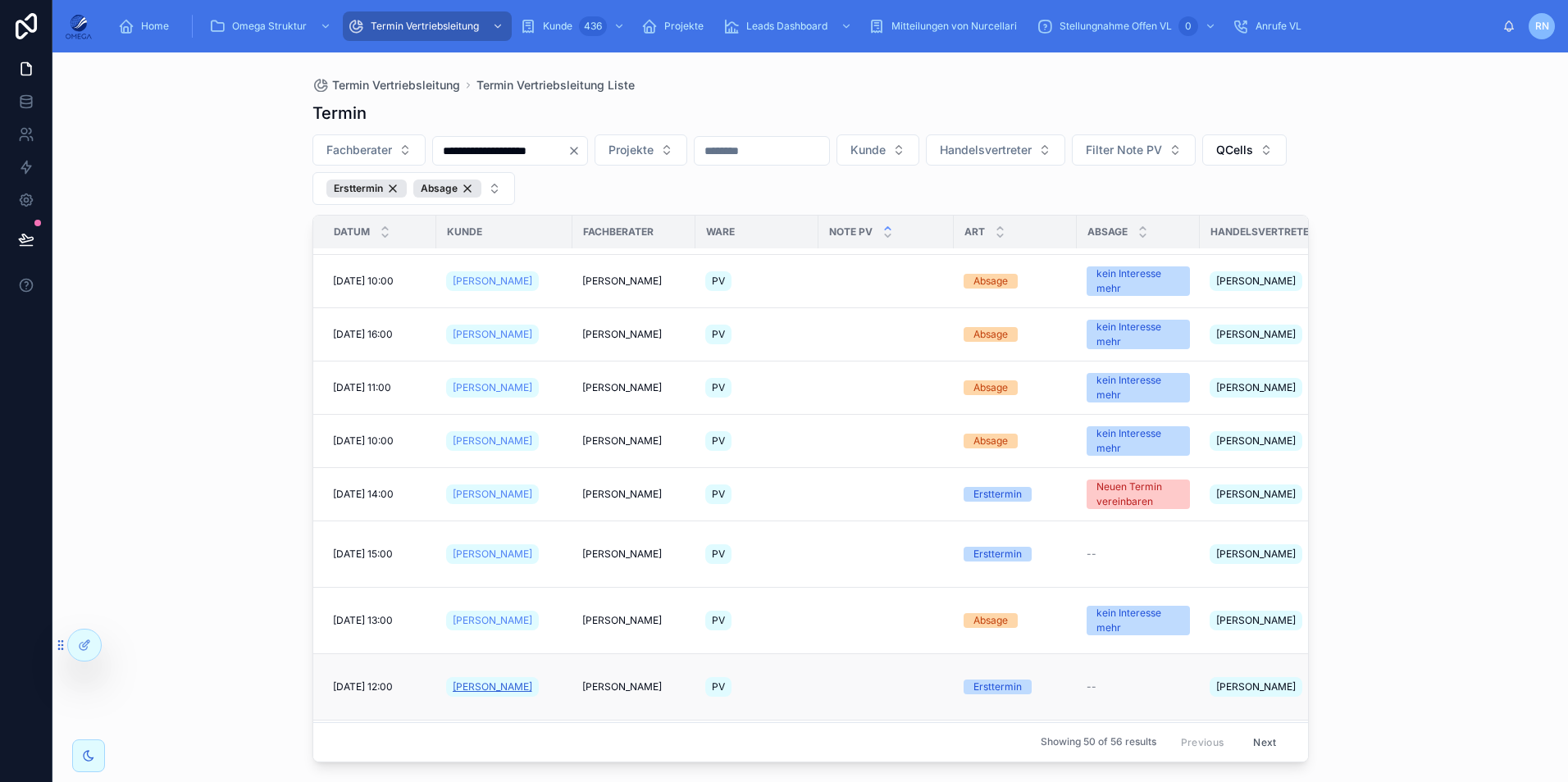
scroll to position [246, 0]
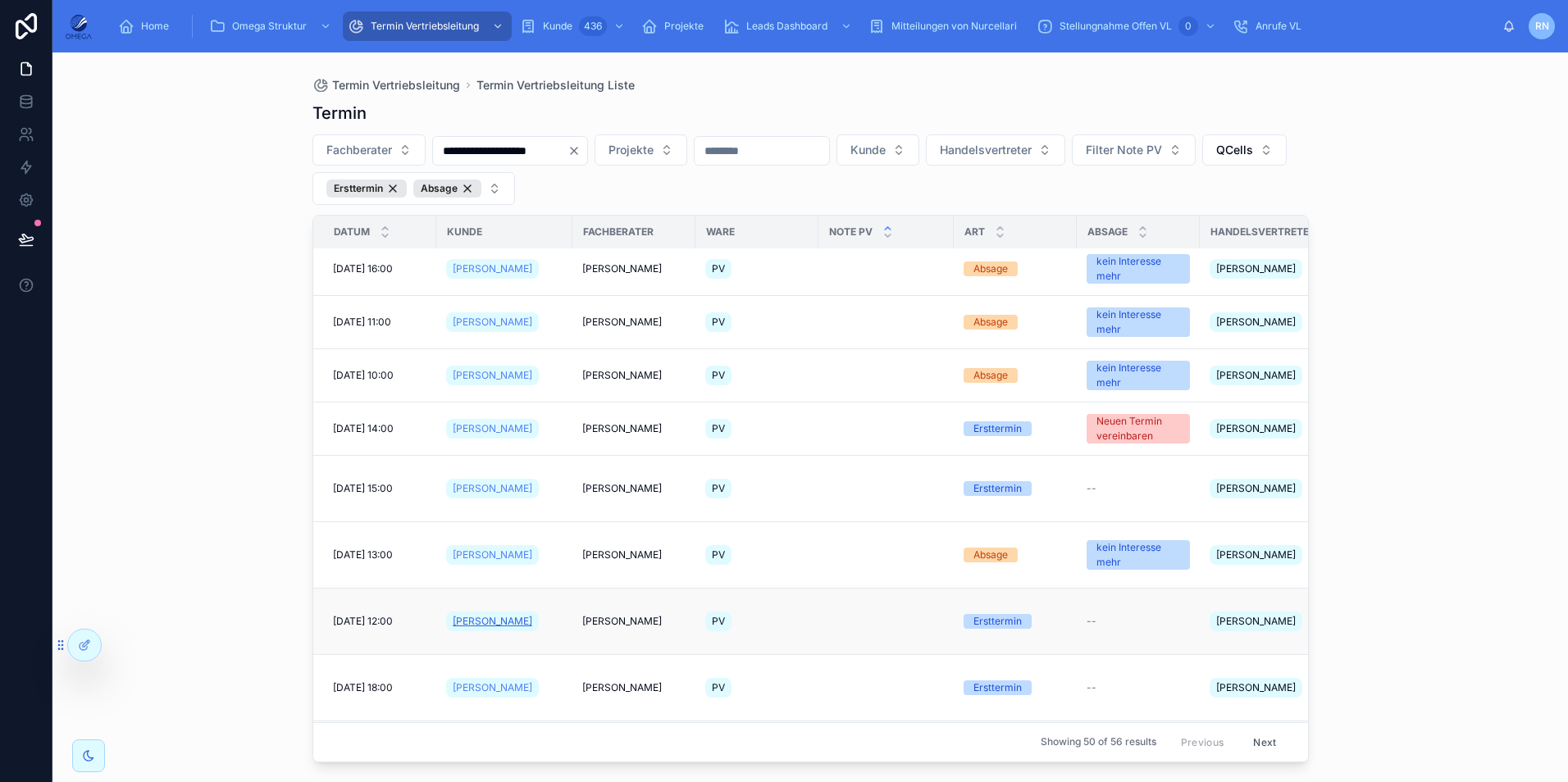
click at [488, 614] on span "Siegbert Dill" at bounding box center [492, 621] width 79 height 13
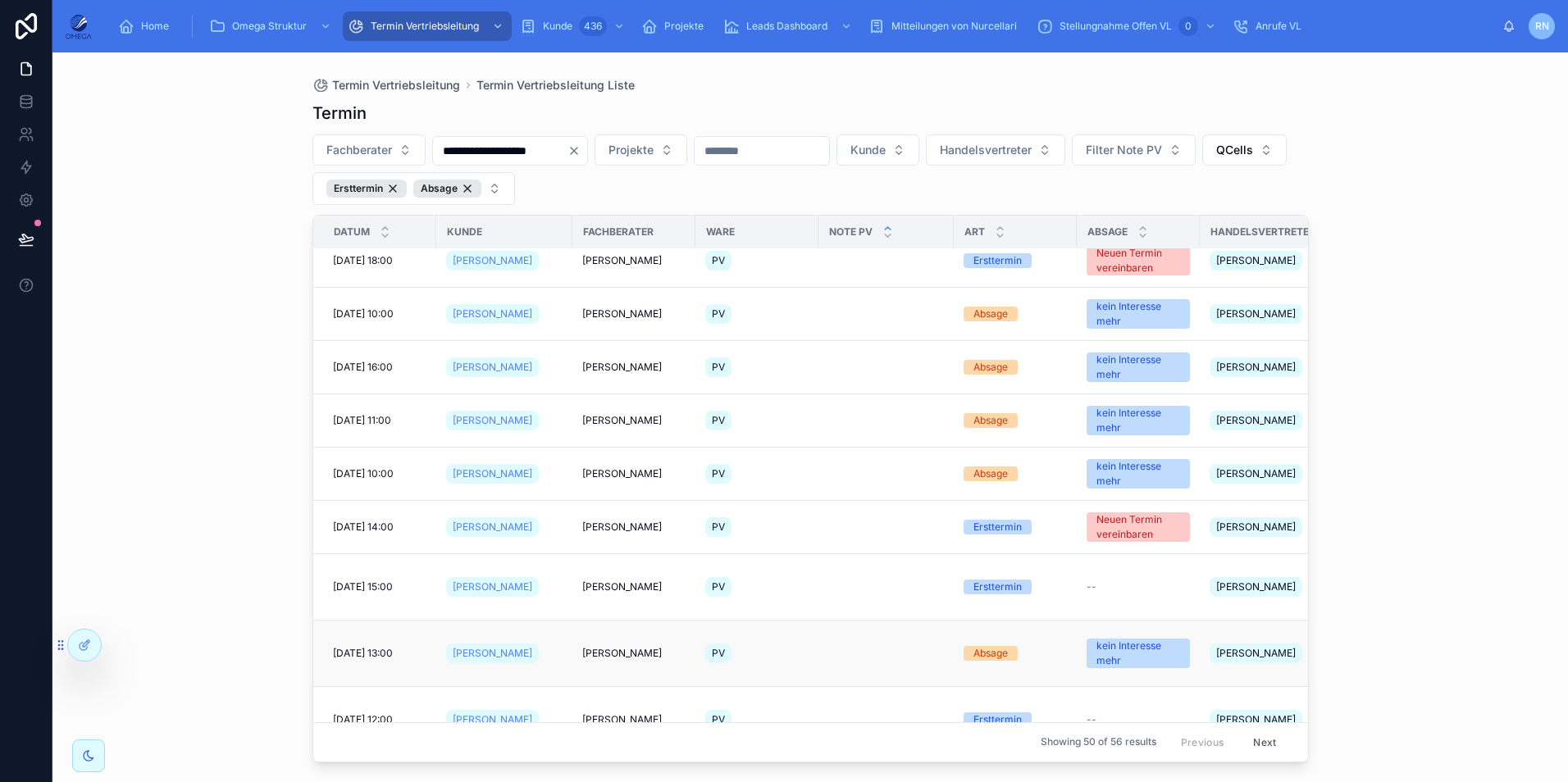
scroll to position [164, 0]
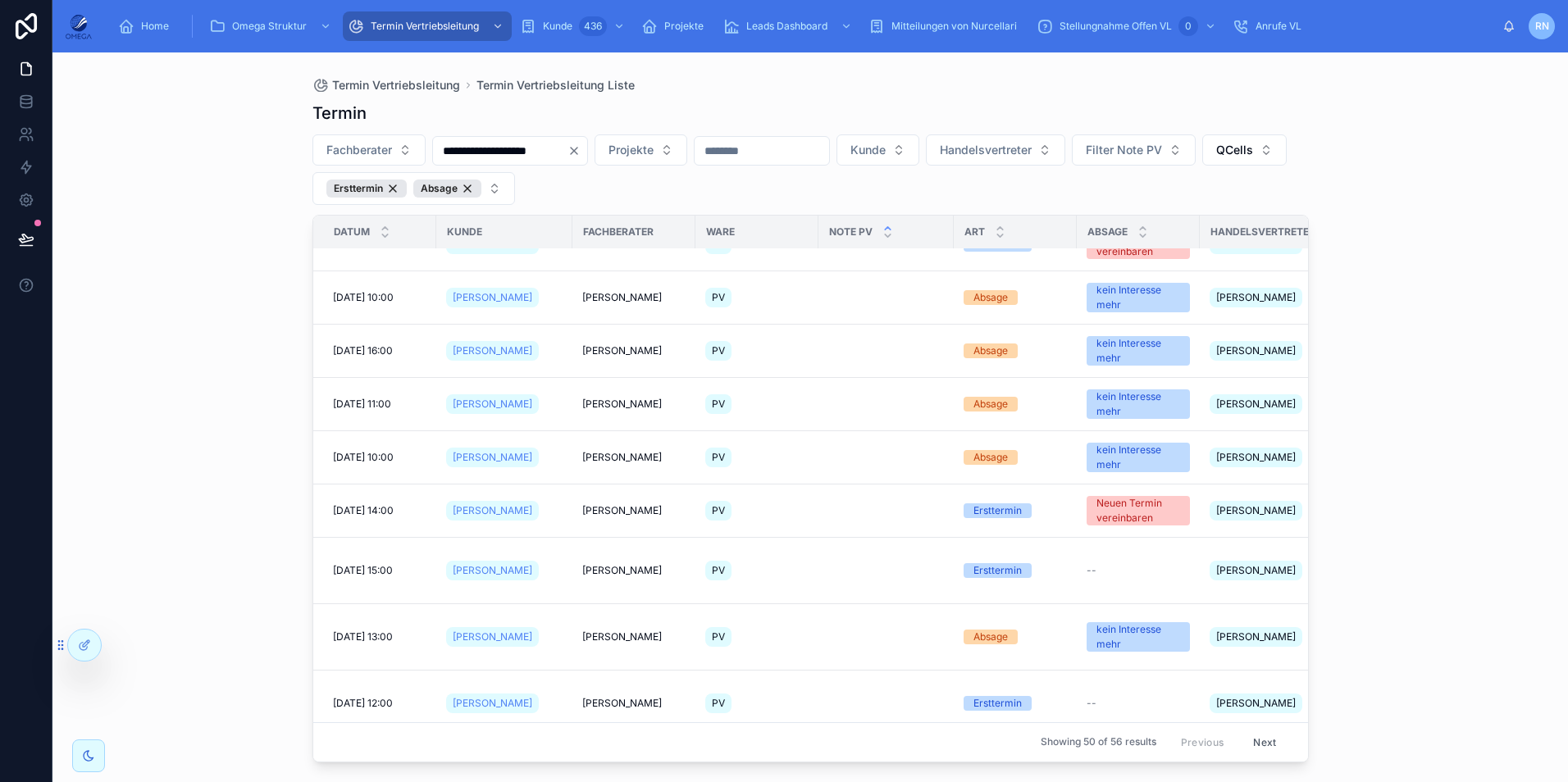
click at [481, 763] on span "Alex Nikschen" at bounding box center [492, 770] width 79 height 13
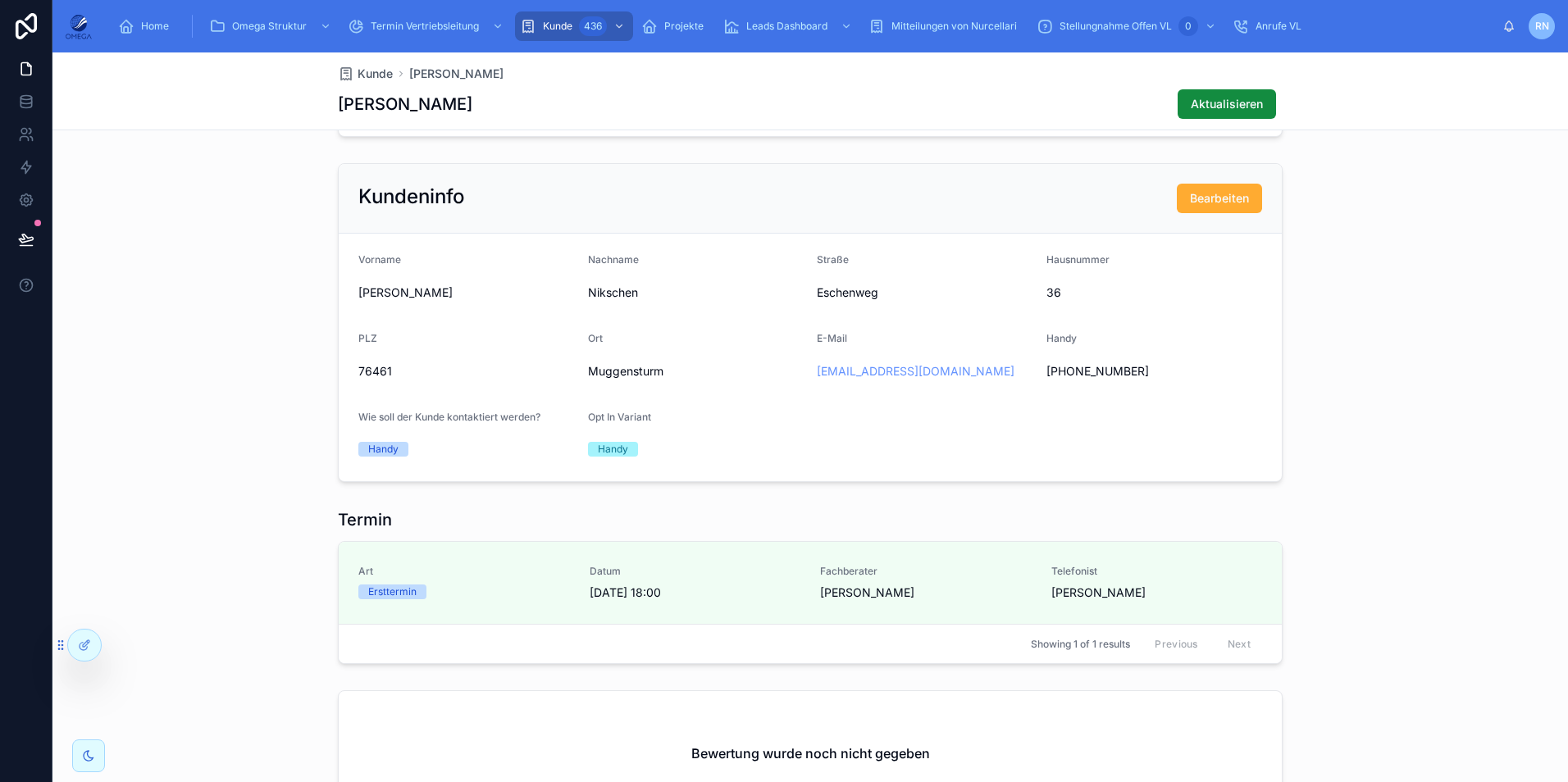
scroll to position [983, 0]
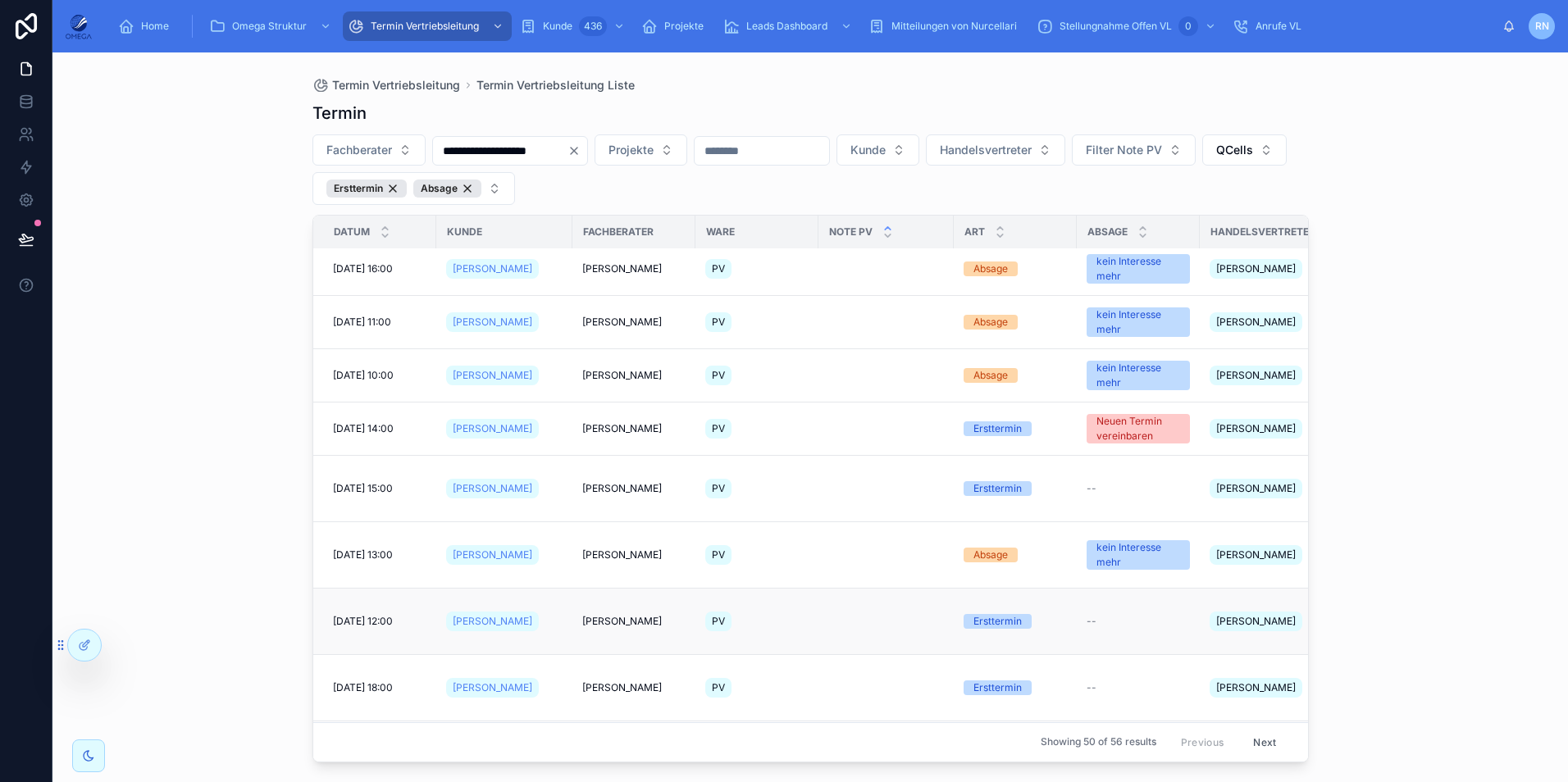
scroll to position [164, 0]
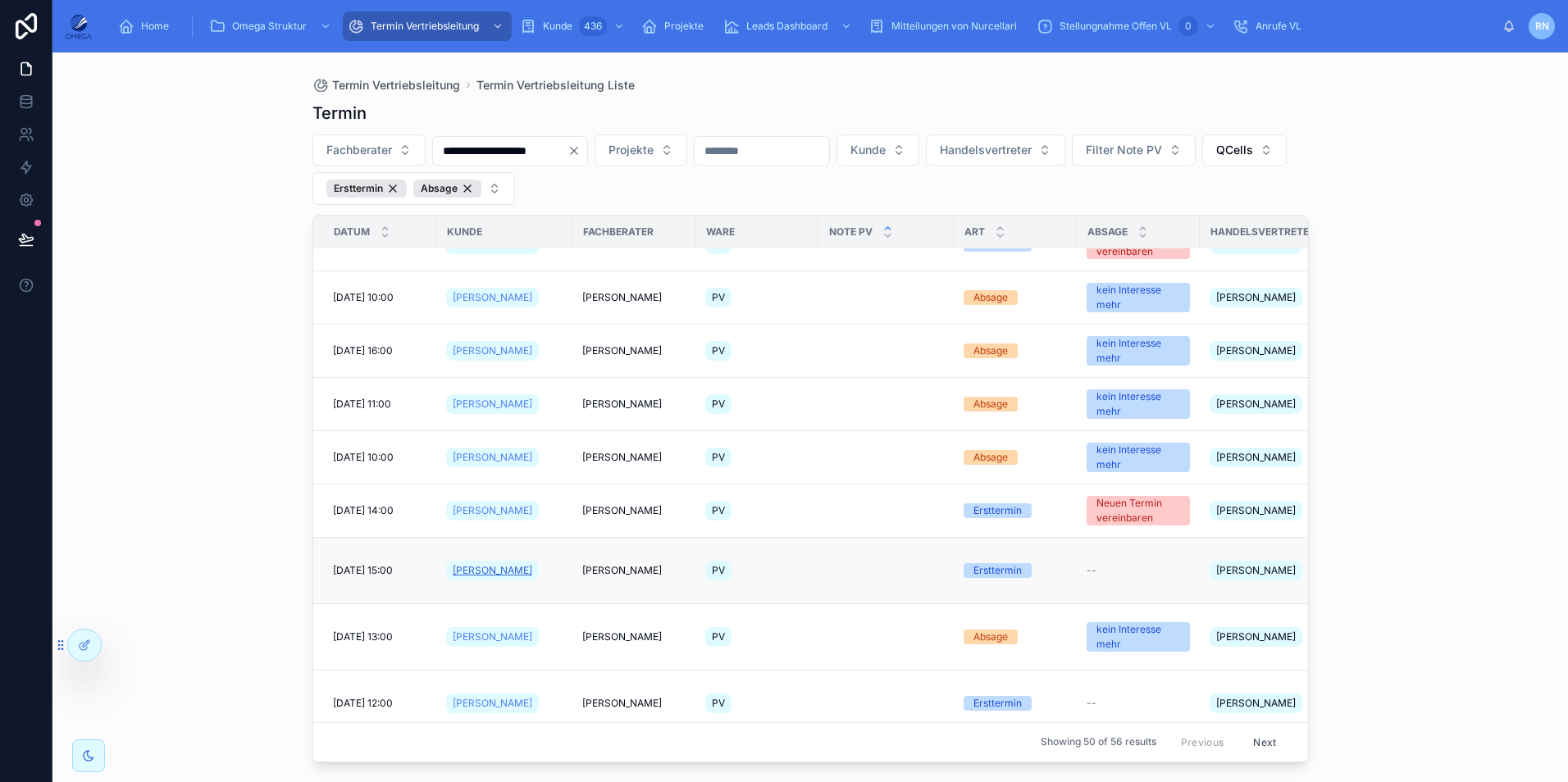
click at [501, 564] on span "Frederik Lutz" at bounding box center [492, 570] width 79 height 13
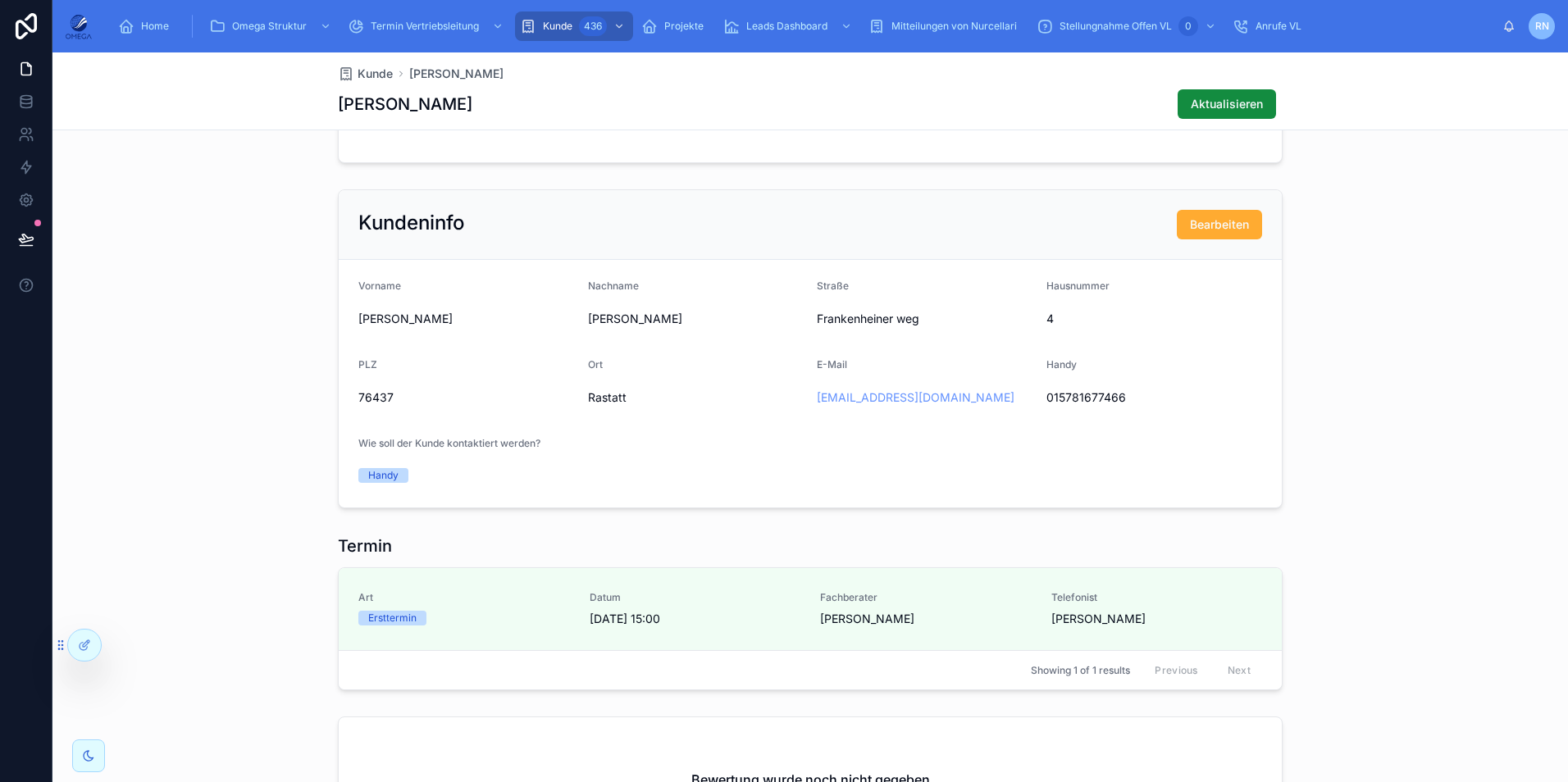
scroll to position [728, 0]
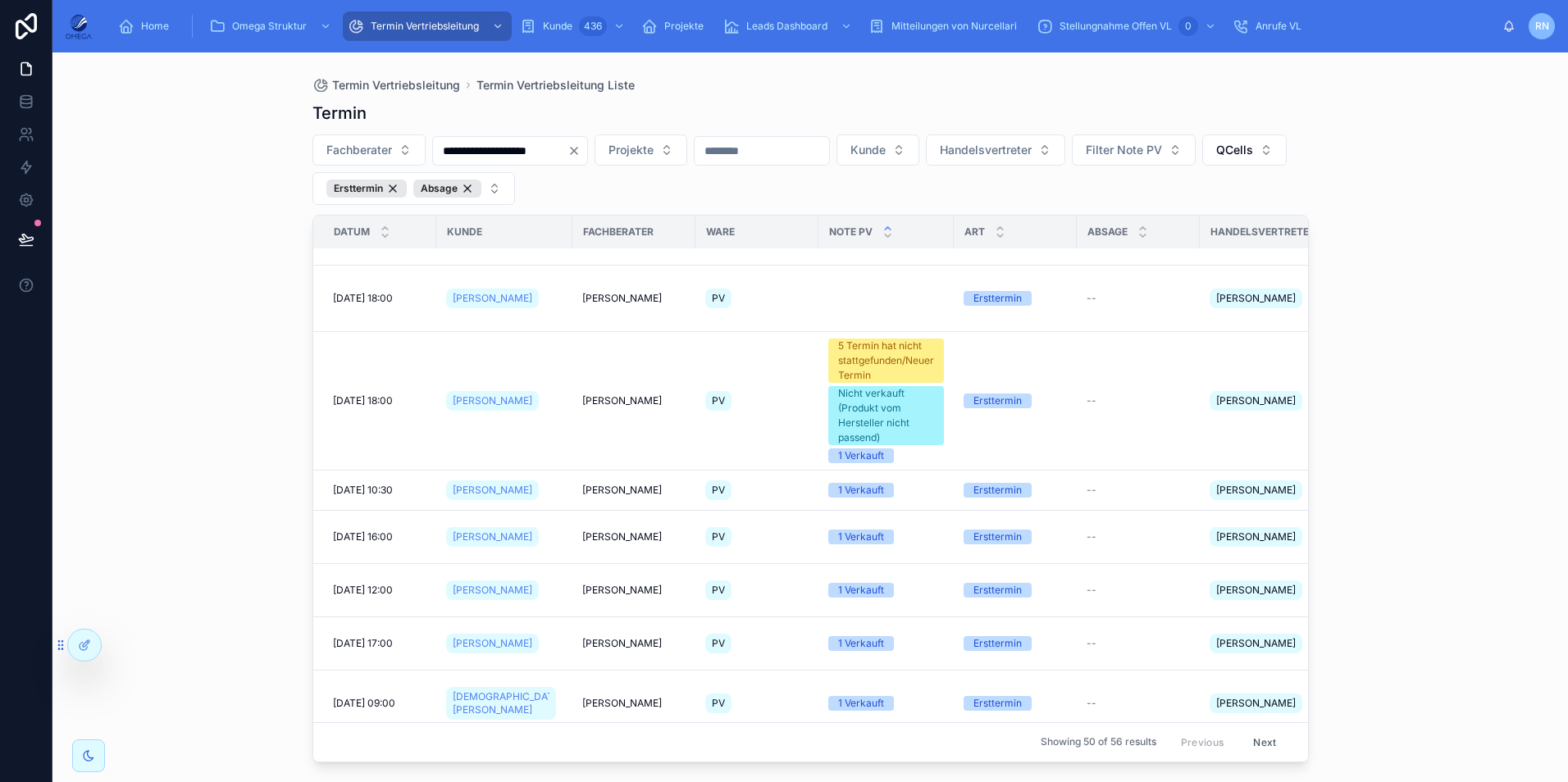
scroll to position [593, 0]
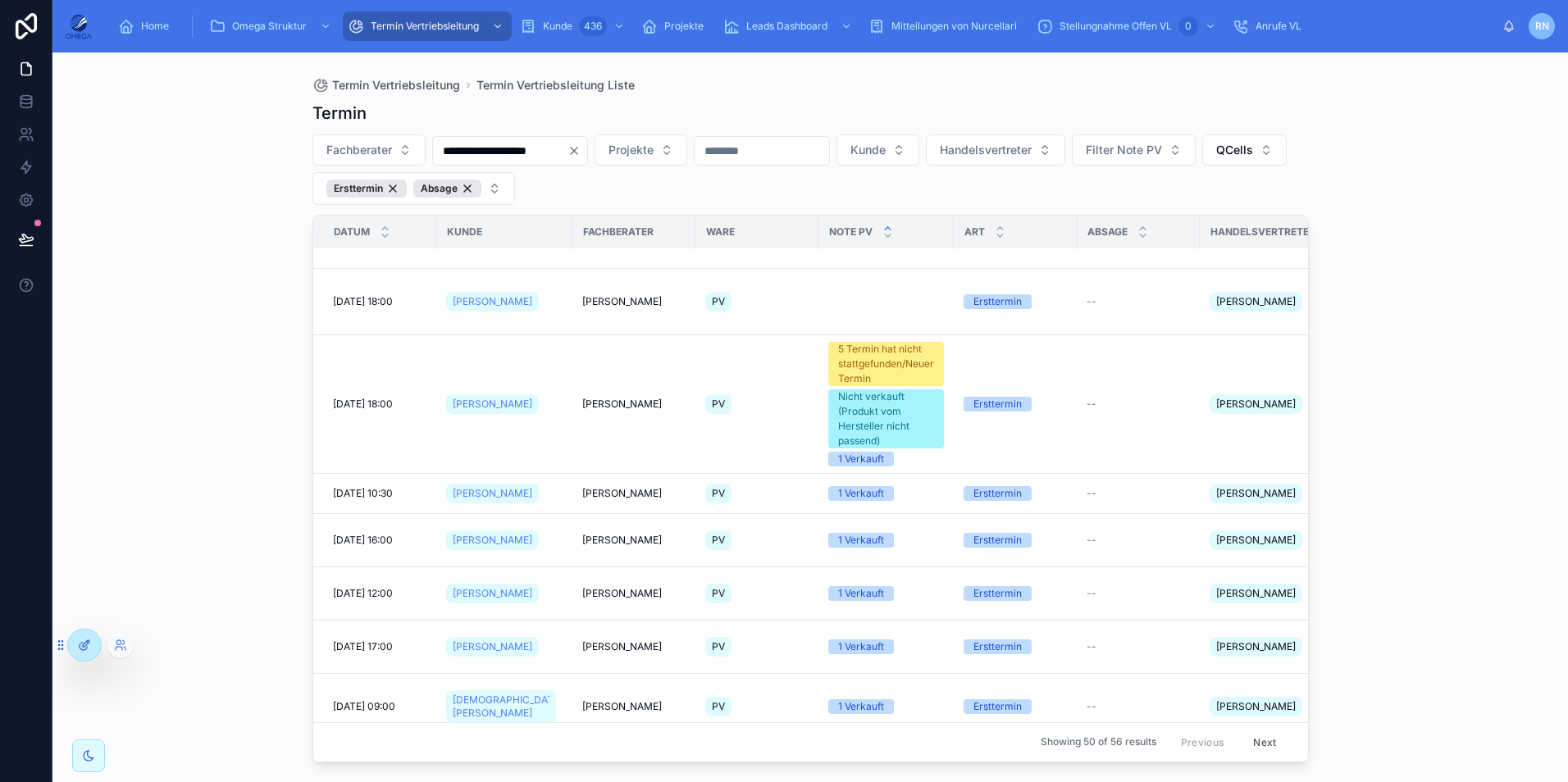
click at [78, 639] on icon at bounding box center [85, 646] width 13 height 13
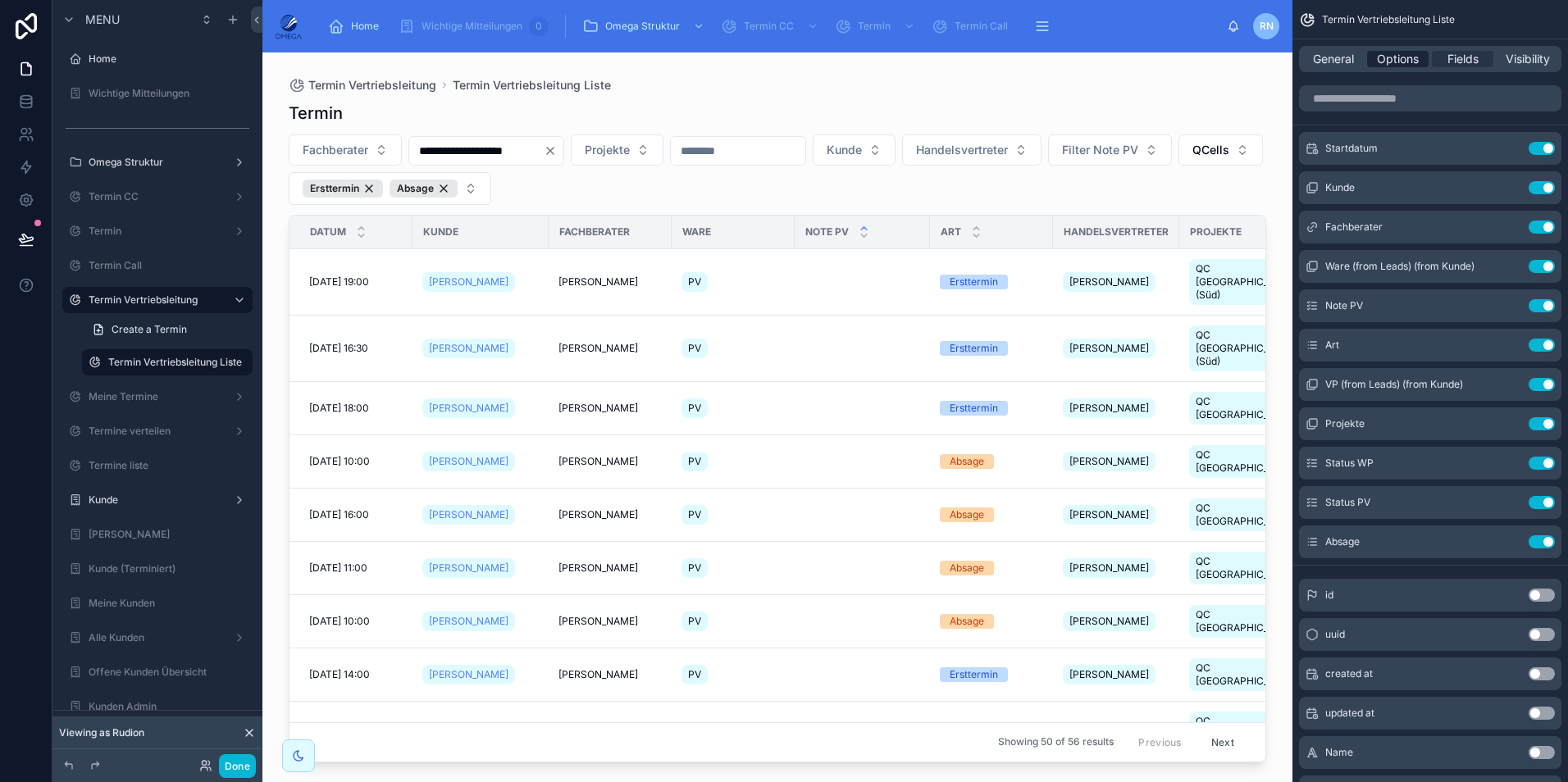
click at [1392, 65] on span "Options" at bounding box center [1398, 58] width 41 height 16
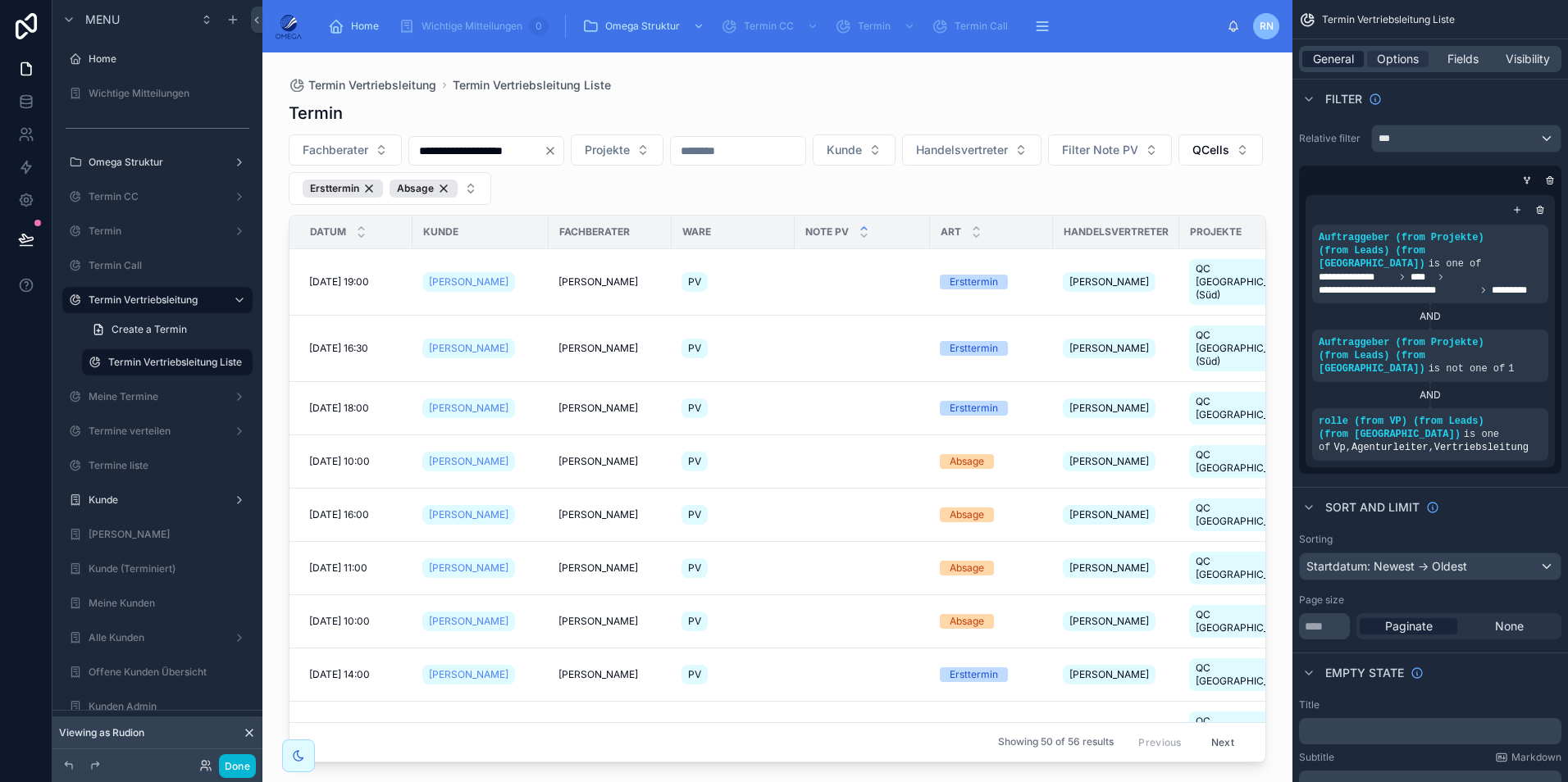
click at [1340, 57] on span "General" at bounding box center [1334, 58] width 41 height 16
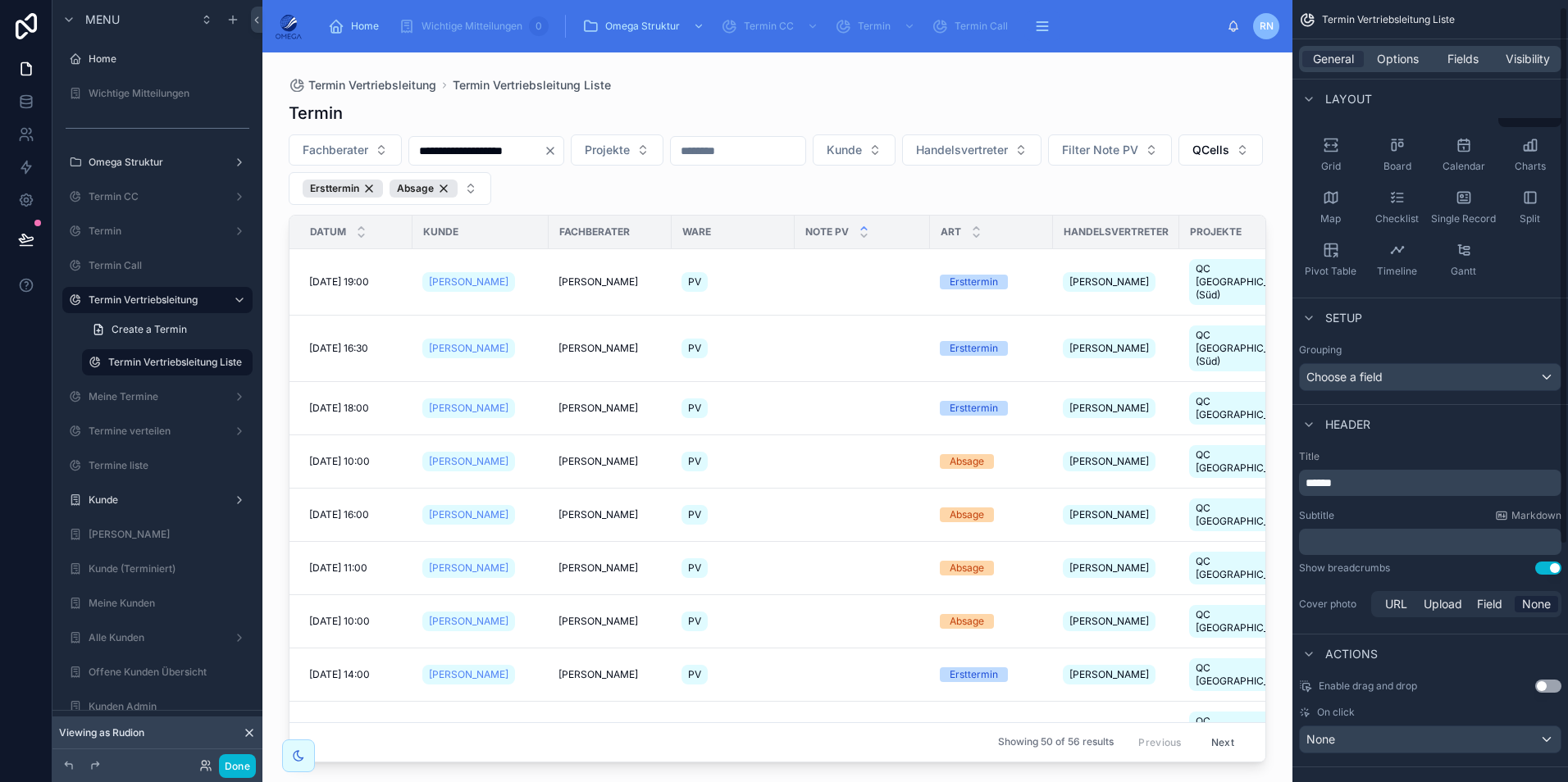
scroll to position [0, 0]
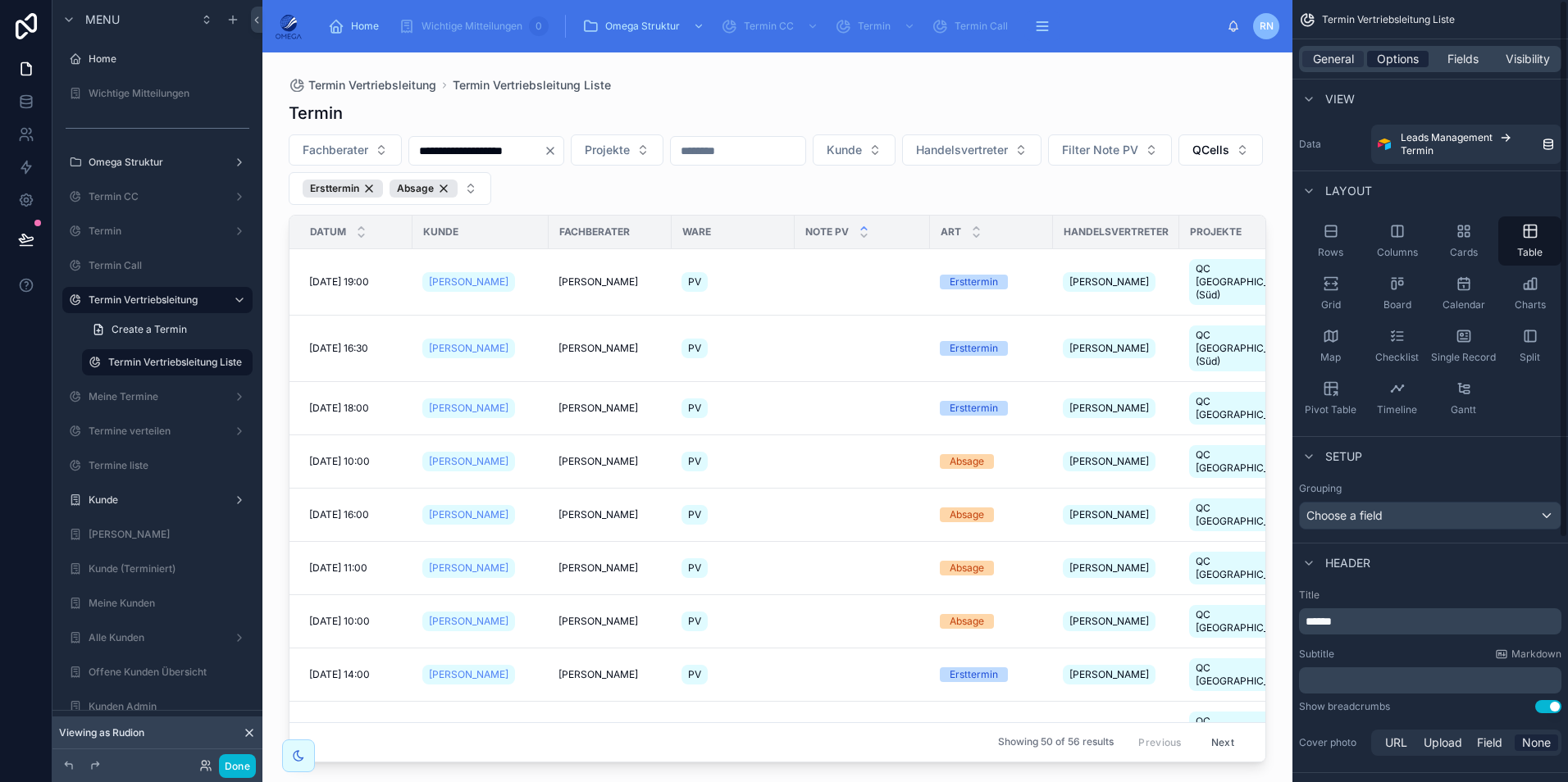
click at [1374, 54] on div "Options" at bounding box center [1397, 58] width 61 height 16
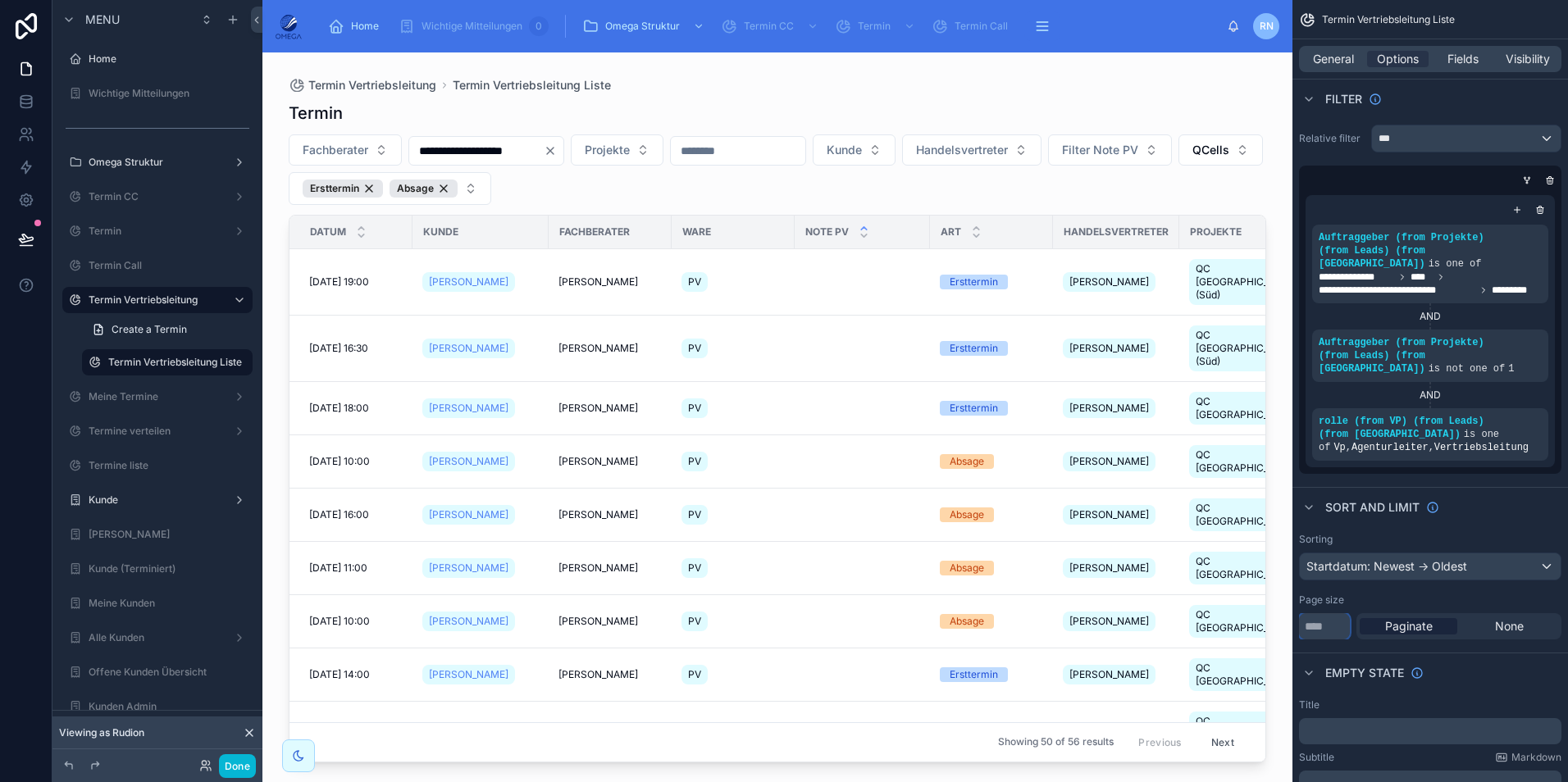
click at [1328, 614] on input "**" at bounding box center [1324, 627] width 51 height 26
type input "*"
type input "***"
click at [1490, 655] on div "Empty state" at bounding box center [1430, 672] width 276 height 40
click at [246, 763] on button "Done" at bounding box center [237, 765] width 37 height 24
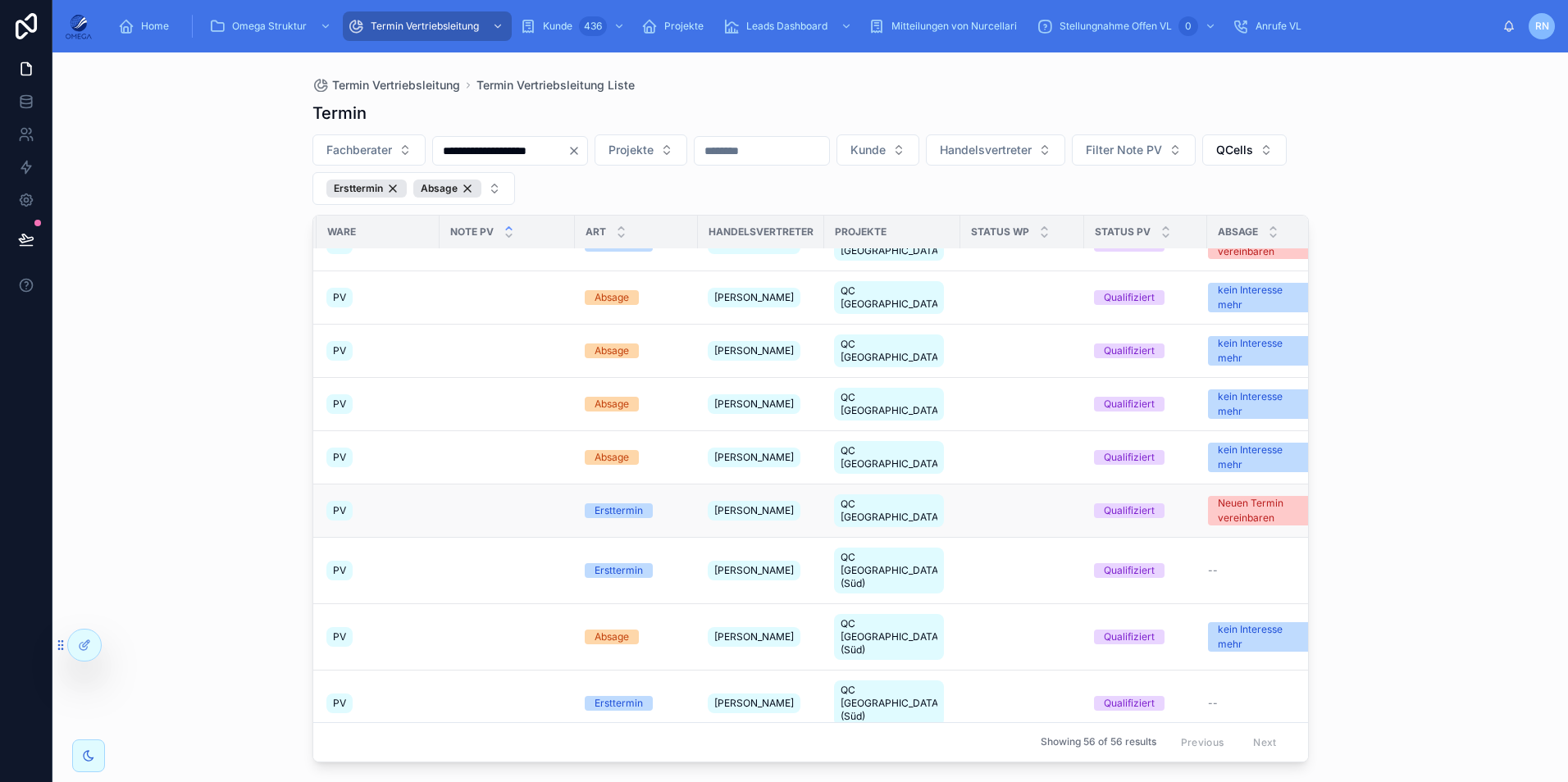
scroll to position [164, 403]
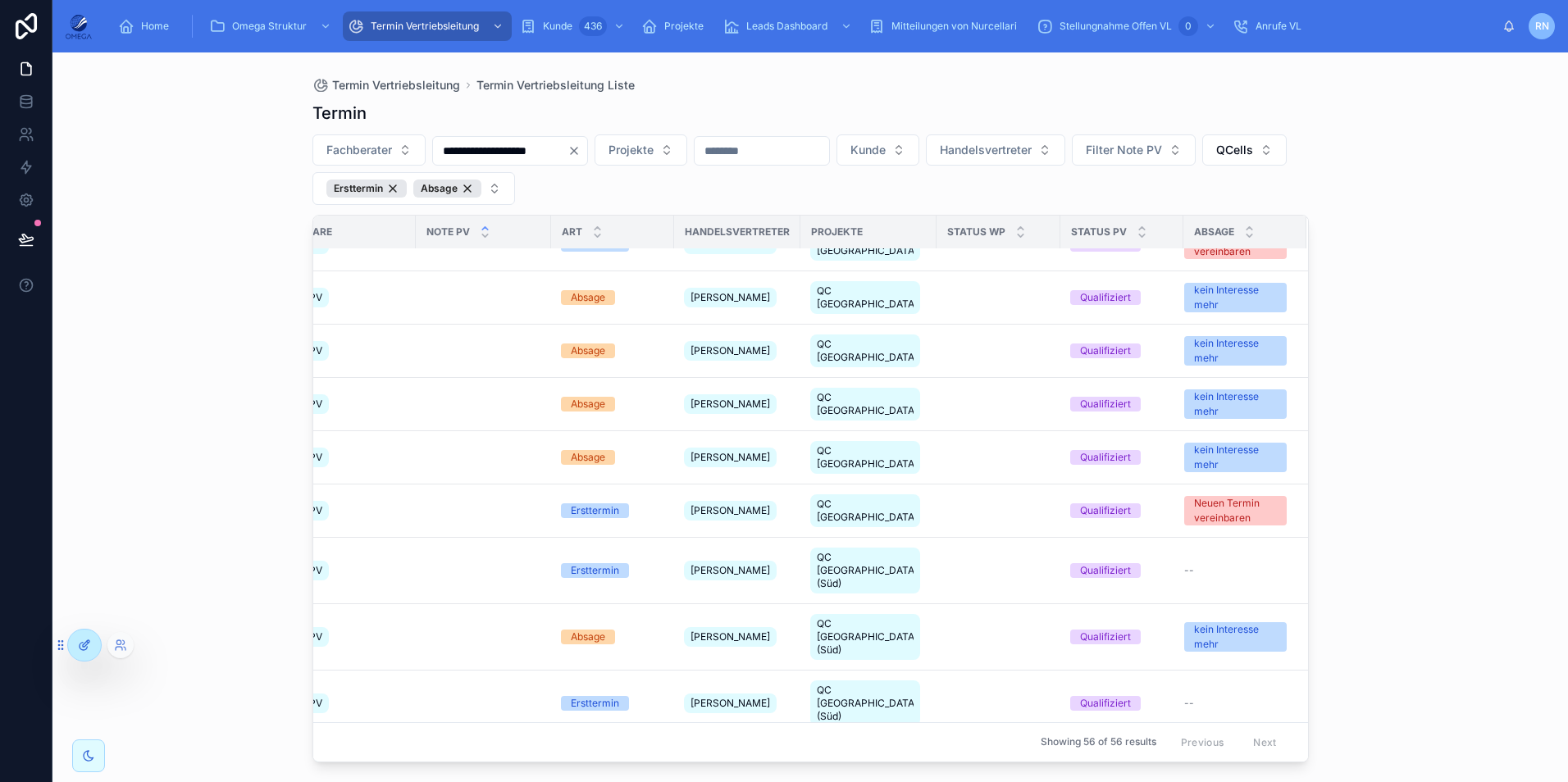
click at [86, 646] on icon at bounding box center [85, 646] width 13 height 13
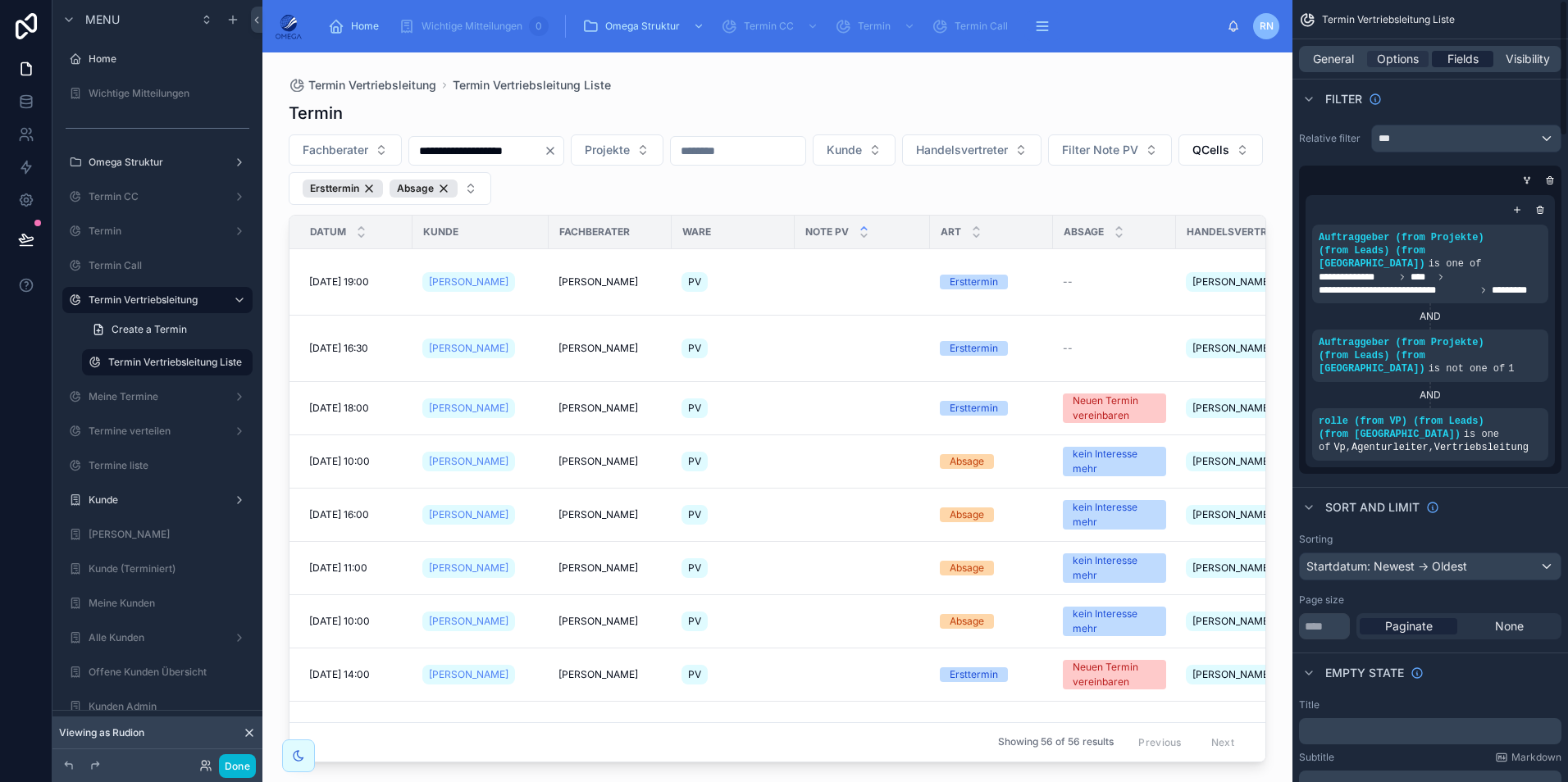
click at [1456, 59] on span "Fields" at bounding box center [1463, 58] width 31 height 16
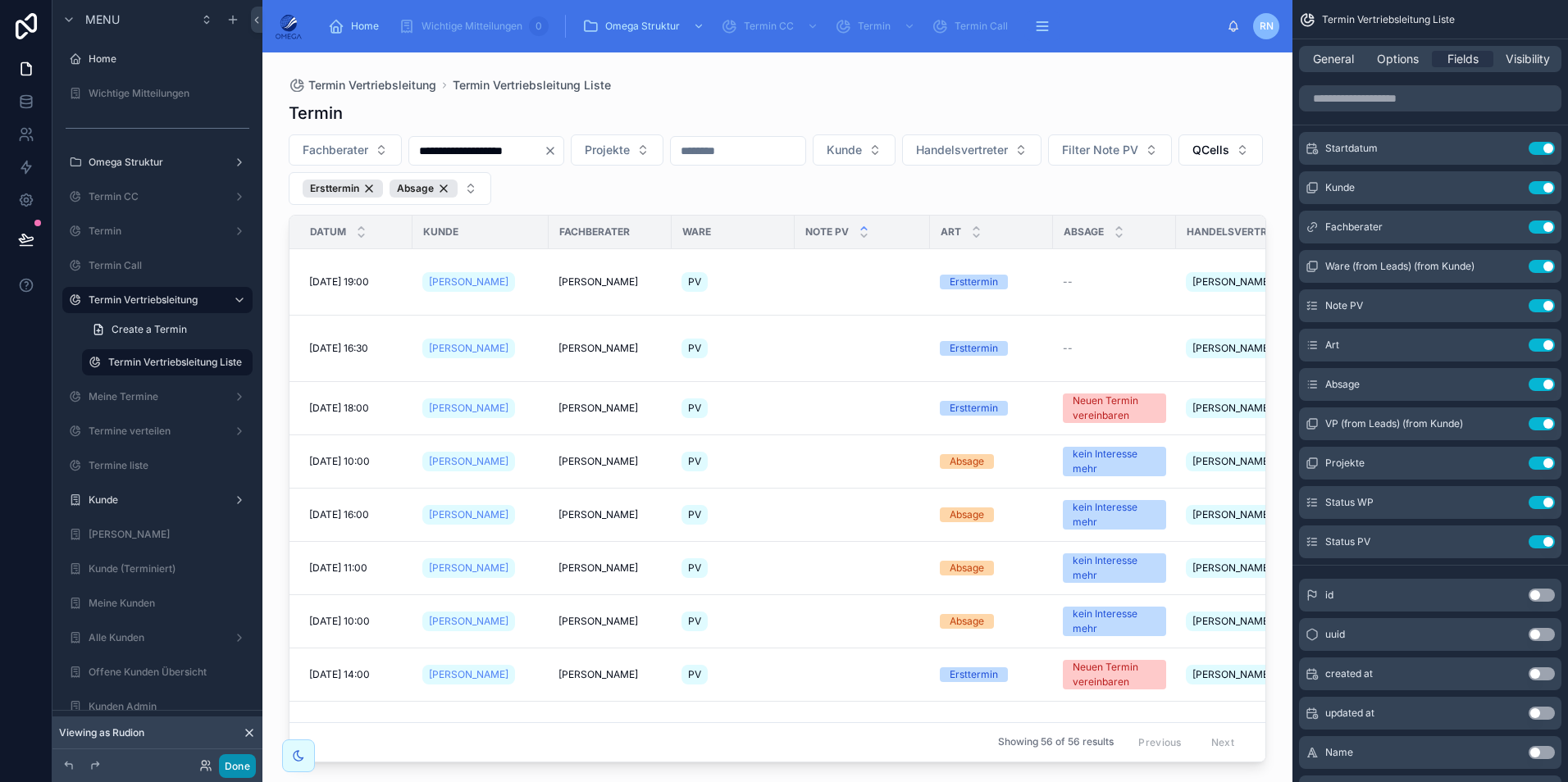
click at [236, 764] on button "Done" at bounding box center [237, 765] width 37 height 24
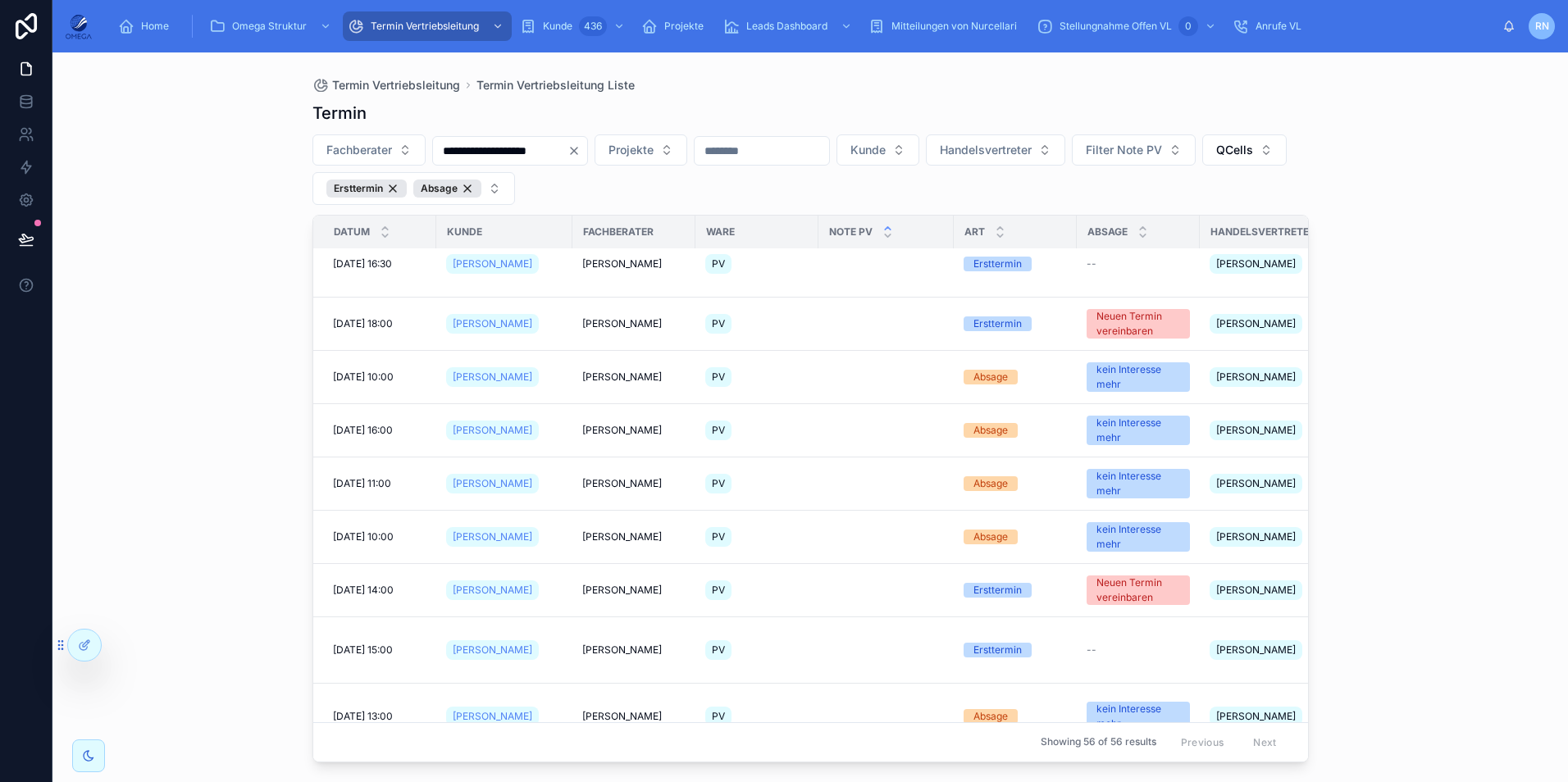
scroll to position [0, 0]
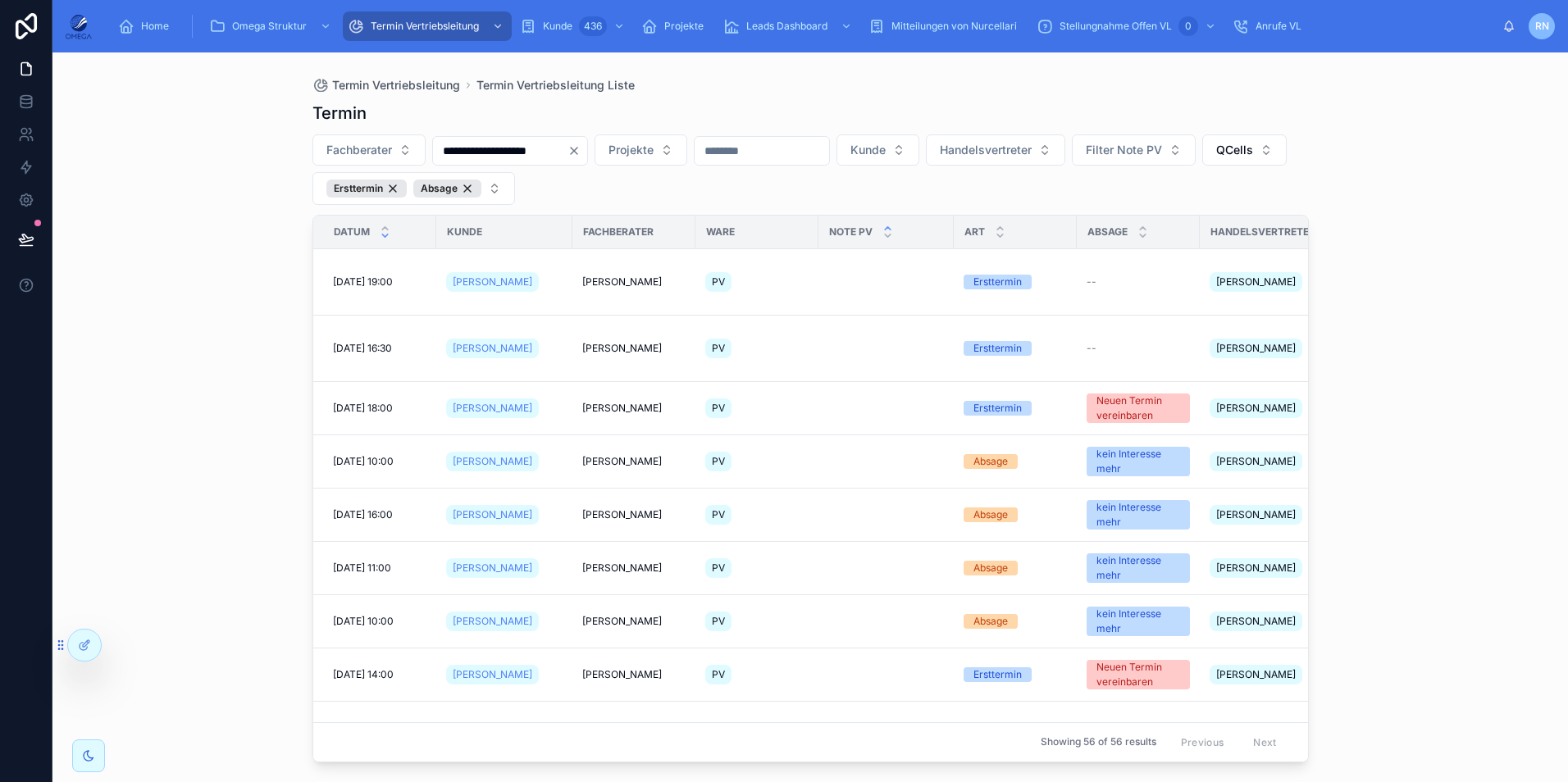
click at [387, 238] on icon at bounding box center [384, 235] width 10 height 10
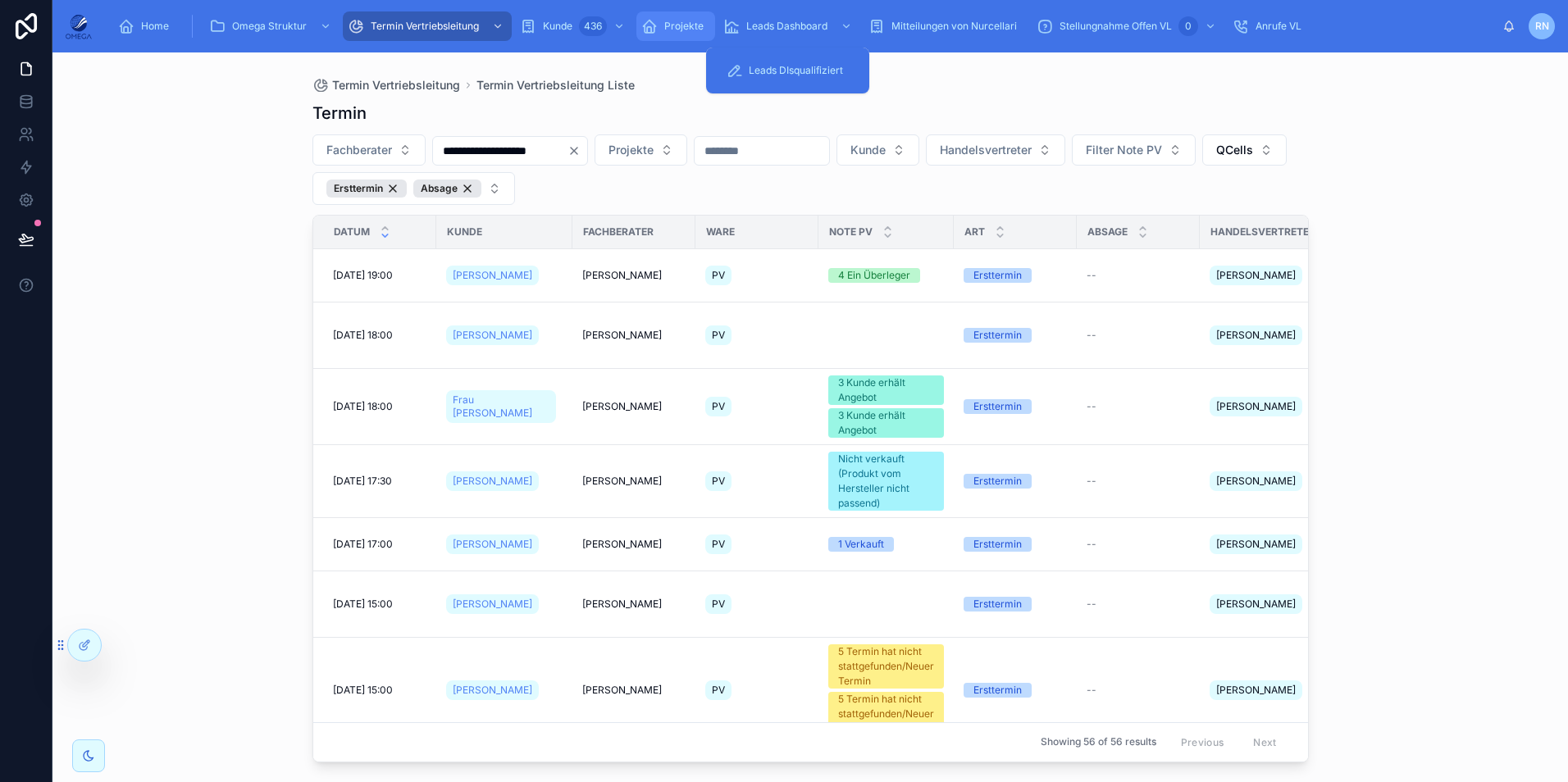
click at [688, 21] on span "Projekte" at bounding box center [684, 26] width 40 height 13
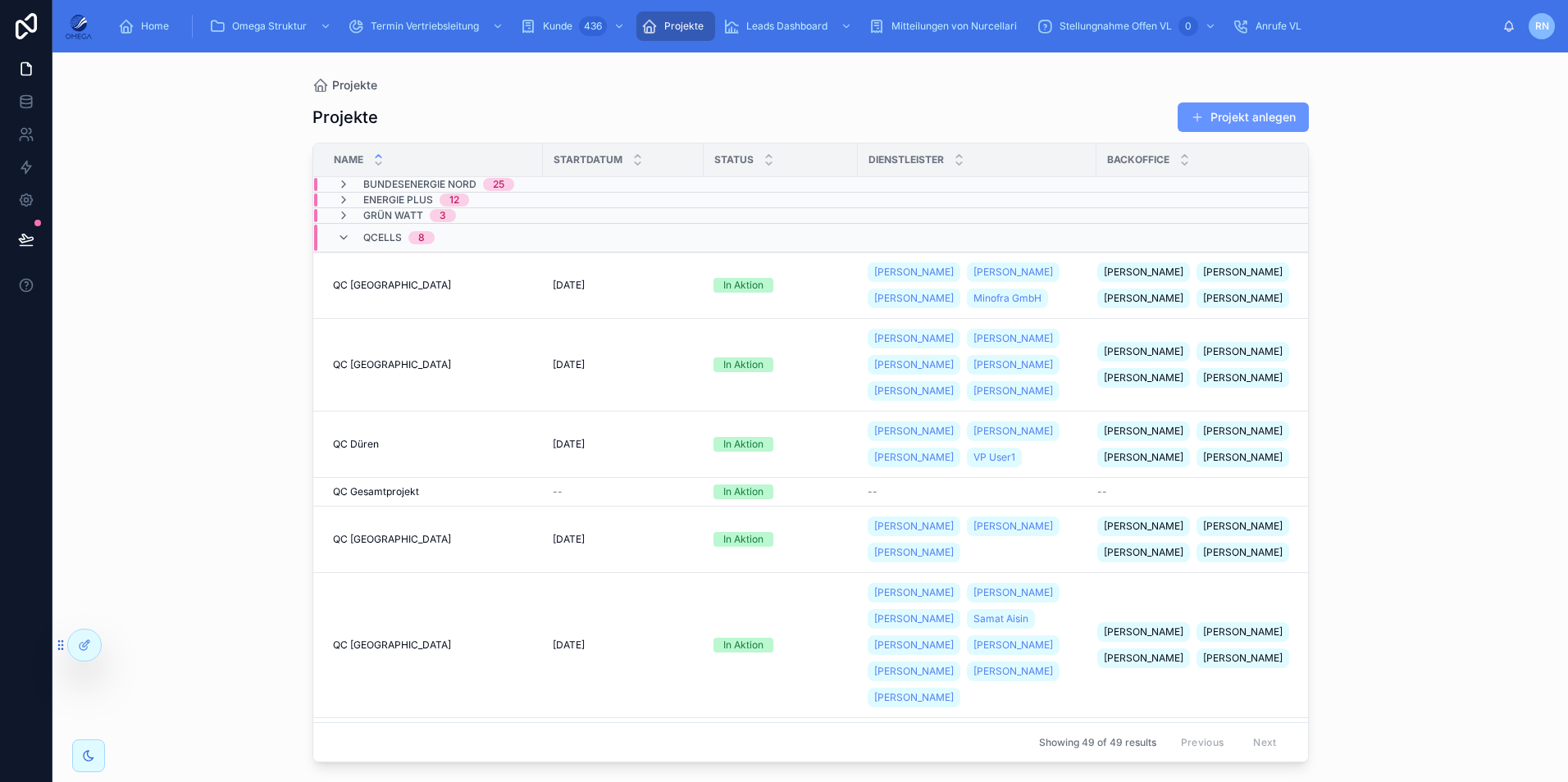
click at [1442, 396] on div "Projekte Projekte Projekt anlegen Name Startdatum Status Dienstleister Backoffi…" at bounding box center [810, 417] width 1515 height 729
